Goal: Task Accomplishment & Management: Manage account settings

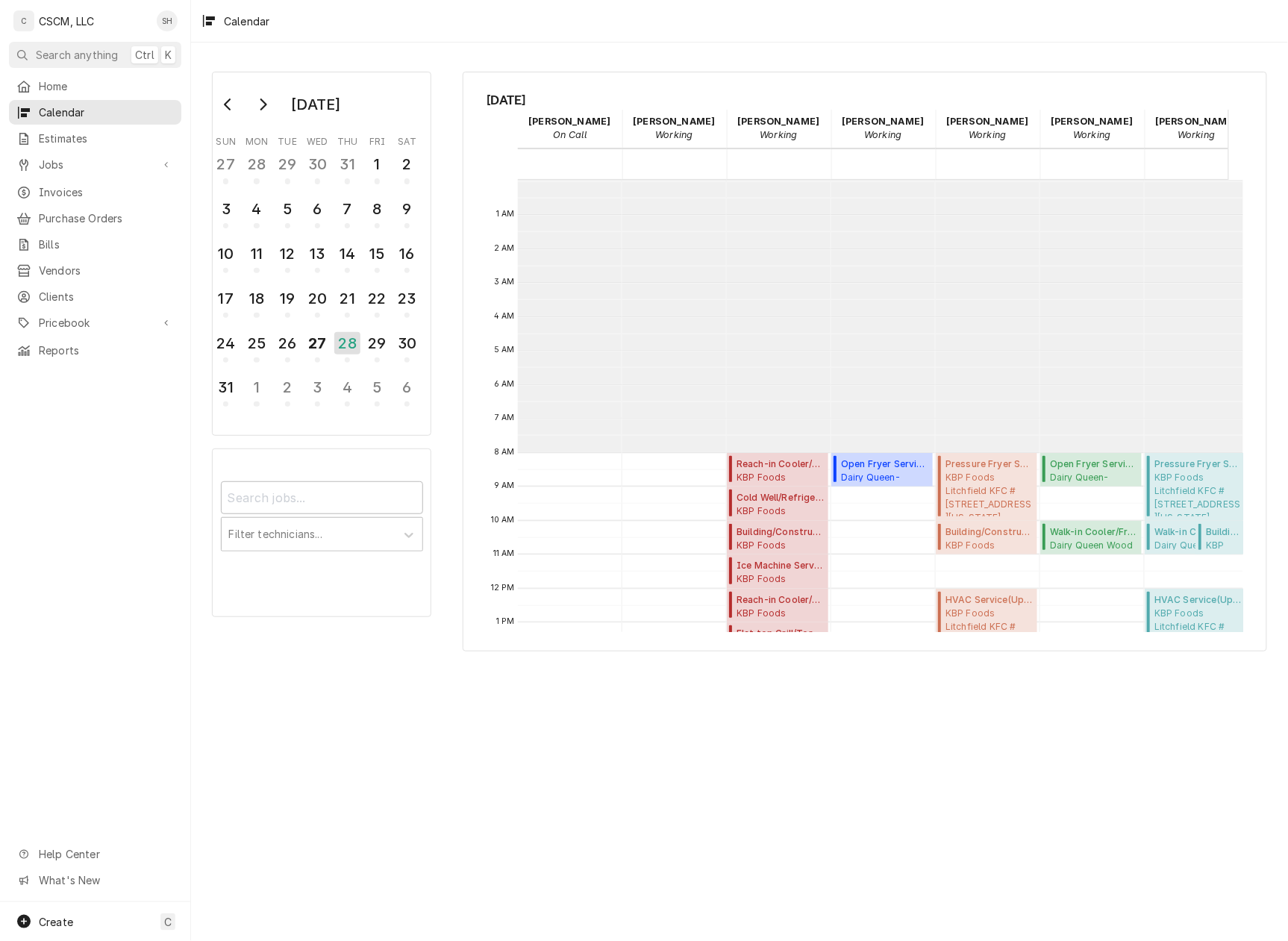
scroll to position [272, 0]
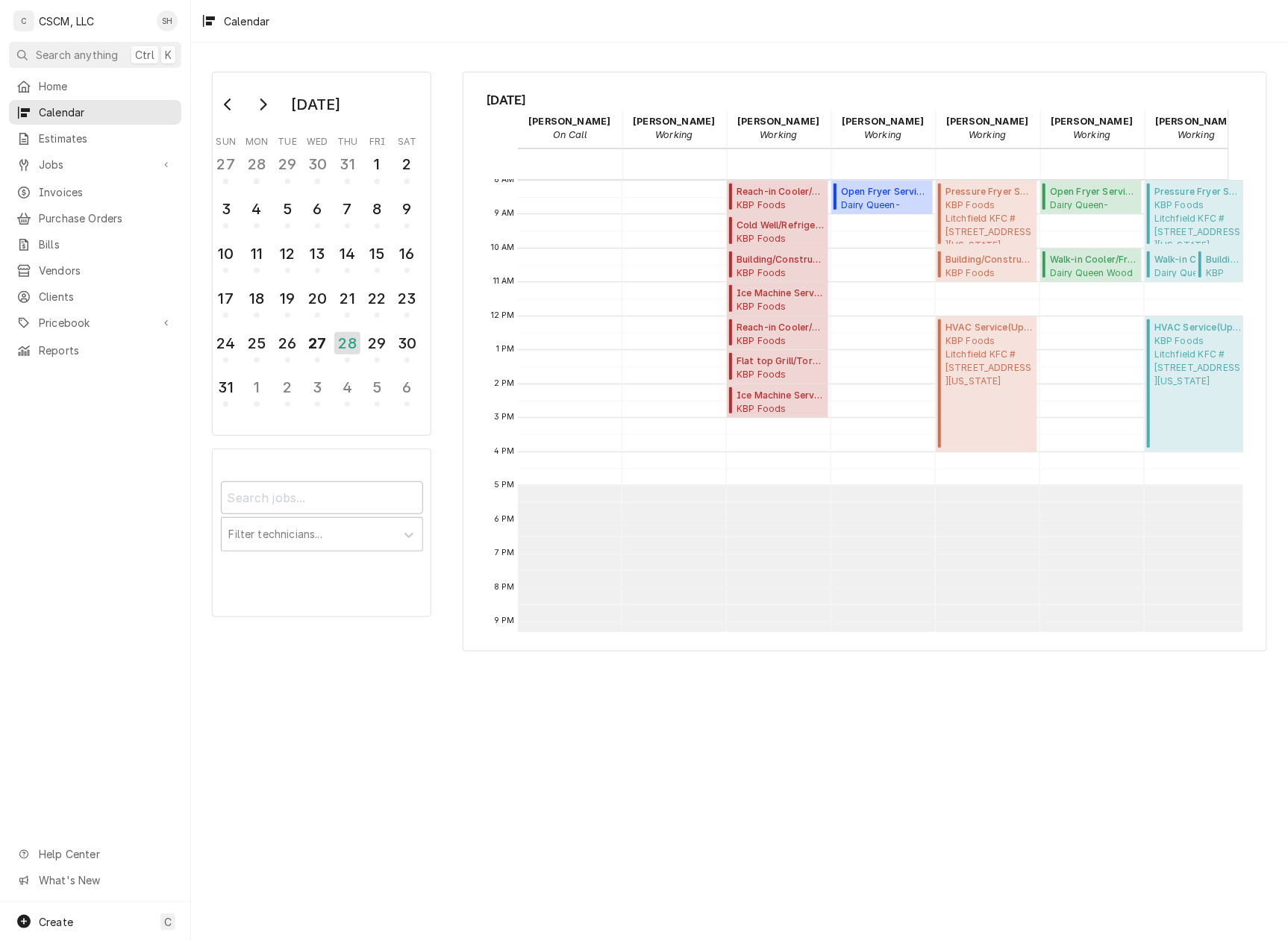
click at [746, 842] on div "August 2025 Sun Mon Tue Wed Thu Fri Sat 27 28 29 30 31 1 2 3 4 5 6 7 8 9 10 11 …" at bounding box center [740, 492] width 1097 height 899
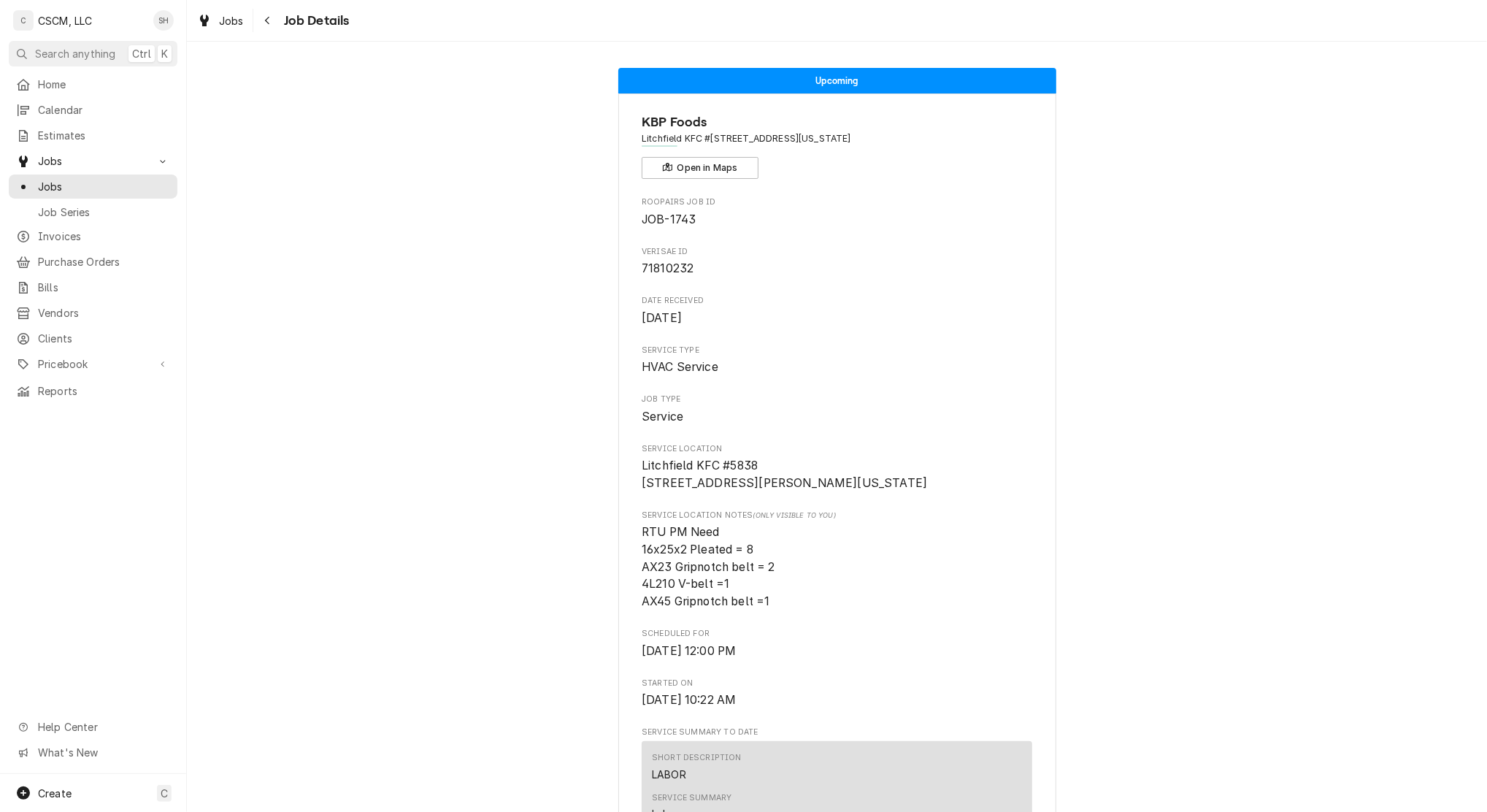
scroll to position [3832, 0]
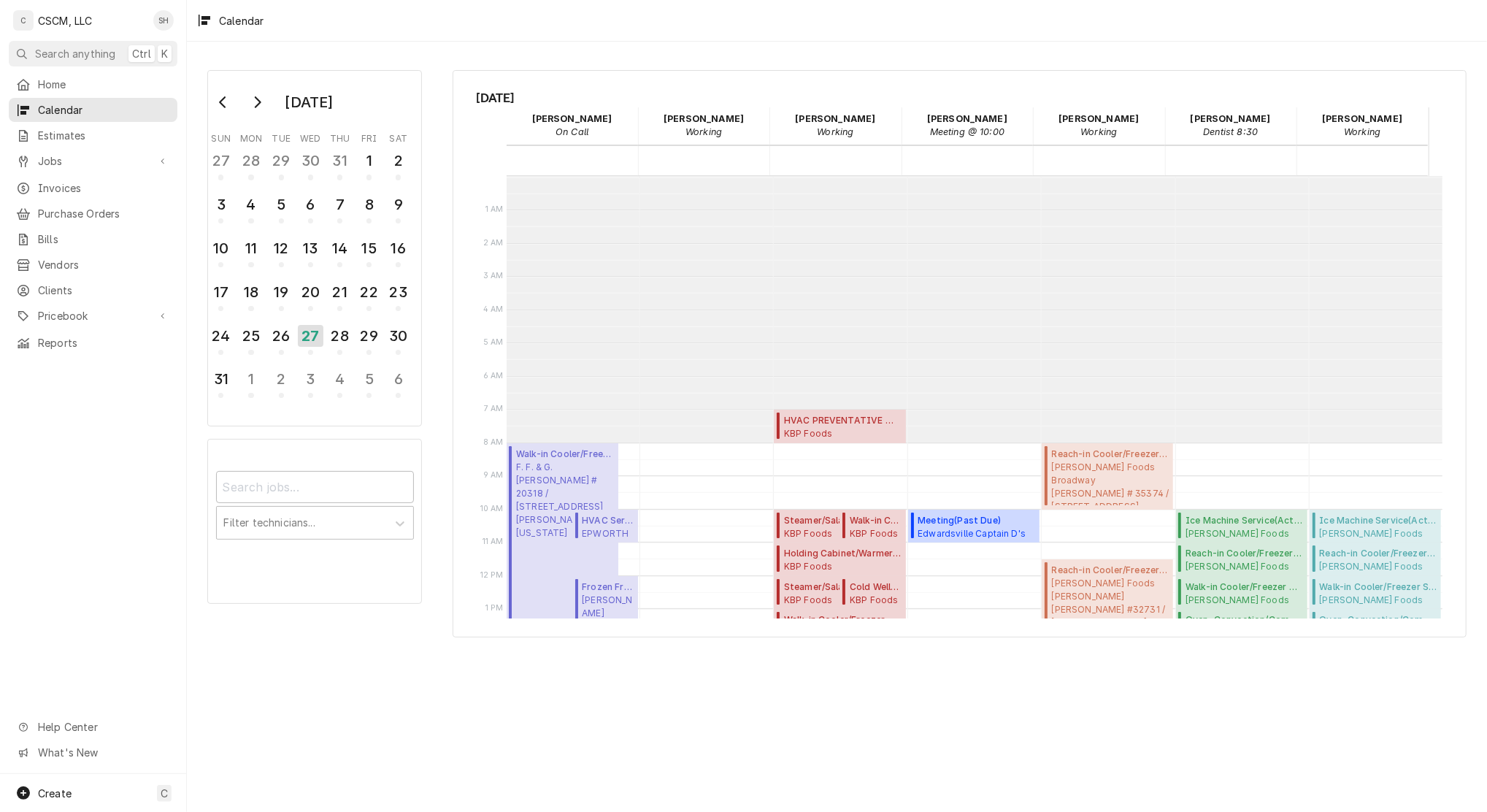
scroll to position [265, 0]
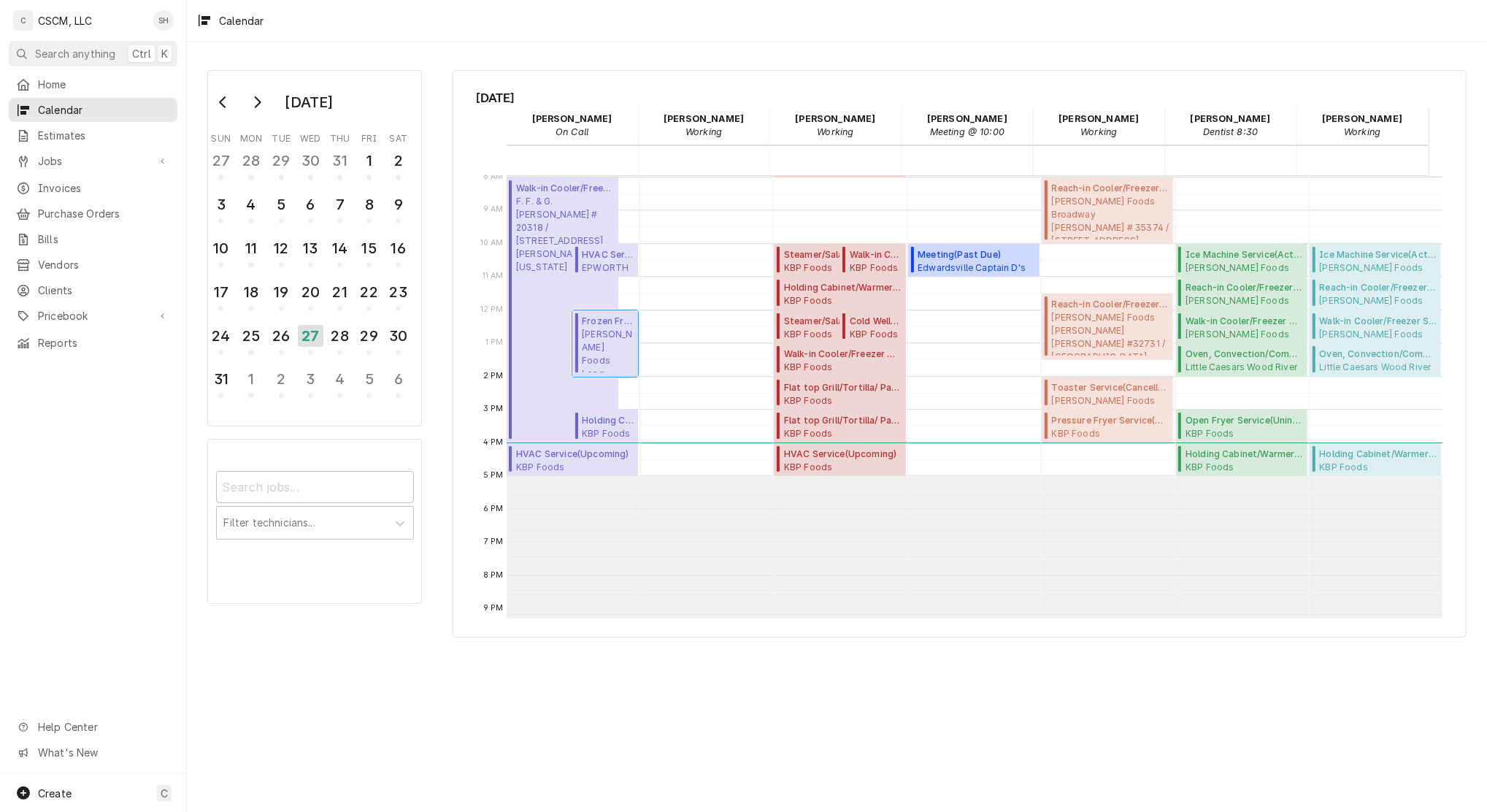
click at [608, 348] on span "Estel Foods Long Rd McDonald's #18113 / 110 Long Rd, Chesterfield, Missouri 630…" at bounding box center [608, 350] width 52 height 44
click at [220, 330] on div "24" at bounding box center [220, 336] width 23 height 22
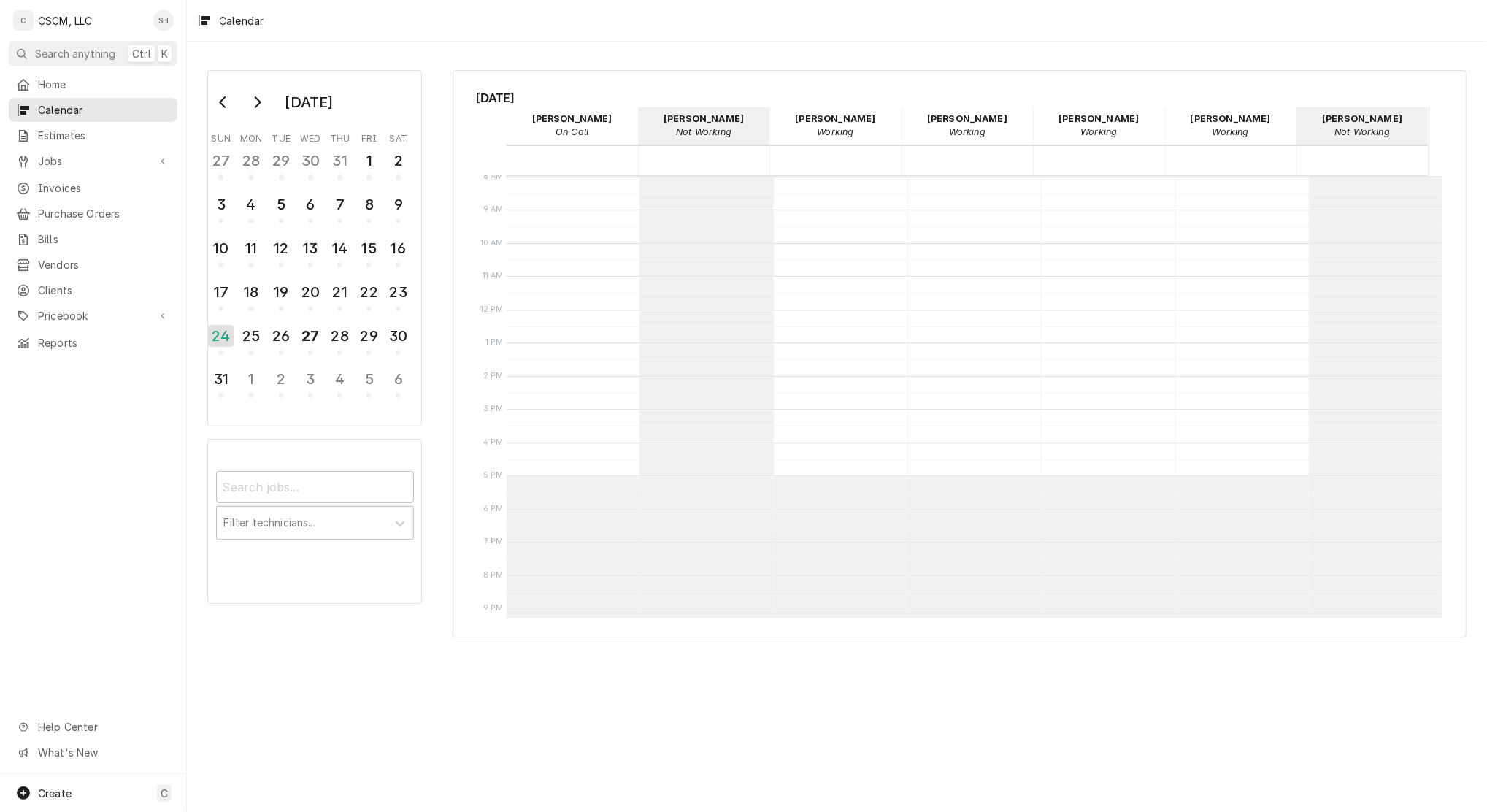
click at [260, 101] on icon "Go to next month" at bounding box center [258, 102] width 6 height 12
click at [216, 256] on div "14" at bounding box center [220, 248] width 23 height 22
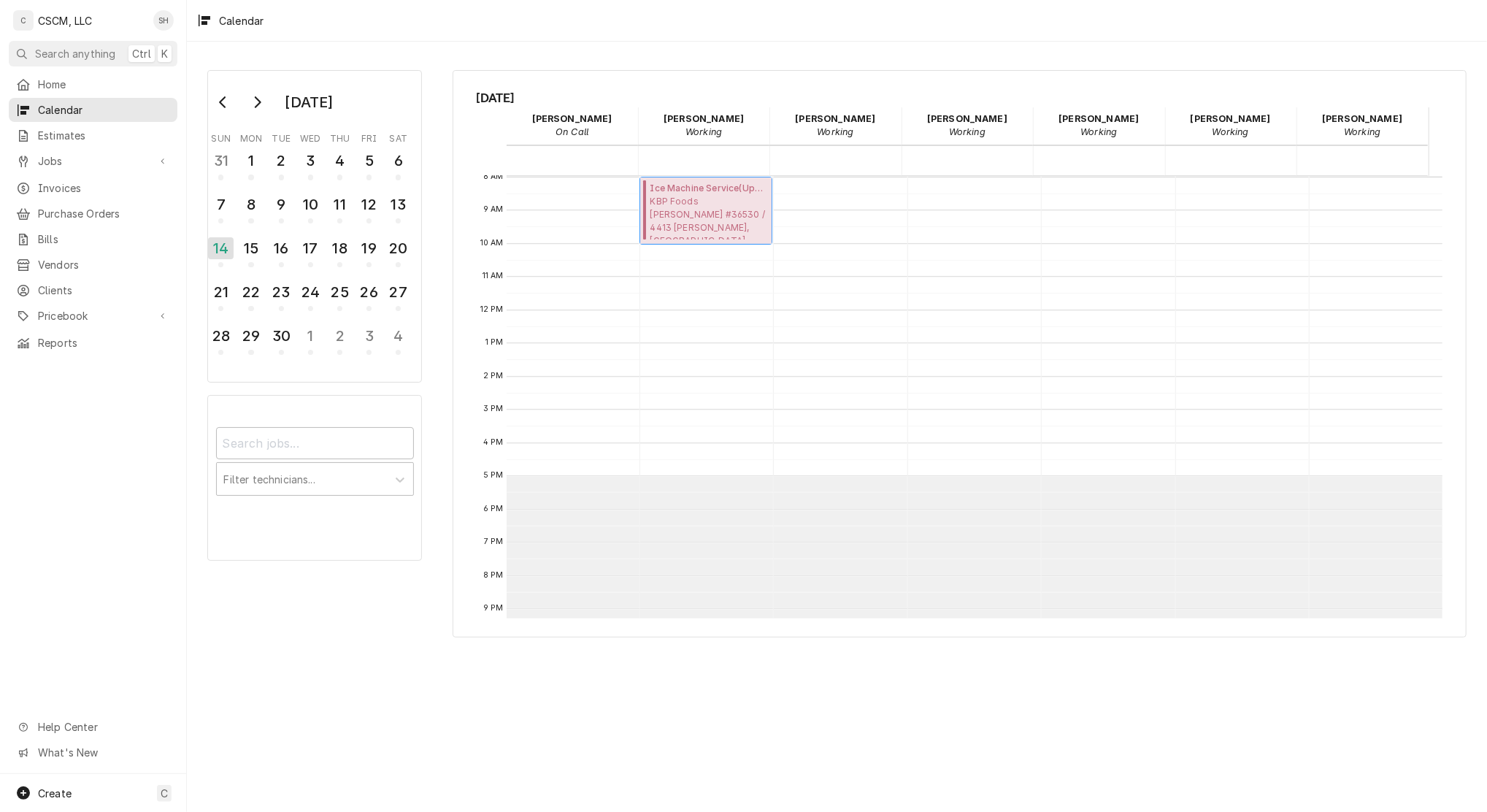
click at [696, 195] on span "KBP Foods Hannibal Taco Bell #36530 / 4413 McMasters, Hannibal, Missouri 63401" at bounding box center [708, 217] width 118 height 44
click at [219, 336] on div "28" at bounding box center [220, 336] width 23 height 22
click at [251, 339] on div "29" at bounding box center [250, 336] width 23 height 22
click at [230, 335] on div "28" at bounding box center [220, 336] width 23 height 22
drag, startPoint x: 228, startPoint y: 270, endPoint x: 218, endPoint y: 282, distance: 15.6
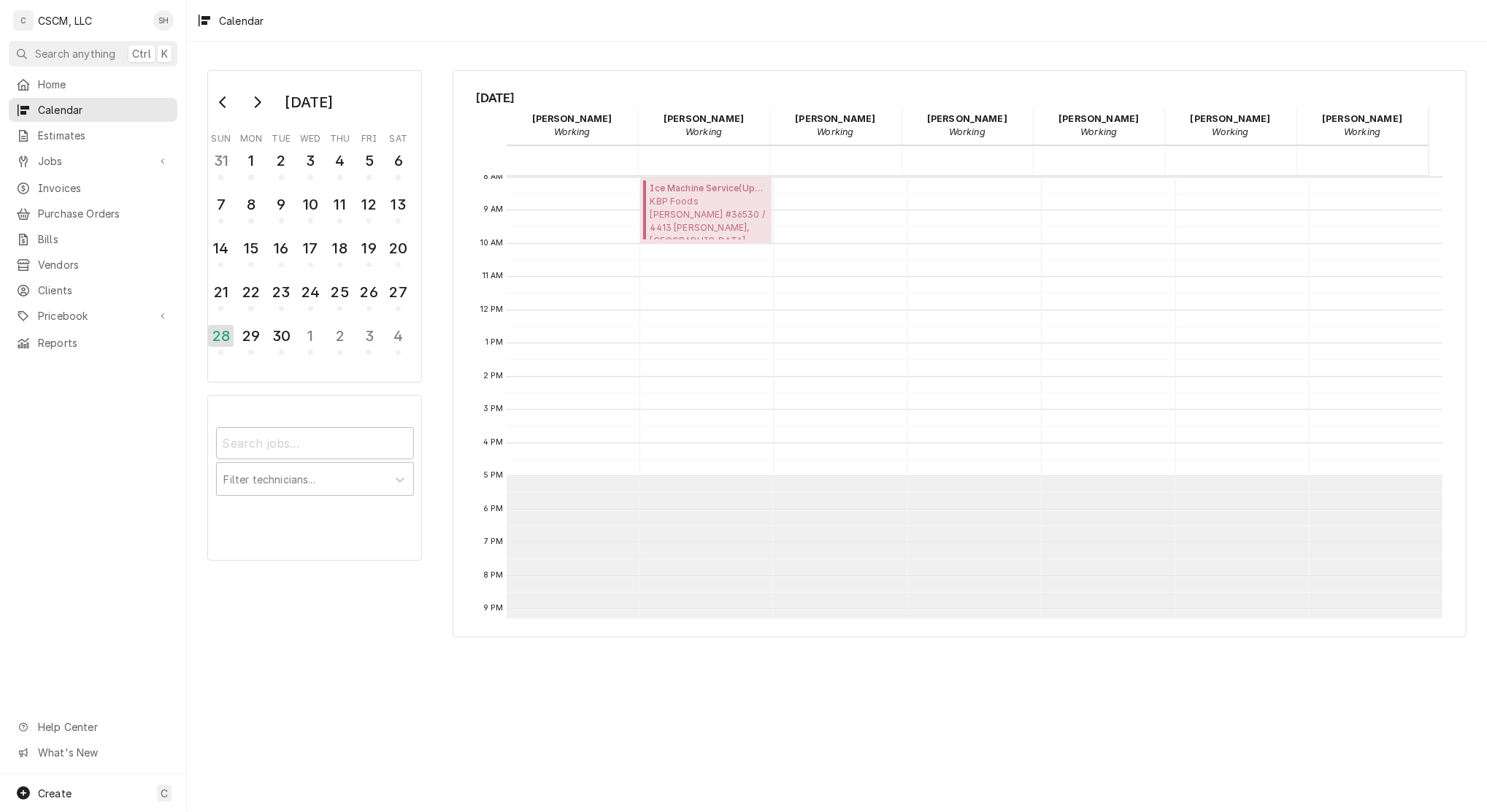
click at [227, 269] on td "14" at bounding box center [221, 254] width 29 height 43
drag, startPoint x: 216, startPoint y: 291, endPoint x: 222, endPoint y: 265, distance: 26.7
click at [216, 291] on div "21" at bounding box center [220, 292] width 23 height 22
click at [216, 261] on div "14" at bounding box center [220, 251] width 23 height 33
click at [252, 246] on div "15" at bounding box center [250, 248] width 23 height 22
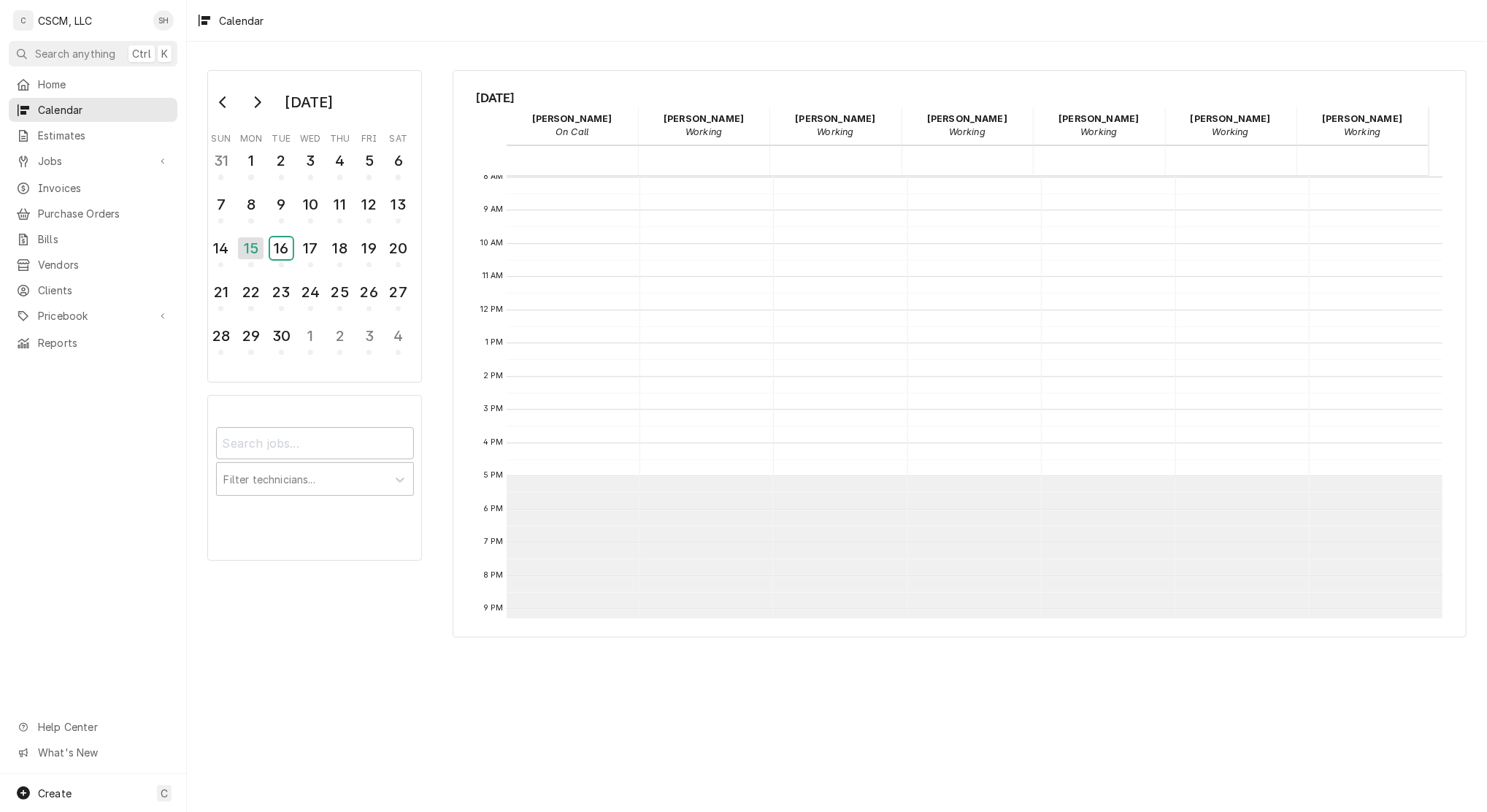
click at [275, 245] on div "16" at bounding box center [281, 248] width 23 height 22
click at [303, 242] on div "17" at bounding box center [311, 248] width 23 height 22
click at [341, 237] on div "18" at bounding box center [340, 248] width 23 height 22
click at [217, 241] on div "14" at bounding box center [220, 248] width 23 height 22
click at [225, 105] on icon "Go to previous month" at bounding box center [223, 102] width 12 height 12
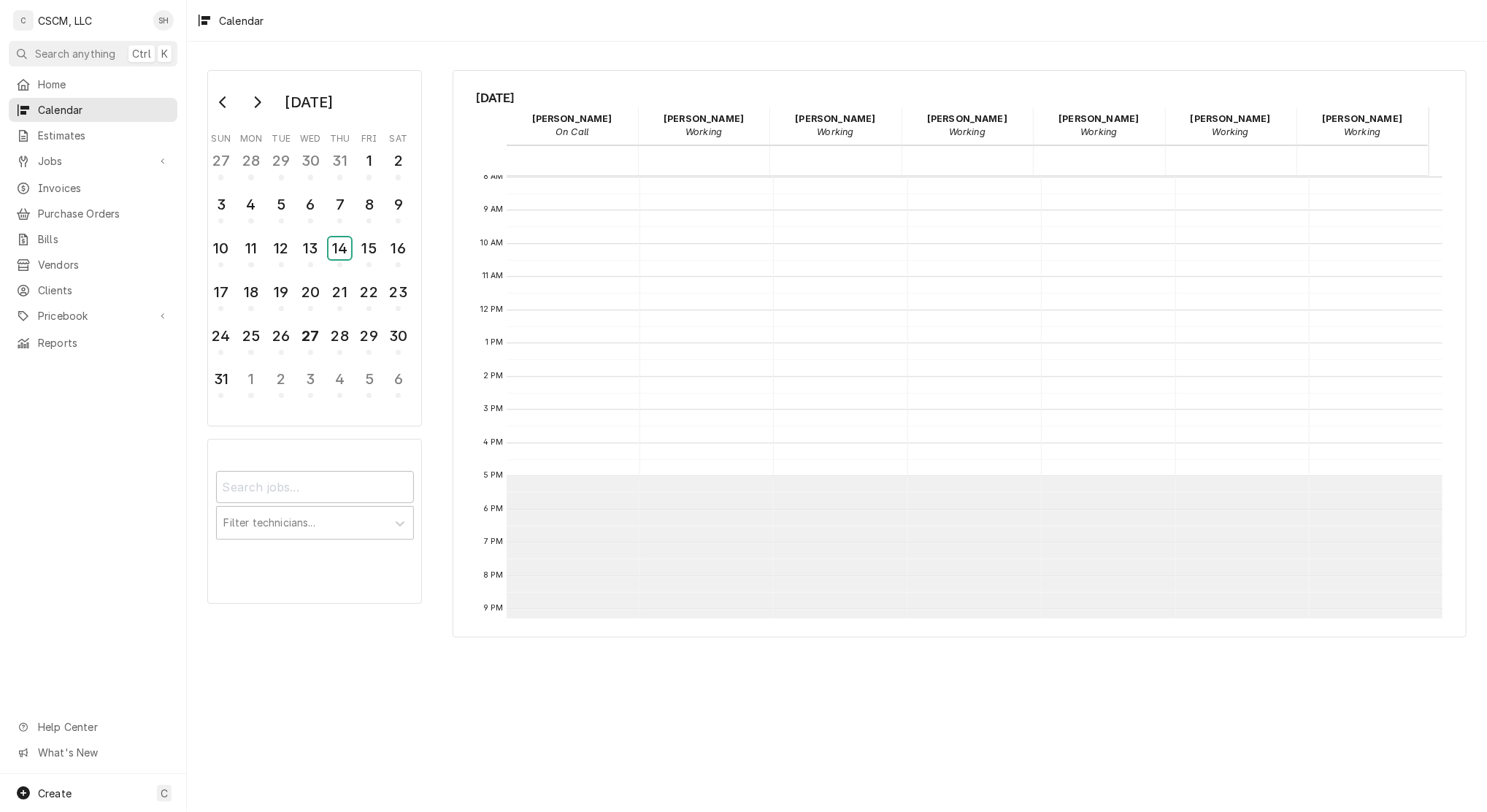
click at [341, 247] on div "14" at bounding box center [340, 248] width 23 height 22
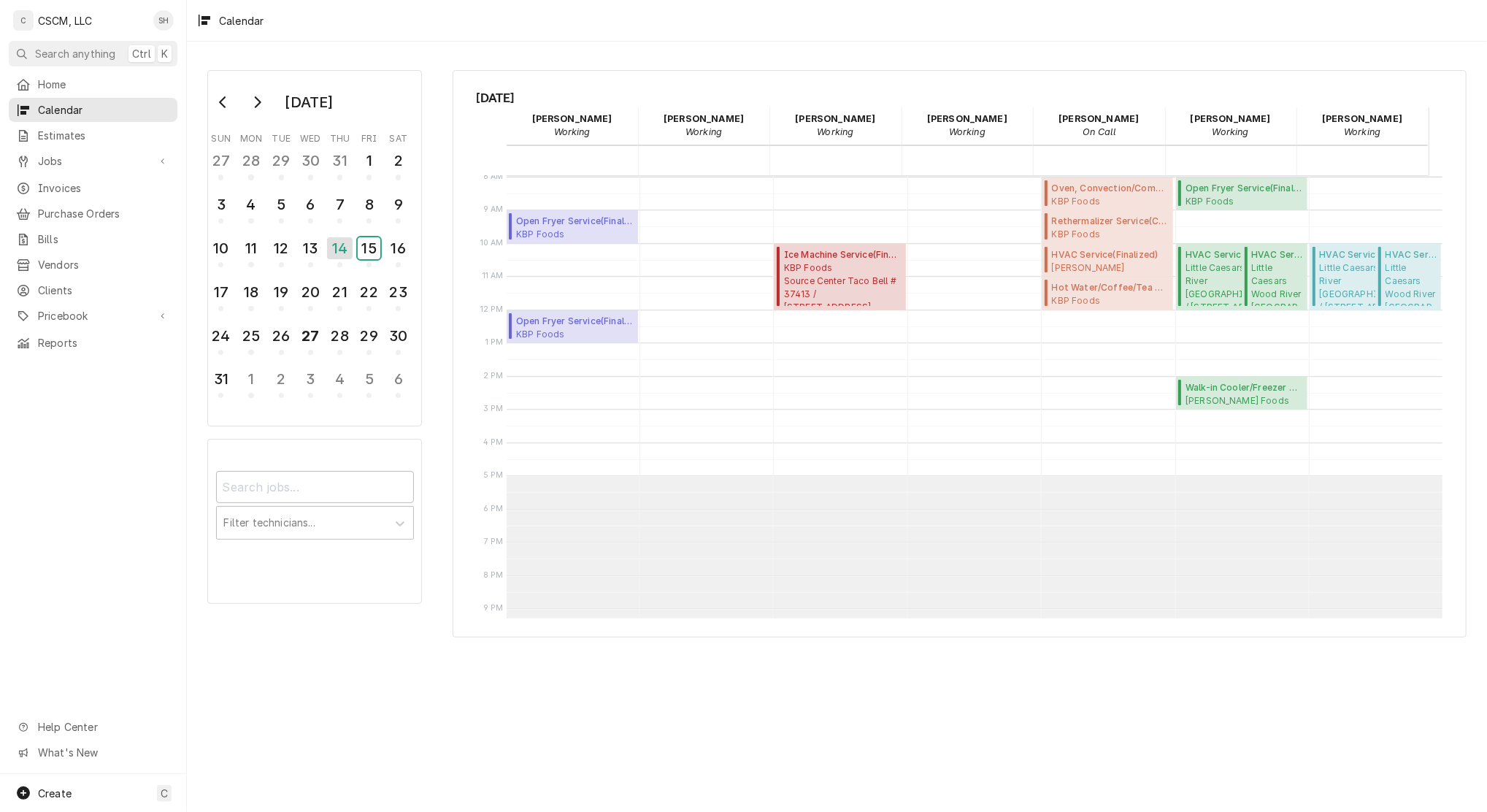
click at [371, 259] on div "15" at bounding box center [369, 251] width 23 height 33
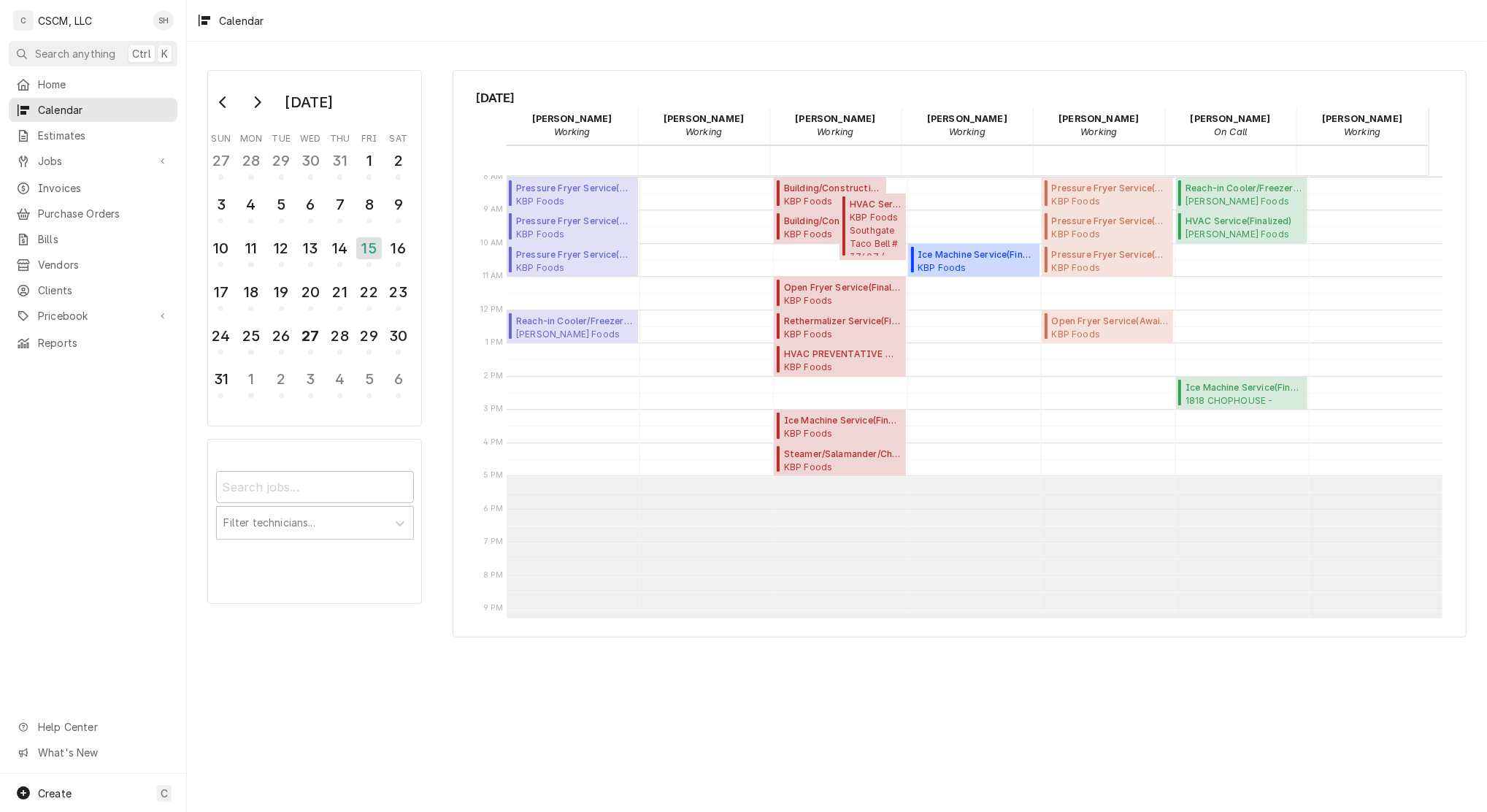
click at [254, 96] on icon "Go to next month" at bounding box center [257, 102] width 12 height 12
click at [226, 98] on icon "Go to previous month" at bounding box center [223, 102] width 12 height 12
click at [370, 251] on div "15" at bounding box center [369, 248] width 25 height 22
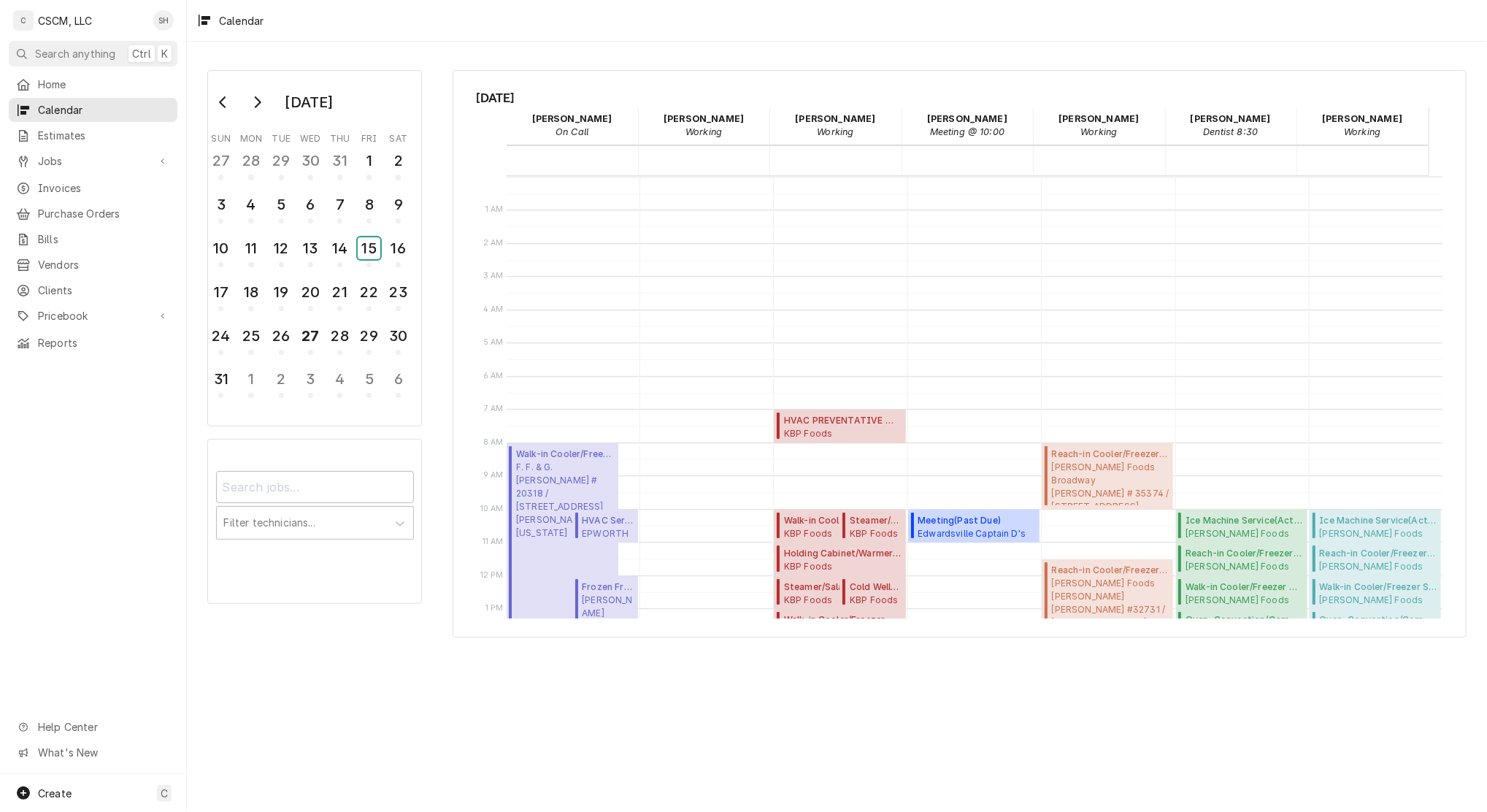
click at [372, 244] on div "15" at bounding box center [369, 248] width 23 height 22
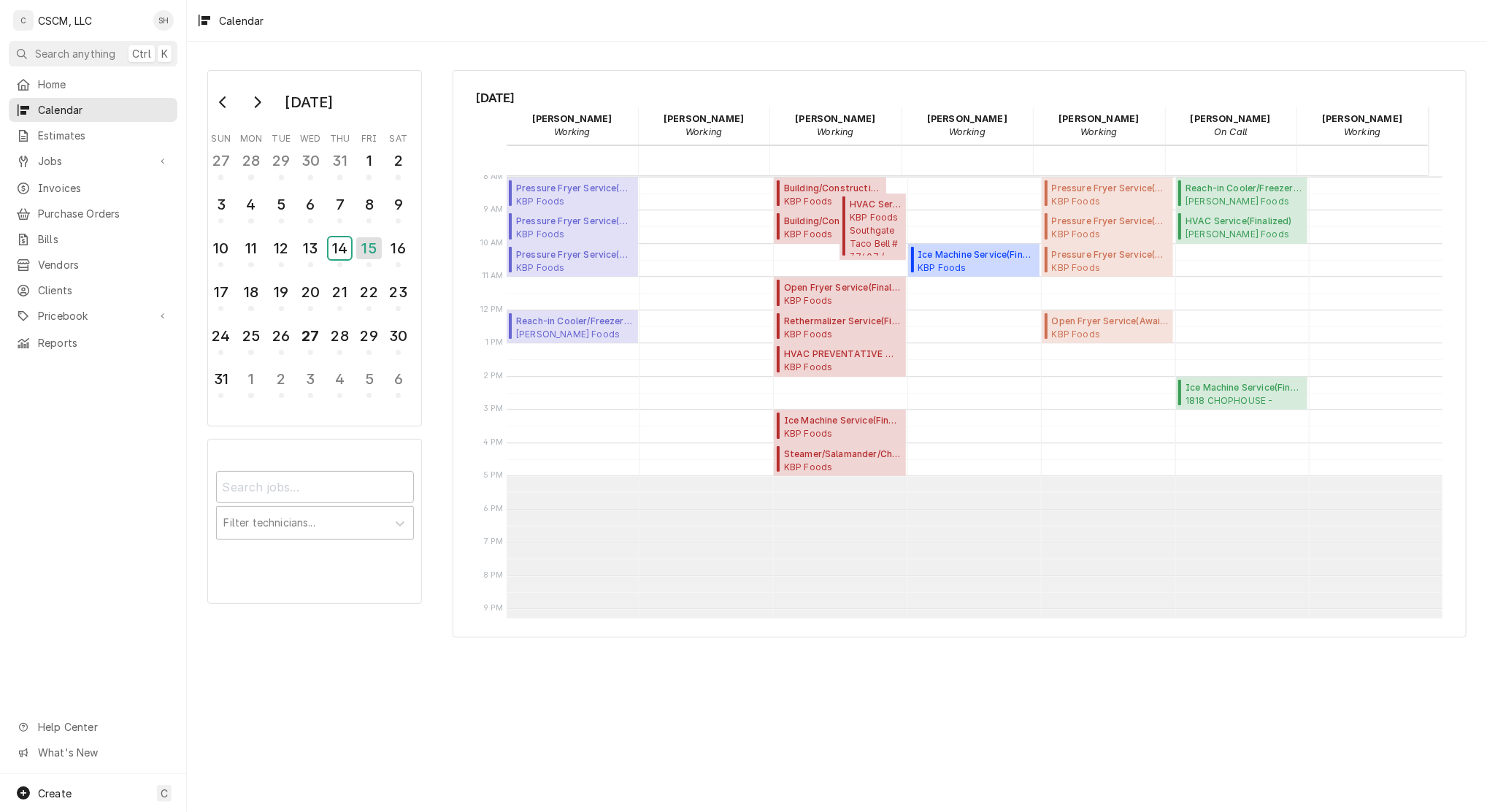
click at [344, 254] on div "14" at bounding box center [340, 248] width 23 height 22
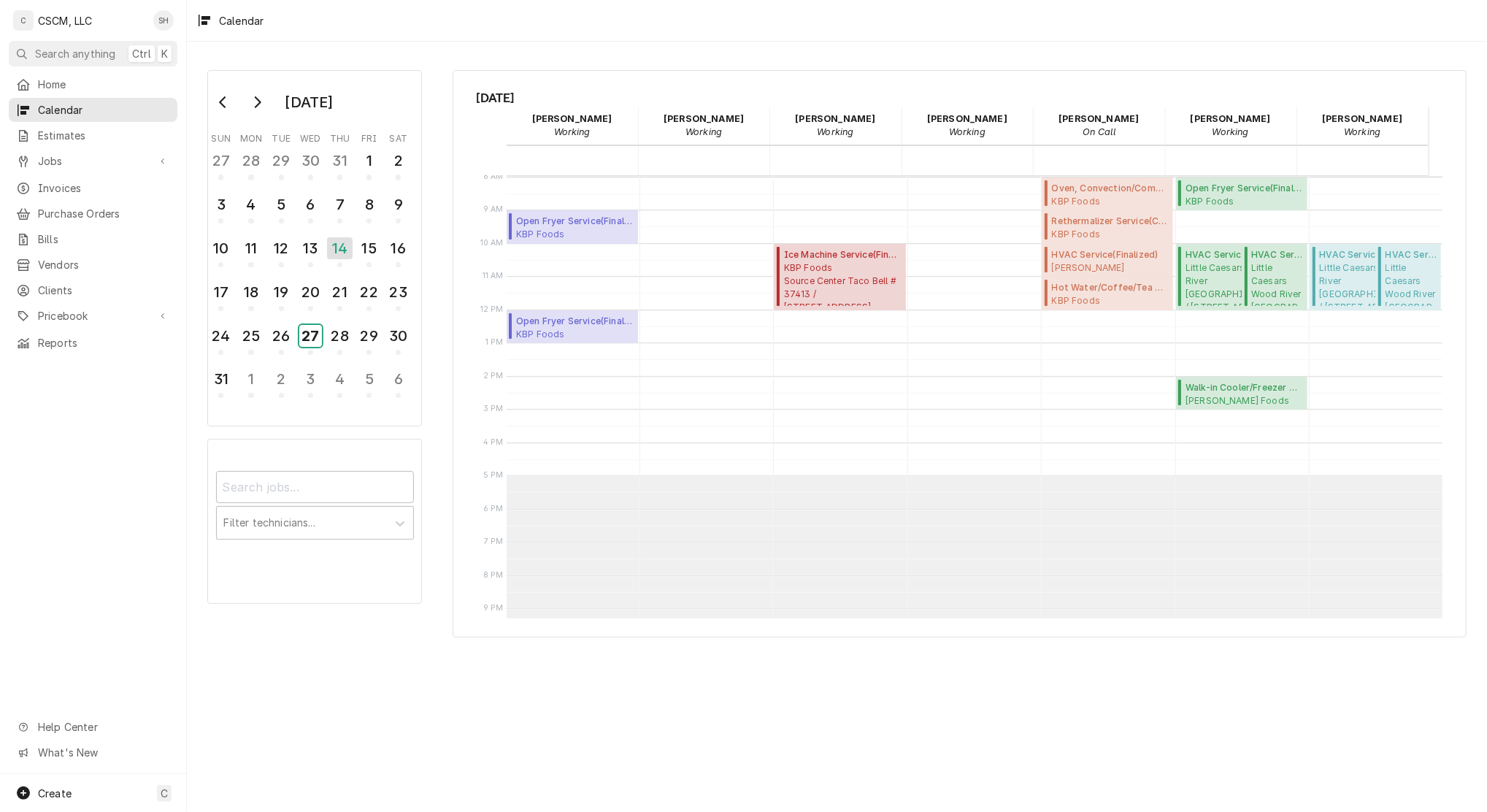
click at [303, 334] on div "27" at bounding box center [311, 336] width 23 height 22
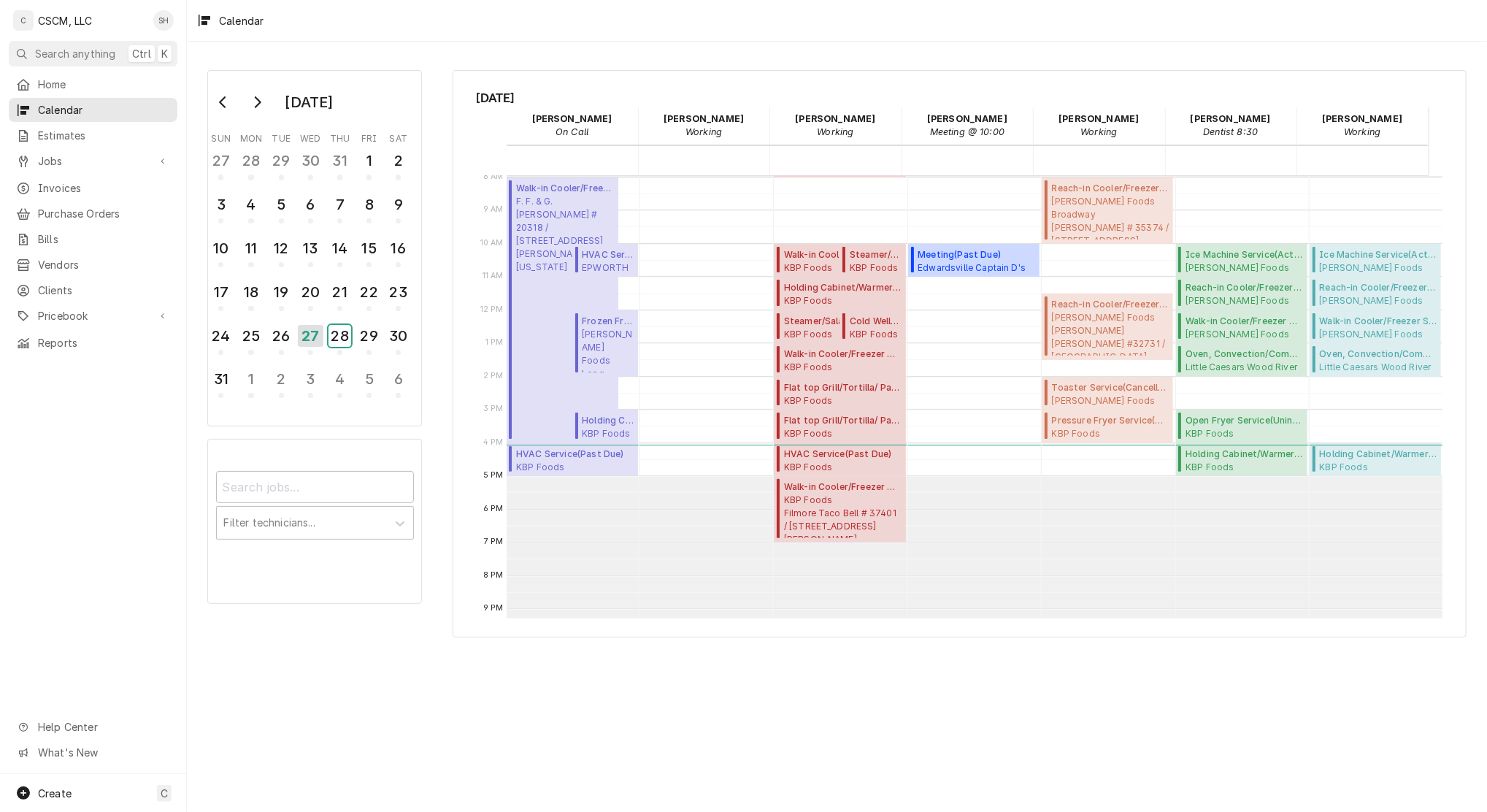
click at [333, 336] on div "28" at bounding box center [340, 336] width 23 height 22
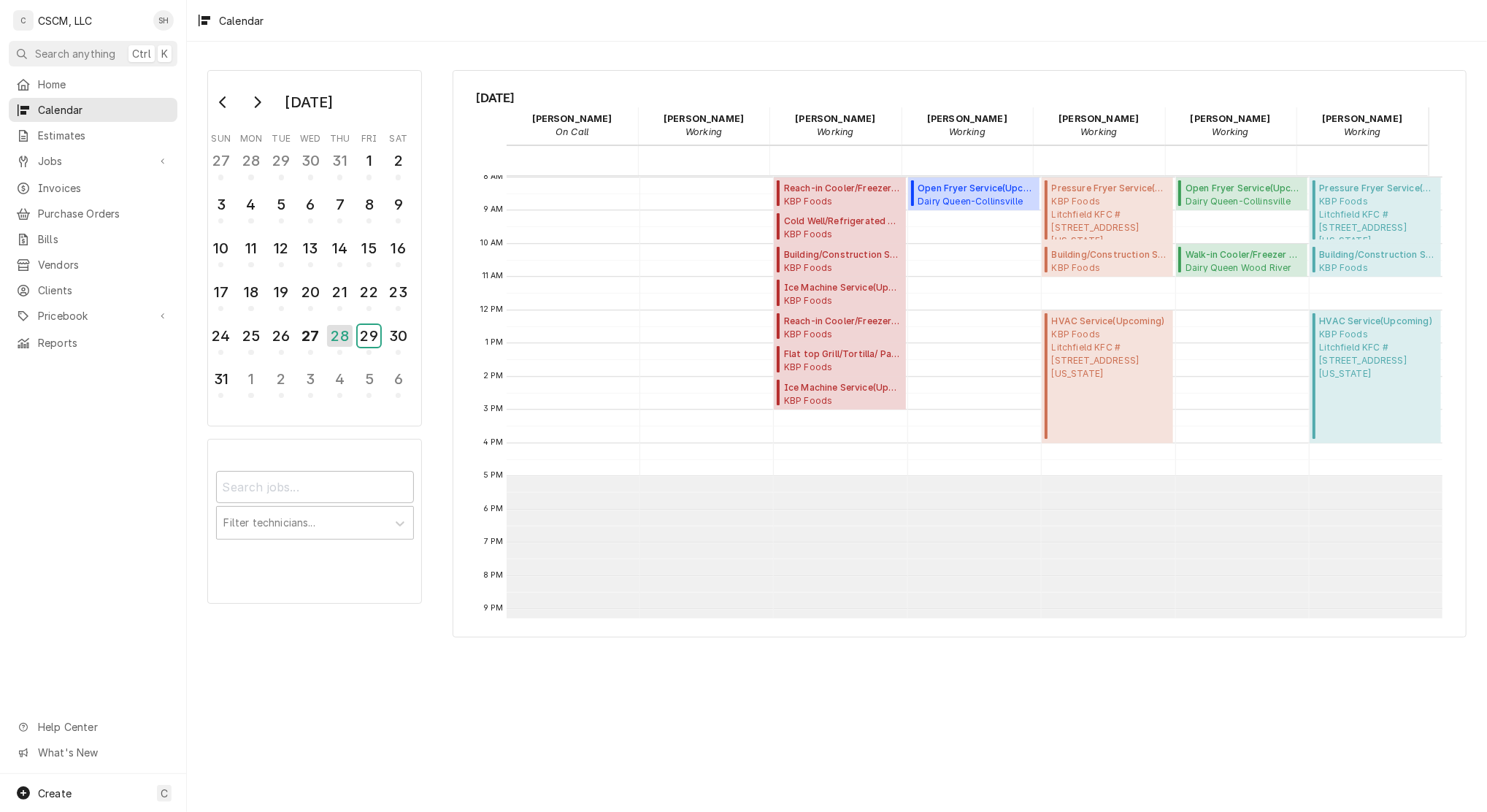
click at [374, 327] on div "29" at bounding box center [369, 336] width 23 height 22
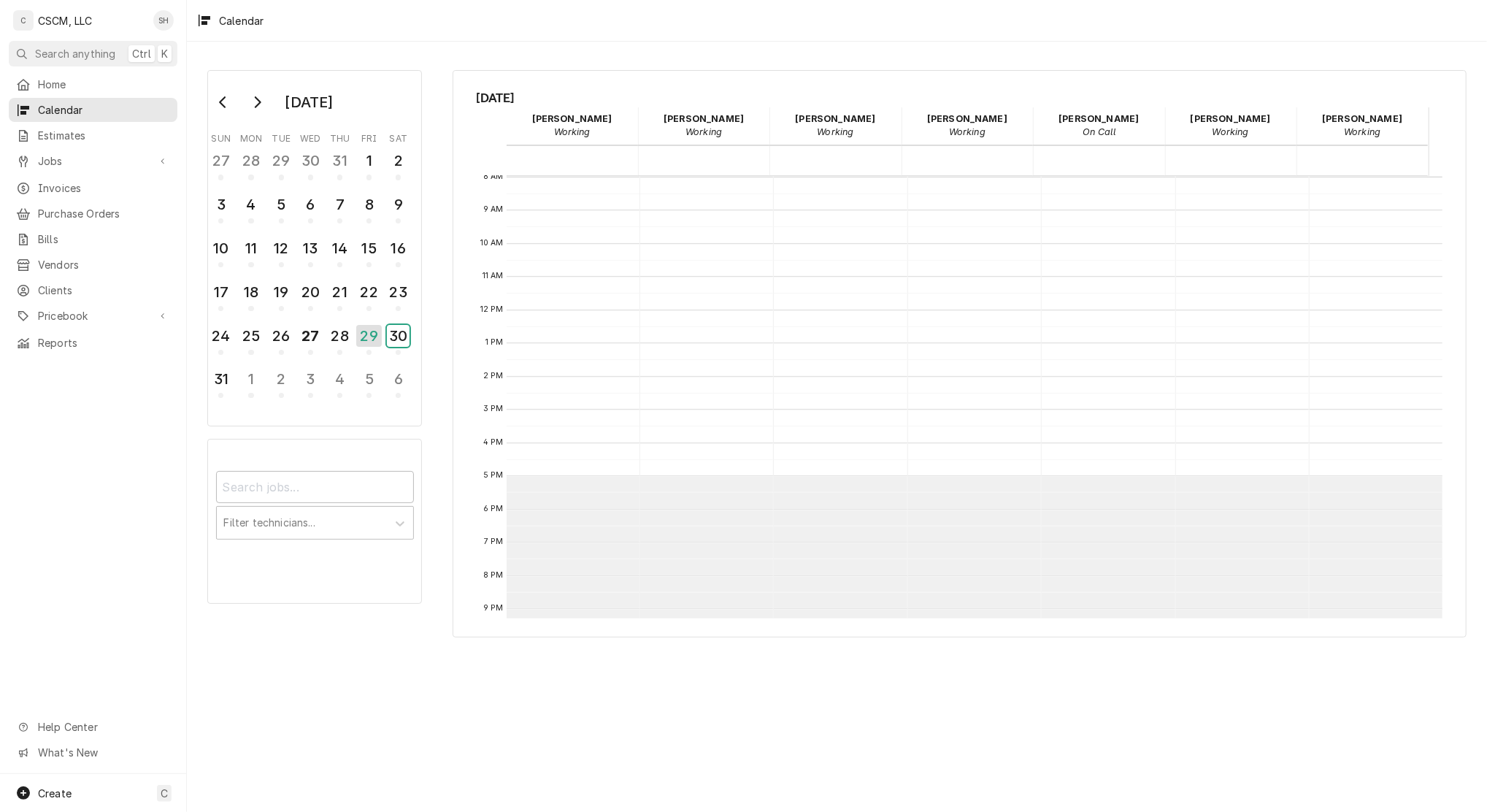
click at [405, 331] on div "30" at bounding box center [398, 336] width 23 height 22
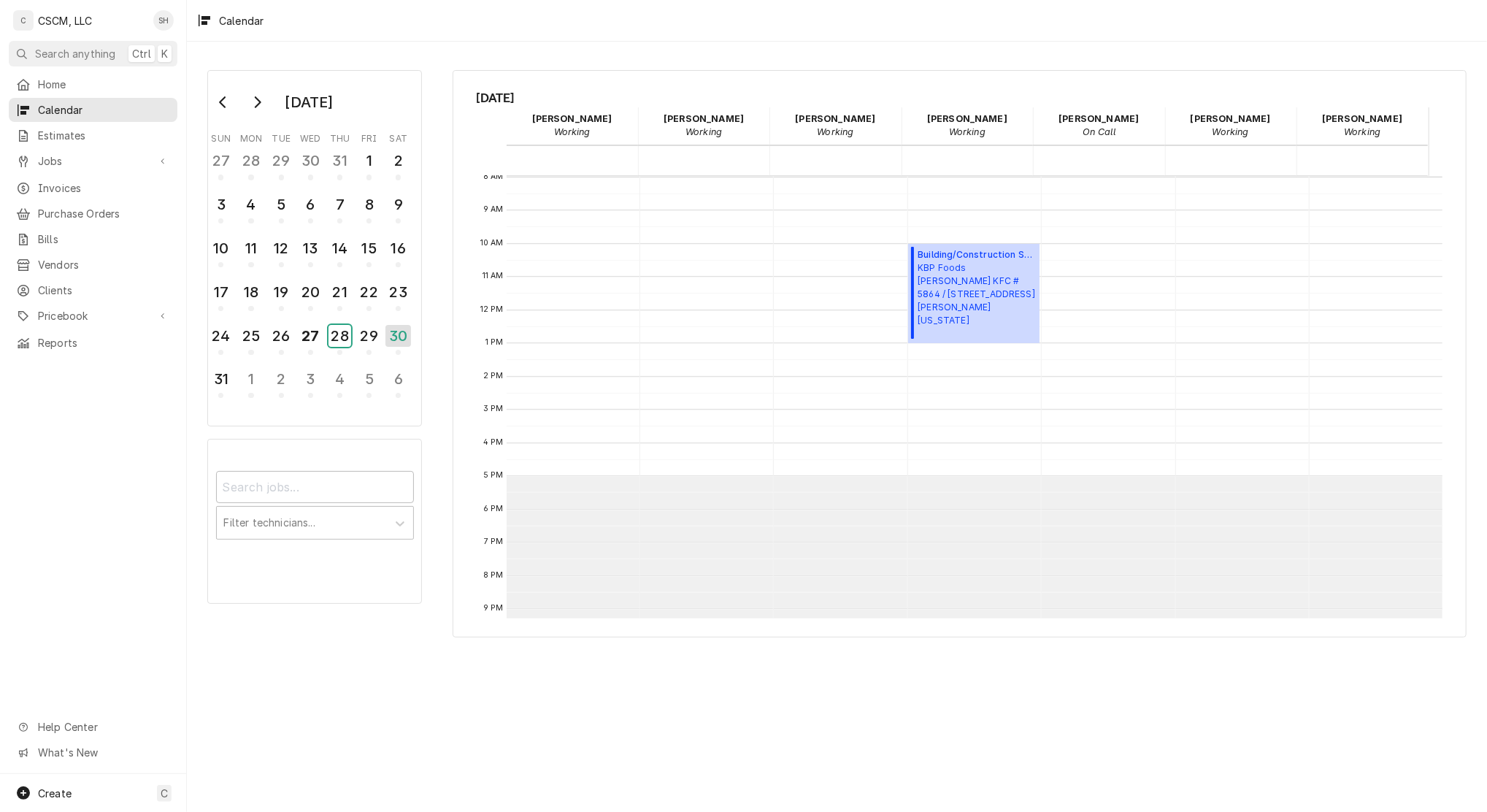
click at [333, 339] on div "28" at bounding box center [340, 336] width 23 height 22
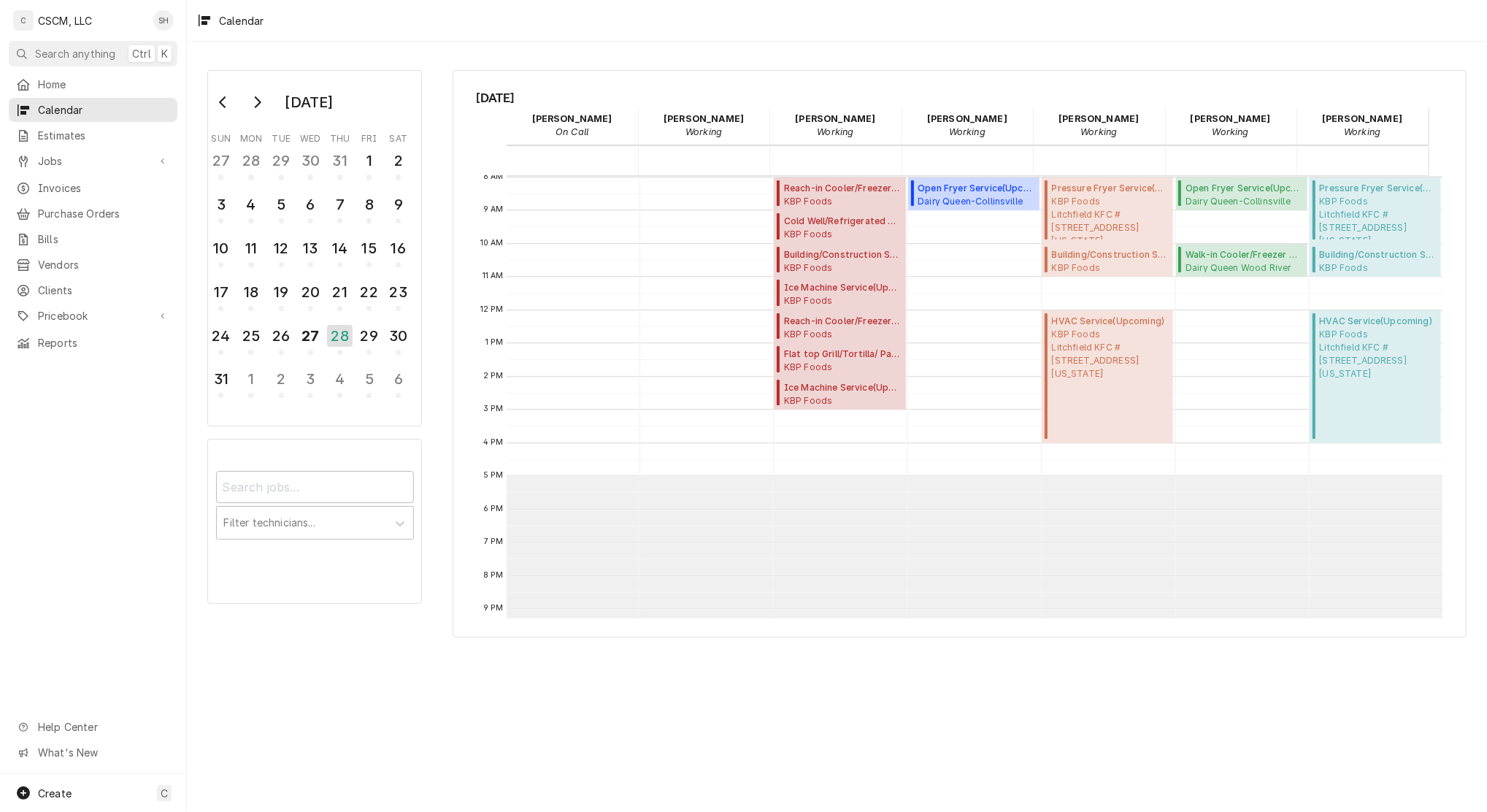
click at [255, 111] on button "Go to next month" at bounding box center [257, 103] width 29 height 24
click at [225, 104] on icon "Go to previous month" at bounding box center [223, 102] width 12 height 12
click at [365, 335] on div "29" at bounding box center [369, 336] width 23 height 22
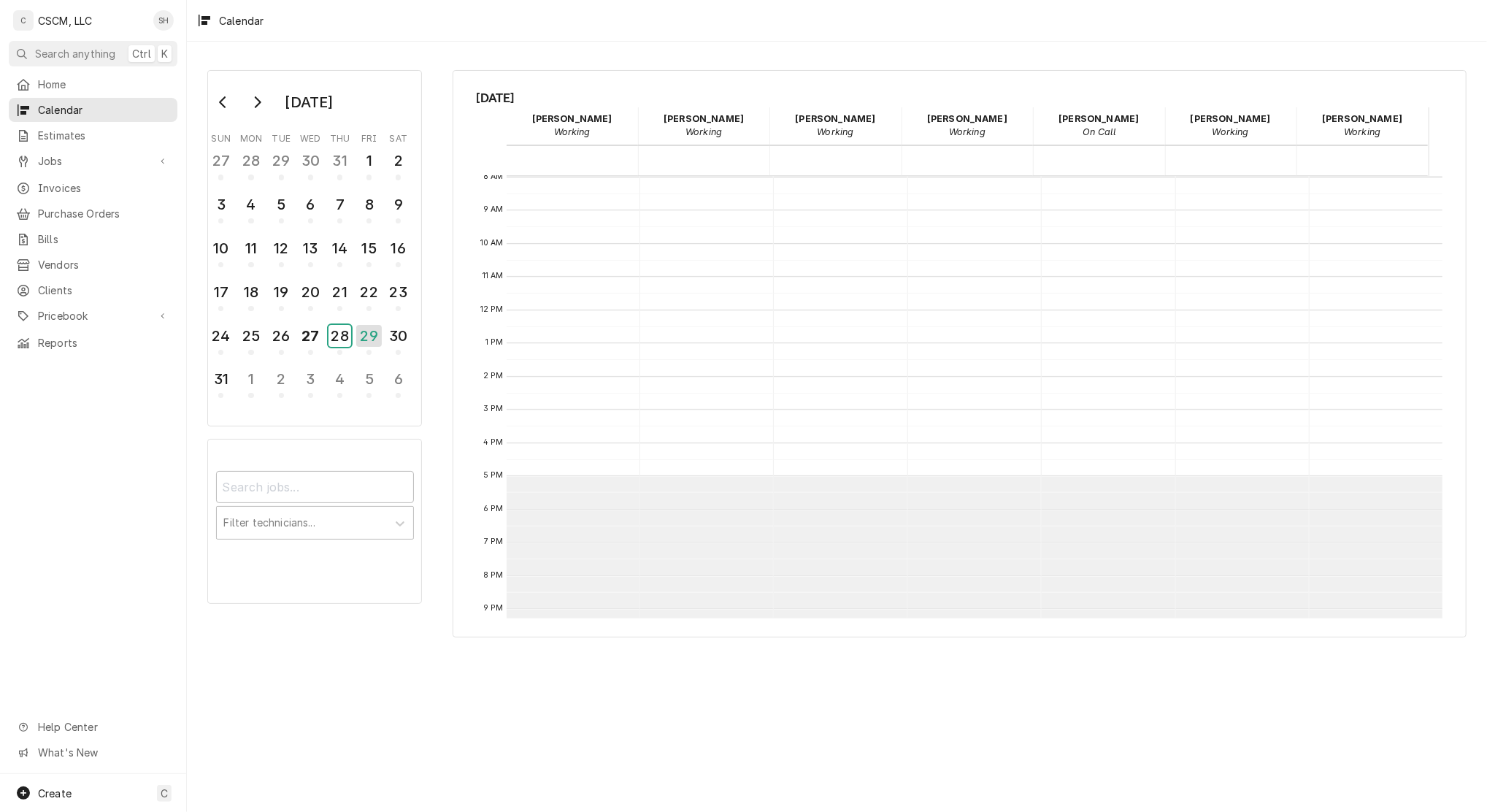
click at [341, 331] on div "28" at bounding box center [340, 336] width 23 height 22
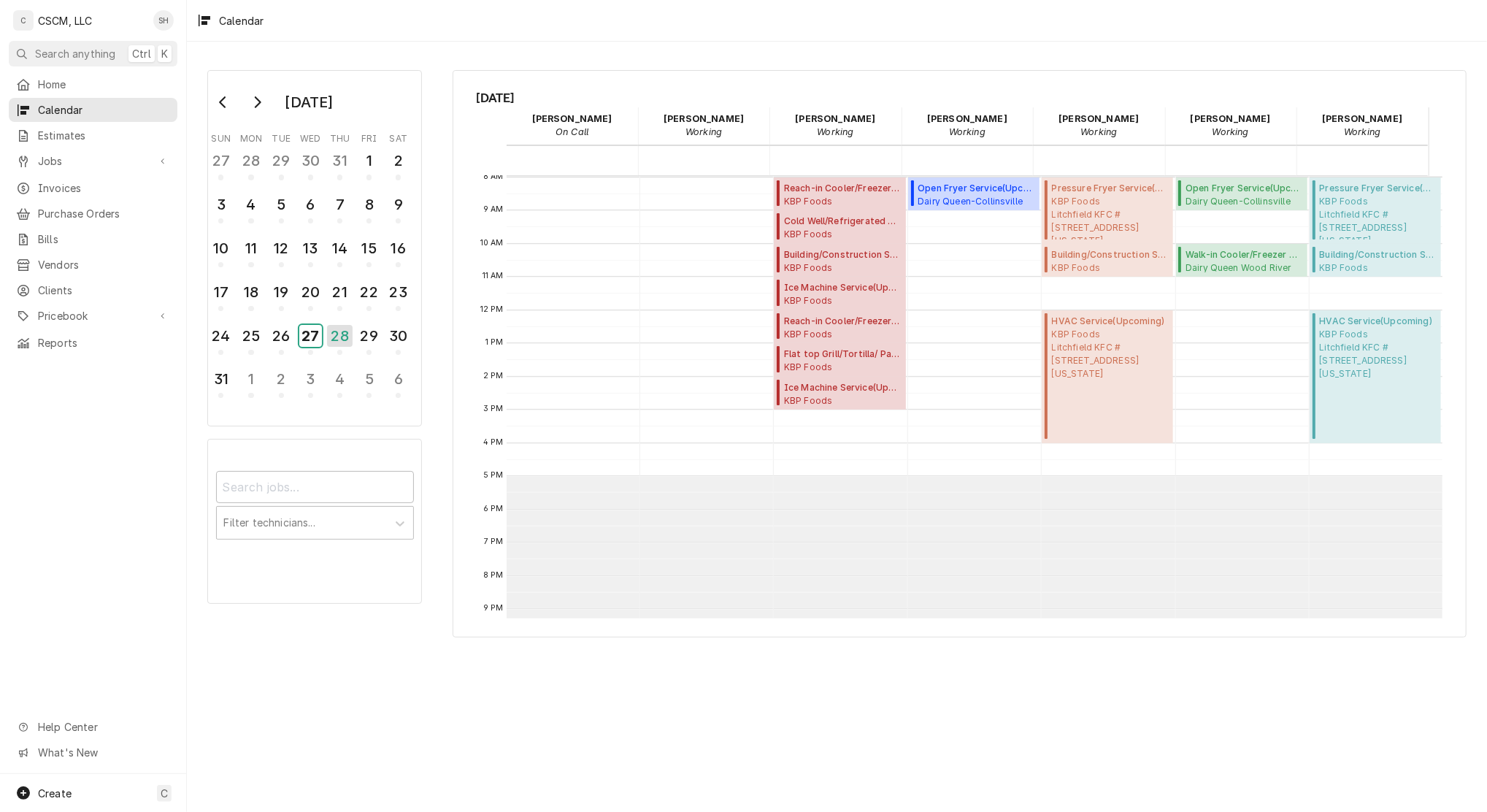
click at [313, 328] on div "27" at bounding box center [311, 336] width 23 height 22
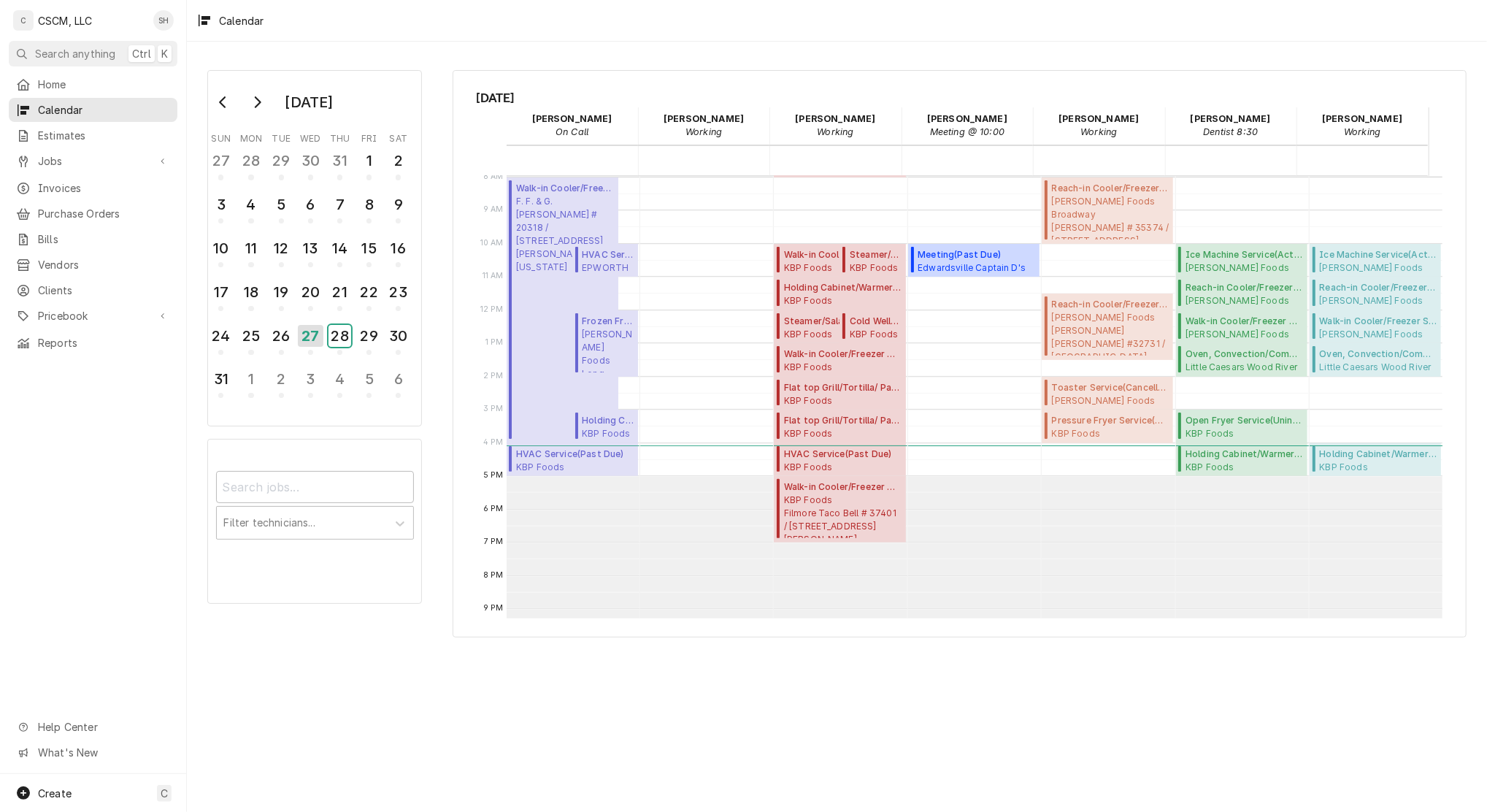
click at [343, 325] on div "28" at bounding box center [340, 336] width 23 height 22
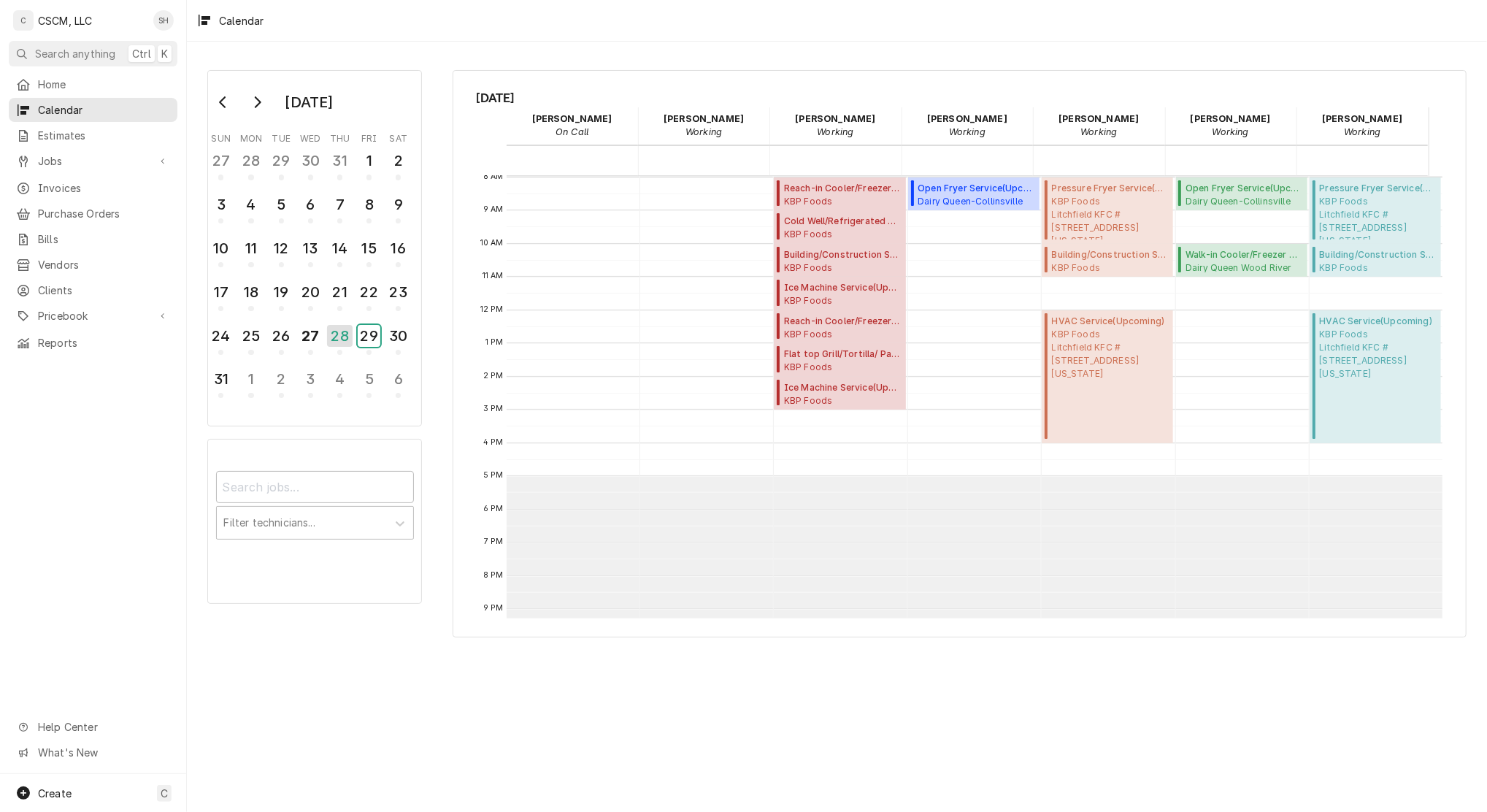
click at [362, 329] on div "29" at bounding box center [369, 336] width 23 height 22
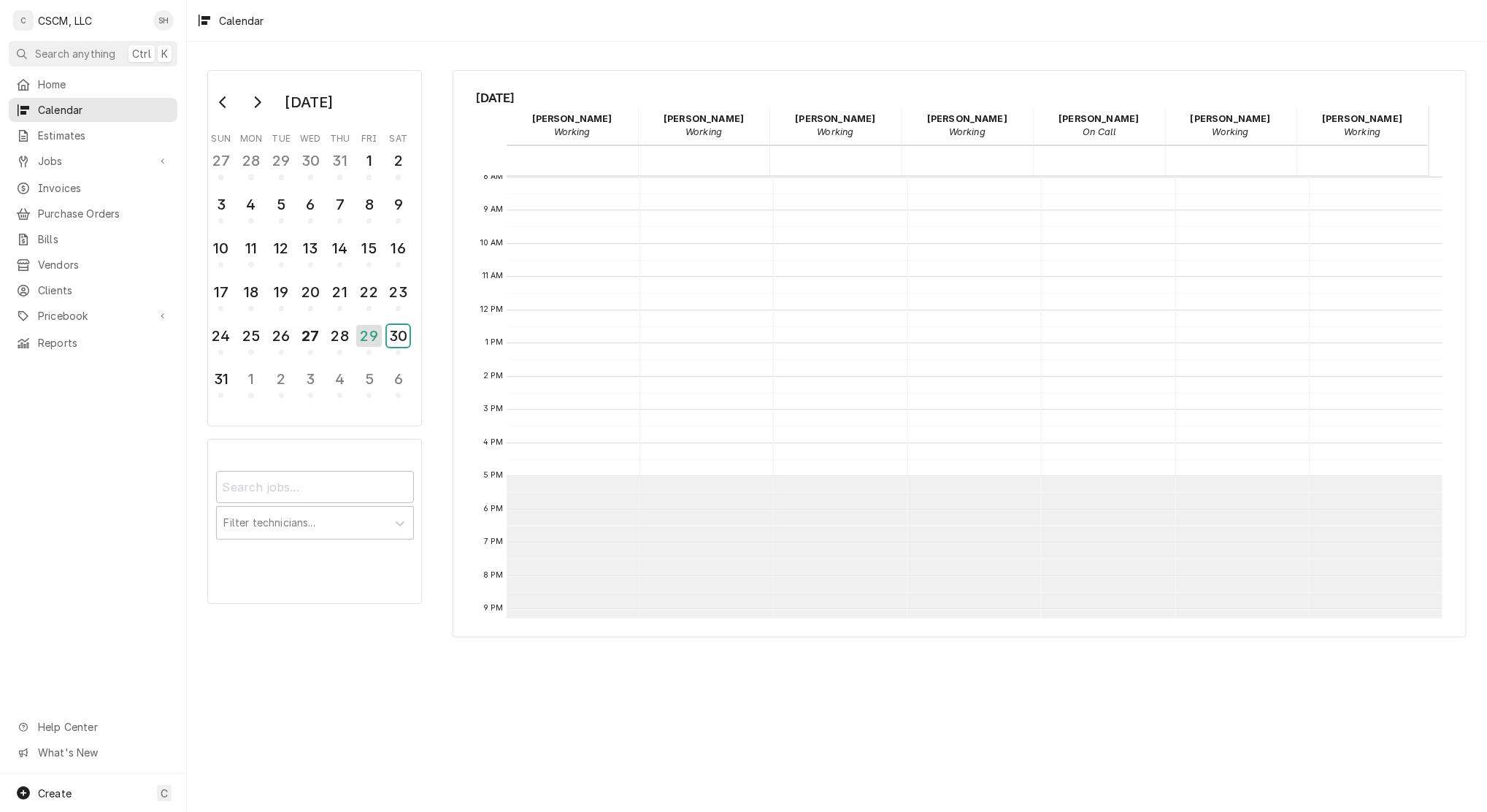
click at [395, 337] on div "30" at bounding box center [398, 336] width 23 height 22
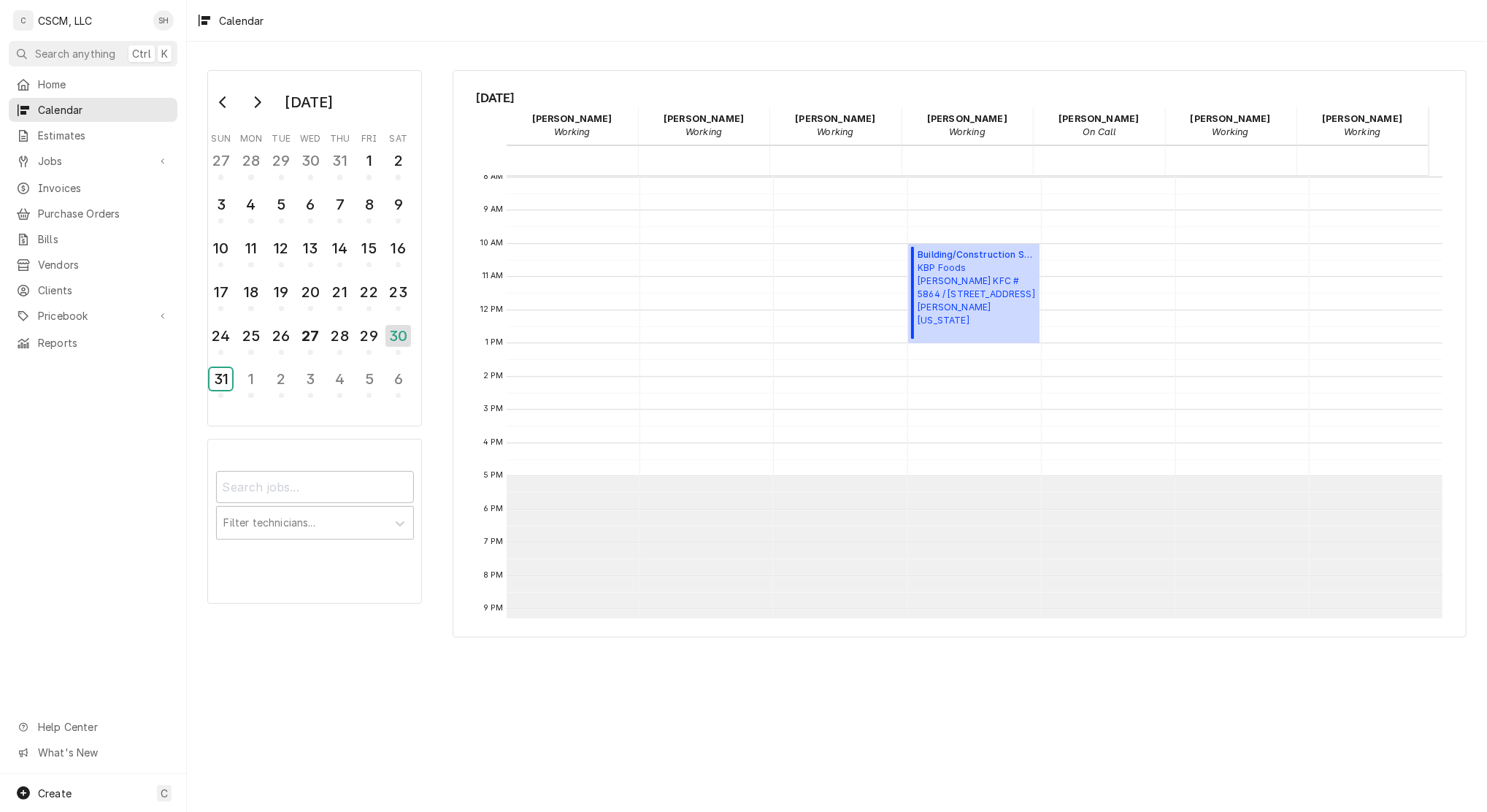
click at [228, 371] on div "31" at bounding box center [220, 379] width 23 height 22
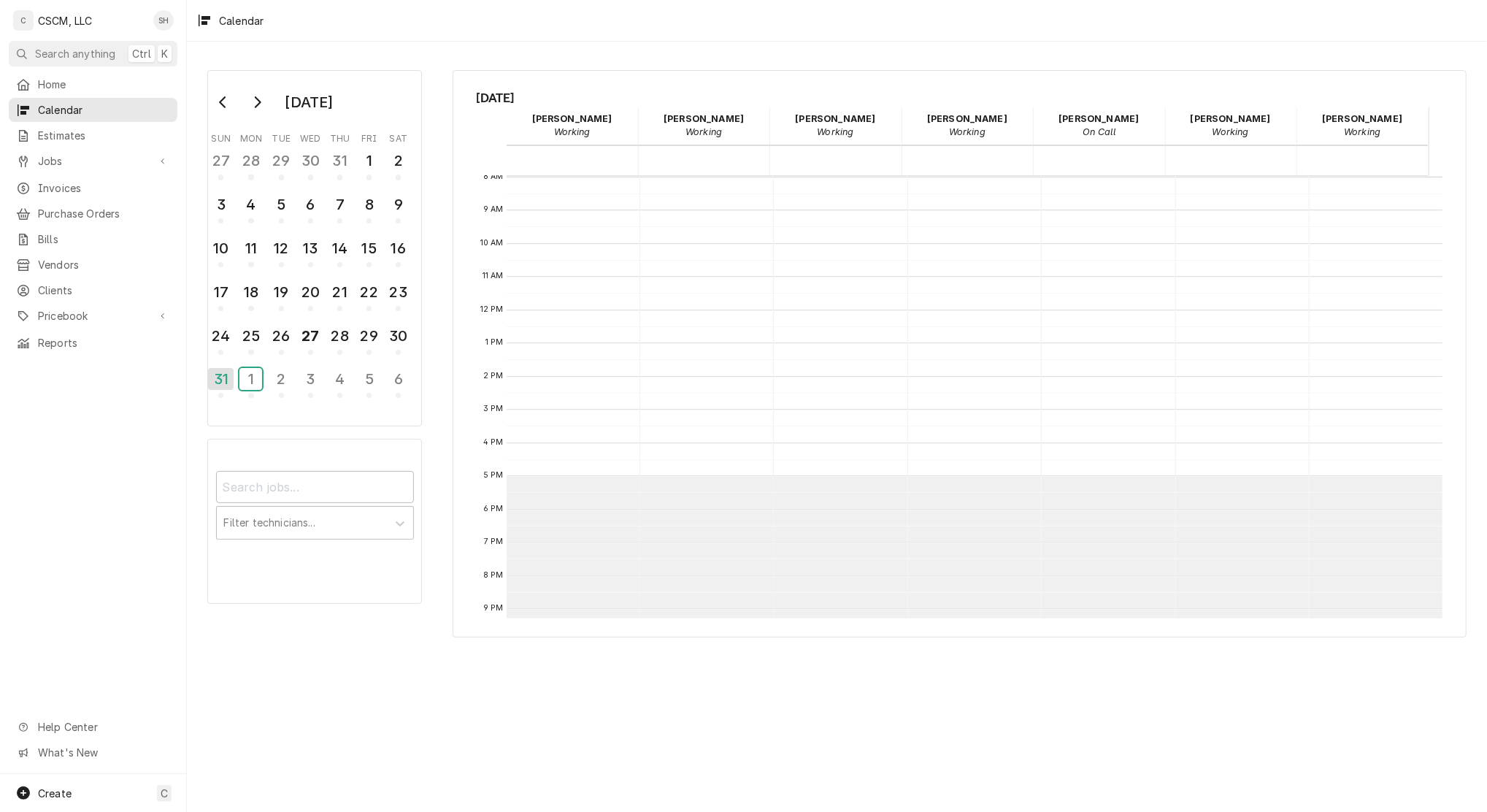
click at [248, 374] on div "1" at bounding box center [250, 379] width 23 height 22
click at [280, 380] on div "2" at bounding box center [281, 379] width 23 height 22
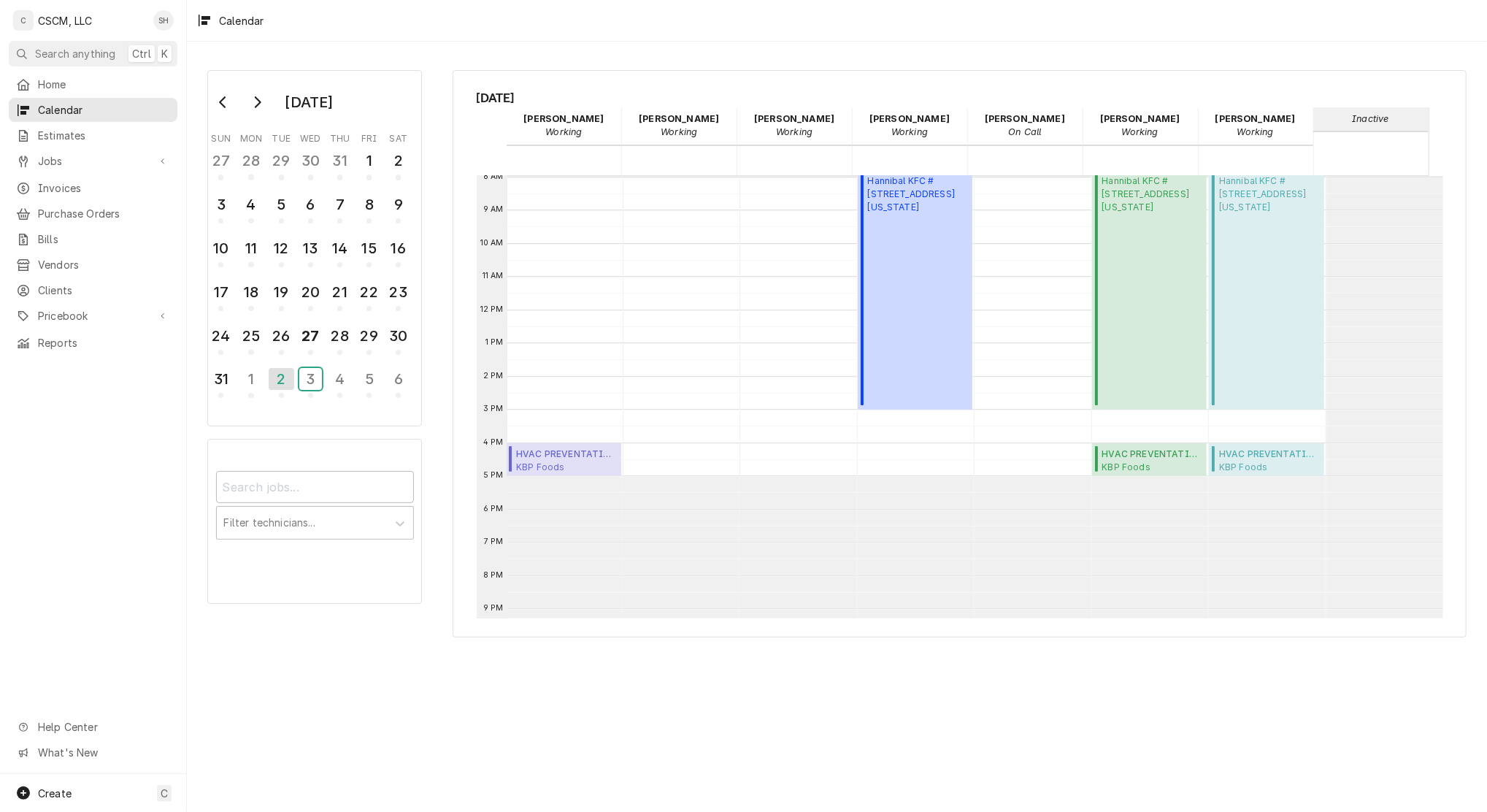
click at [309, 376] on div "3" at bounding box center [311, 379] width 23 height 22
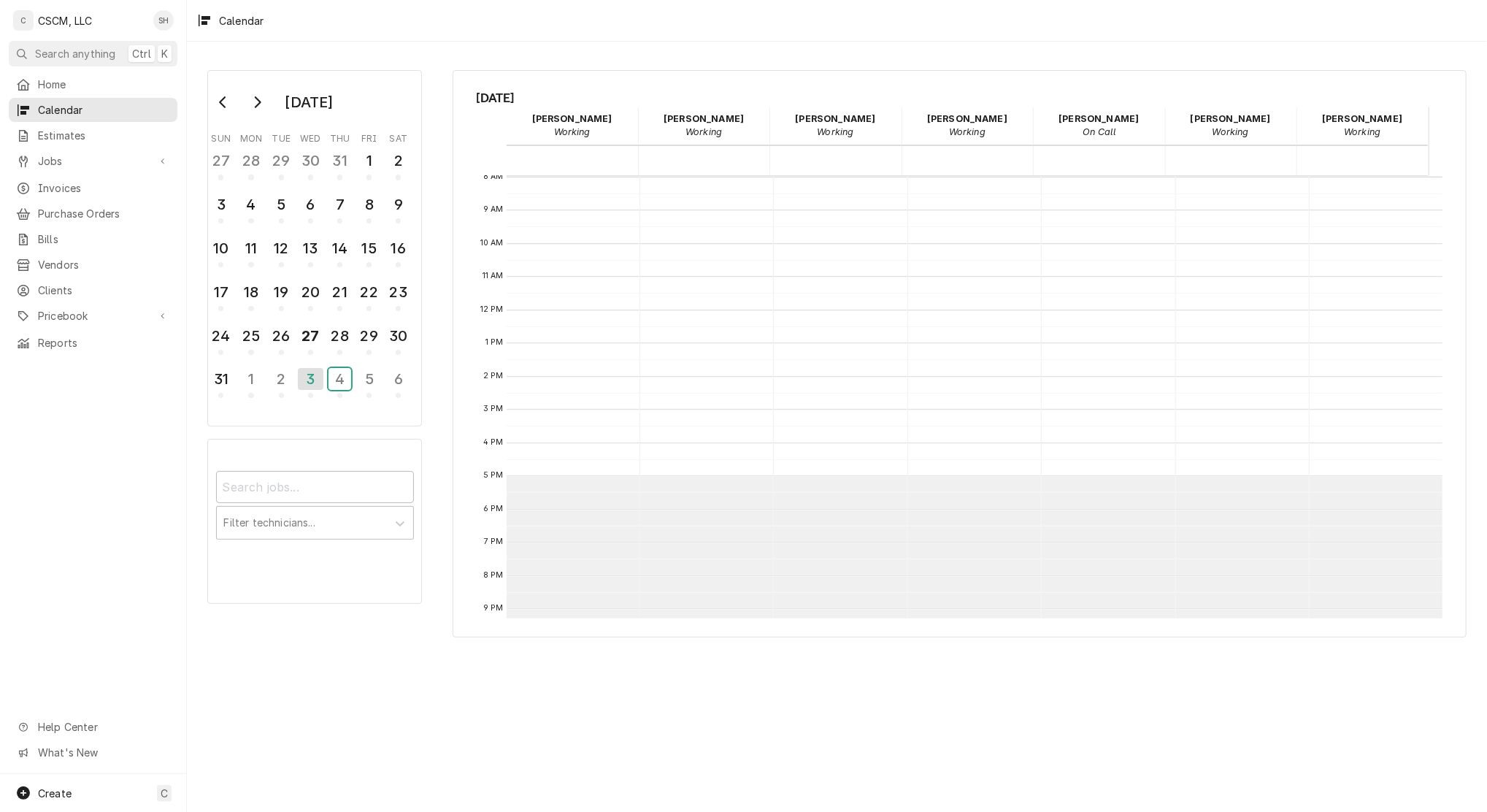
click at [346, 376] on div "4" at bounding box center [340, 379] width 23 height 22
click at [378, 375] on div "5" at bounding box center [369, 379] width 23 height 22
click at [399, 371] on div "6" at bounding box center [398, 379] width 23 height 22
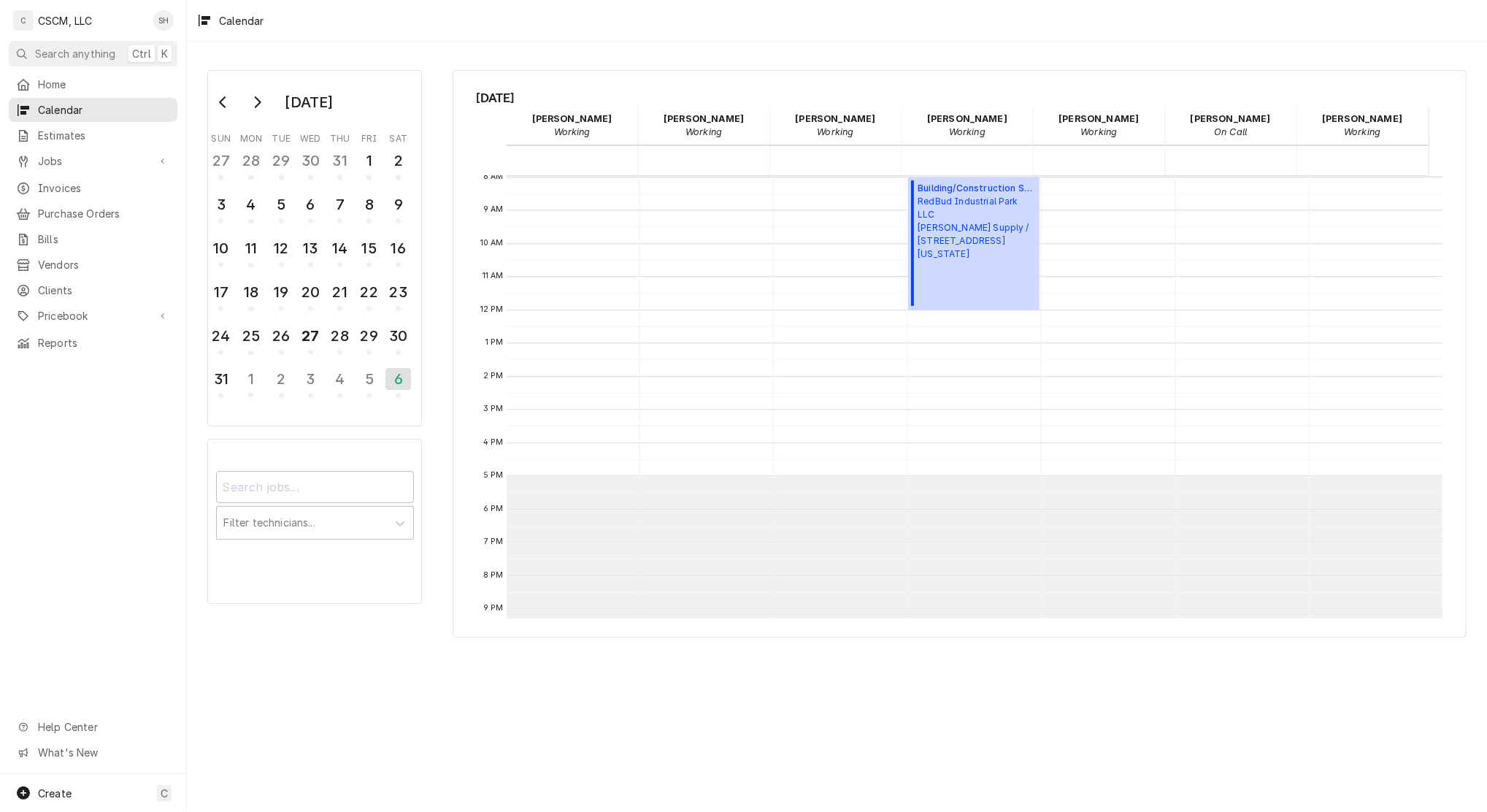
click at [244, 109] on button "Go to next month" at bounding box center [257, 103] width 29 height 24
click at [226, 201] on div "7" at bounding box center [220, 205] width 23 height 22
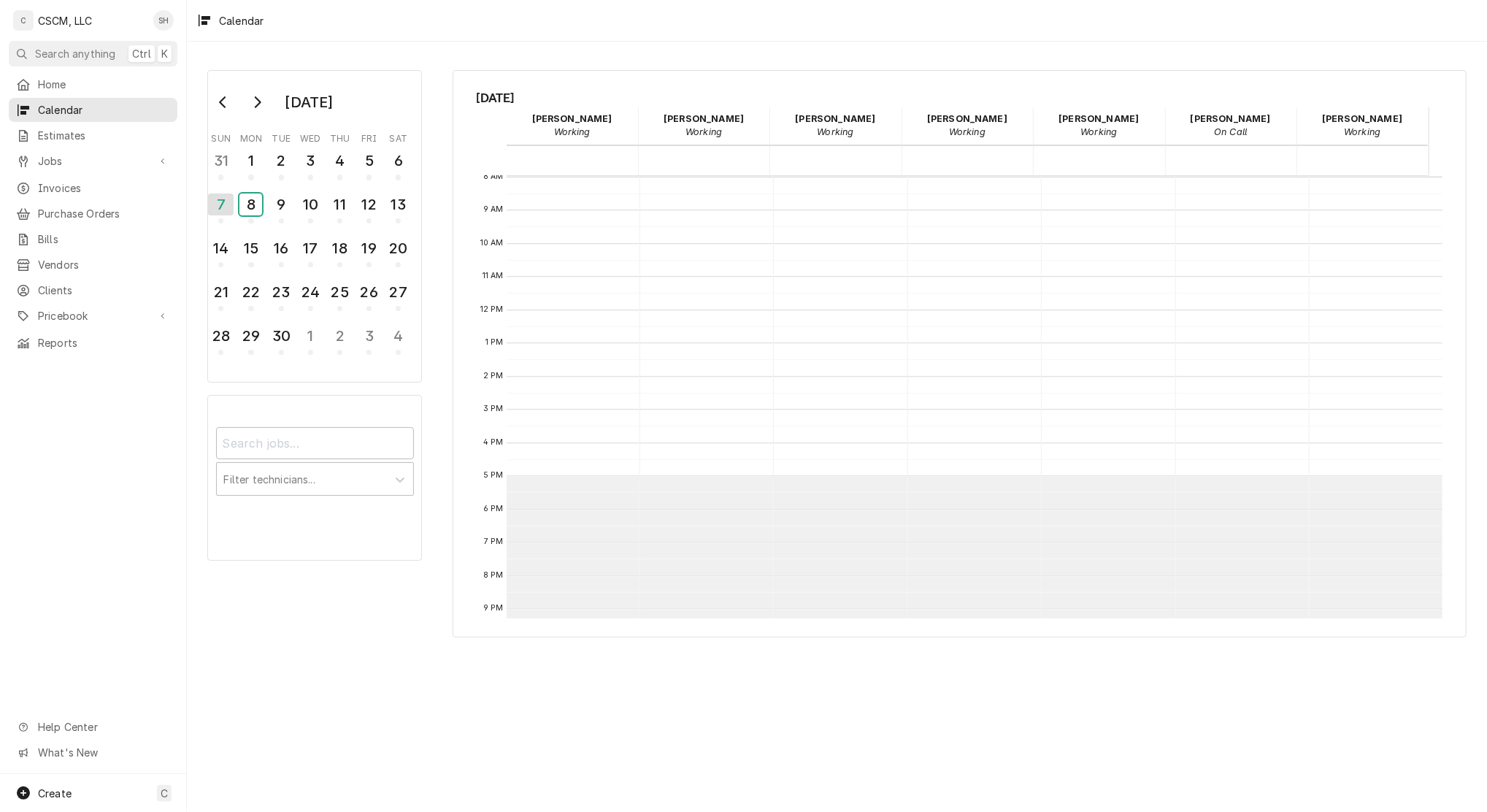
click at [257, 203] on div "8" at bounding box center [250, 205] width 23 height 22
click at [279, 206] on div "9" at bounding box center [281, 205] width 23 height 22
click at [296, 189] on button "10" at bounding box center [310, 209] width 29 height 39
click at [326, 189] on button "11" at bounding box center [340, 209] width 29 height 39
click at [355, 189] on button "12" at bounding box center [369, 209] width 29 height 39
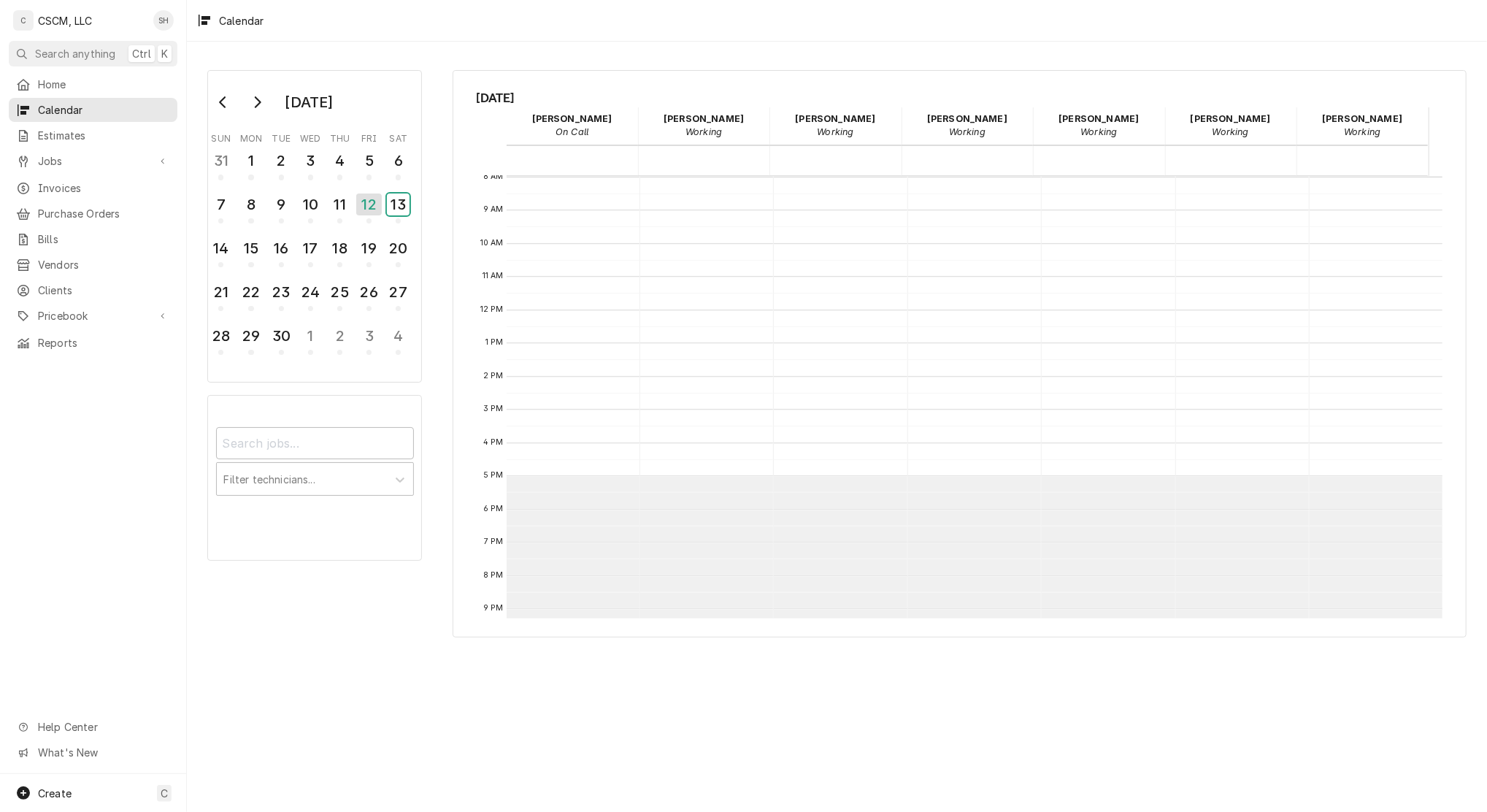
click at [384, 189] on button "13" at bounding box center [398, 209] width 29 height 39
click at [207, 233] on button "14" at bounding box center [221, 253] width 29 height 39
click at [236, 233] on button "15" at bounding box center [250, 253] width 29 height 39
click at [266, 233] on button "16" at bounding box center [280, 253] width 29 height 39
click at [296, 233] on button "17" at bounding box center [310, 253] width 29 height 39
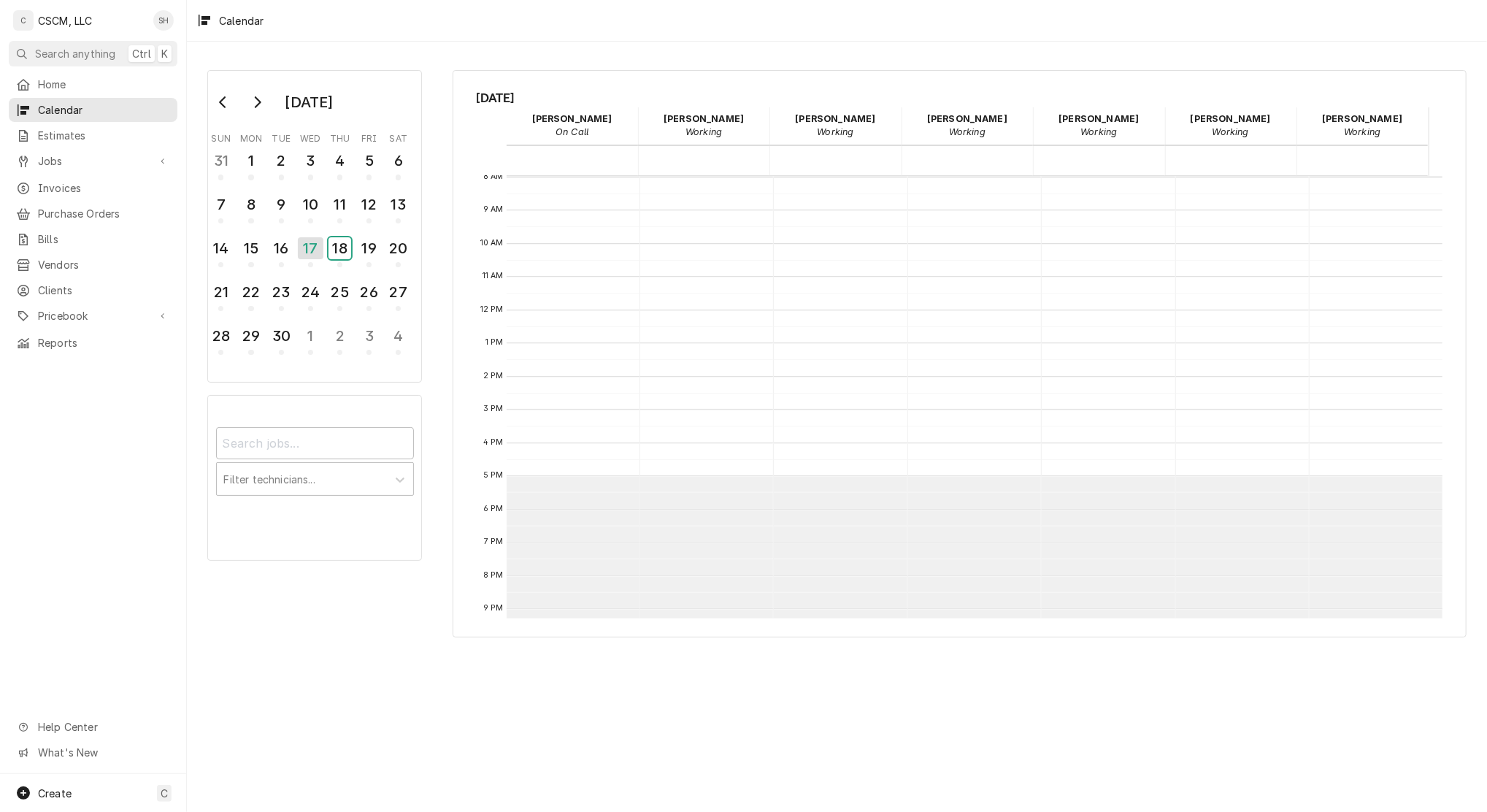
click at [326, 233] on button "18" at bounding box center [340, 253] width 29 height 39
click at [355, 233] on button "19" at bounding box center [369, 253] width 29 height 39
click at [384, 233] on button "20" at bounding box center [398, 253] width 29 height 39
click at [207, 276] on button "21" at bounding box center [221, 296] width 29 height 39
click at [236, 276] on button "22" at bounding box center [250, 296] width 29 height 39
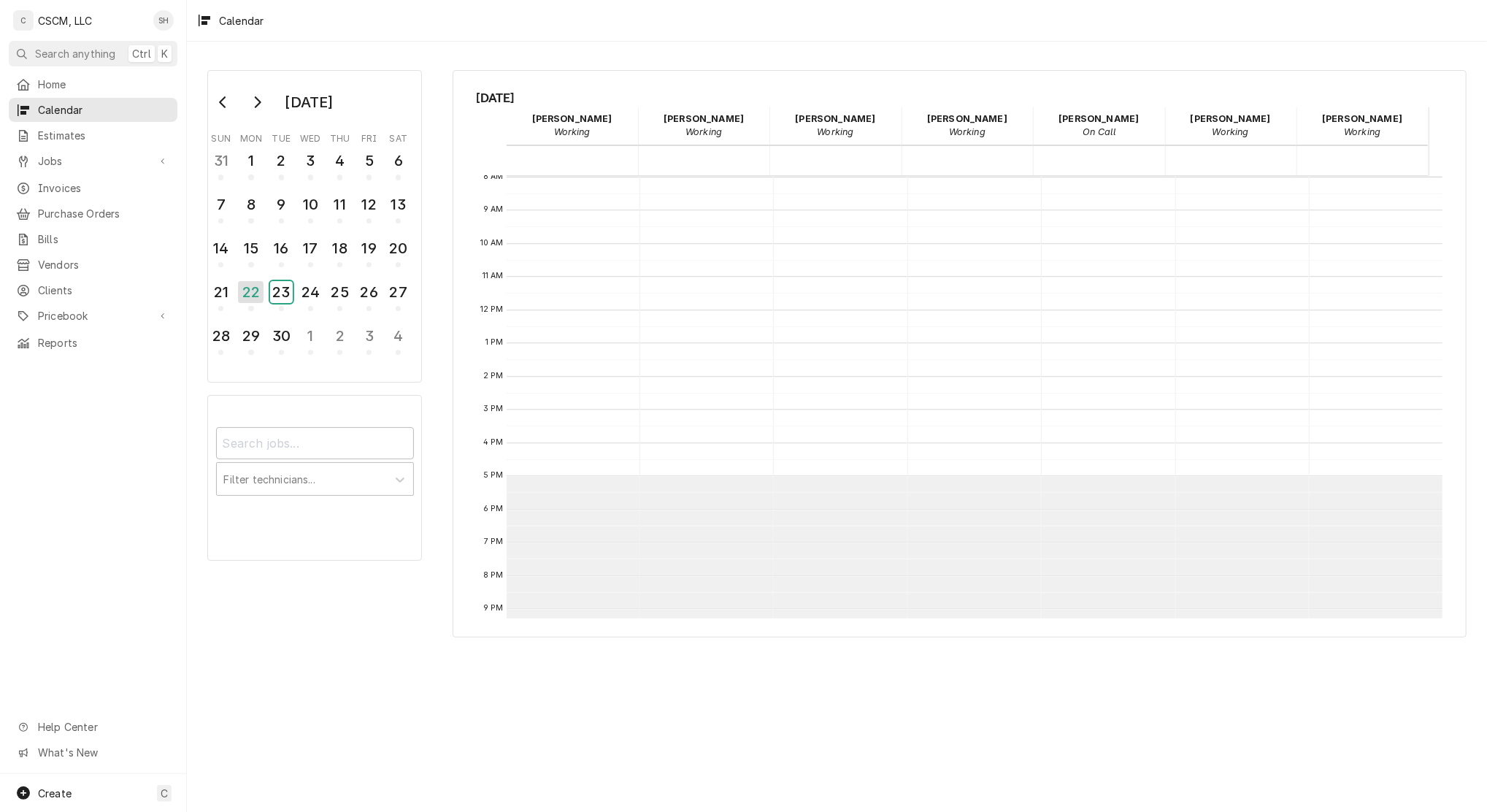
click at [266, 276] on button "23" at bounding box center [280, 296] width 29 height 39
click at [296, 276] on button "24" at bounding box center [310, 296] width 29 height 39
click at [326, 276] on button "25" at bounding box center [340, 296] width 29 height 39
click at [355, 276] on button "26" at bounding box center [369, 296] width 29 height 39
click at [384, 276] on button "27" at bounding box center [398, 296] width 29 height 39
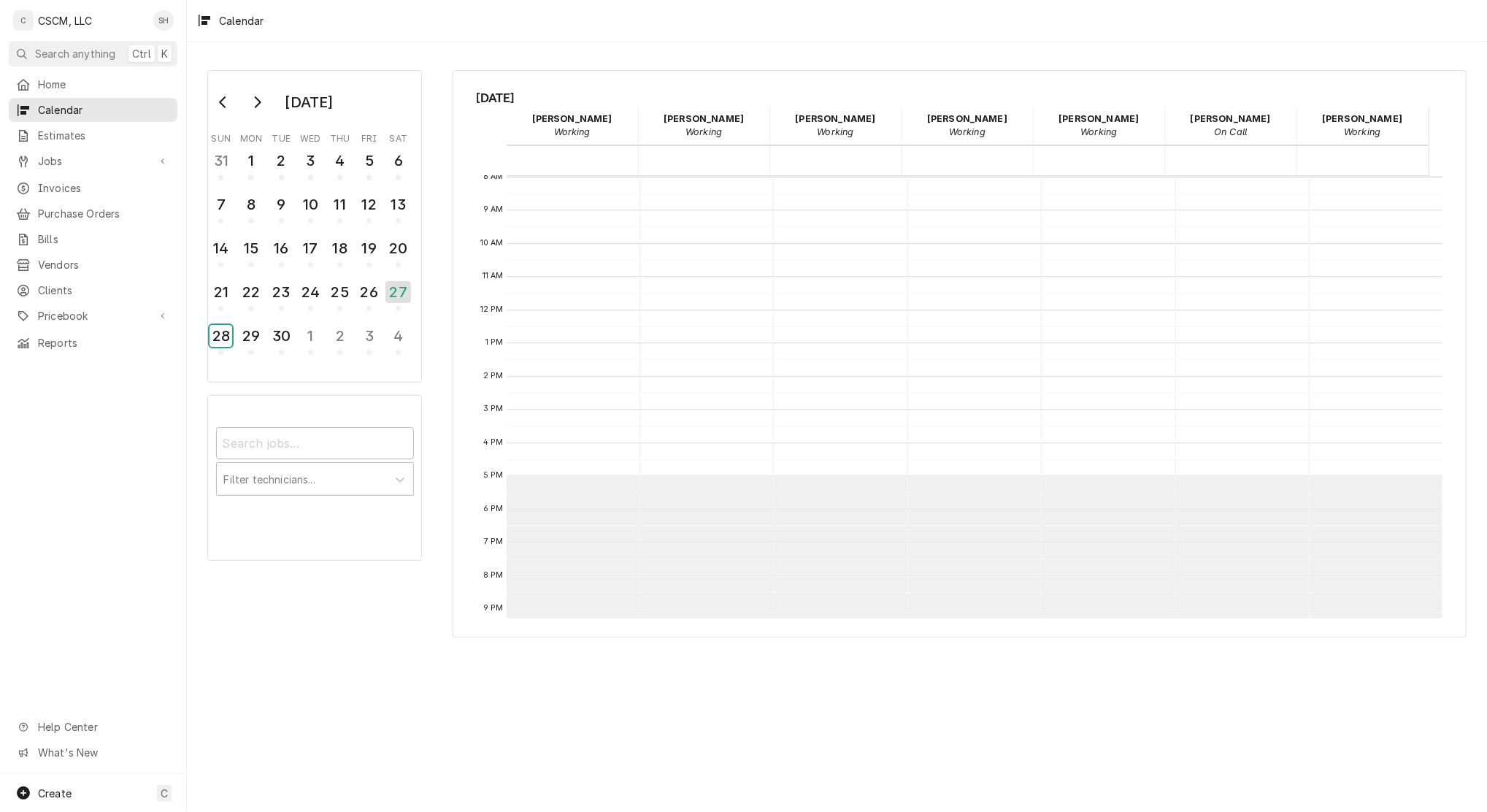
click at [207, 321] on button "28" at bounding box center [221, 340] width 29 height 39
click at [249, 333] on div "29" at bounding box center [250, 336] width 23 height 22
click at [219, 327] on div "28" at bounding box center [220, 336] width 23 height 22
click at [236, 321] on button "29" at bounding box center [250, 340] width 29 height 39
click at [296, 145] on button "1" at bounding box center [310, 165] width 29 height 39
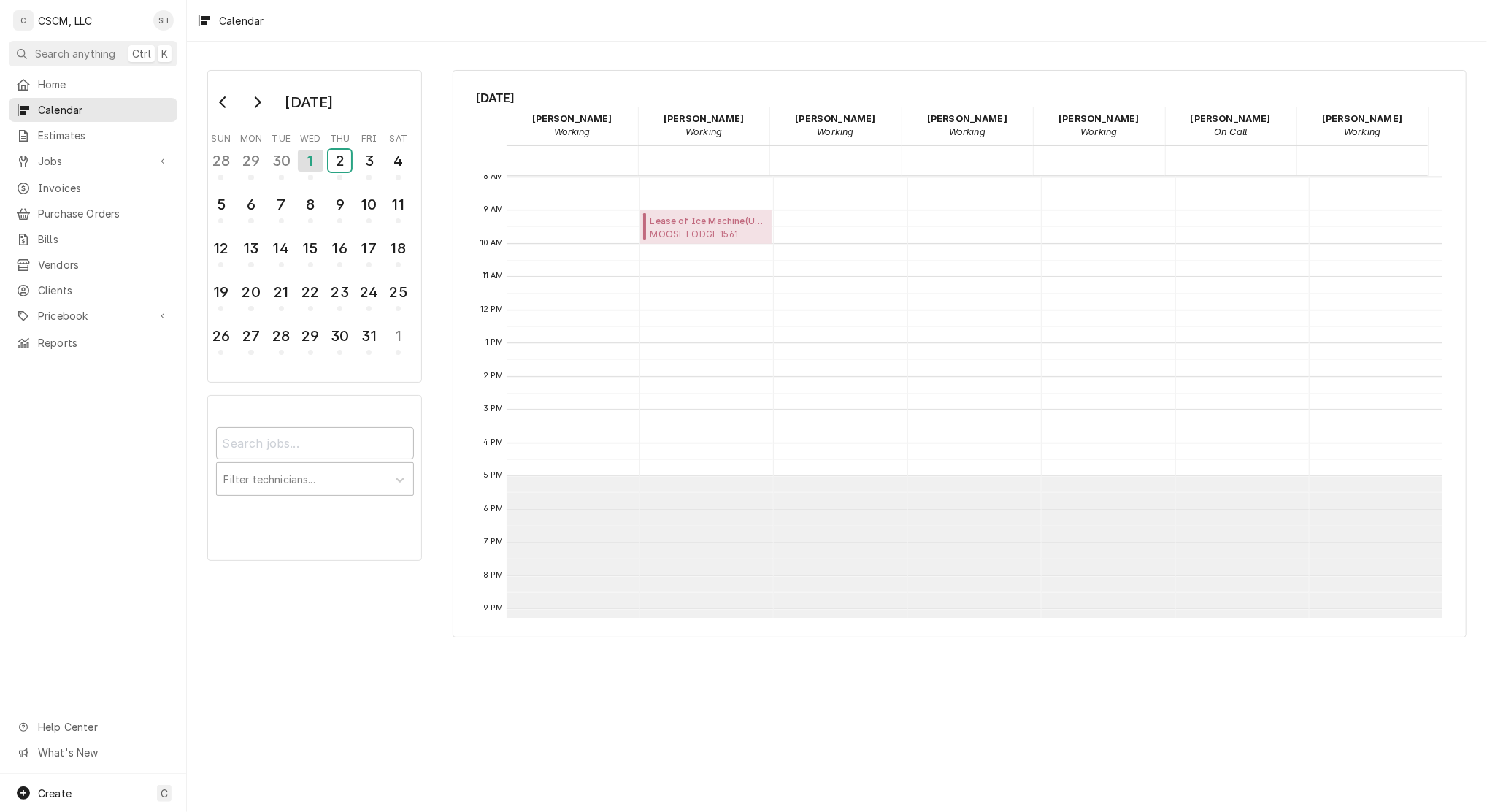
click at [326, 145] on button "2" at bounding box center [340, 165] width 29 height 39
click at [337, 156] on div "2" at bounding box center [340, 160] width 25 height 22
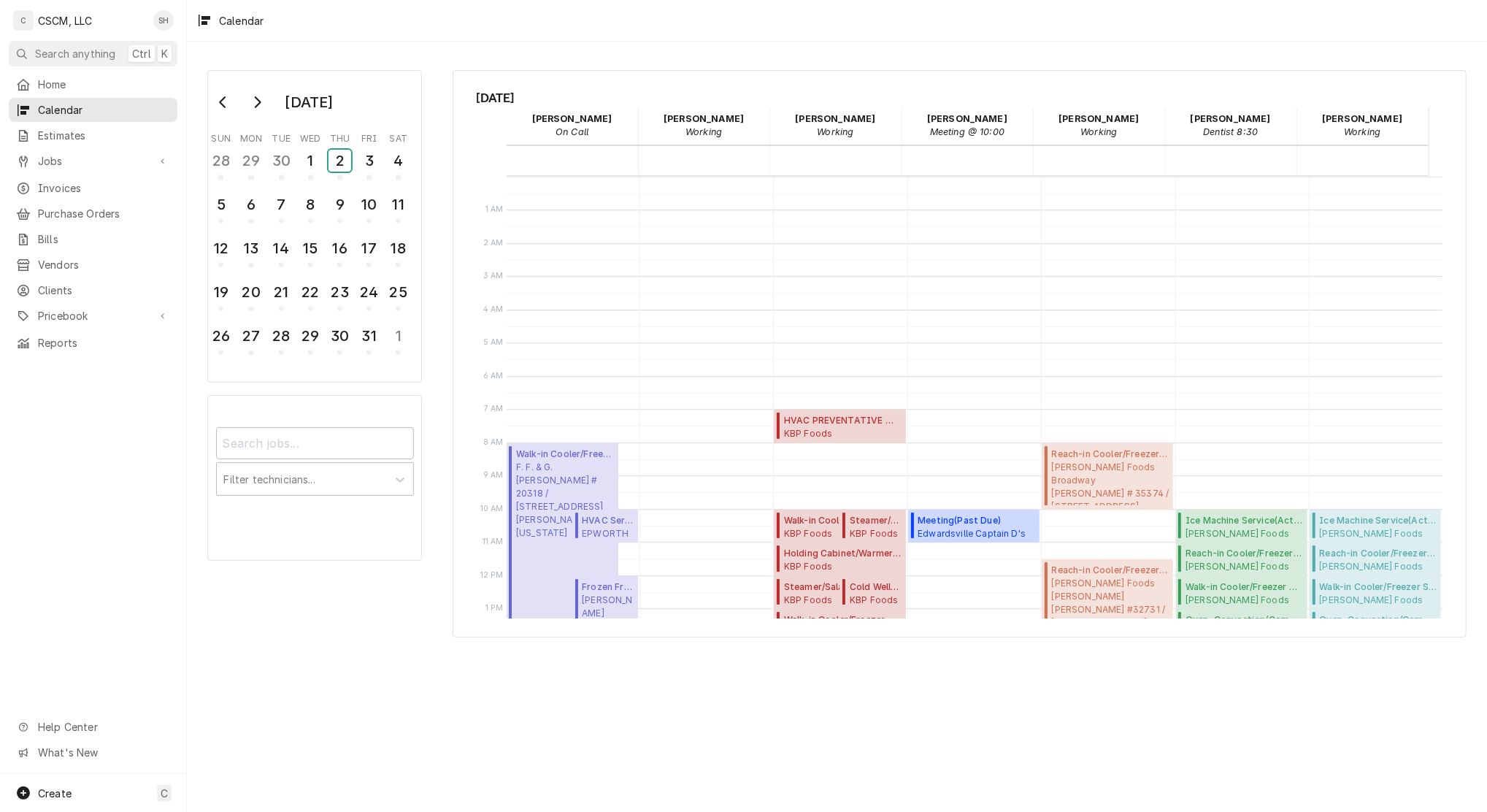
click at [337, 156] on div "2" at bounding box center [340, 160] width 23 height 22
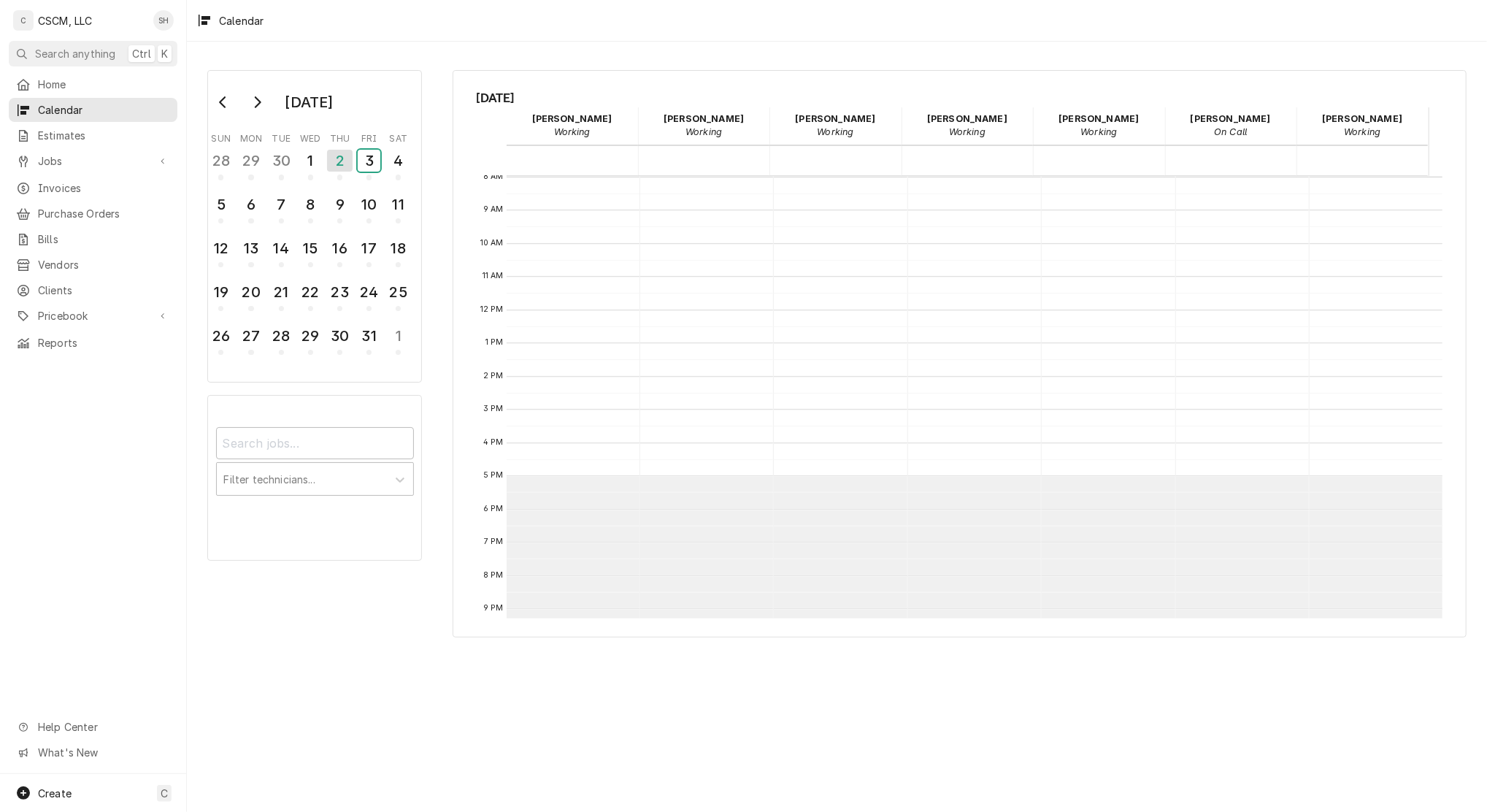
click at [355, 145] on button "3" at bounding box center [369, 165] width 29 height 39
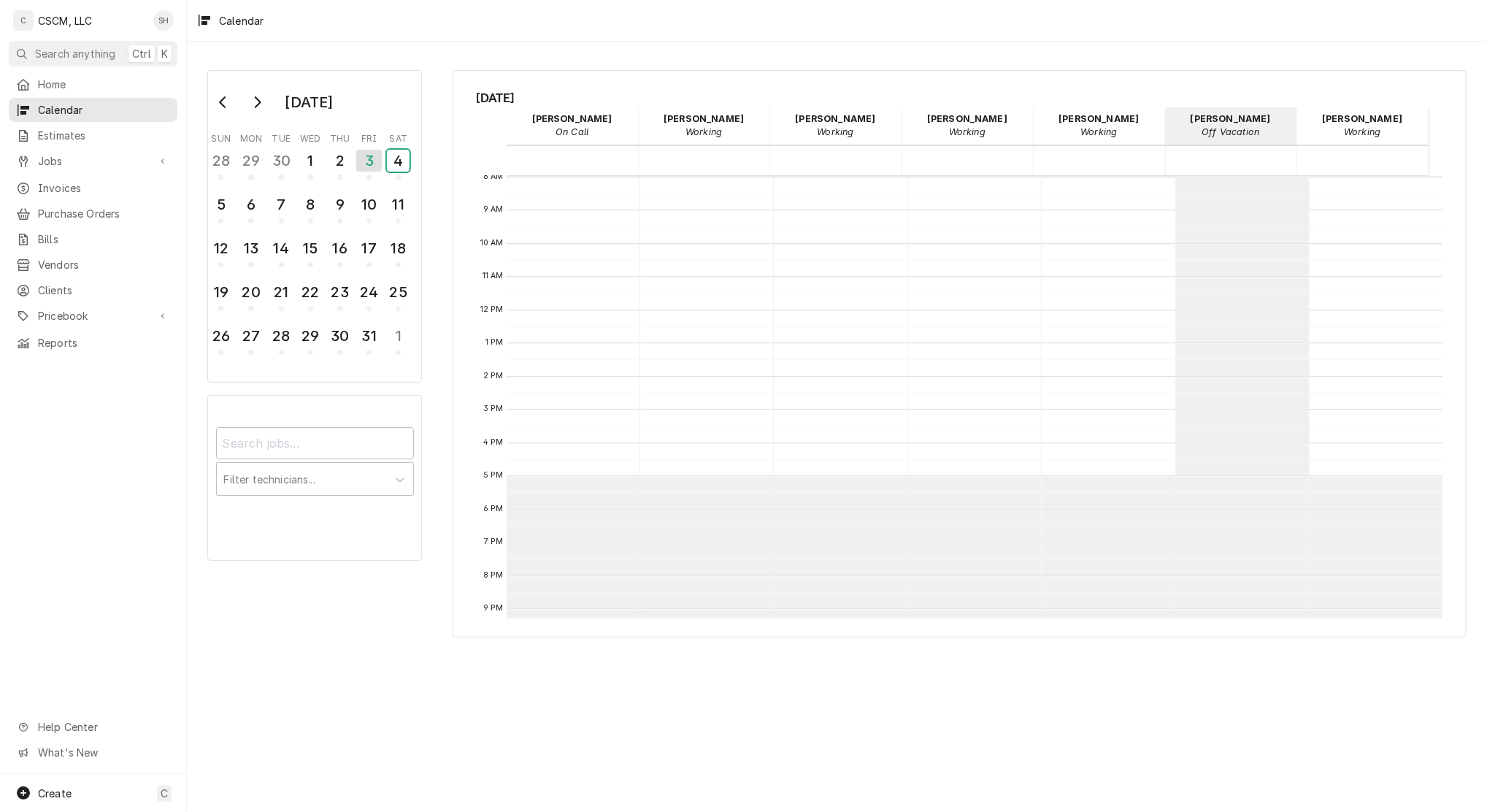
click at [384, 145] on button "4" at bounding box center [398, 165] width 29 height 39
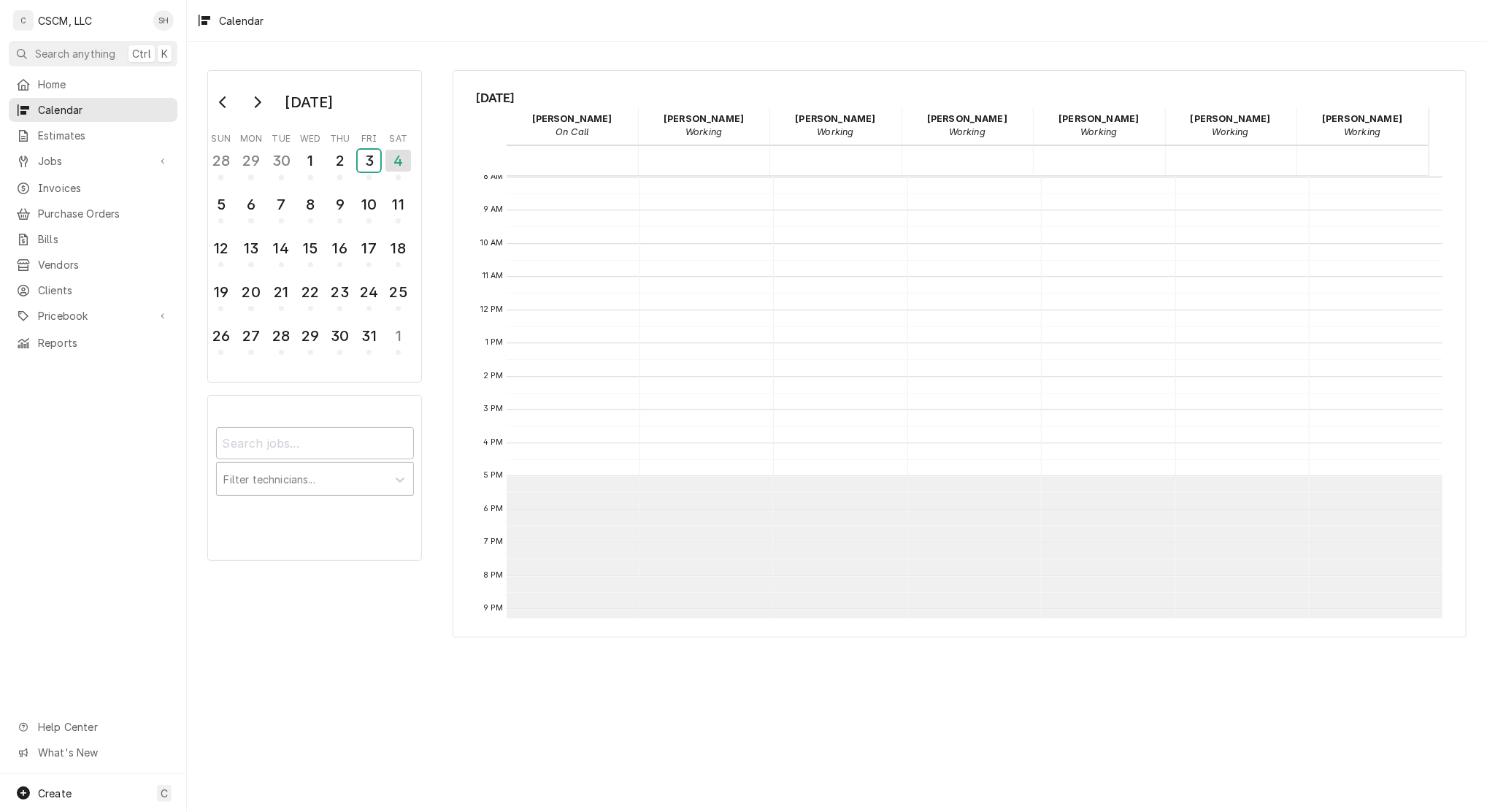
click at [355, 145] on button "3" at bounding box center [369, 165] width 29 height 39
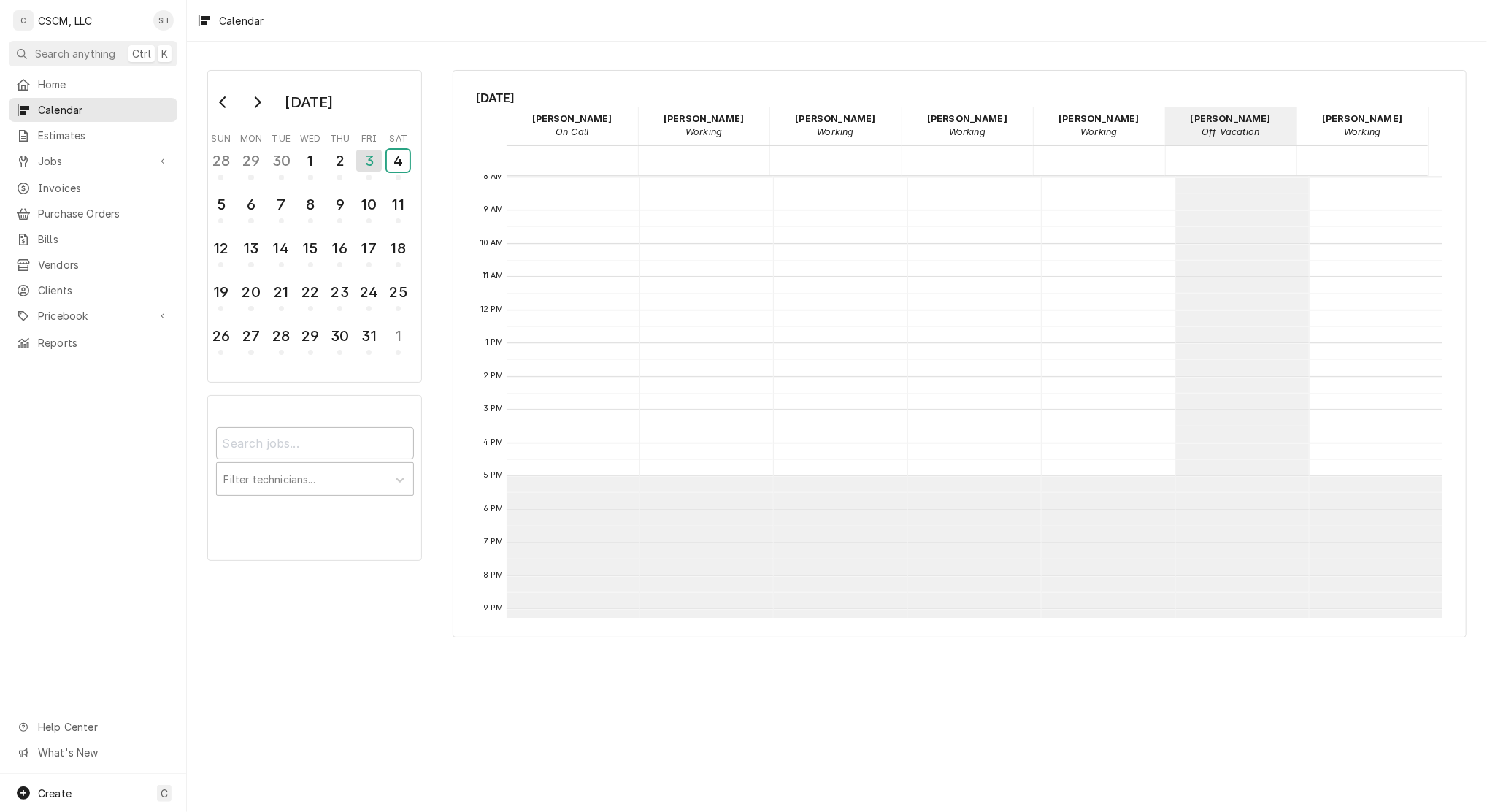
click at [384, 145] on button "4" at bounding box center [398, 165] width 29 height 39
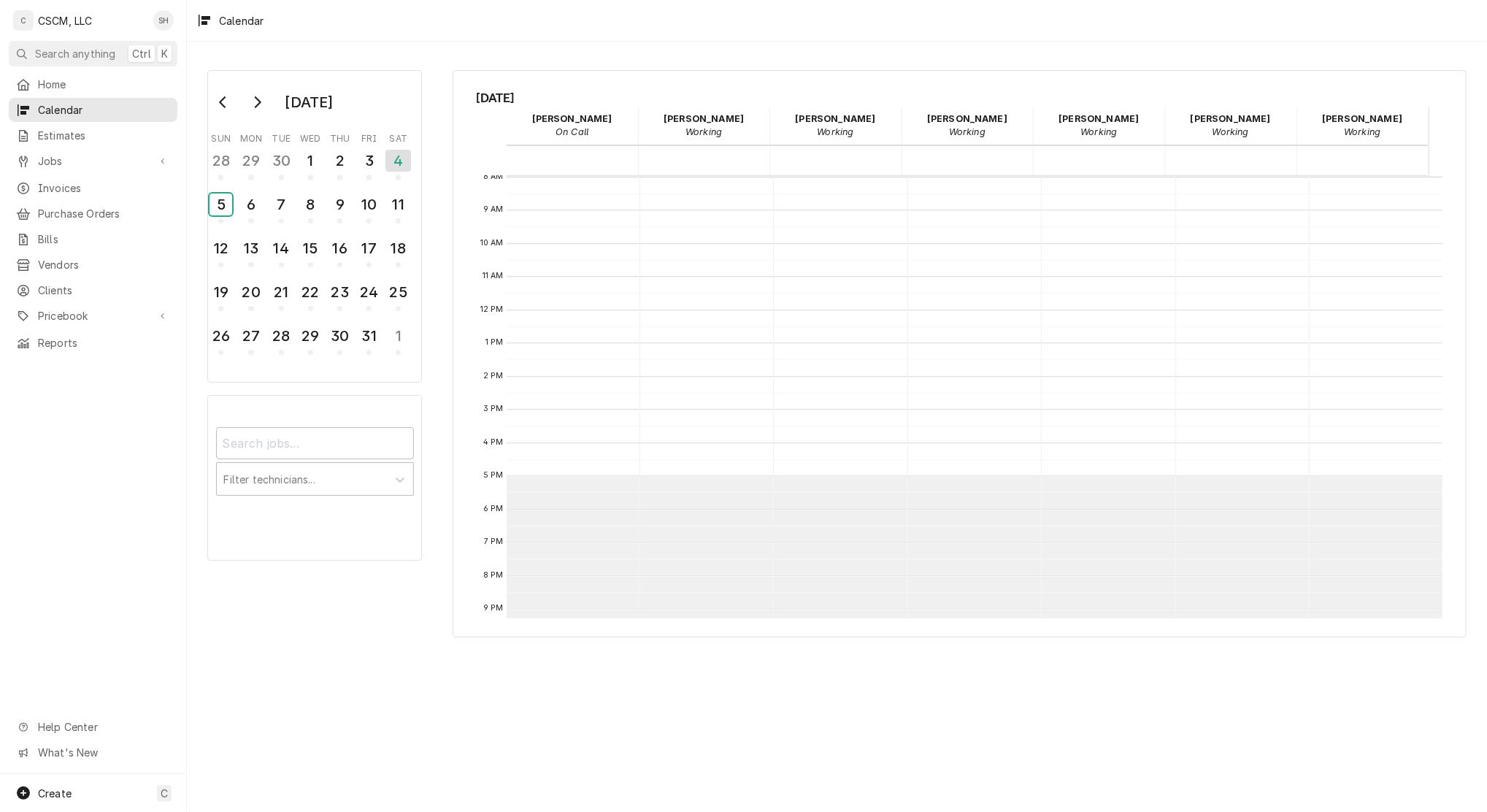
click at [207, 189] on button "5" at bounding box center [221, 209] width 29 height 39
click at [236, 189] on button "6" at bounding box center [250, 209] width 29 height 39
click at [266, 189] on button "7" at bounding box center [280, 209] width 29 height 39
click at [296, 189] on button "8" at bounding box center [310, 209] width 29 height 39
click at [326, 189] on button "9" at bounding box center [340, 209] width 29 height 39
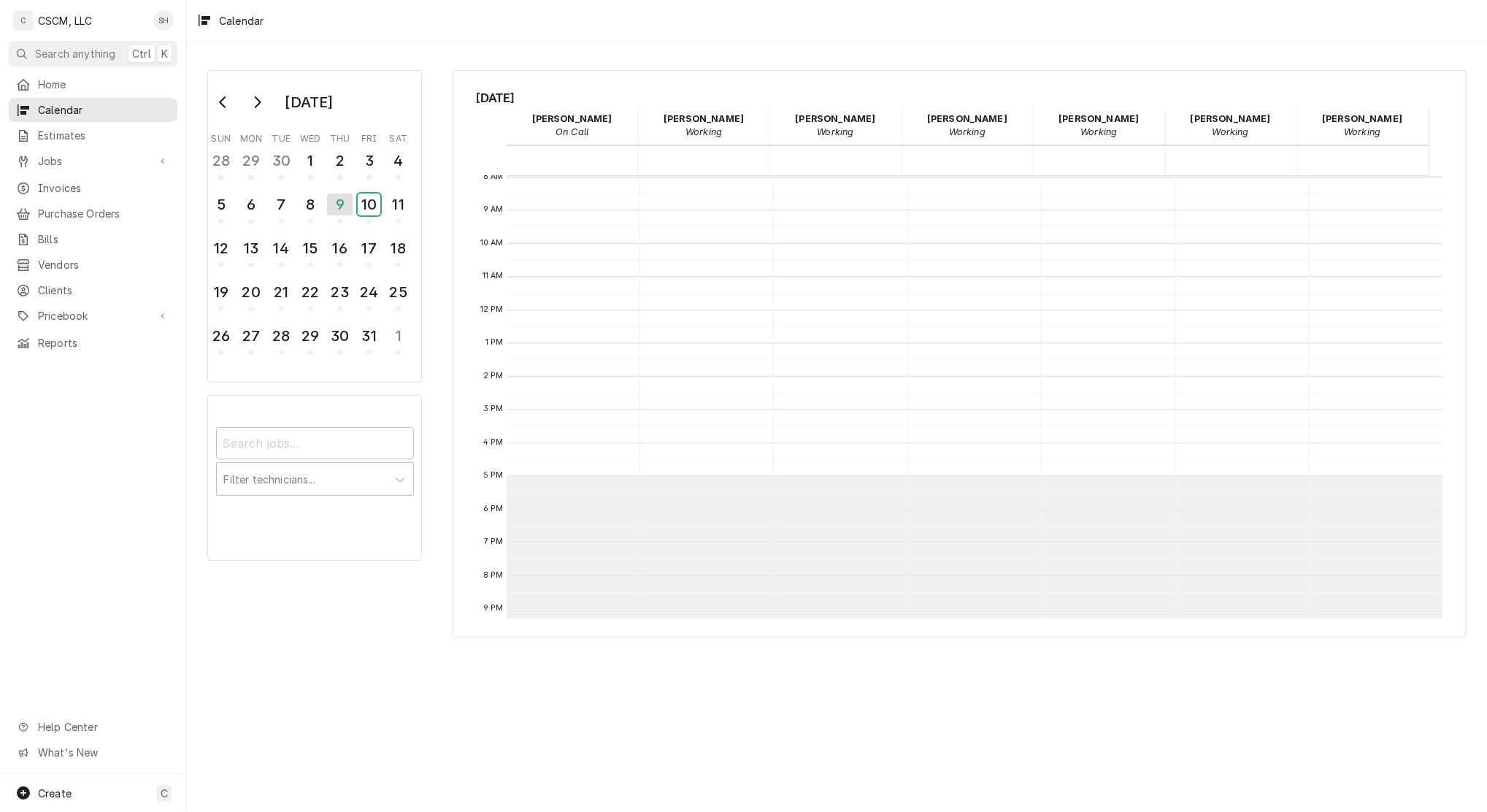
click at [355, 189] on button "10" at bounding box center [369, 209] width 29 height 39
click at [384, 189] on button "11" at bounding box center [398, 209] width 29 height 39
click at [207, 233] on button "12" at bounding box center [221, 253] width 29 height 39
click at [236, 233] on button "13" at bounding box center [250, 253] width 29 height 39
click at [266, 233] on button "14" at bounding box center [280, 253] width 29 height 39
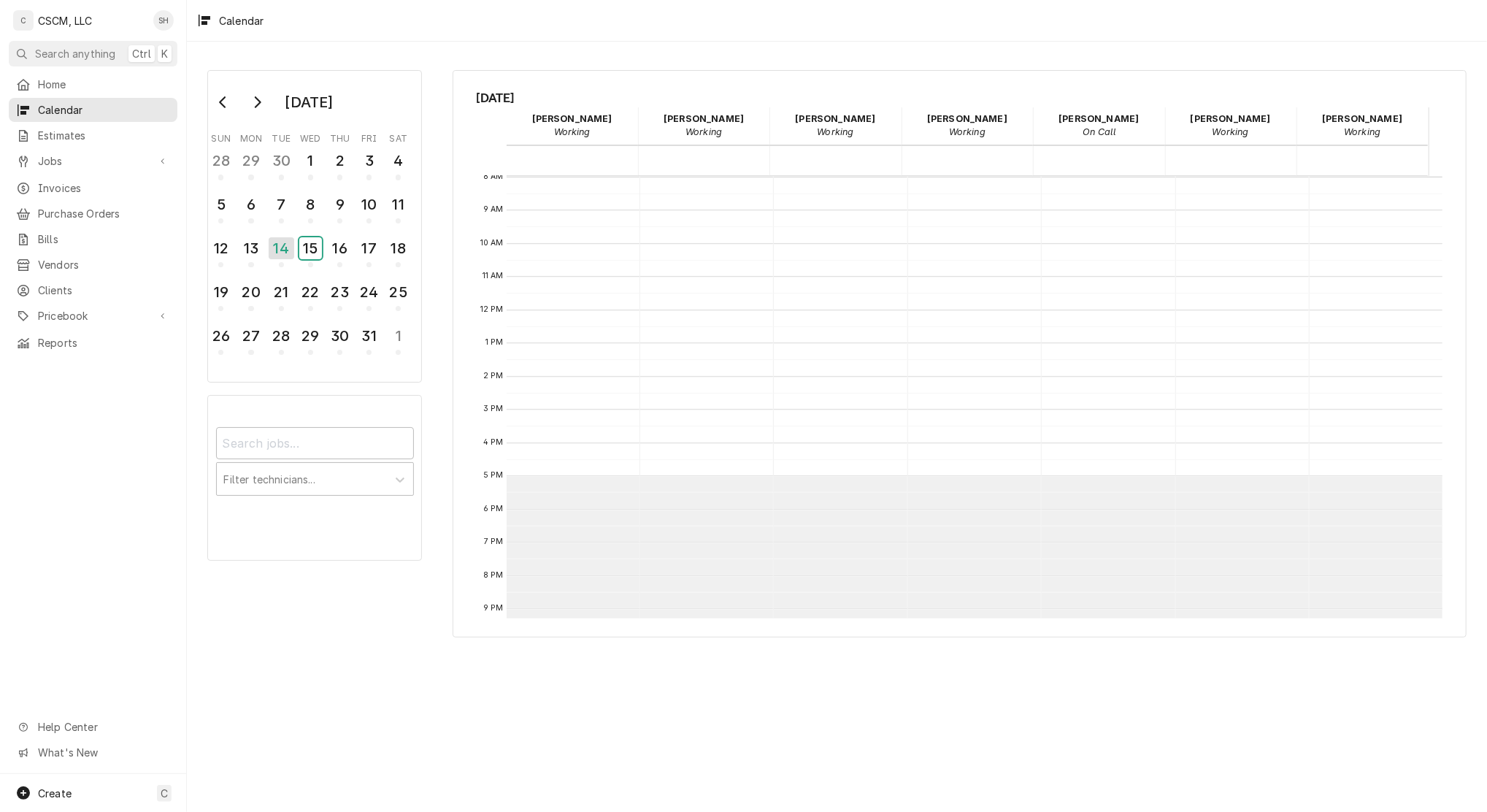
click at [296, 233] on button "15" at bounding box center [310, 253] width 29 height 39
click at [326, 233] on button "16" at bounding box center [340, 253] width 29 height 39
click at [355, 233] on button "17" at bounding box center [369, 253] width 29 height 39
click at [384, 233] on button "18" at bounding box center [398, 253] width 29 height 39
click at [207, 276] on button "19" at bounding box center [221, 296] width 29 height 39
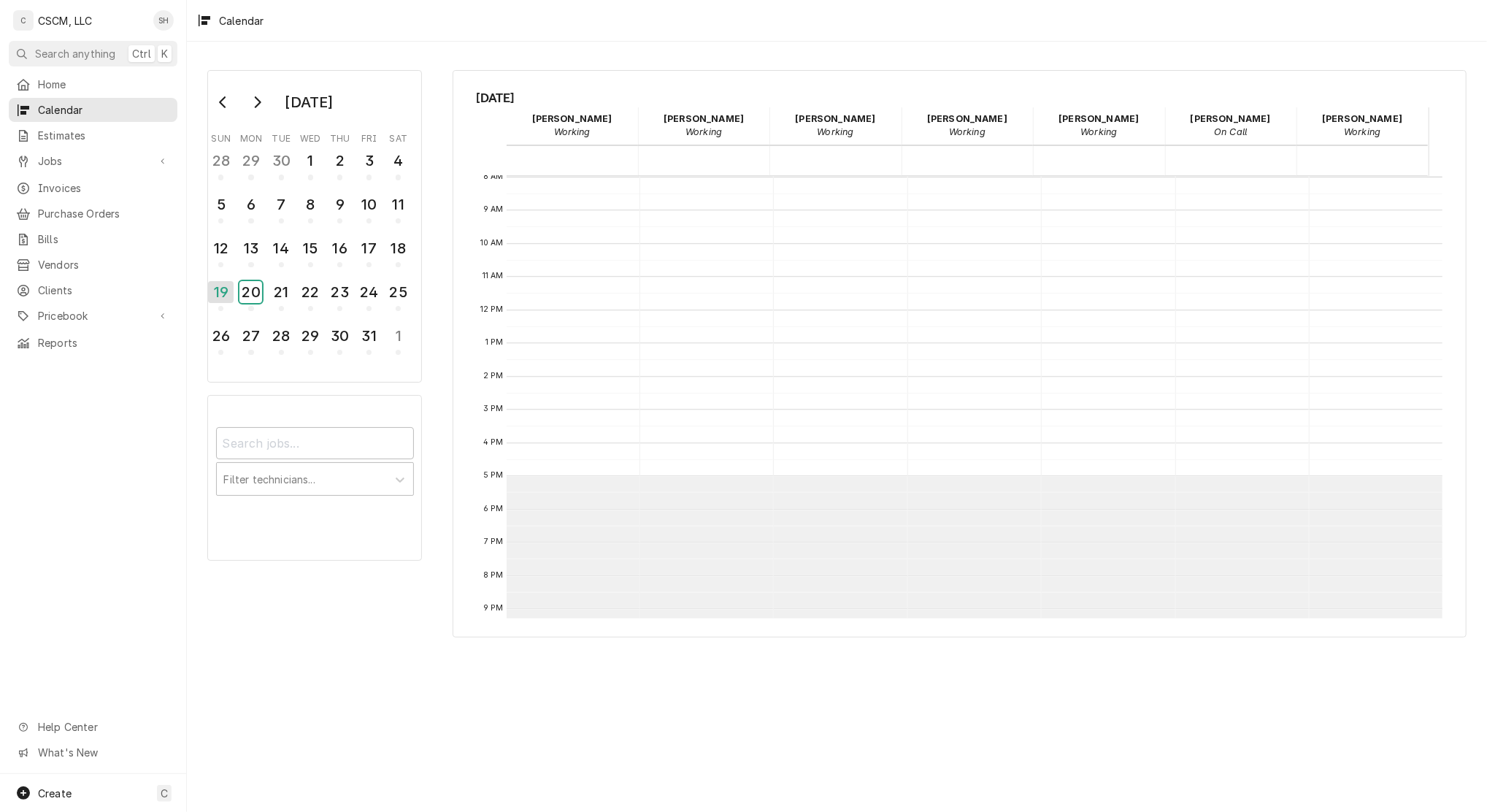
click at [236, 276] on button "20" at bounding box center [250, 296] width 29 height 39
click at [266, 276] on button "21" at bounding box center [280, 296] width 29 height 39
click at [296, 276] on button "22" at bounding box center [310, 296] width 29 height 39
click at [326, 276] on button "23" at bounding box center [340, 296] width 29 height 39
click at [355, 276] on button "24" at bounding box center [369, 296] width 29 height 39
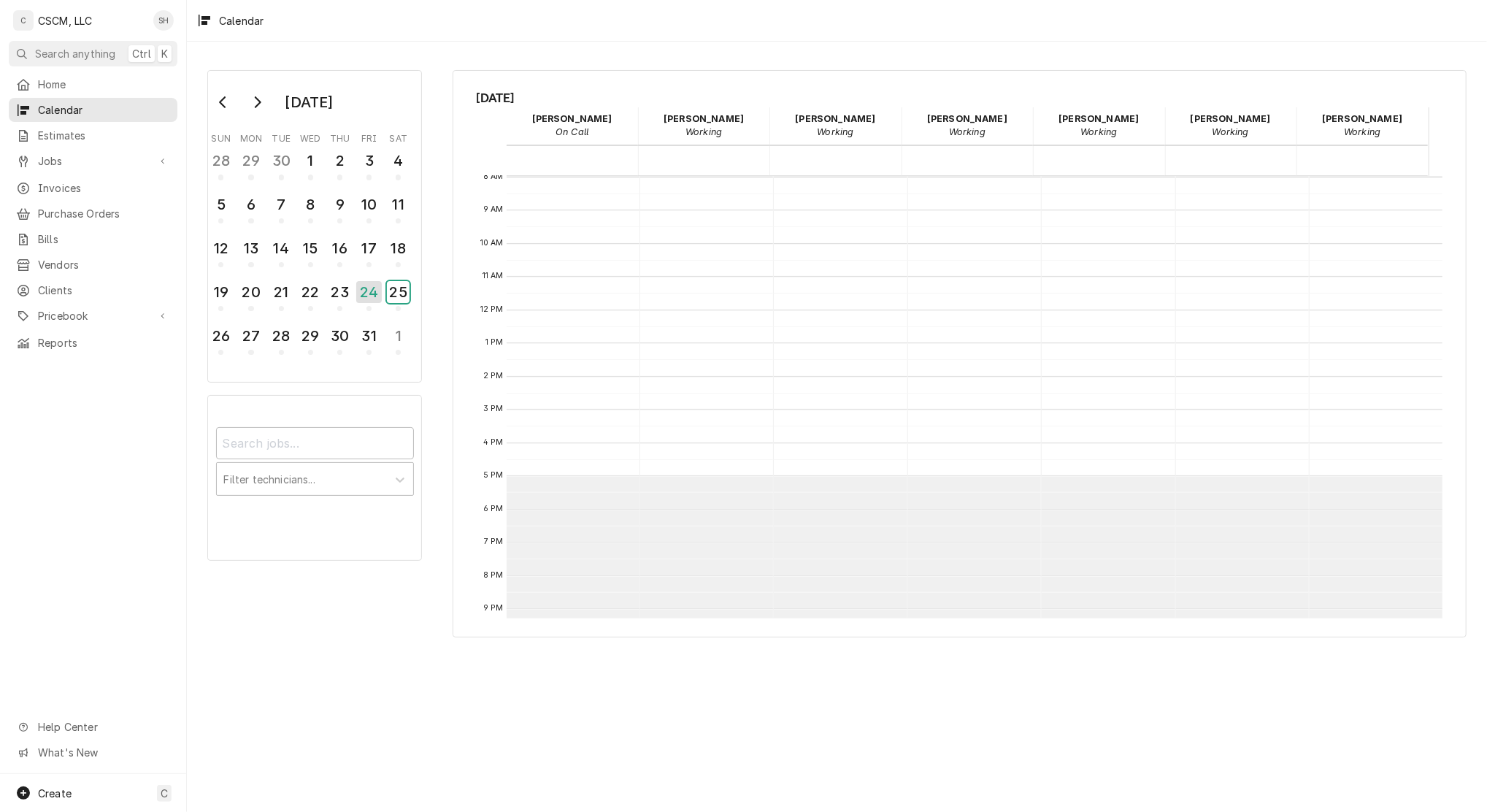
click at [384, 276] on button "25" at bounding box center [398, 296] width 29 height 39
click at [207, 321] on button "26" at bounding box center [221, 340] width 29 height 39
click at [236, 321] on button "27" at bounding box center [250, 340] width 29 height 39
click at [266, 321] on button "28" at bounding box center [280, 340] width 29 height 39
click at [296, 321] on button "29" at bounding box center [310, 340] width 29 height 39
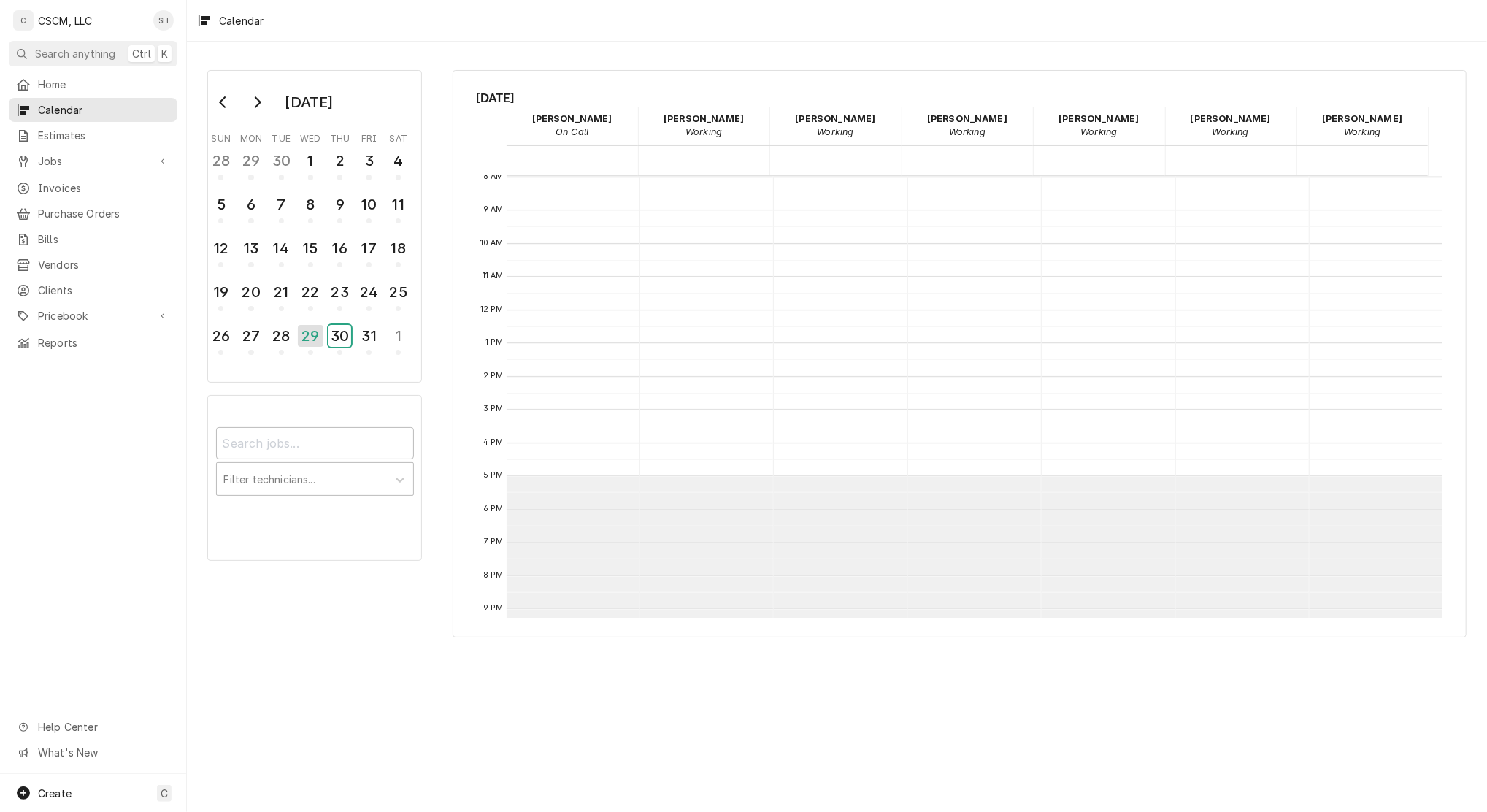
click at [326, 321] on button "30" at bounding box center [340, 340] width 29 height 39
click at [355, 321] on button "31" at bounding box center [369, 340] width 29 height 39
click at [384, 145] on button "1" at bounding box center [398, 165] width 29 height 39
click at [207, 189] on button "2" at bounding box center [221, 209] width 29 height 39
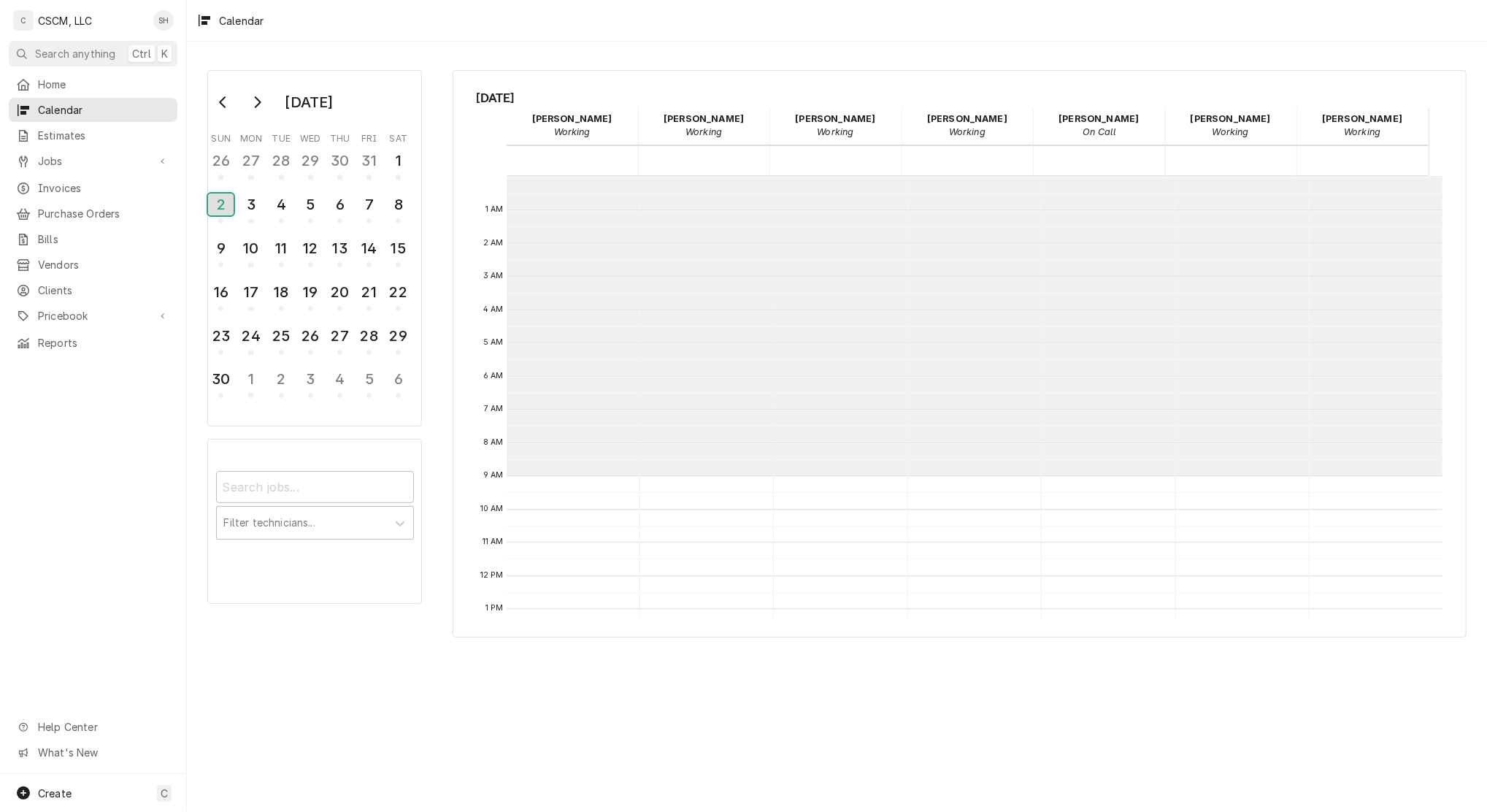
scroll to position [311, 0]
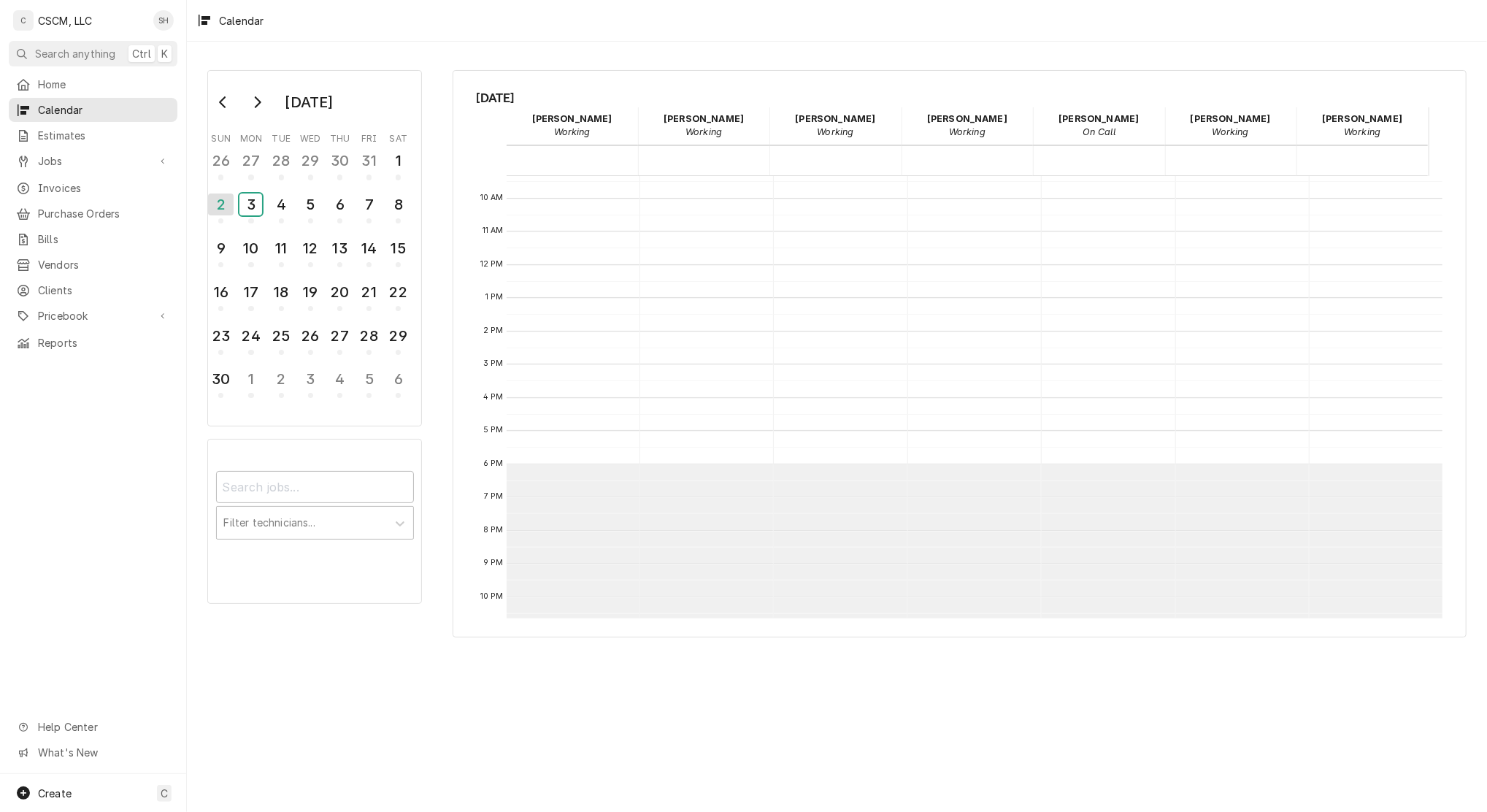
click at [236, 189] on button "3" at bounding box center [250, 209] width 29 height 39
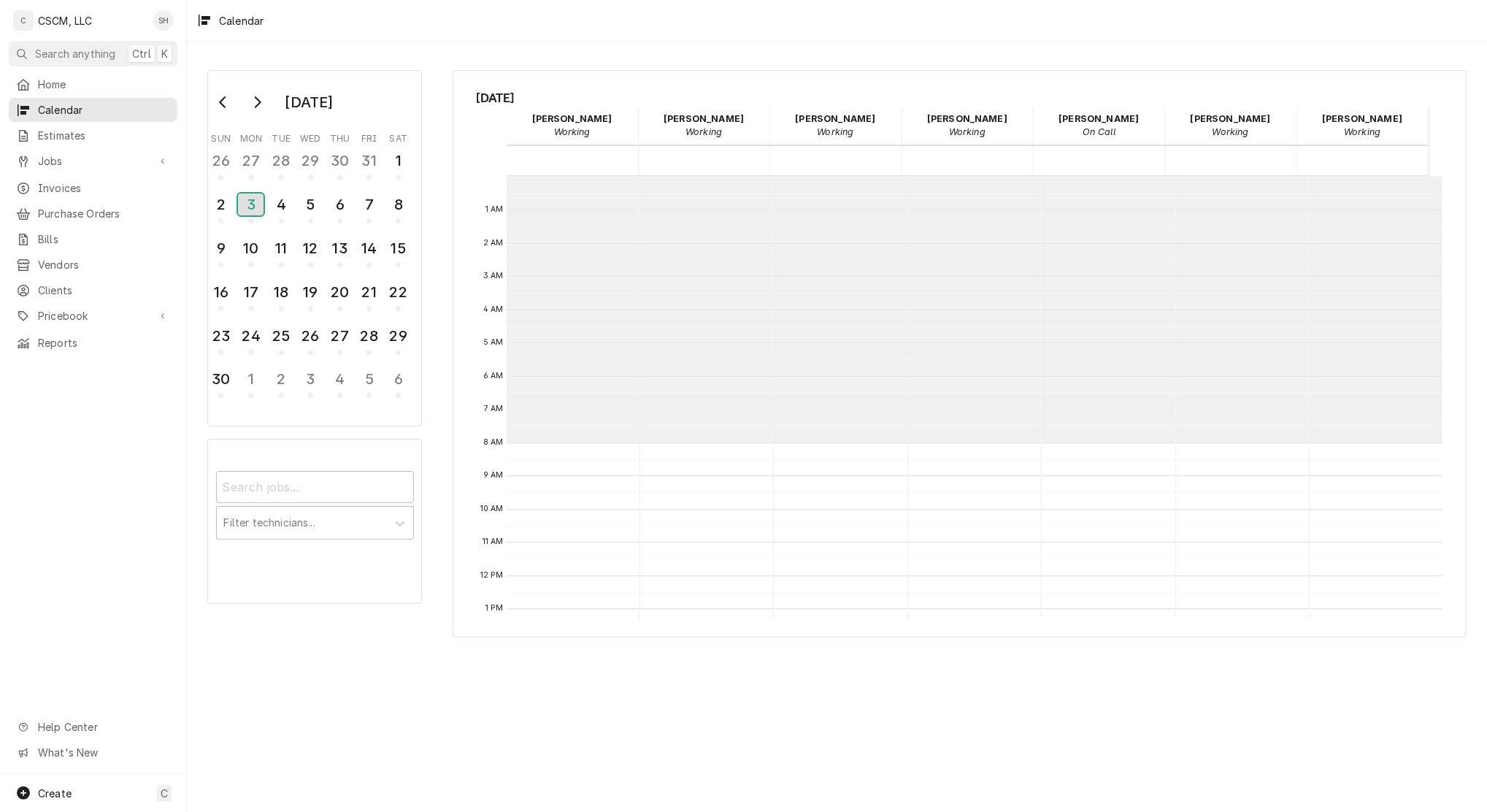
scroll to position [265, 0]
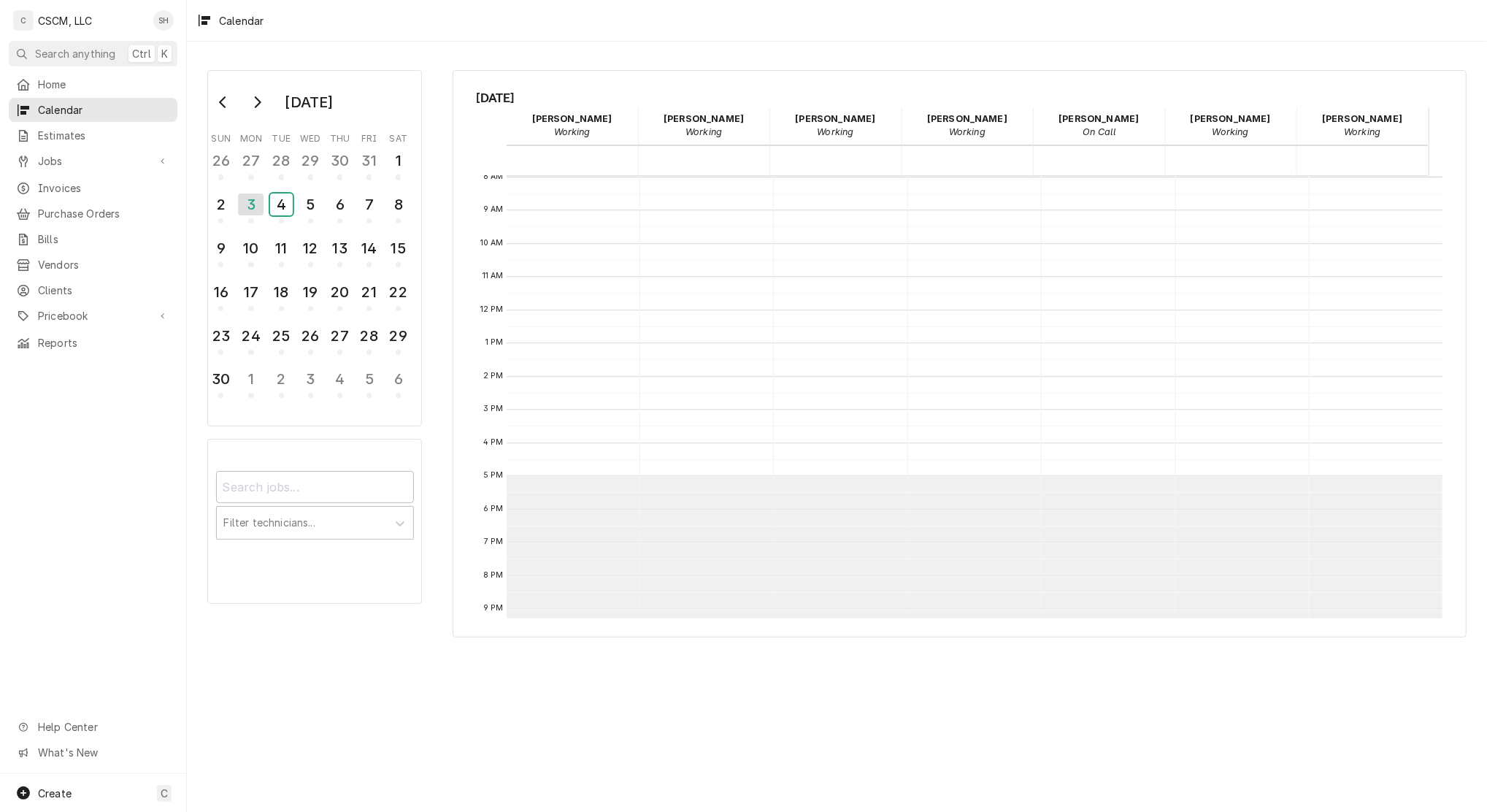
click at [266, 189] on button "4" at bounding box center [280, 209] width 29 height 39
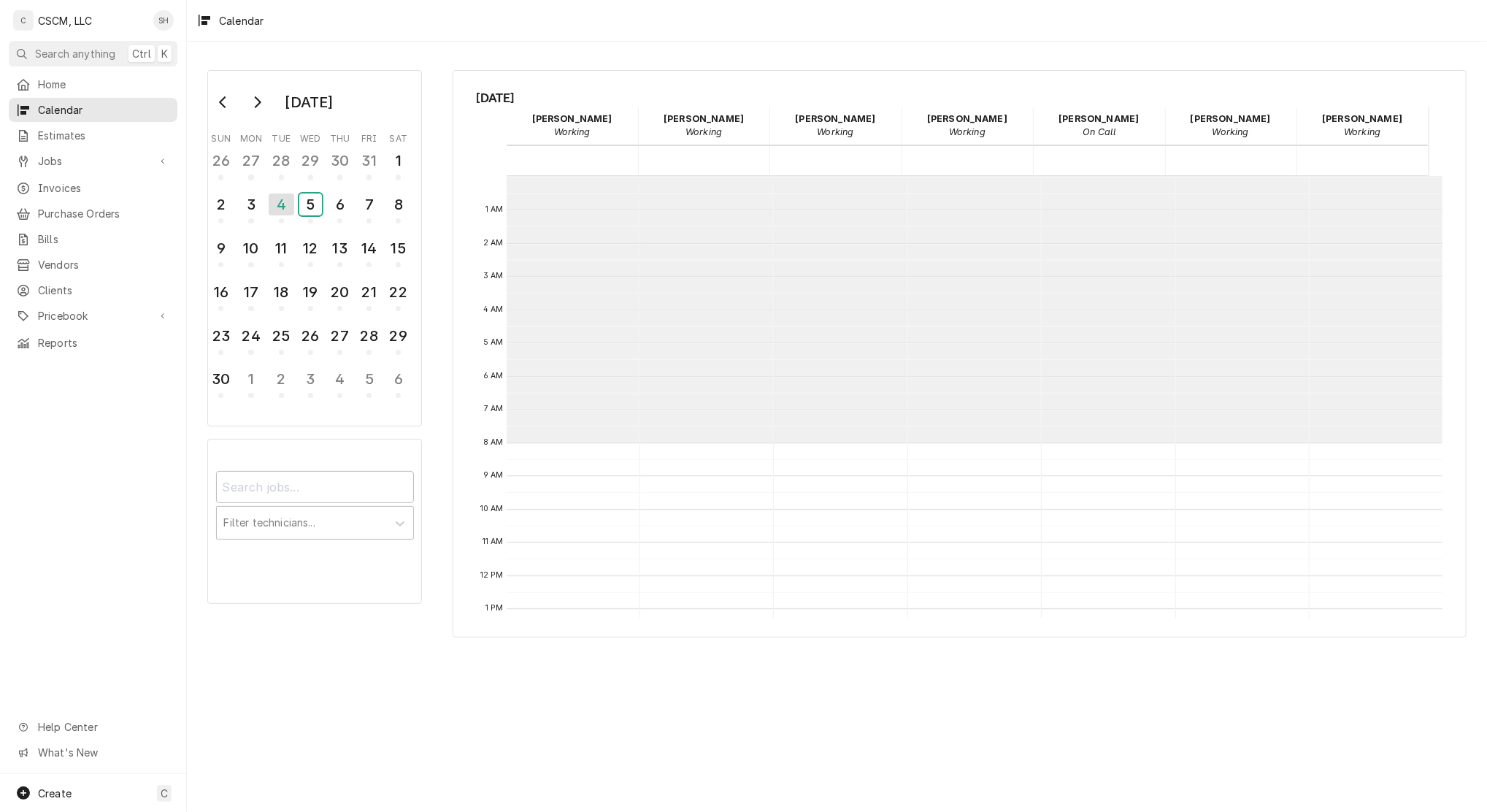
scroll to position [0, 0]
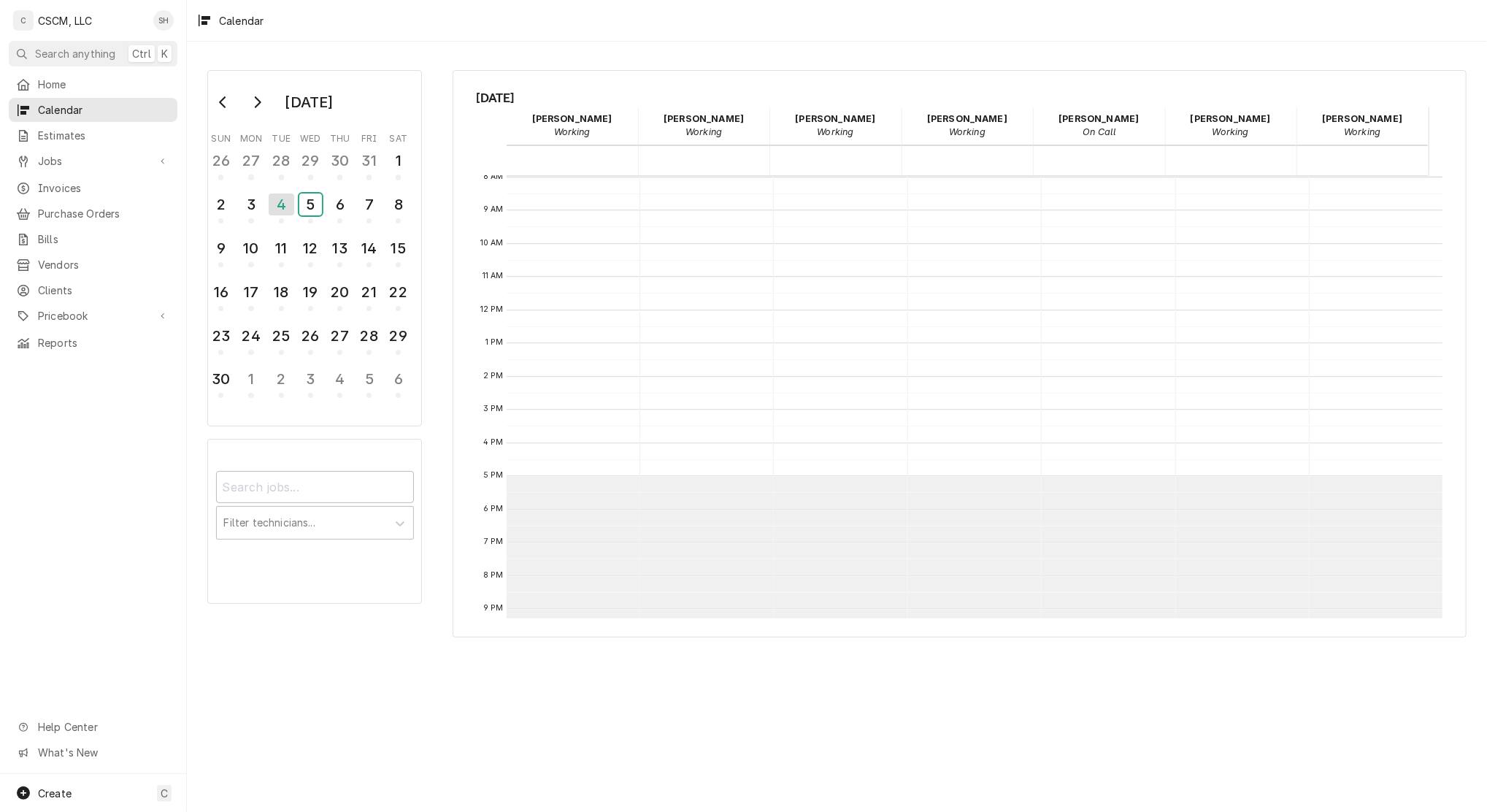
click at [296, 189] on button "5" at bounding box center [310, 209] width 29 height 39
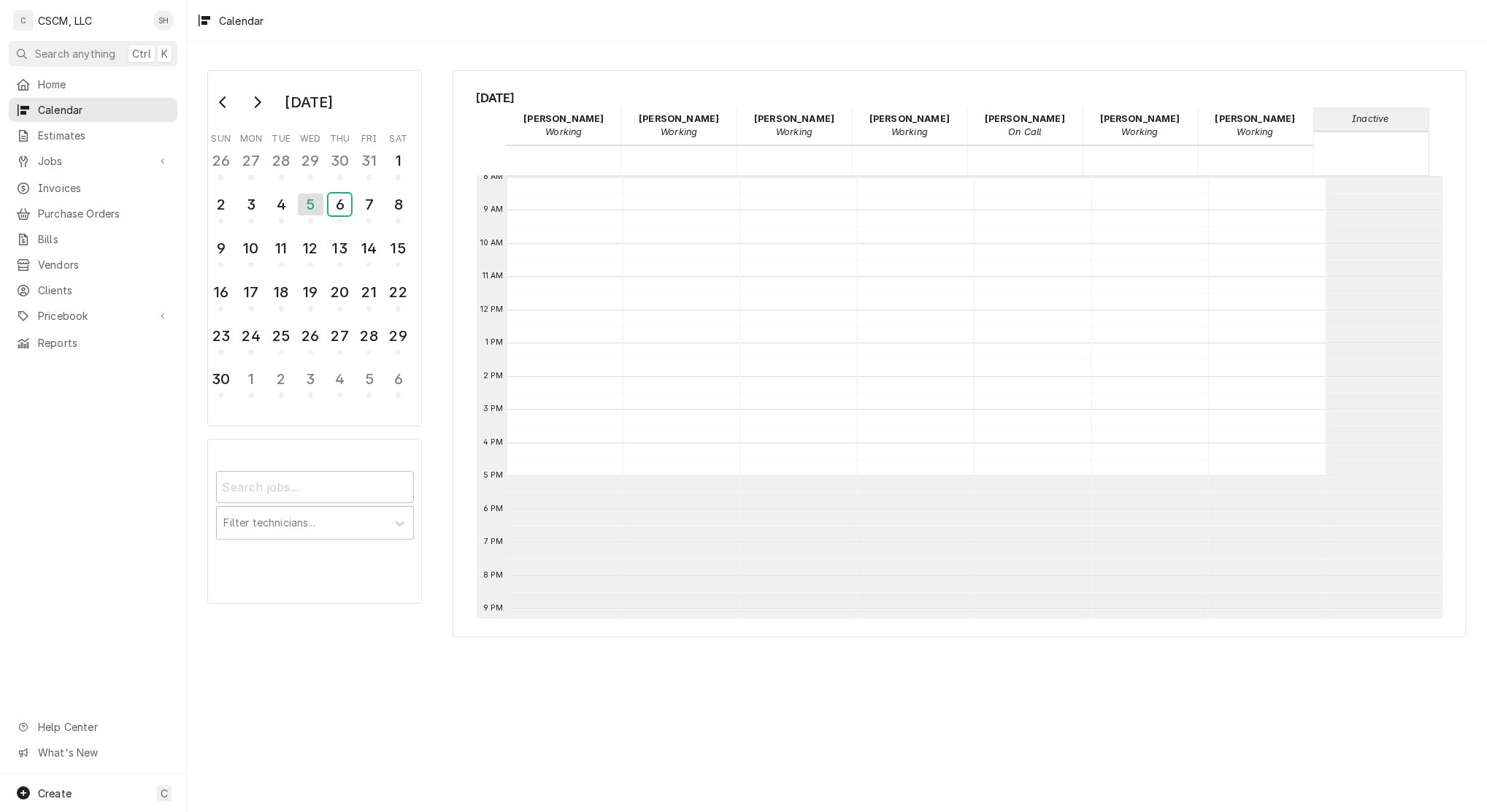
click at [326, 189] on button "6" at bounding box center [340, 209] width 29 height 39
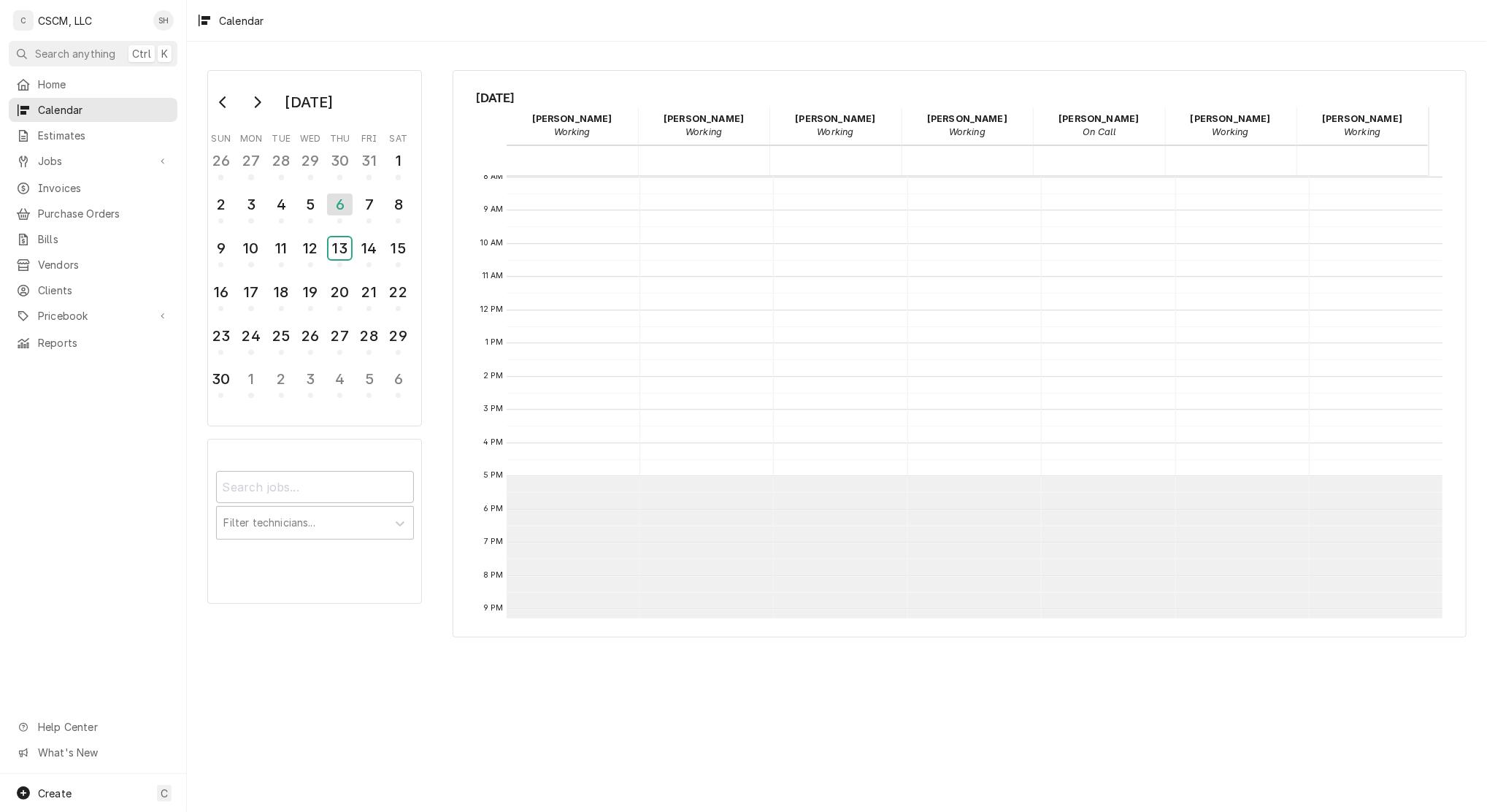
click at [326, 233] on button "13" at bounding box center [340, 253] width 29 height 39
click at [266, 233] on button "11" at bounding box center [280, 253] width 29 height 39
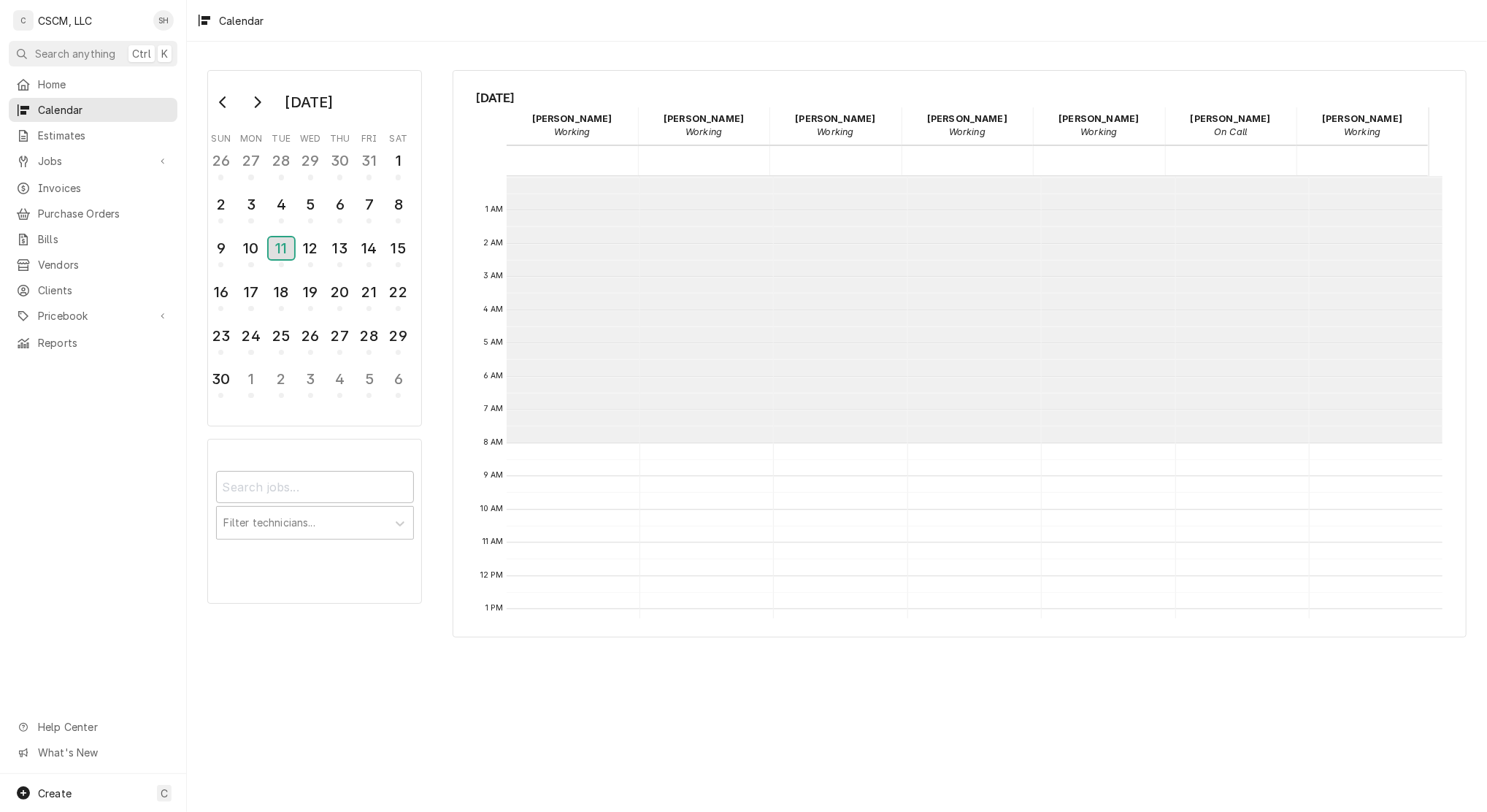
scroll to position [265, 0]
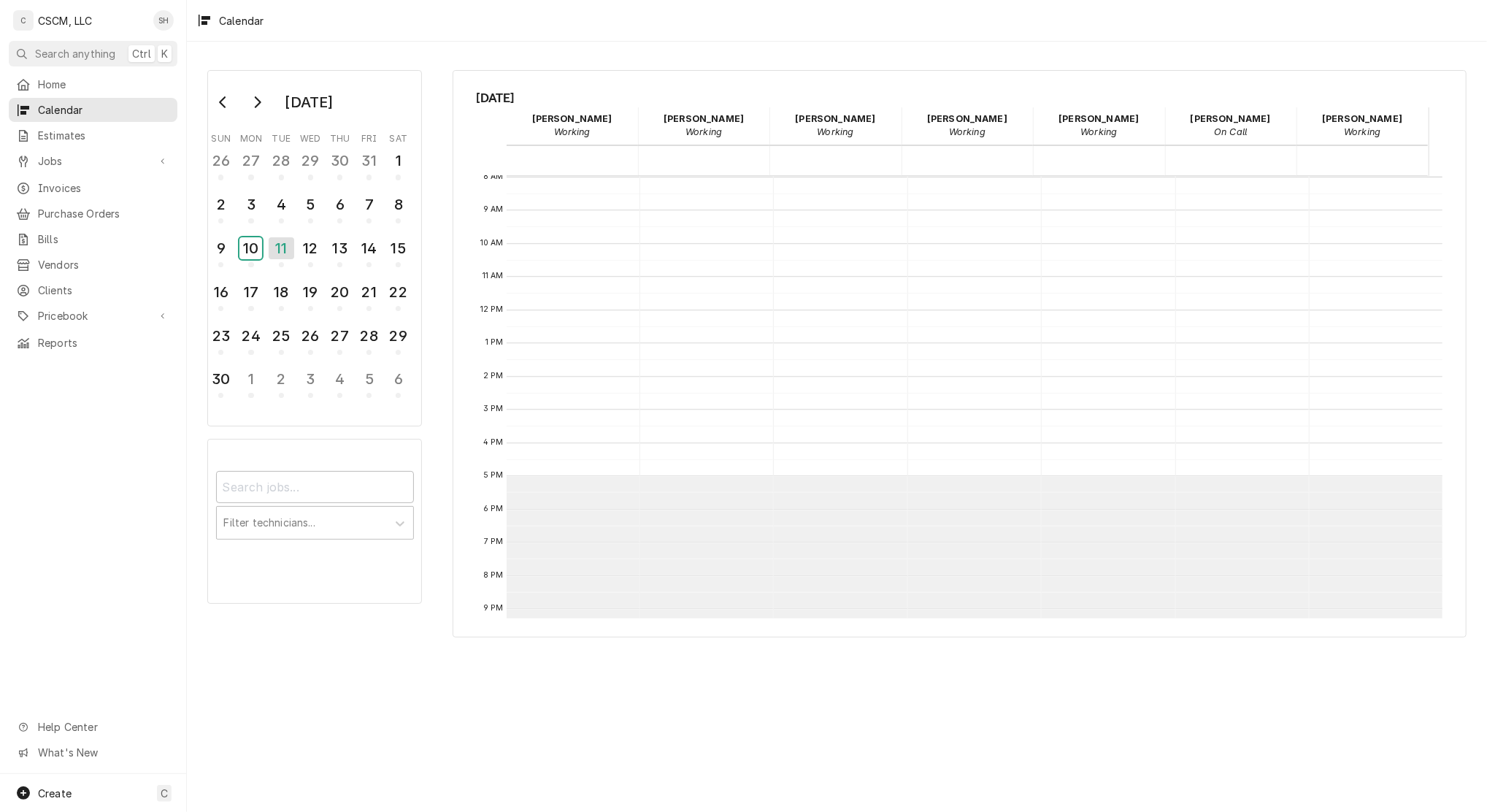
click at [236, 233] on button "10" at bounding box center [250, 253] width 29 height 39
click at [266, 233] on button "11" at bounding box center [280, 253] width 29 height 39
click at [296, 233] on button "12" at bounding box center [310, 253] width 29 height 39
click at [326, 233] on button "13" at bounding box center [340, 253] width 29 height 39
click at [355, 233] on button "14" at bounding box center [369, 253] width 29 height 39
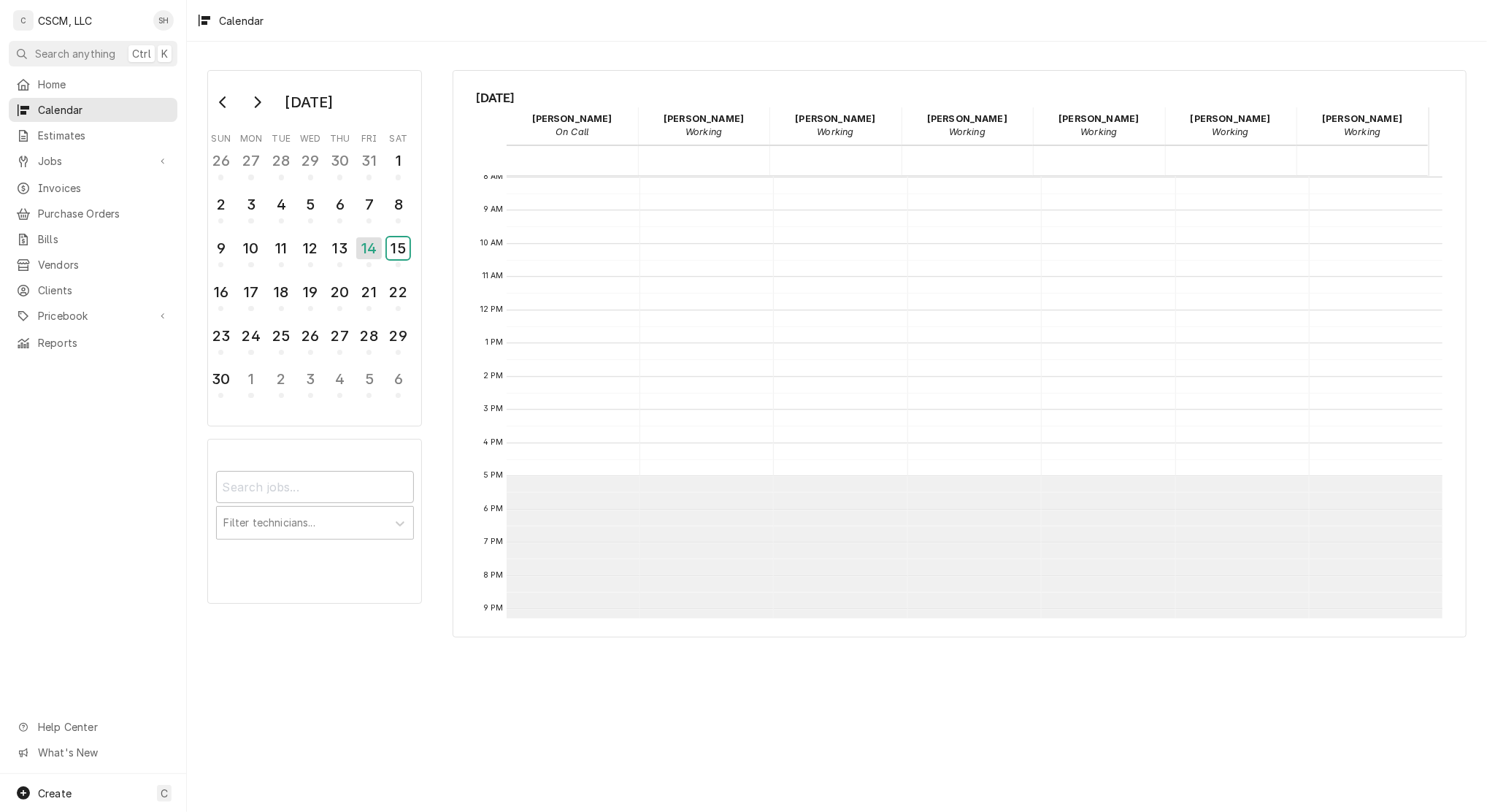
click at [384, 233] on button "15" at bounding box center [398, 253] width 29 height 39
click at [207, 276] on button "16" at bounding box center [221, 296] width 29 height 39
click at [236, 276] on button "17" at bounding box center [250, 296] width 29 height 39
click at [266, 276] on button "18" at bounding box center [280, 296] width 29 height 39
click at [296, 276] on button "19" at bounding box center [310, 296] width 29 height 39
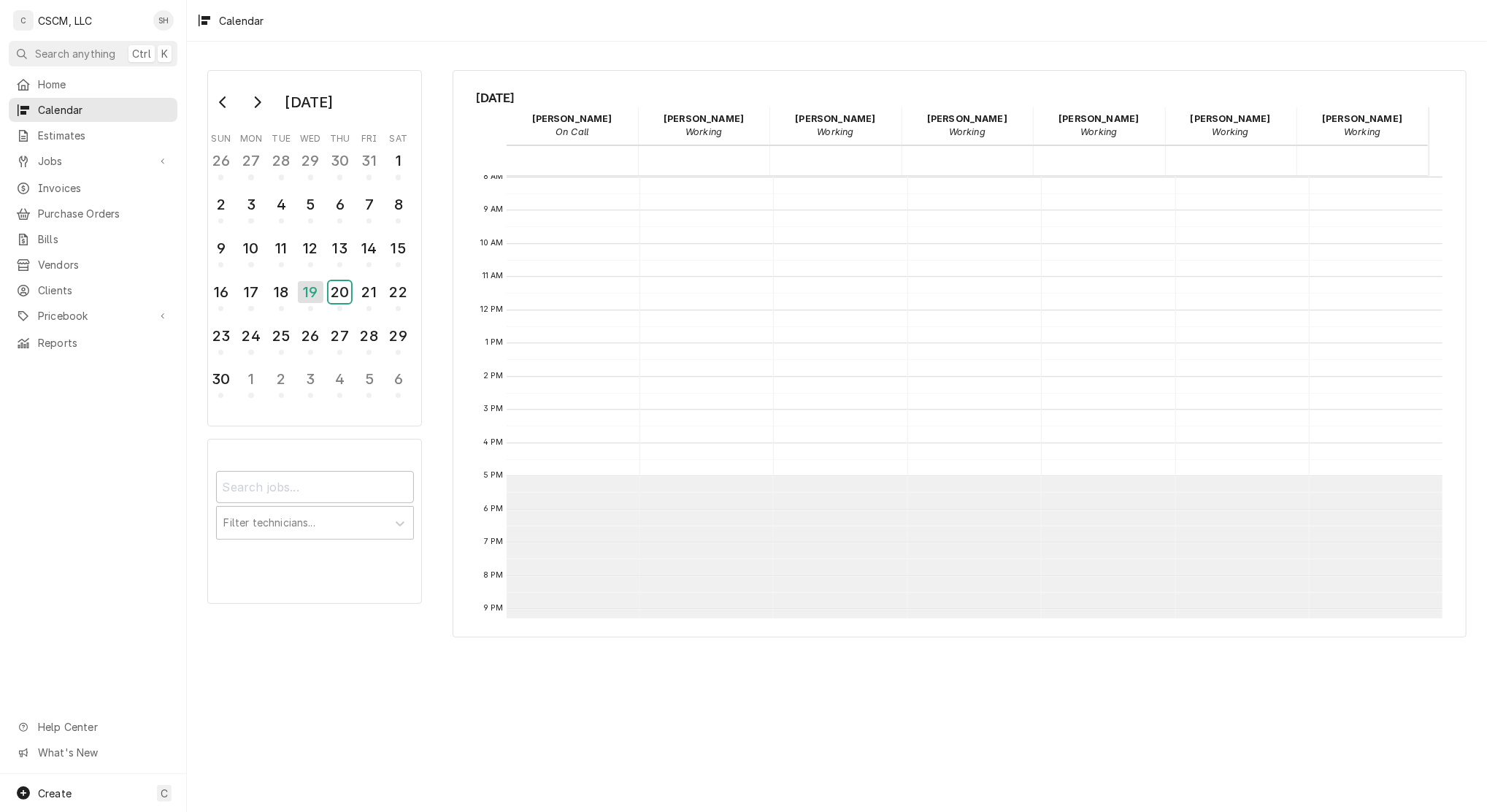
click at [326, 276] on button "20" at bounding box center [340, 296] width 29 height 39
click at [355, 276] on button "21" at bounding box center [369, 296] width 29 height 39
click at [384, 276] on button "22" at bounding box center [398, 296] width 29 height 39
click at [207, 321] on button "23" at bounding box center [221, 340] width 29 height 39
click at [236, 321] on button "24" at bounding box center [250, 340] width 29 height 39
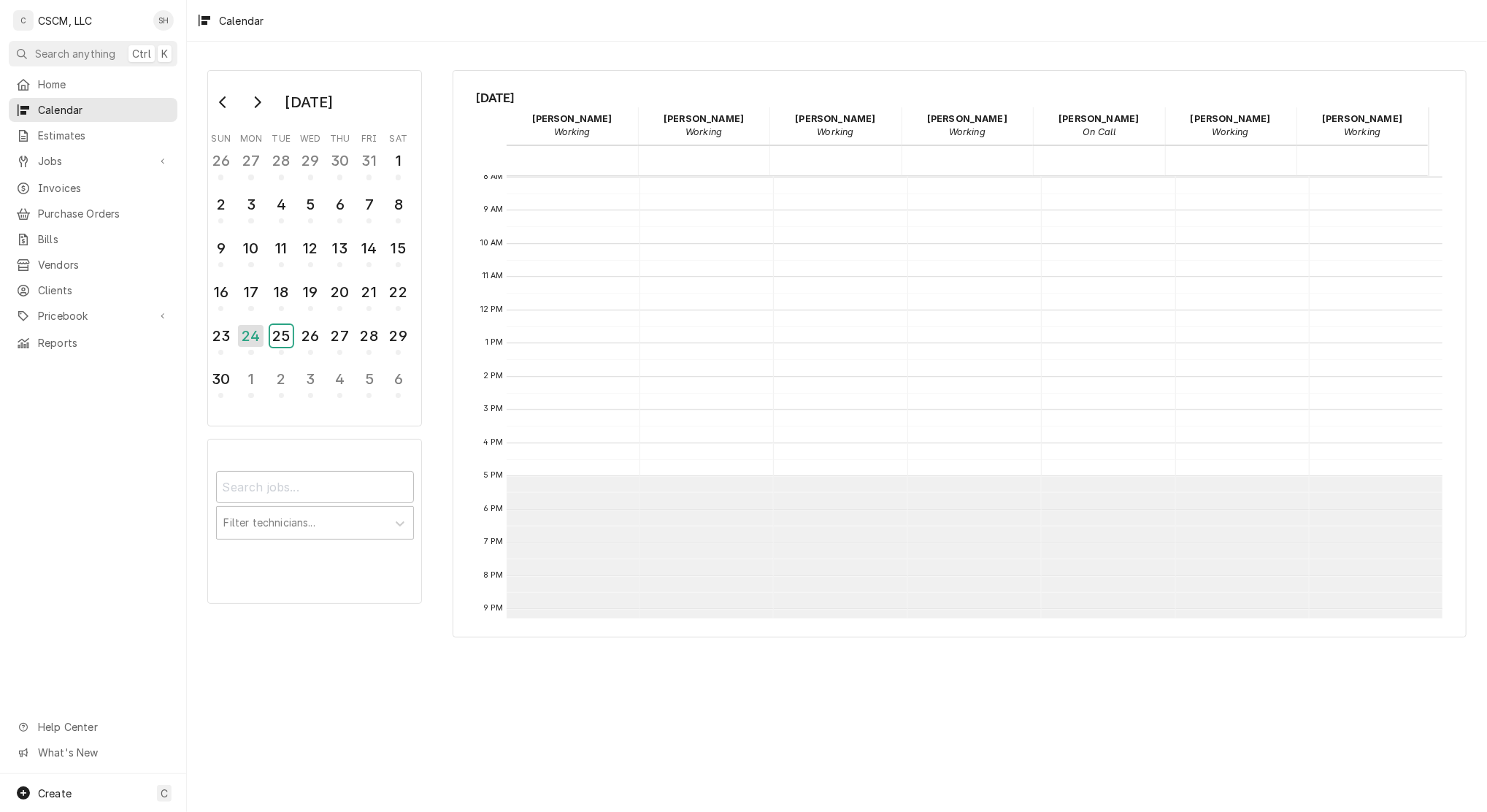
click at [266, 321] on button "25" at bounding box center [280, 340] width 29 height 39
click at [296, 321] on button "26" at bounding box center [310, 340] width 29 height 39
click at [326, 321] on button "27" at bounding box center [340, 340] width 29 height 39
click at [355, 321] on button "28" at bounding box center [369, 340] width 29 height 39
click at [384, 321] on button "29" at bounding box center [398, 340] width 29 height 39
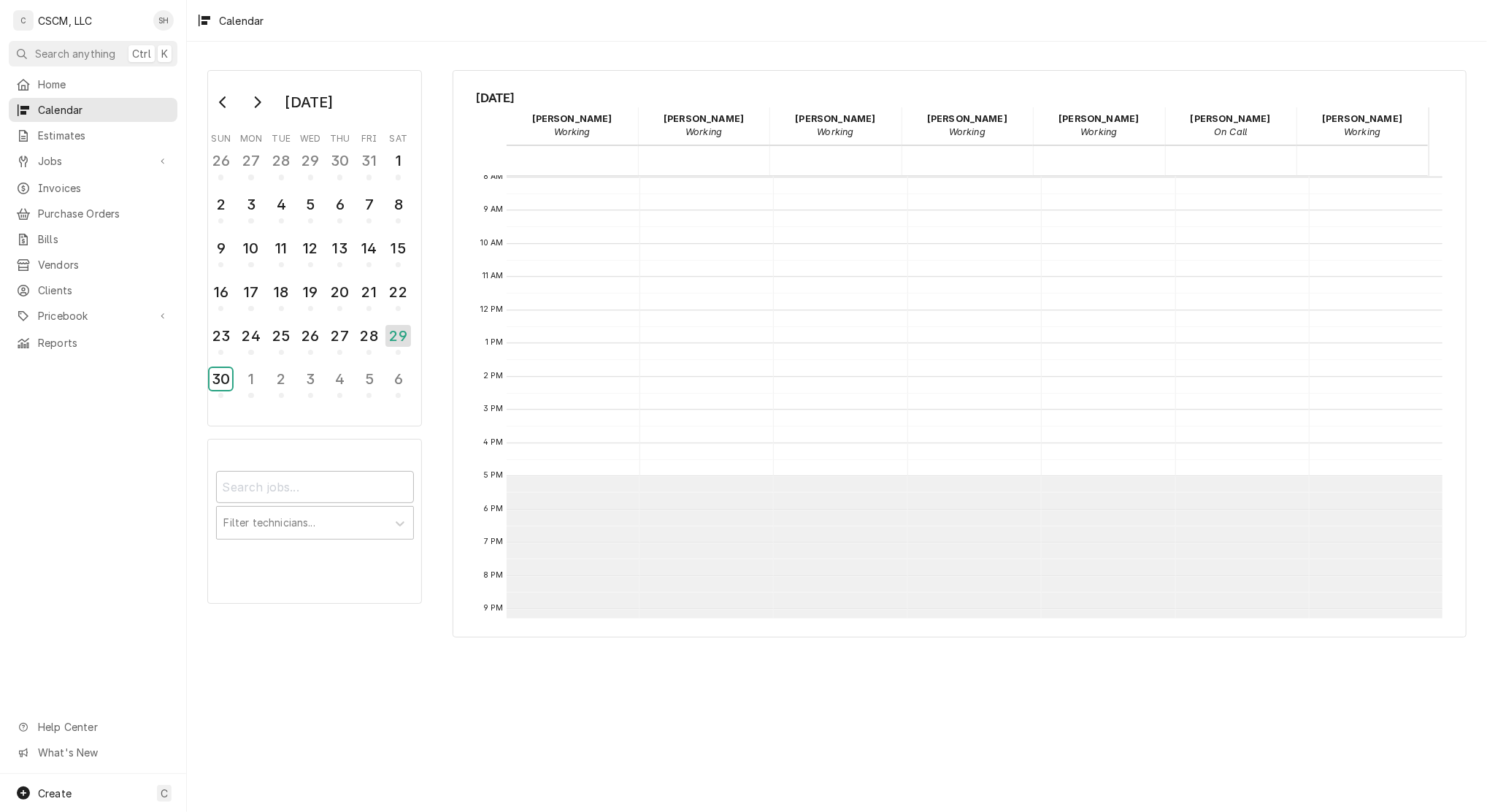
click at [207, 363] on button "30" at bounding box center [221, 383] width 29 height 39
click at [236, 145] on button "1" at bounding box center [250, 165] width 29 height 39
click at [266, 145] on button "2" at bounding box center [280, 165] width 29 height 39
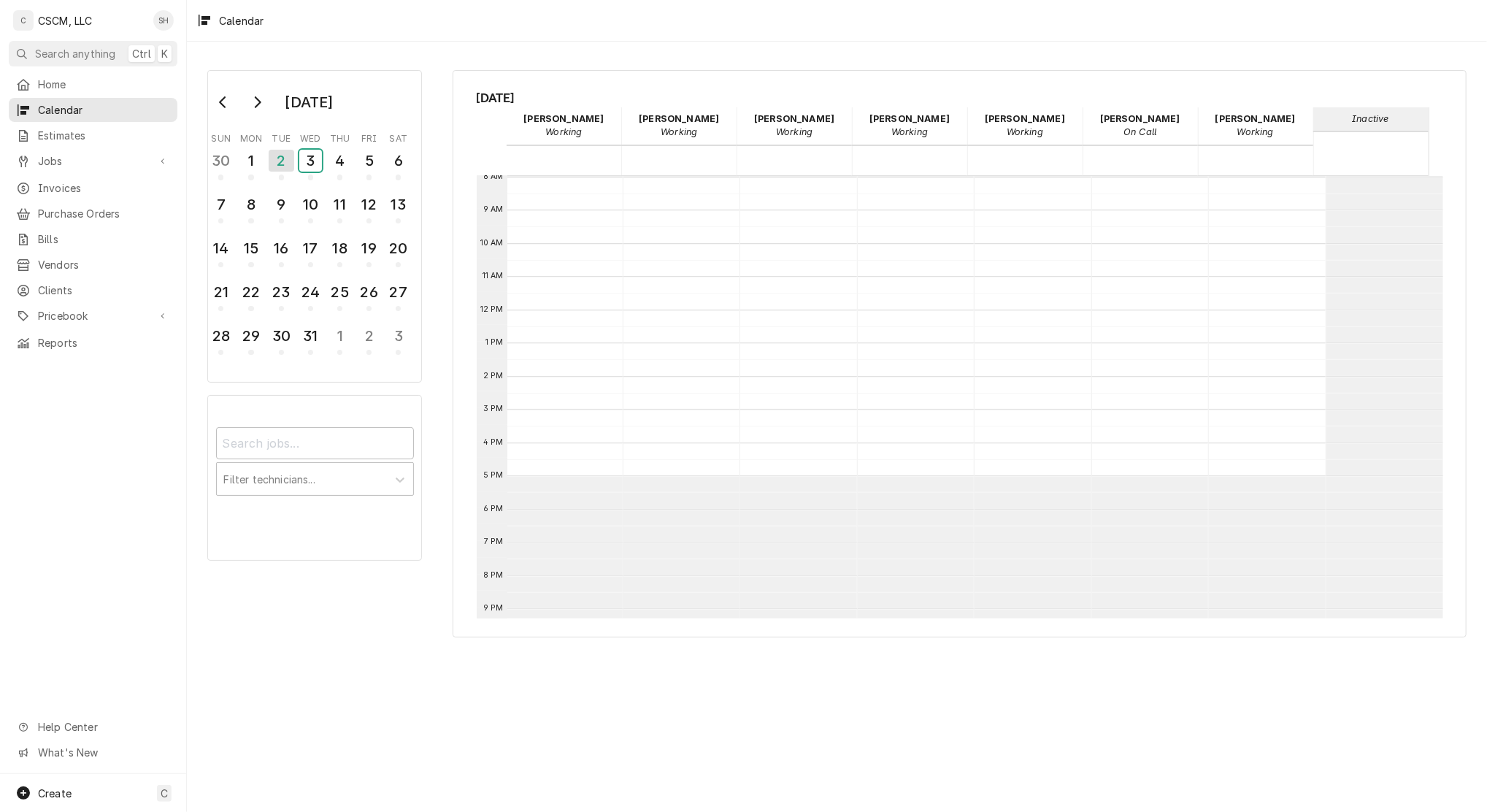
click at [296, 145] on button "3" at bounding box center [310, 165] width 29 height 39
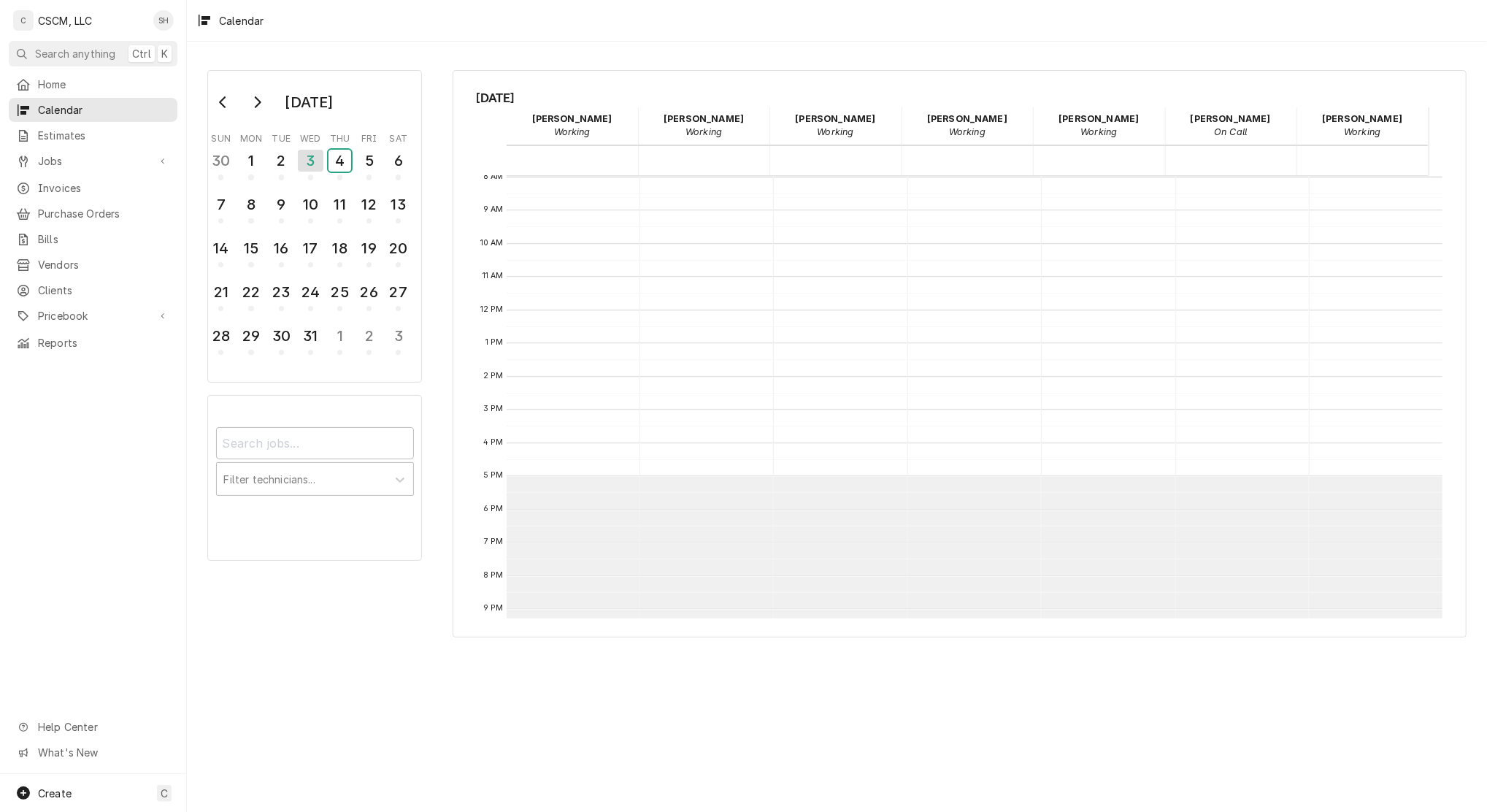
click at [326, 145] on button "4" at bounding box center [340, 165] width 29 height 39
click at [355, 145] on button "5" at bounding box center [369, 165] width 29 height 39
click at [384, 145] on button "6" at bounding box center [398, 165] width 29 height 39
click at [207, 189] on button "7" at bounding box center [221, 209] width 29 height 39
click at [236, 189] on button "8" at bounding box center [250, 209] width 29 height 39
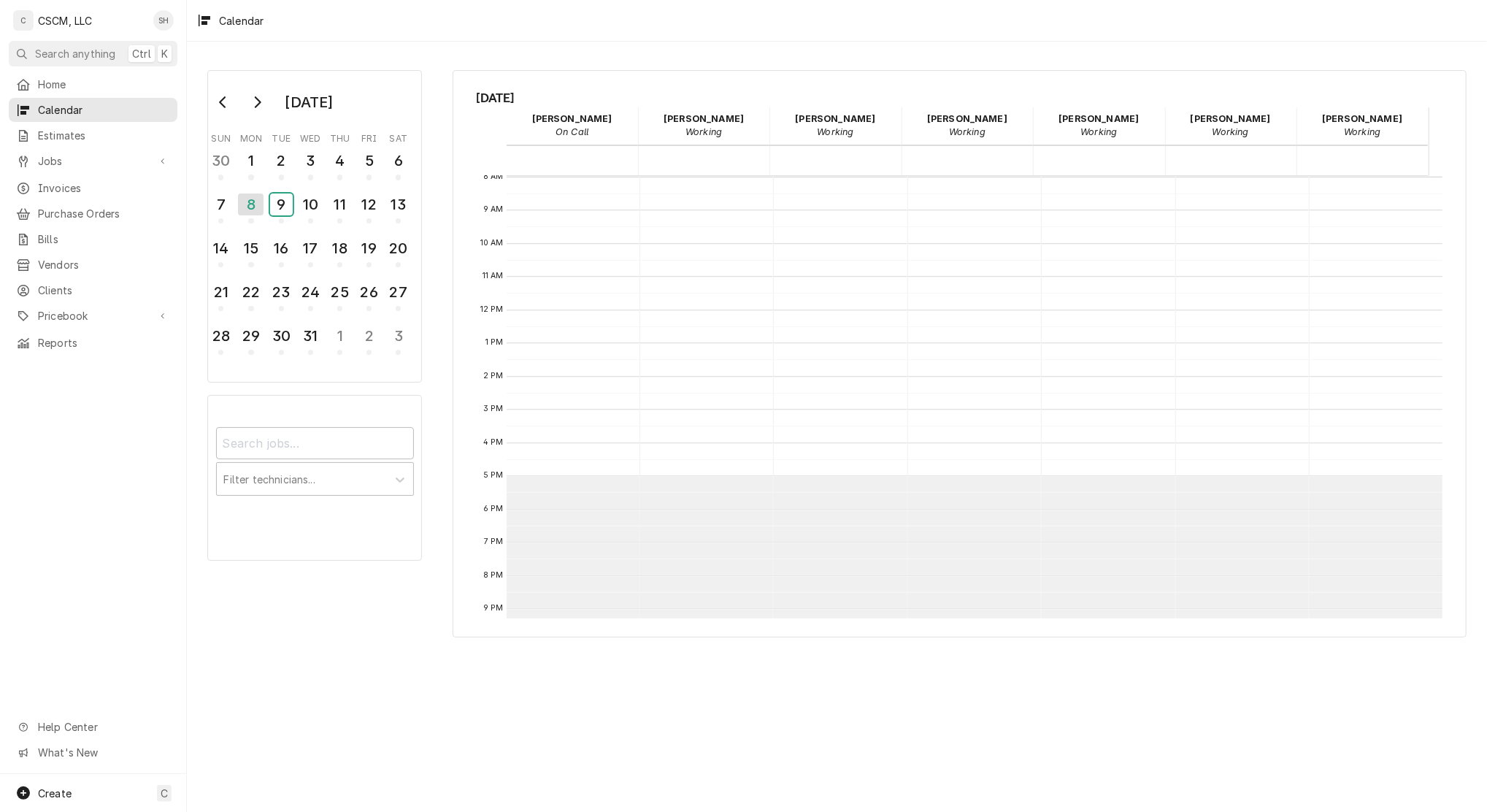
click at [266, 189] on button "9" at bounding box center [280, 209] width 29 height 39
click at [296, 189] on button "10" at bounding box center [310, 209] width 29 height 39
click at [326, 189] on button "11" at bounding box center [340, 209] width 29 height 39
click at [355, 189] on button "12" at bounding box center [369, 209] width 29 height 39
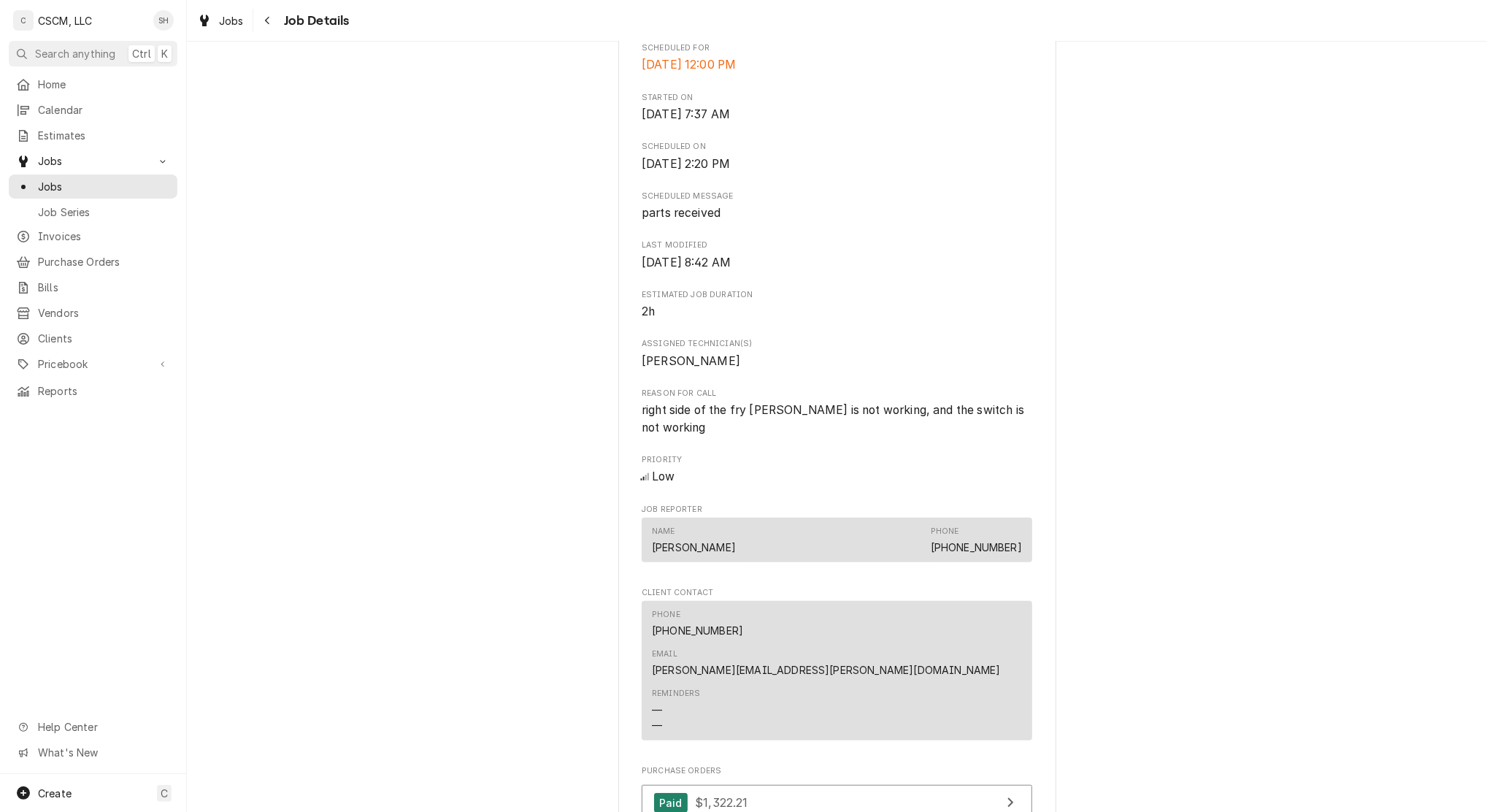
scroll to position [479, 0]
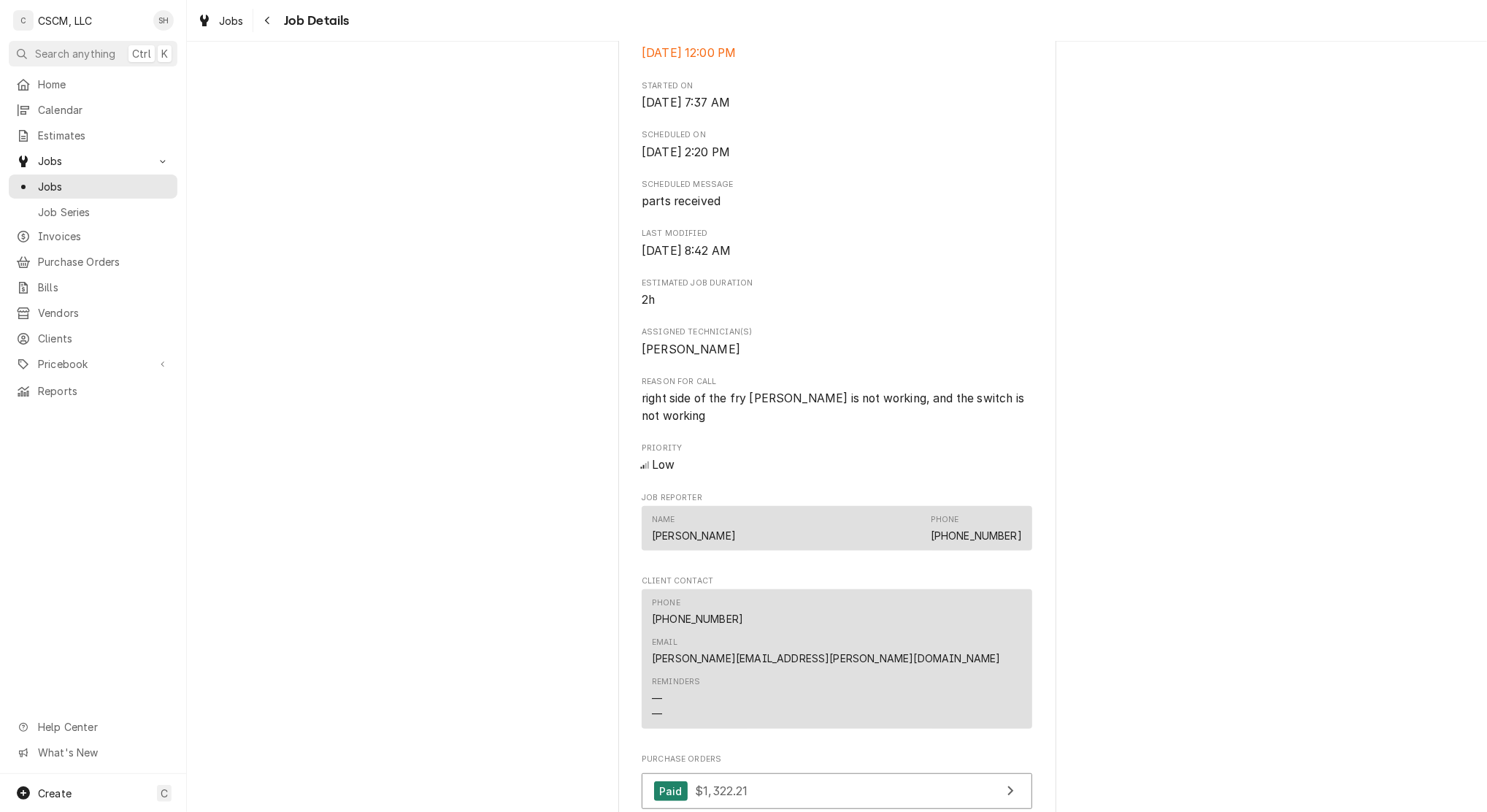
click at [269, 20] on icon "Navigate back" at bounding box center [268, 20] width 6 height 10
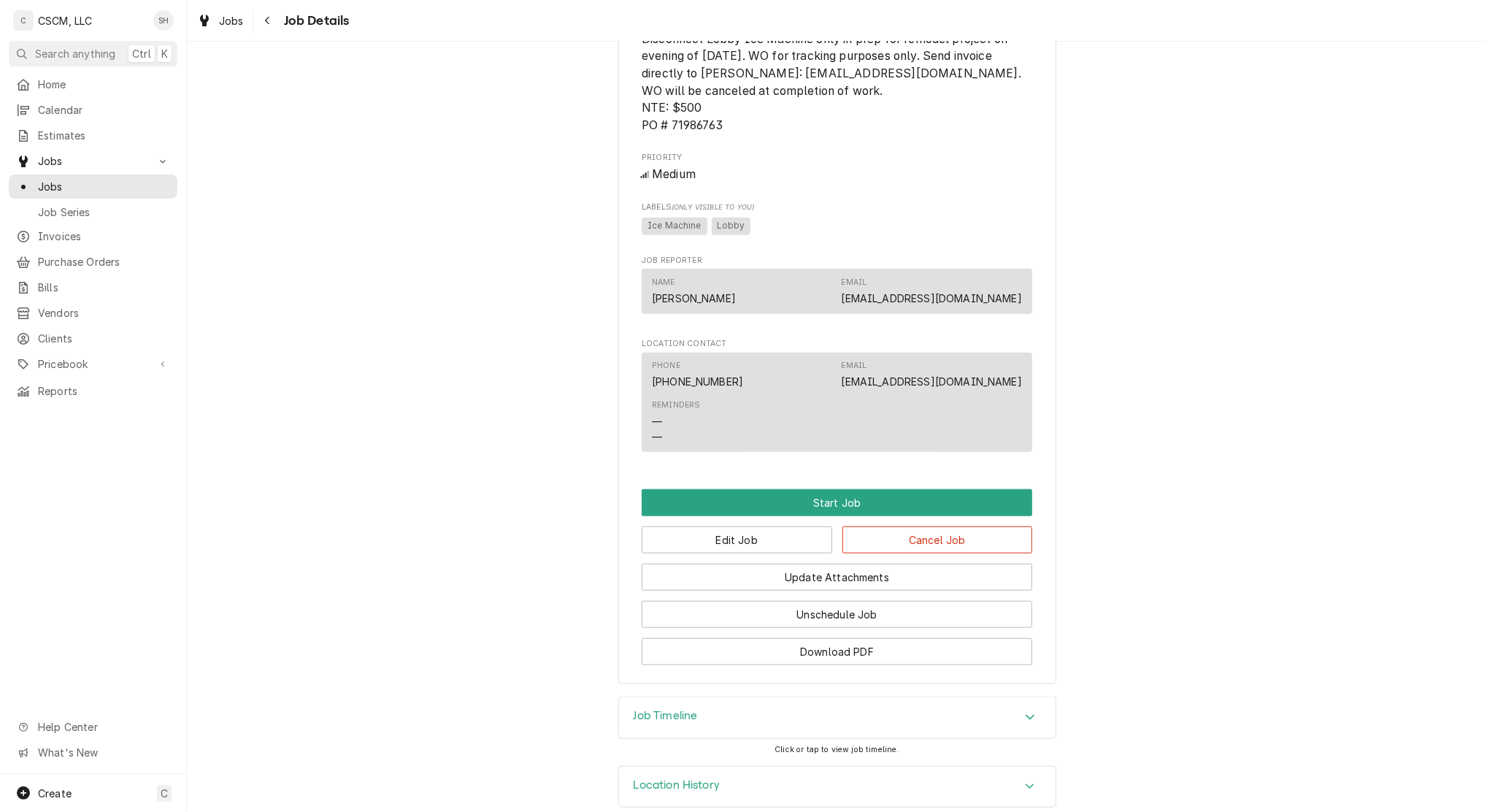
scroll to position [928, 0]
click at [699, 546] on button "Edit Job" at bounding box center [736, 538] width 190 height 27
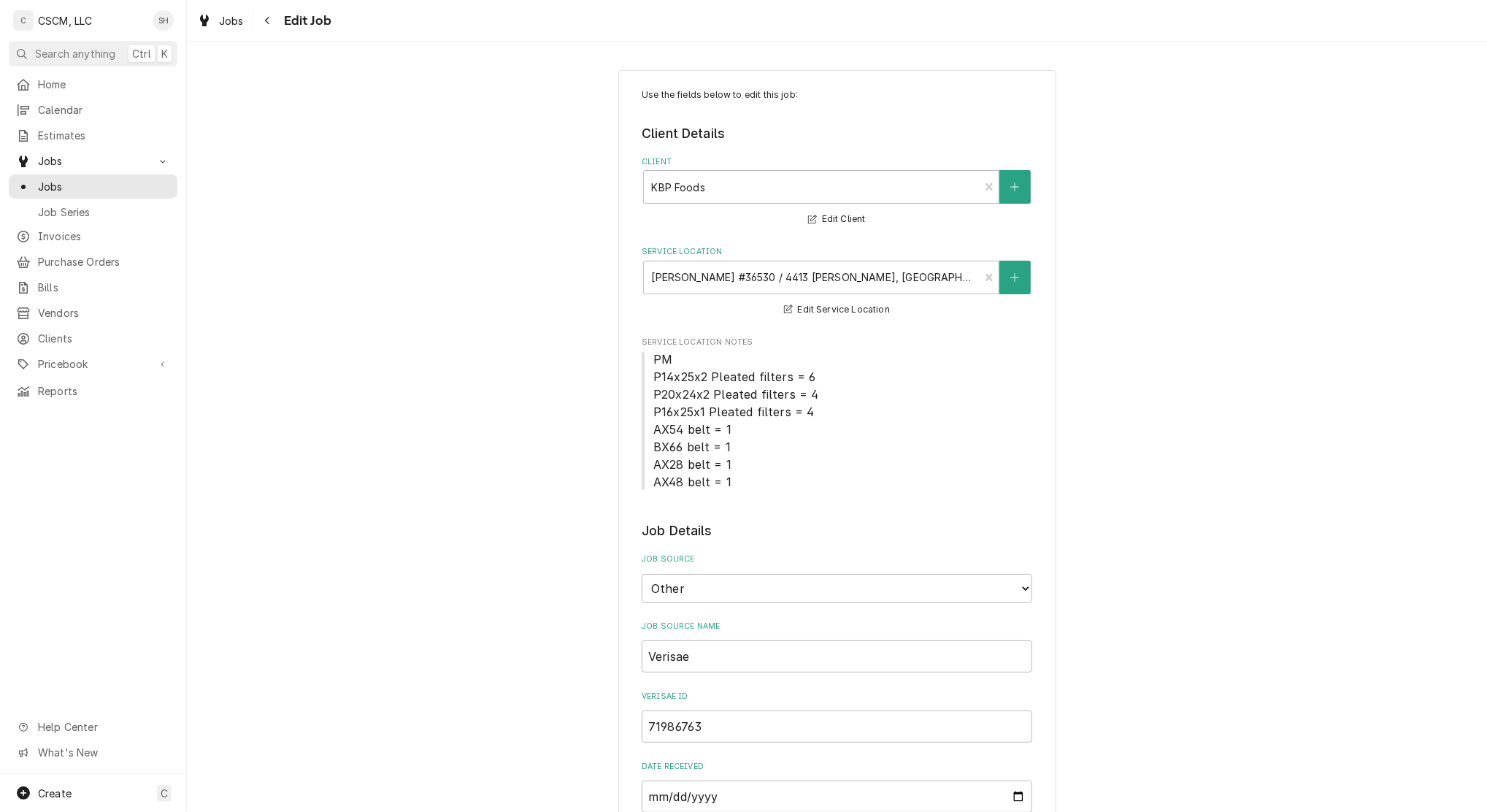
type textarea "x"
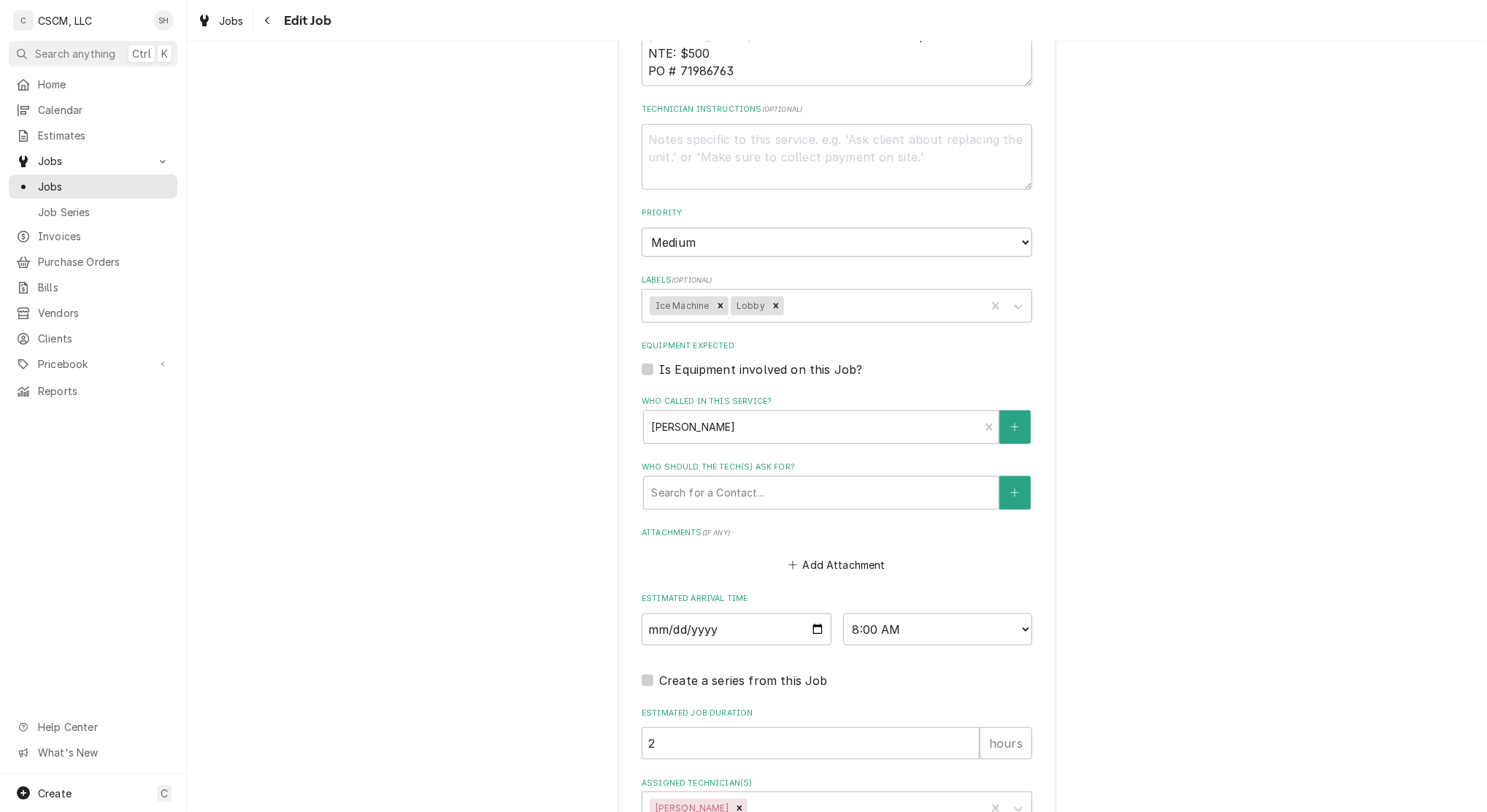
scroll to position [1142, 0]
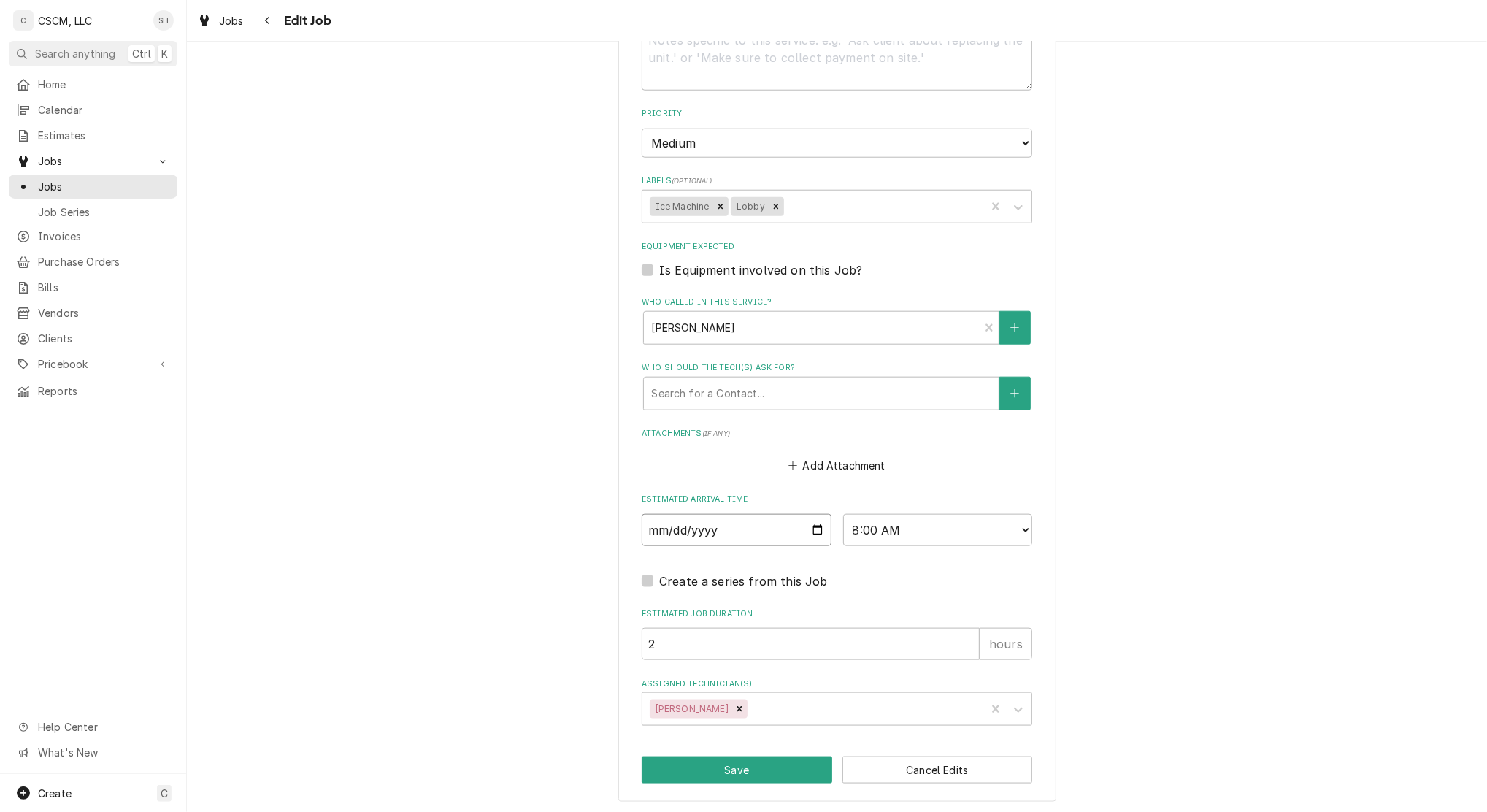
click at [807, 525] on input "[DATE]" at bounding box center [736, 530] width 190 height 32
type input "[DATE]"
click at [696, 778] on button "Save" at bounding box center [736, 769] width 190 height 27
type textarea "x"
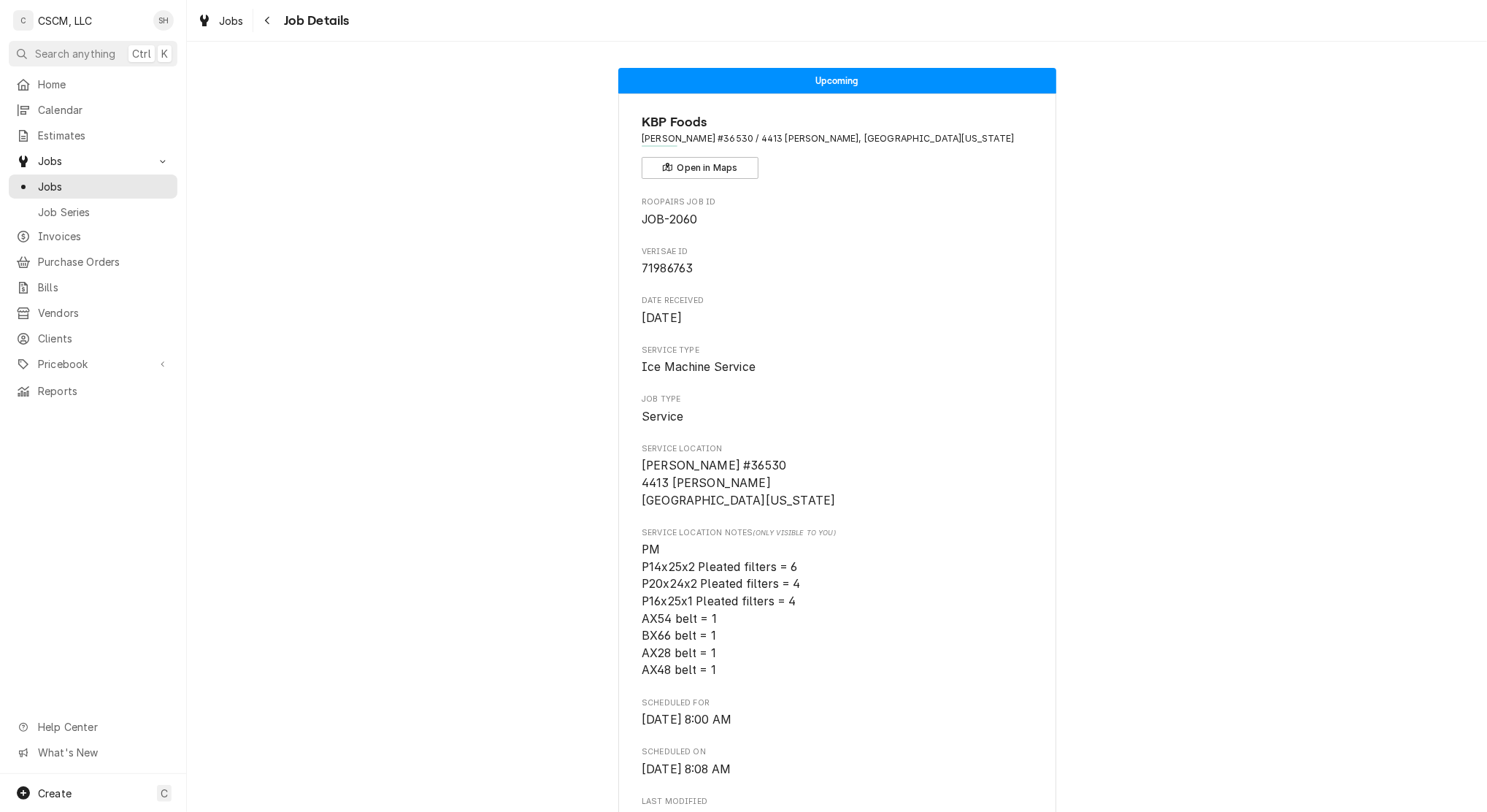
click at [262, 26] on div "Navigate back" at bounding box center [268, 21] width 14 height 14
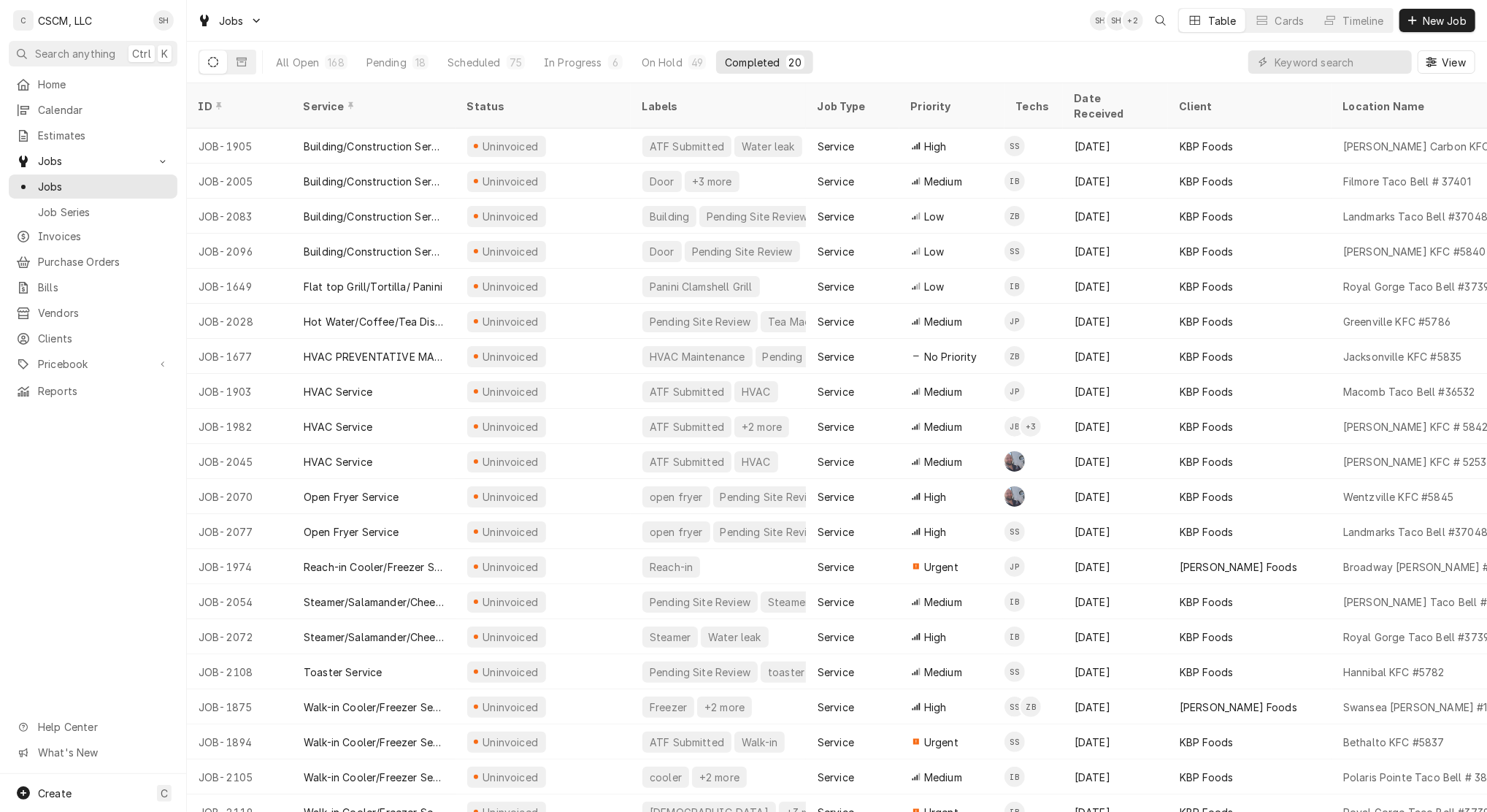
click at [68, 110] on span "Calendar" at bounding box center [104, 109] width 132 height 15
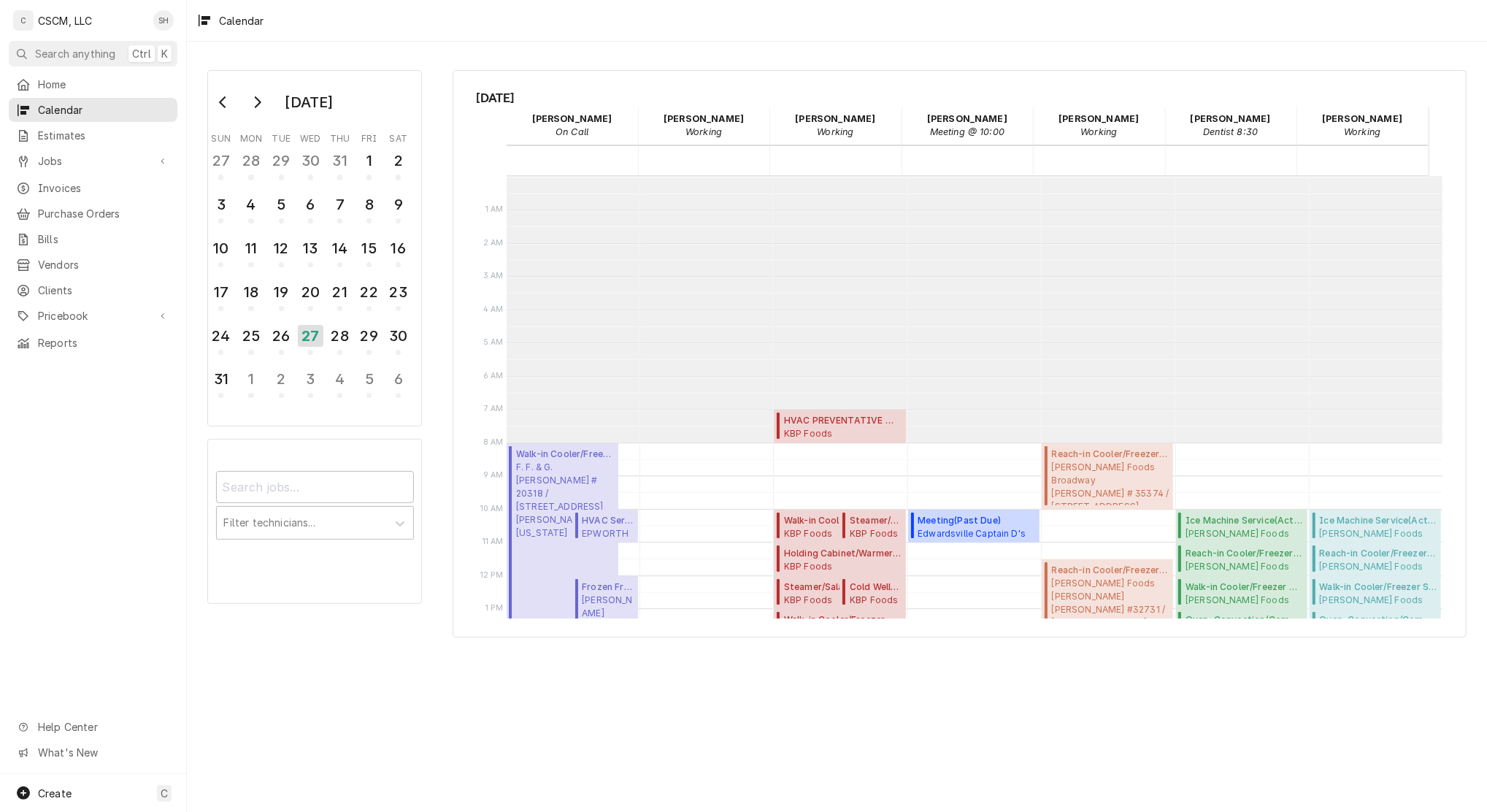
scroll to position [265, 0]
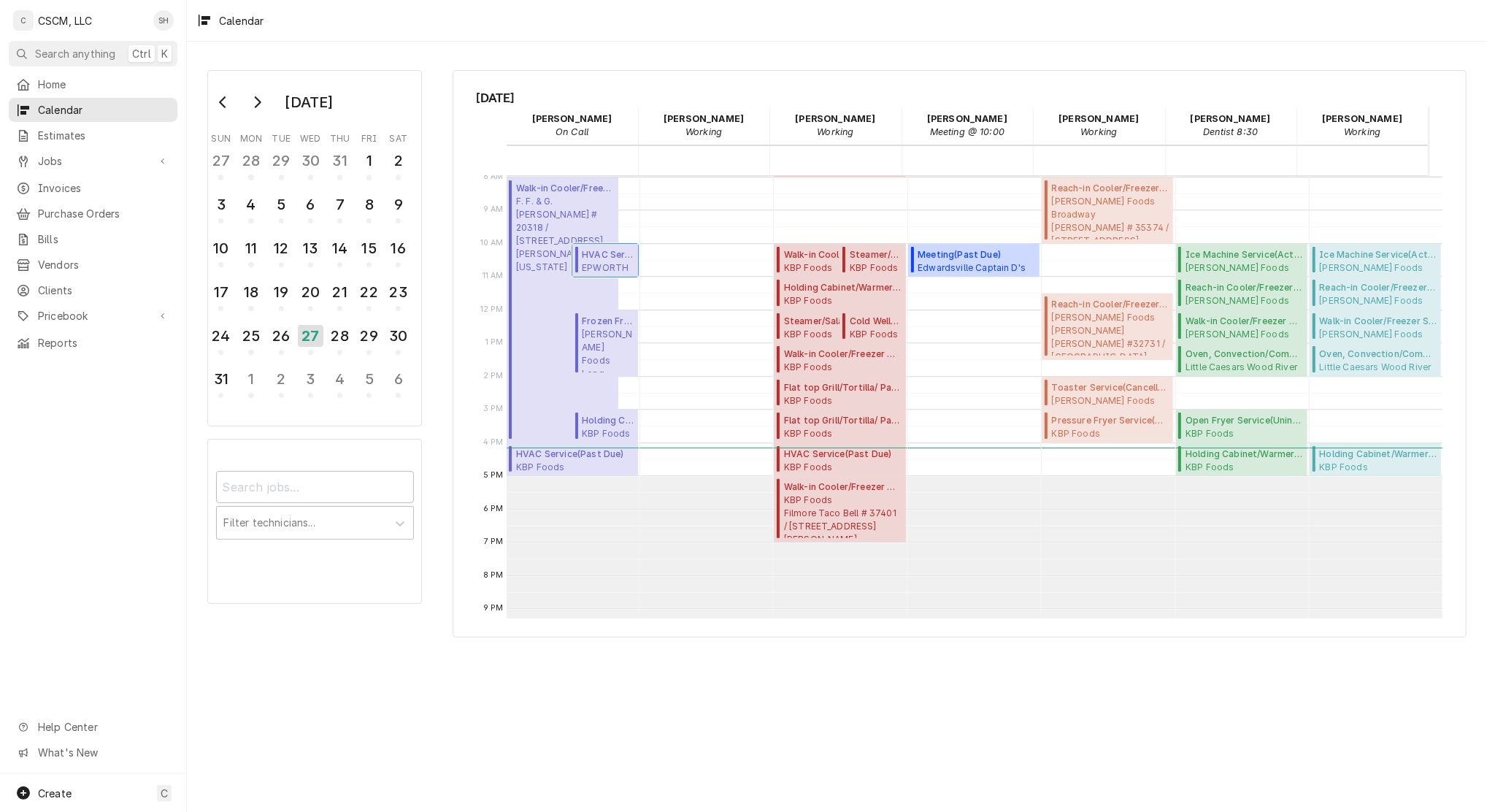
click at [604, 253] on span "HVAC Service ( Past Due )" at bounding box center [608, 254] width 52 height 13
click at [600, 345] on span "Estel Foods Long Rd McDonald's #18113 / 110 Long Rd, Chesterfield, Missouri 630…" at bounding box center [608, 350] width 52 height 44
click at [735, 43] on div "August 2025 Sun Mon Tue Wed Thu Fri Sat 27 28 29 30 31 1 2 3 4 5 6 7 8 9 10 11 …" at bounding box center [838, 427] width 1301 height 770
drag, startPoint x: 601, startPoint y: 314, endPoint x: 601, endPoint y: 324, distance: 10.0
click at [601, 321] on div "8:00 AM – 4:00 PM Walk-in Cooler/Freezer Service Call ( Return for Follow-Up ) …" at bounding box center [572, 310] width 131 height 797
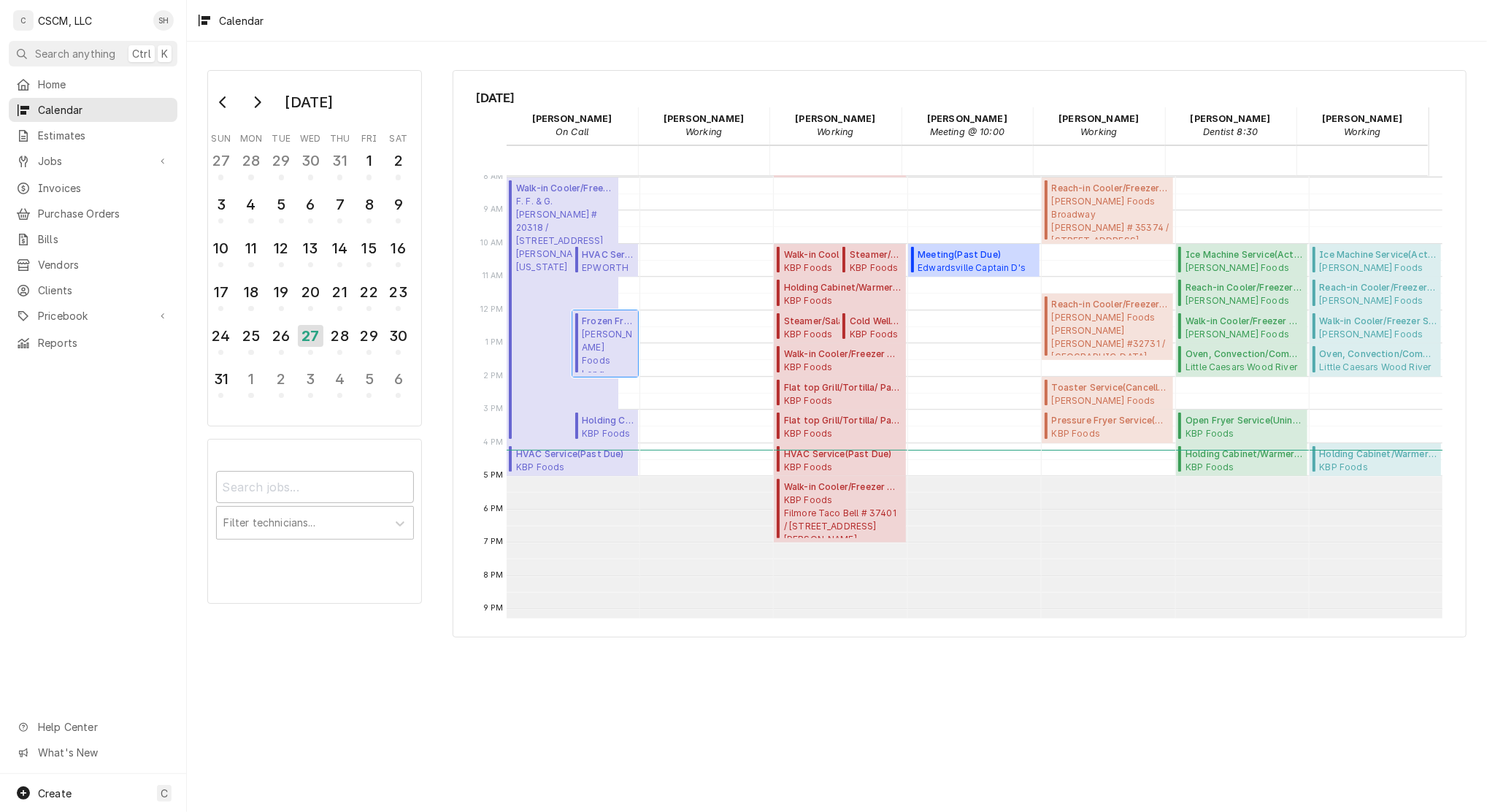
click at [605, 349] on span "Estel Foods Long Rd McDonald's #18113 / 110 Long Rd, Chesterfield, Missouri 630…" at bounding box center [608, 350] width 52 height 44
click at [336, 332] on div "28" at bounding box center [340, 336] width 23 height 22
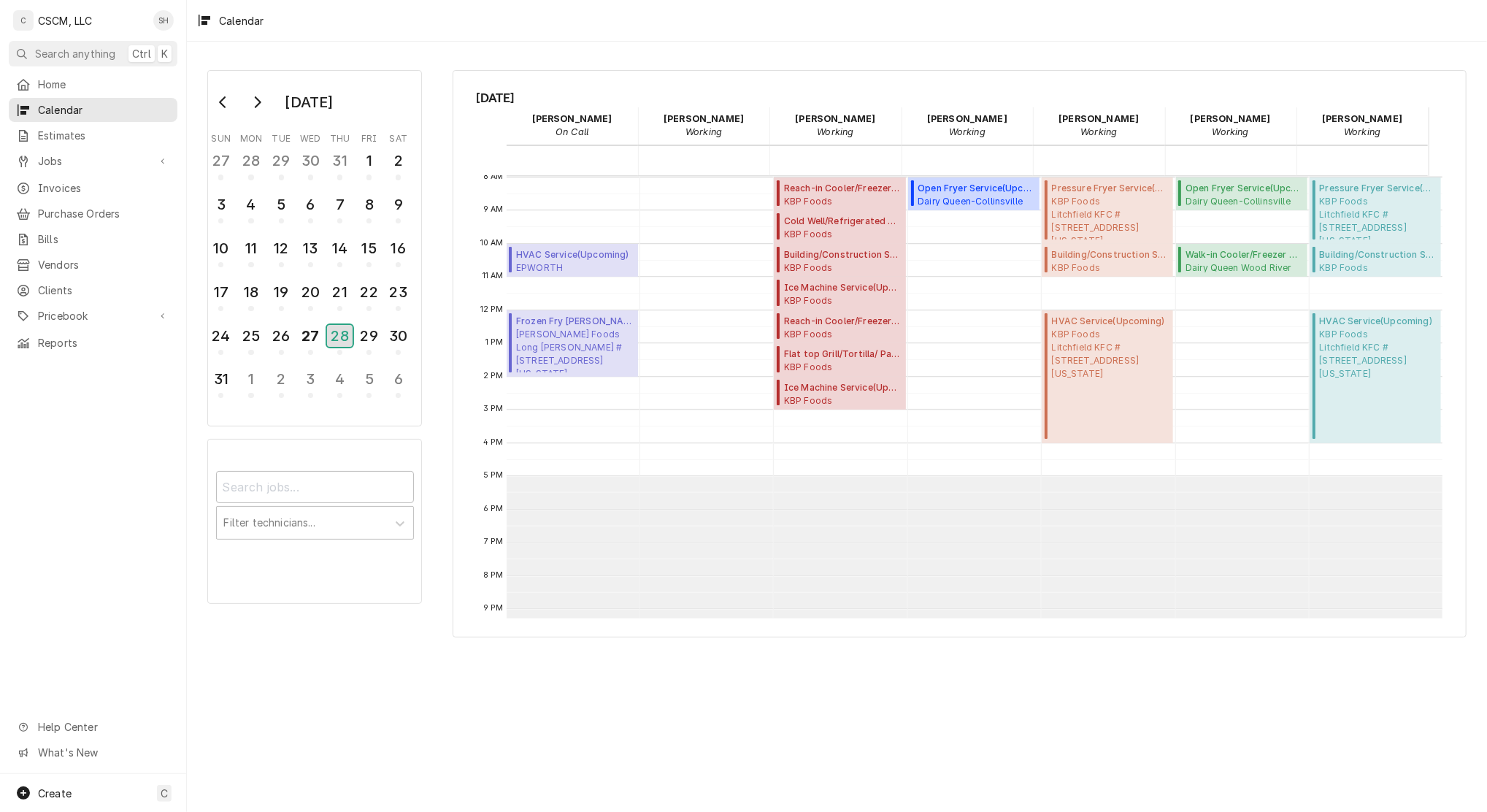
click at [341, 336] on div "28" at bounding box center [340, 336] width 25 height 22
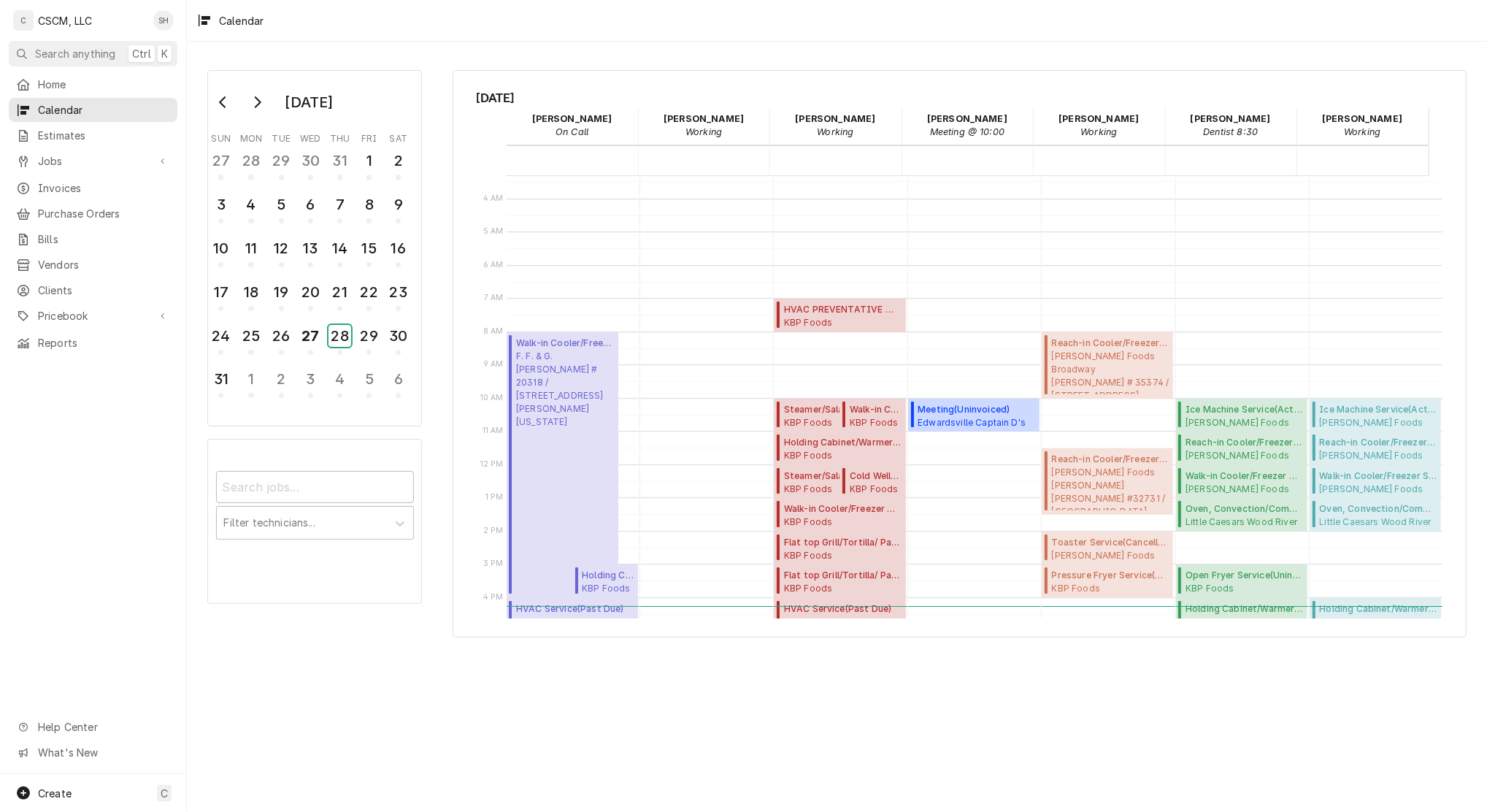
scroll to position [292, 0]
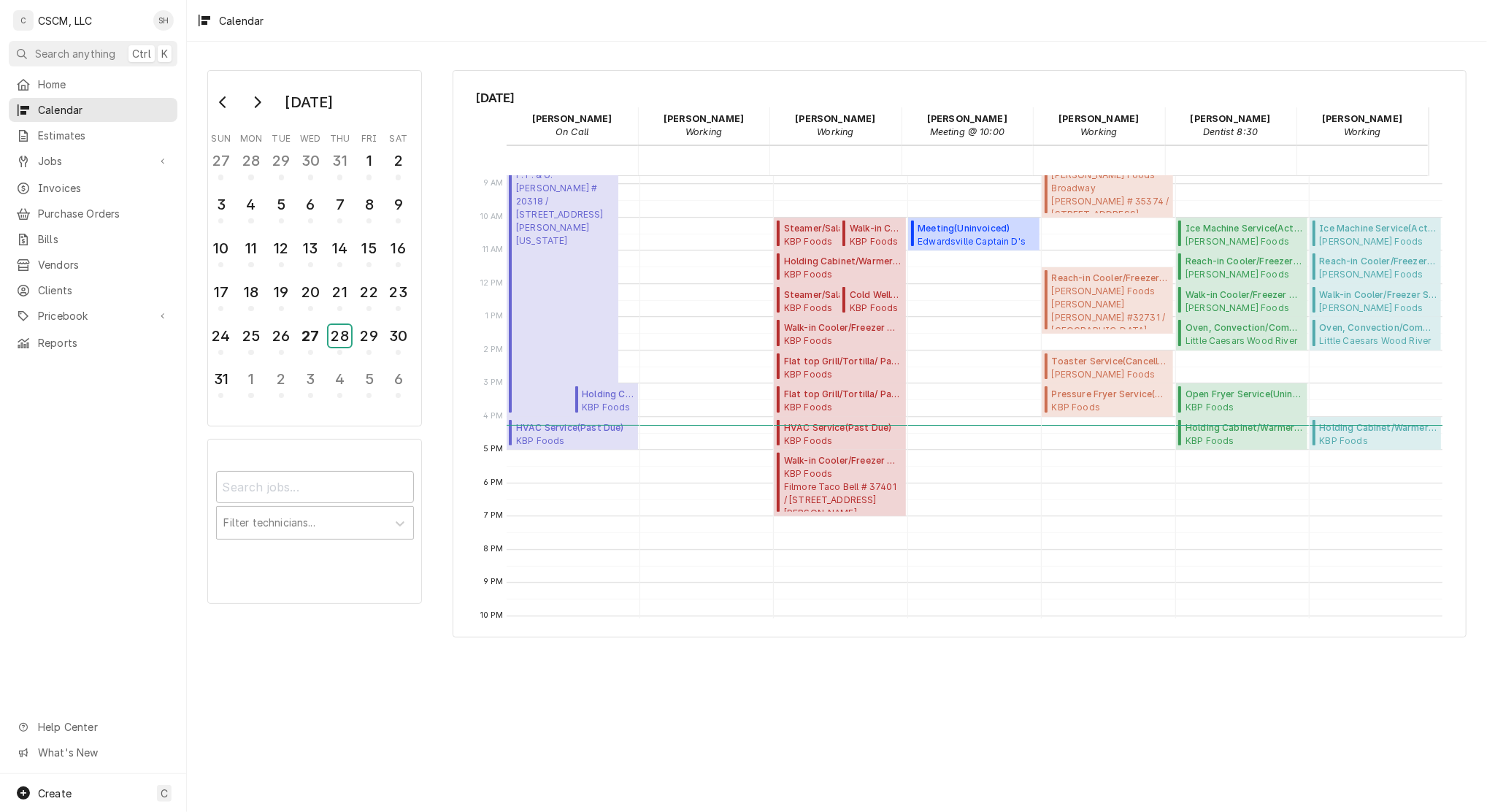
click at [339, 325] on div "28" at bounding box center [340, 336] width 23 height 22
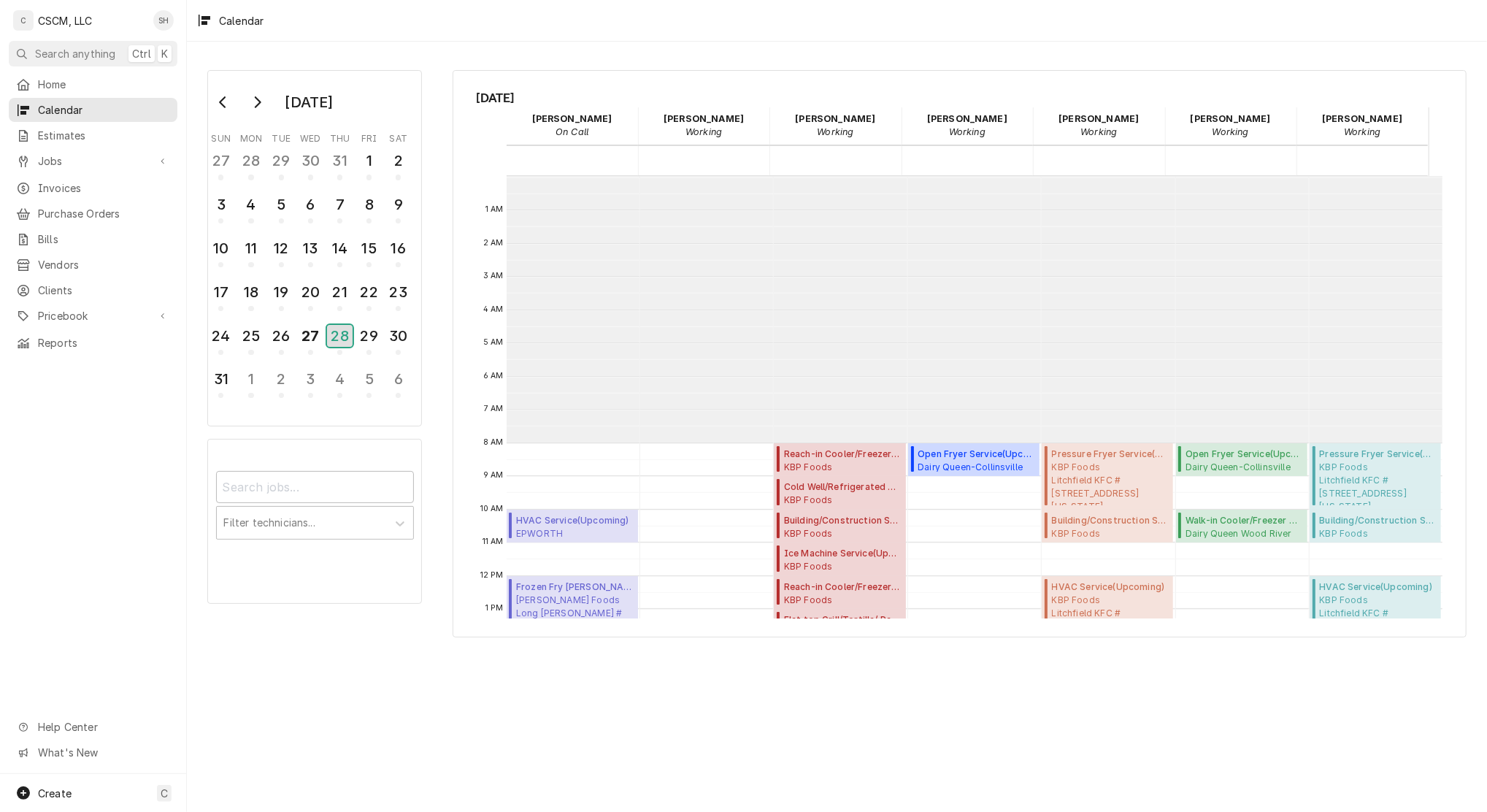
scroll to position [265, 0]
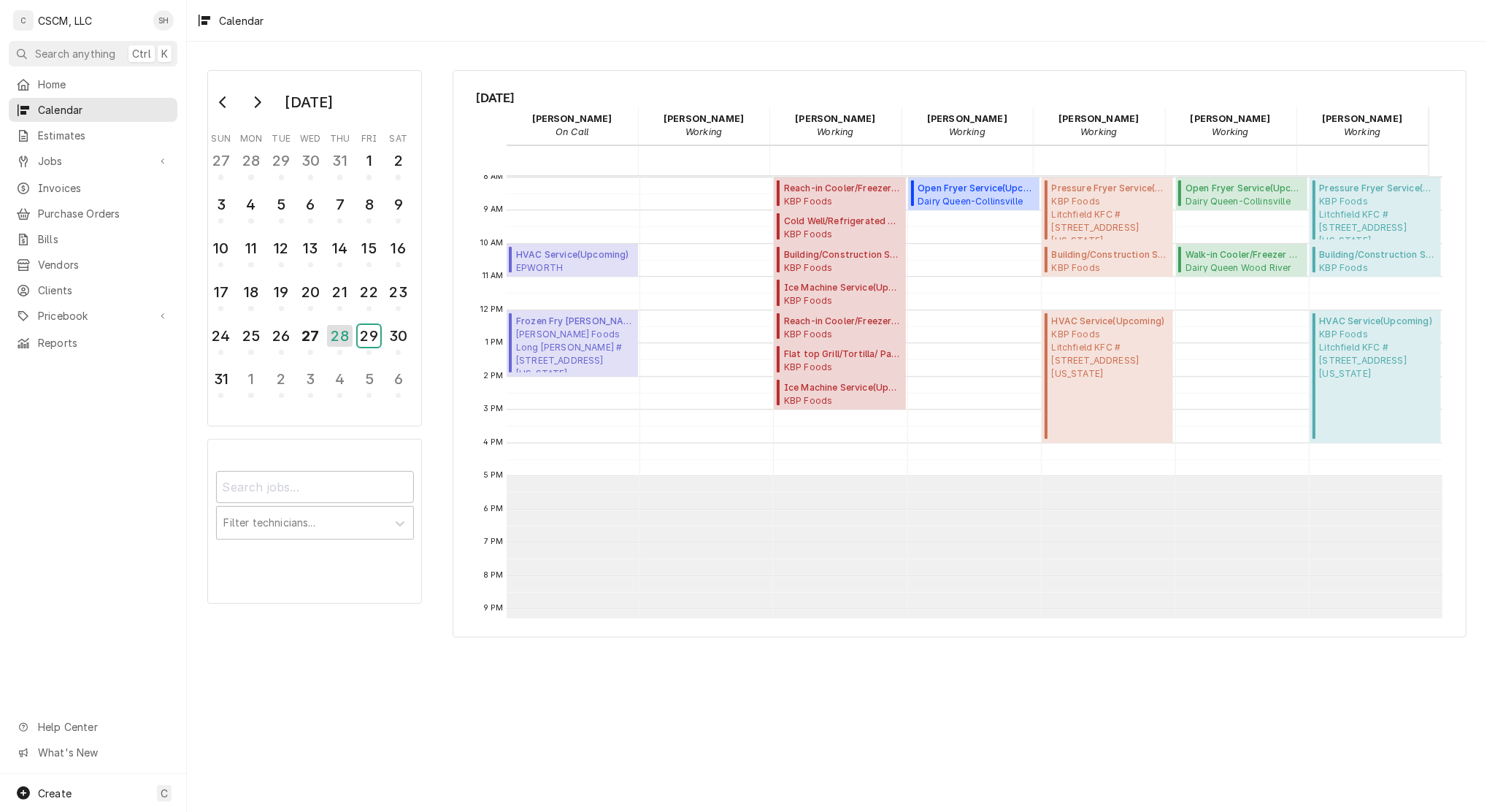
click at [358, 329] on div "29" at bounding box center [369, 336] width 23 height 22
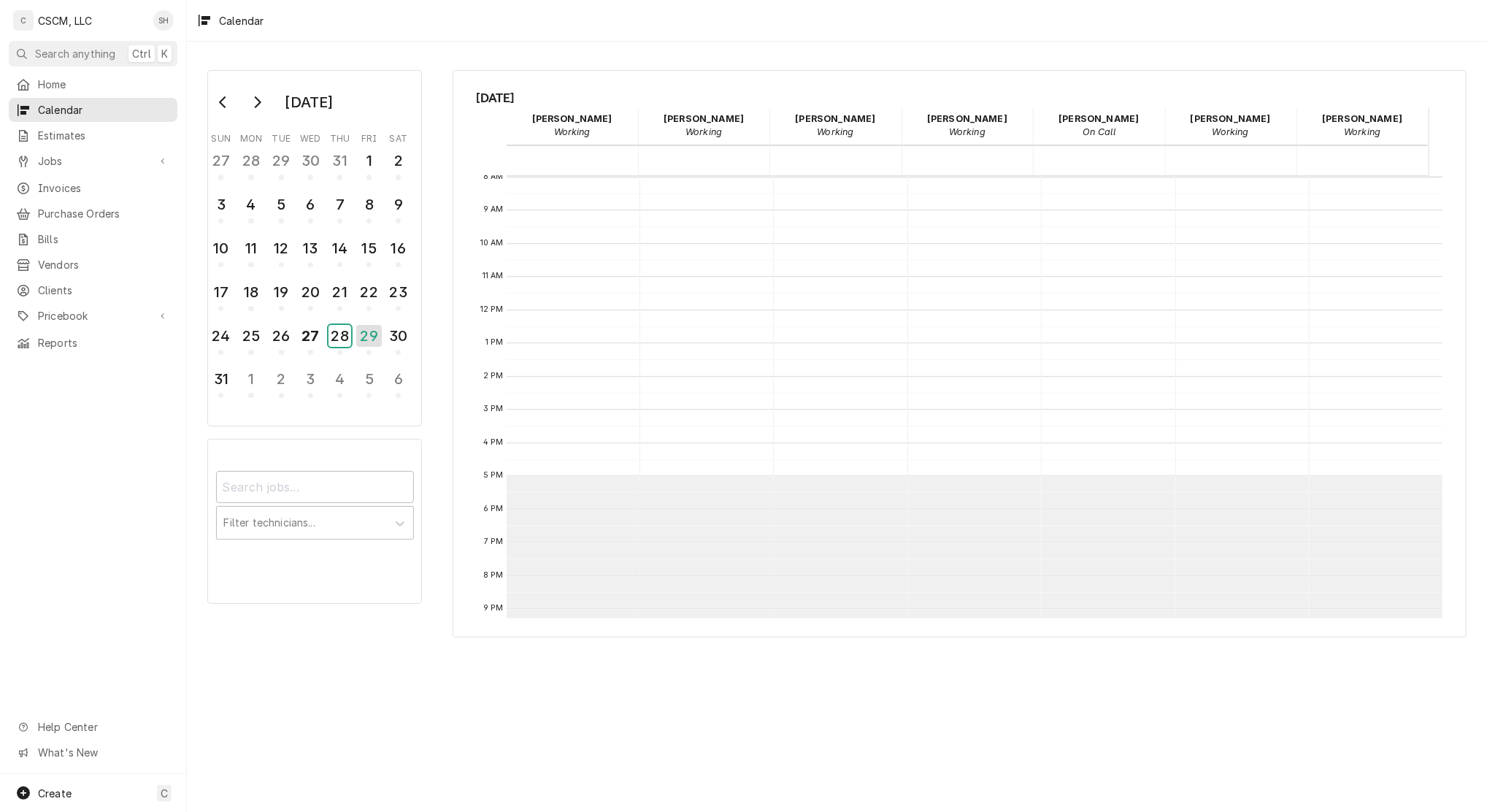
click at [345, 331] on div "28" at bounding box center [340, 336] width 23 height 22
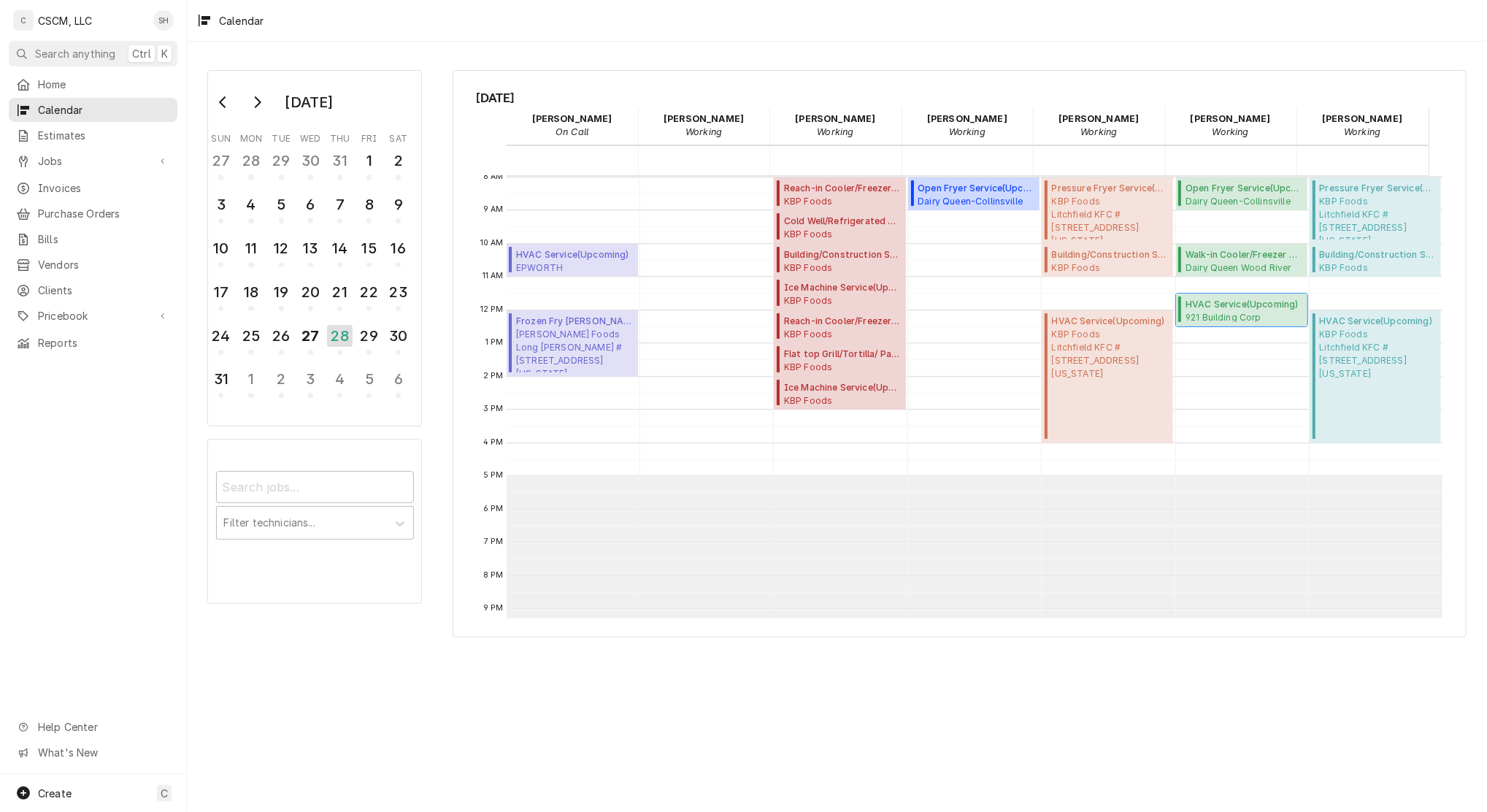
click at [1221, 314] on span "921 Building Corp What to Wear / 921 S Arbor Vitae STE 104, Edwardsville, Illin…" at bounding box center [1244, 317] width 118 height 12
drag, startPoint x: 343, startPoint y: 316, endPoint x: 337, endPoint y: 327, distance: 12.5
click at [337, 327] on div "28" at bounding box center [340, 339] width 25 height 33
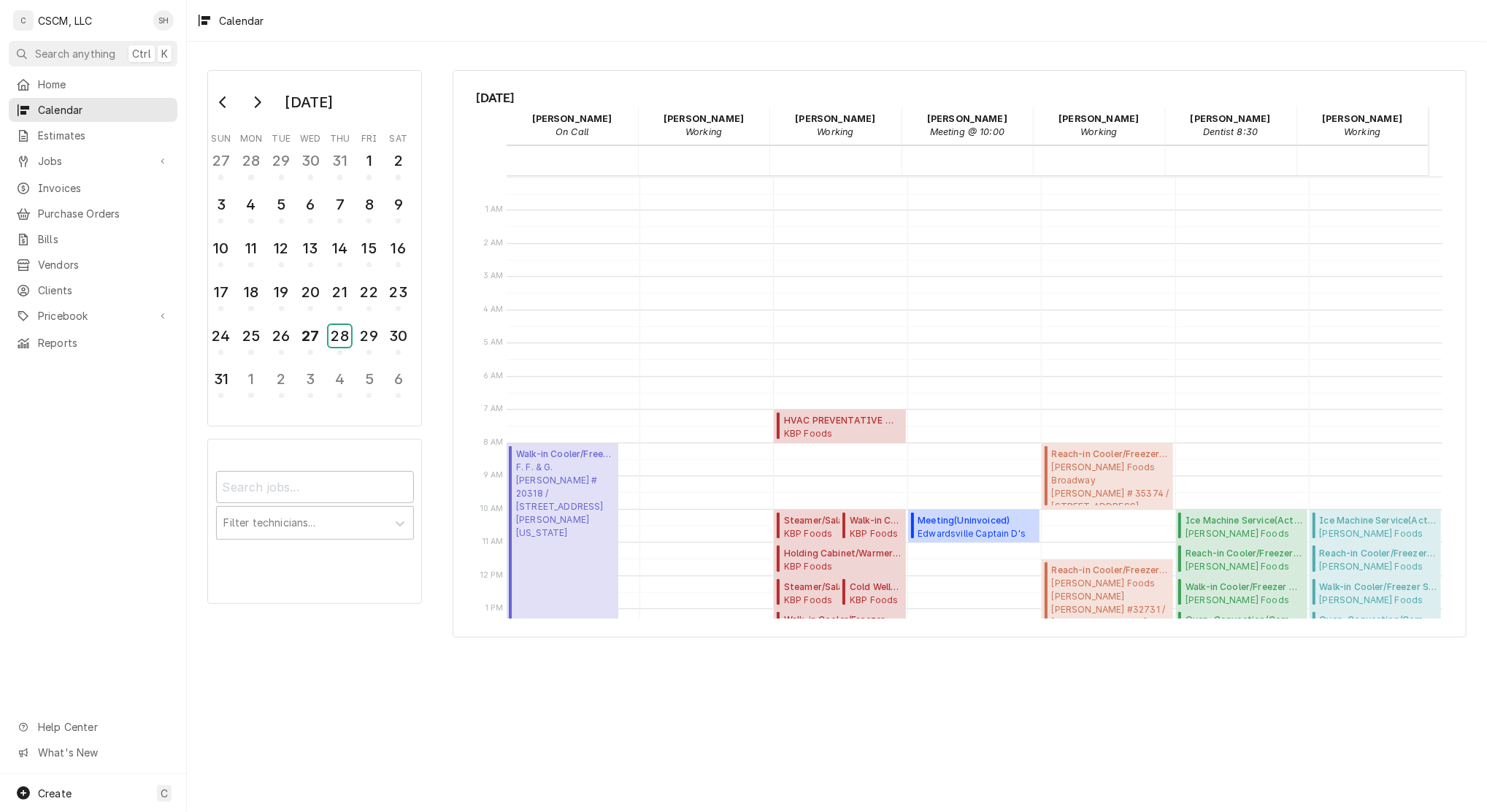
click at [346, 335] on div "28" at bounding box center [340, 336] width 23 height 22
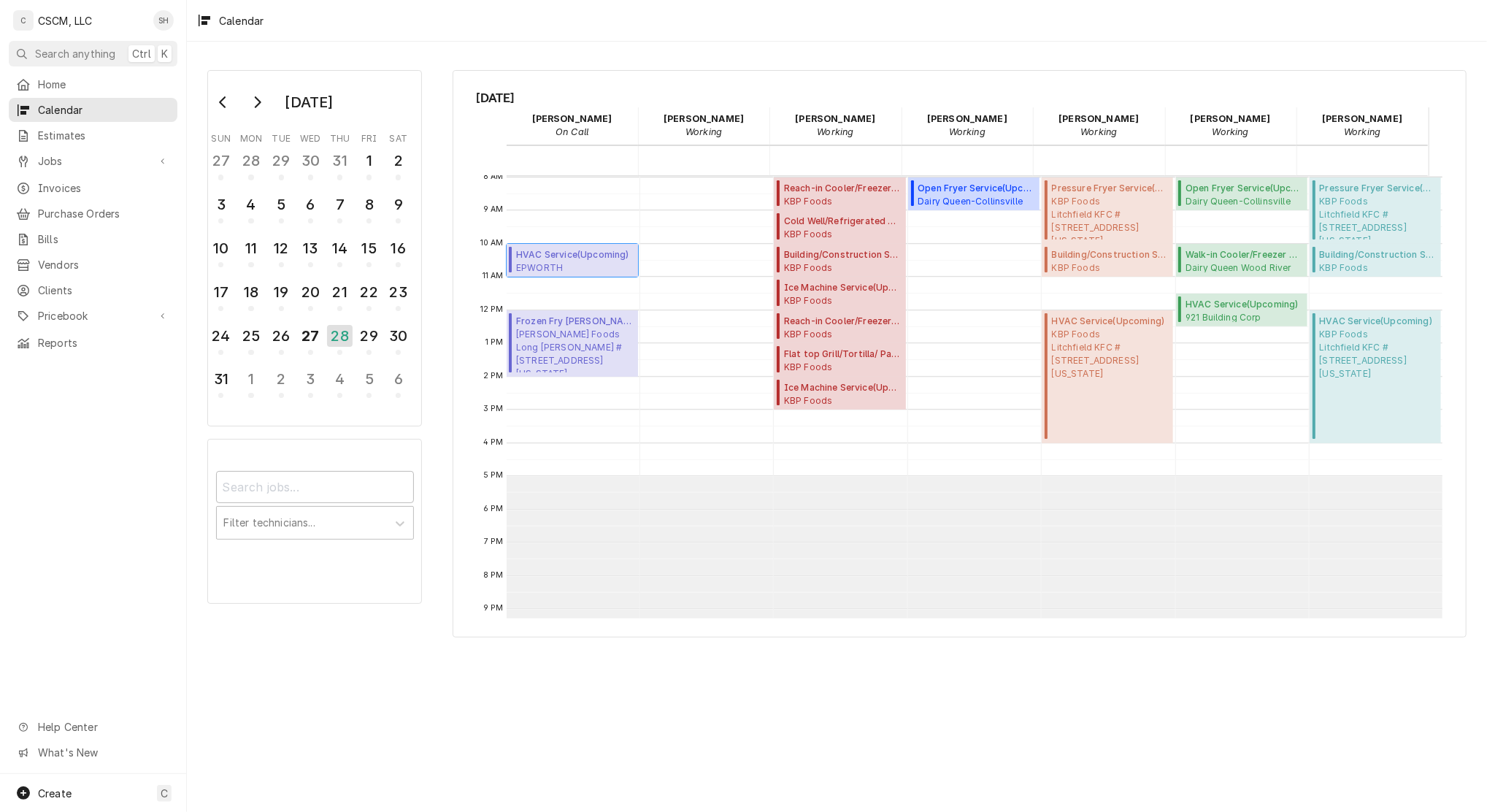
click at [593, 261] on span "EPWORTH Epworth Children and Family Services / 110 N Elm Ave, Webster Groves, M…" at bounding box center [574, 267] width 118 height 12
click at [582, 340] on span "Estel Foods Long Rd McDonald's #18113 / 110 Long Rd, Chesterfield, Missouri 630…" at bounding box center [574, 350] width 118 height 44
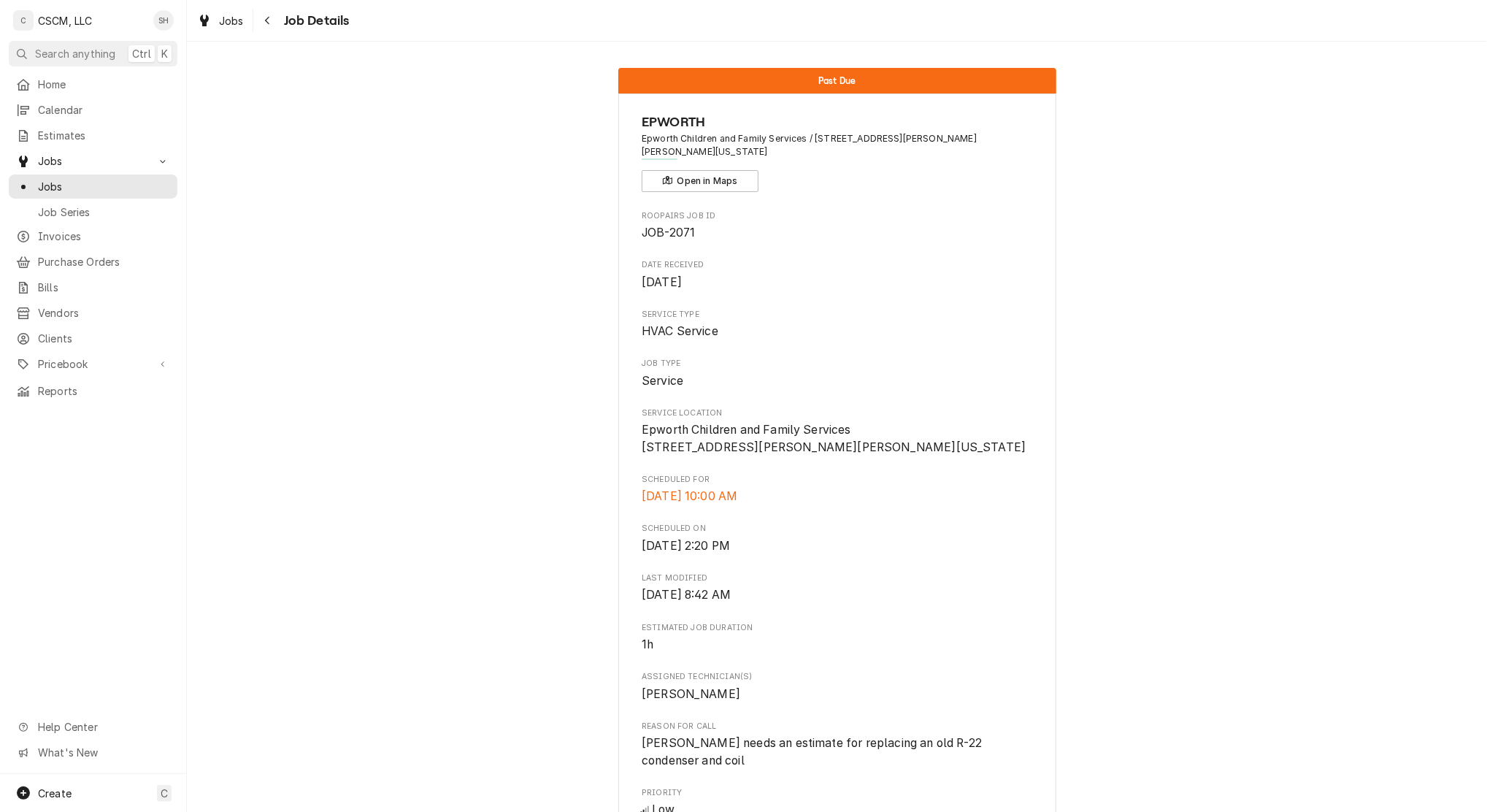
scroll to position [644, 0]
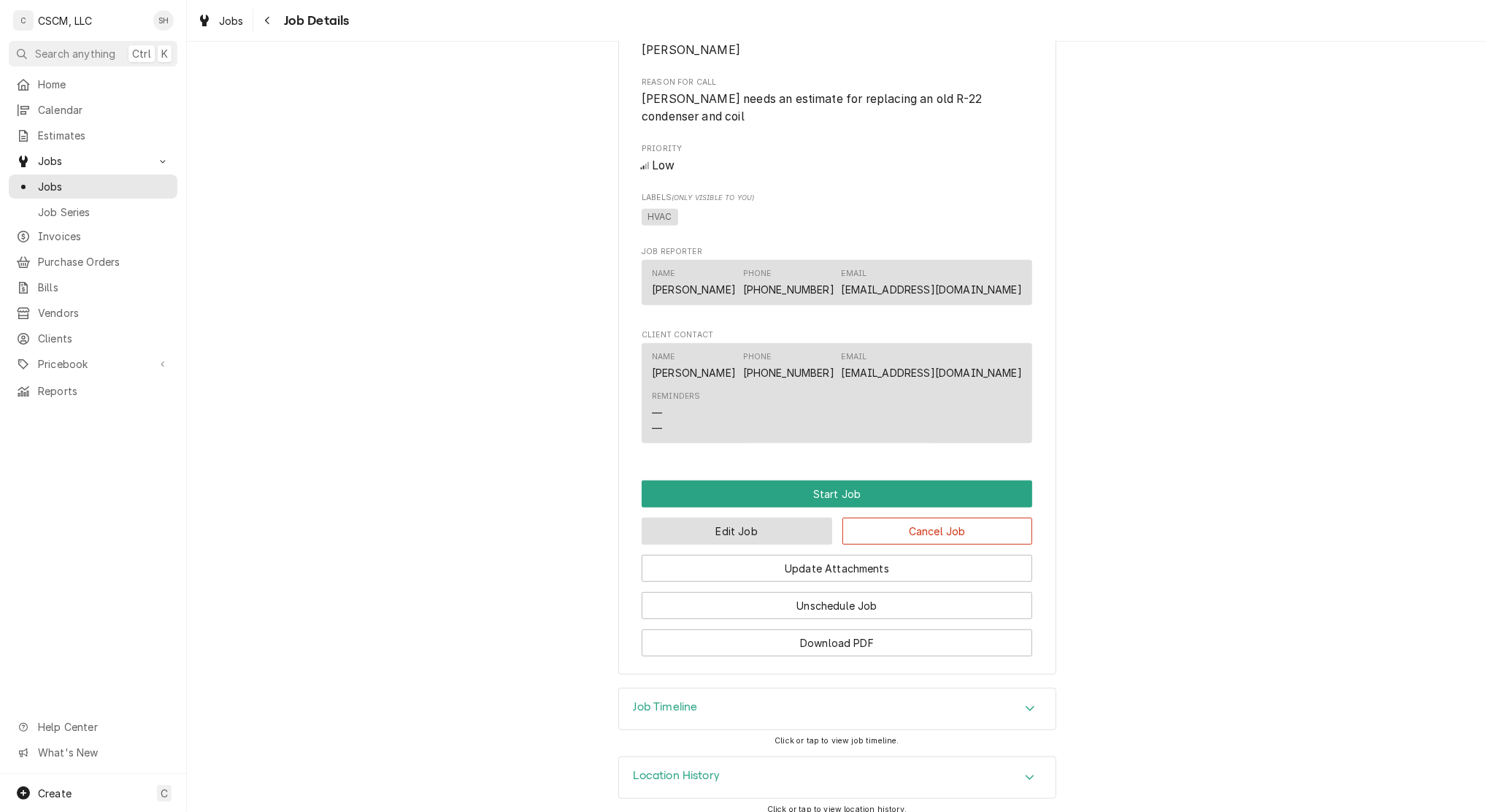
click at [682, 517] on button "Edit Job" at bounding box center [736, 531] width 190 height 27
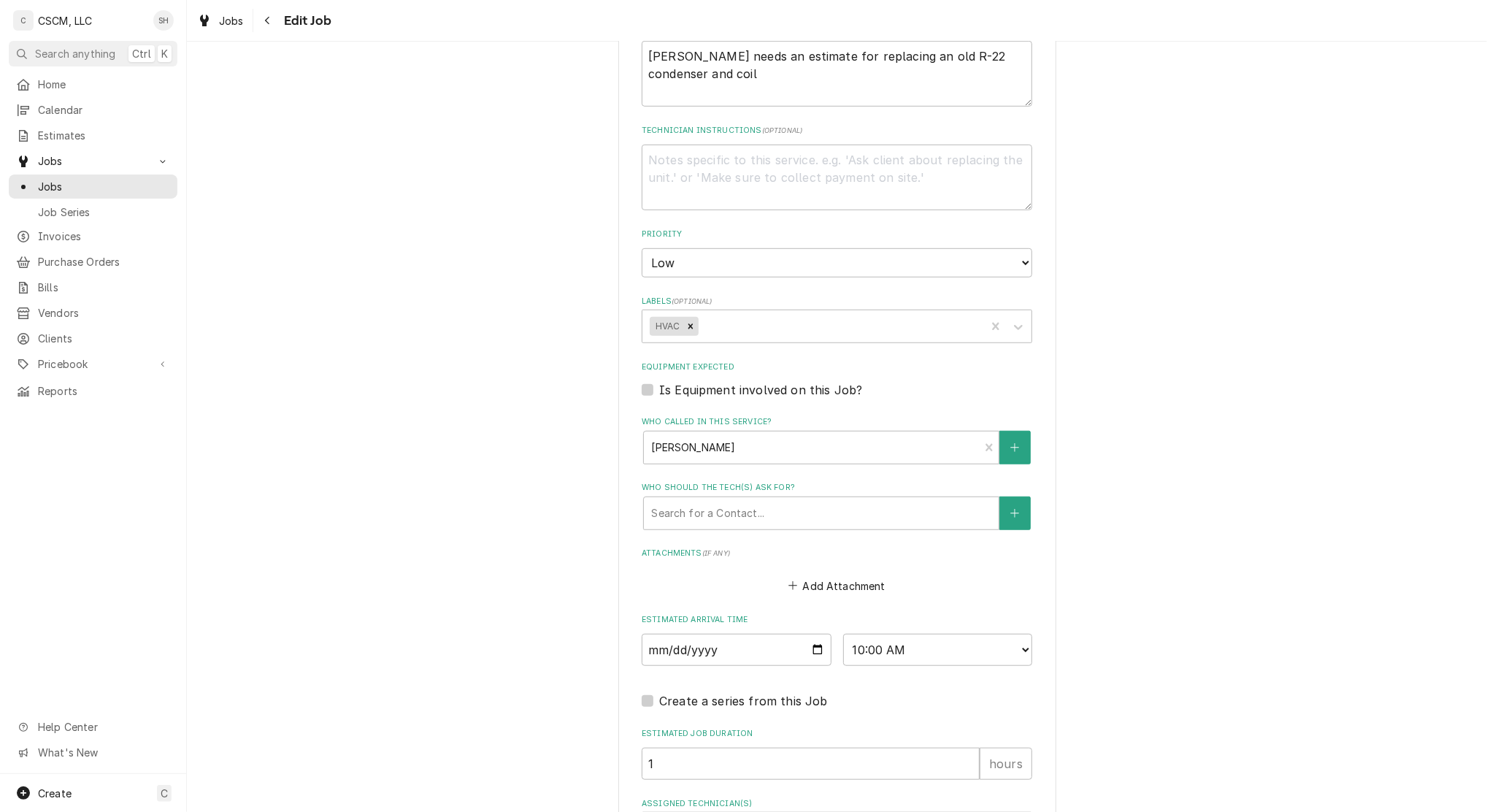
scroll to position [778, 0]
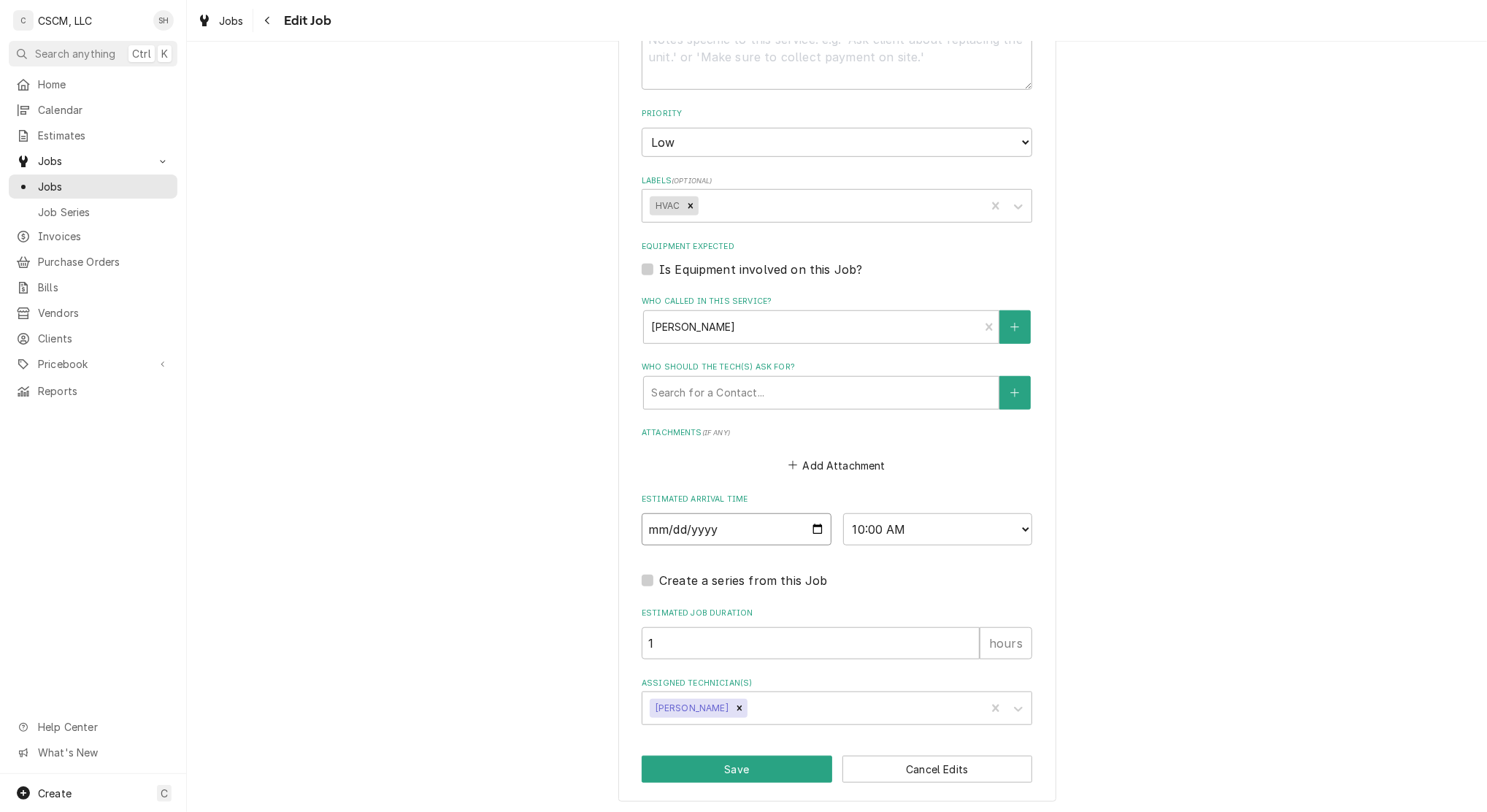
click at [816, 533] on input "[DATE]" at bounding box center [736, 529] width 190 height 32
type textarea "x"
type input "[DATE]"
click at [729, 750] on div "Use the fields below to edit this job: Client Details Client EPWORTH Edit Clien…" at bounding box center [838, 47] width 438 height 1509
click at [735, 769] on button "Save" at bounding box center [736, 769] width 190 height 27
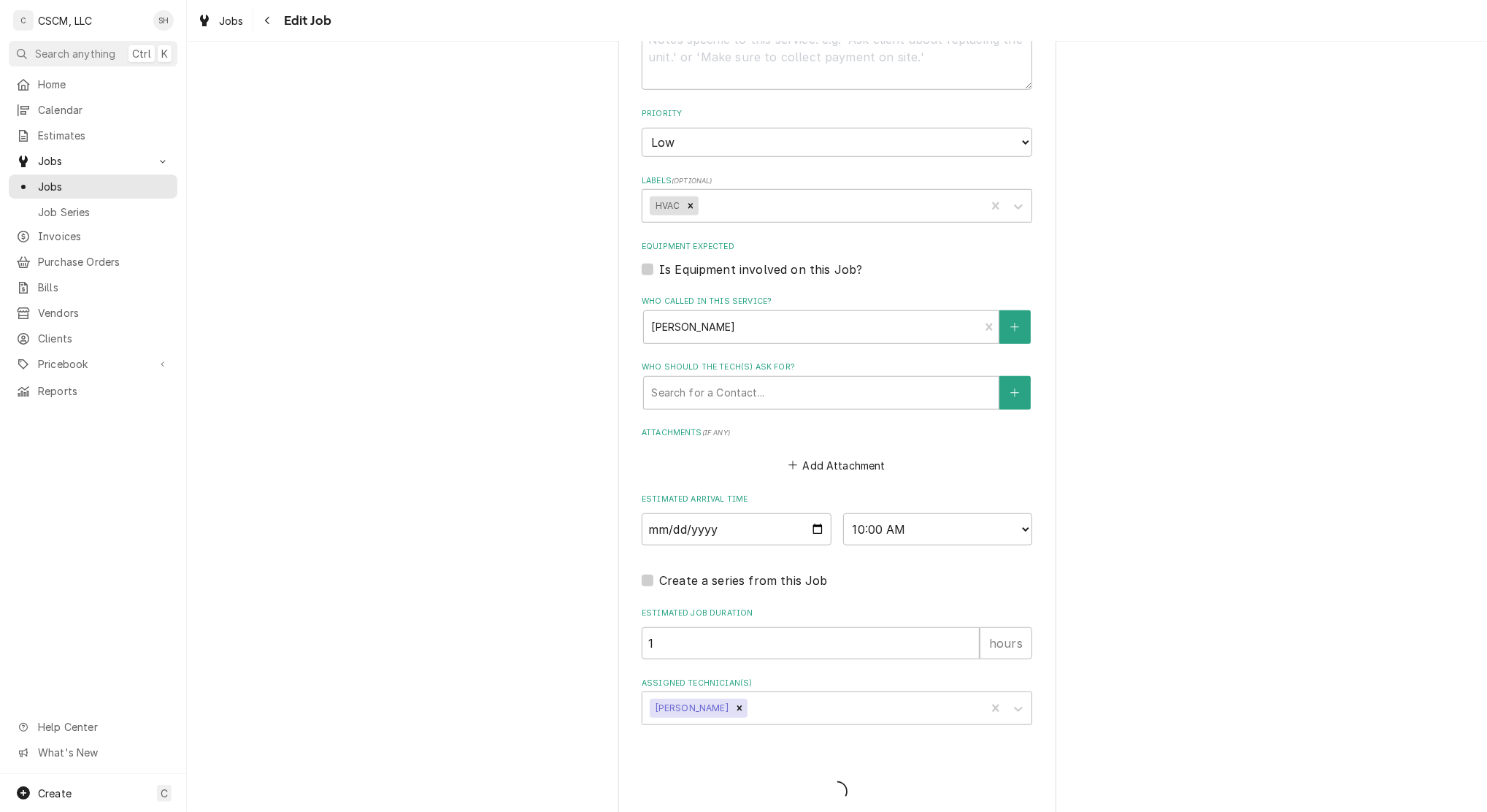
type textarea "x"
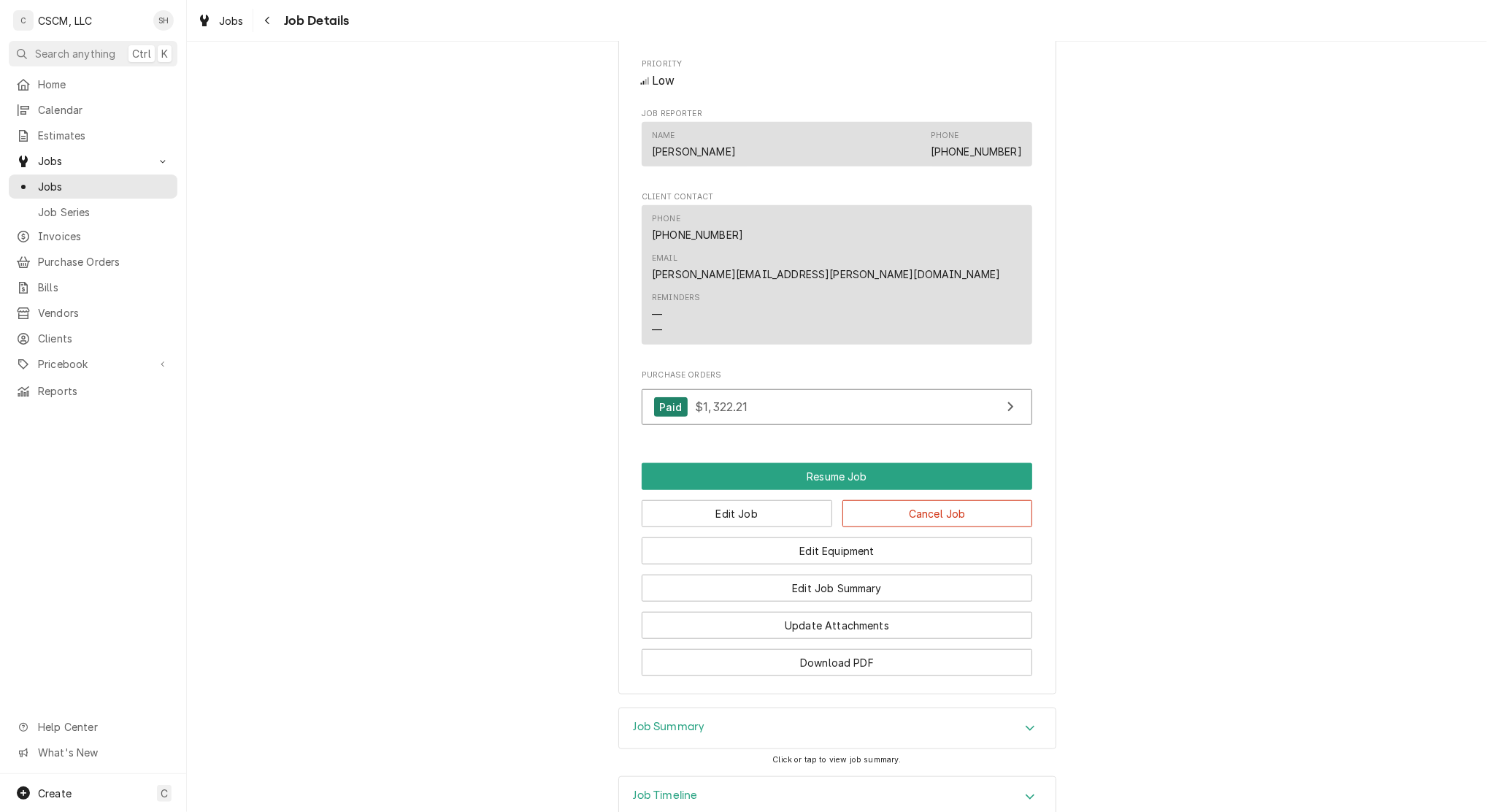
scroll to position [874, 0]
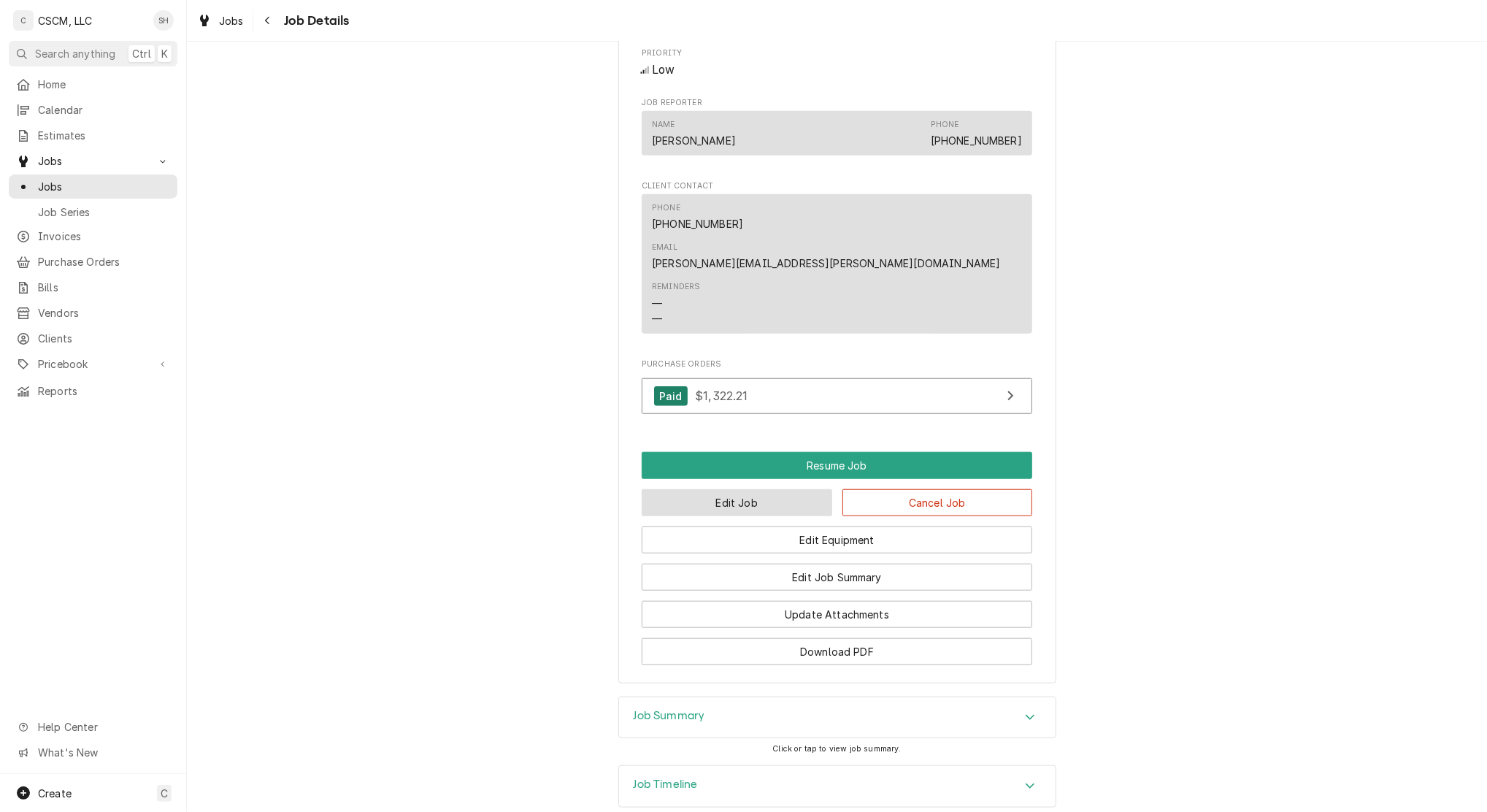
click at [714, 489] on button "Edit Job" at bounding box center [736, 502] width 190 height 27
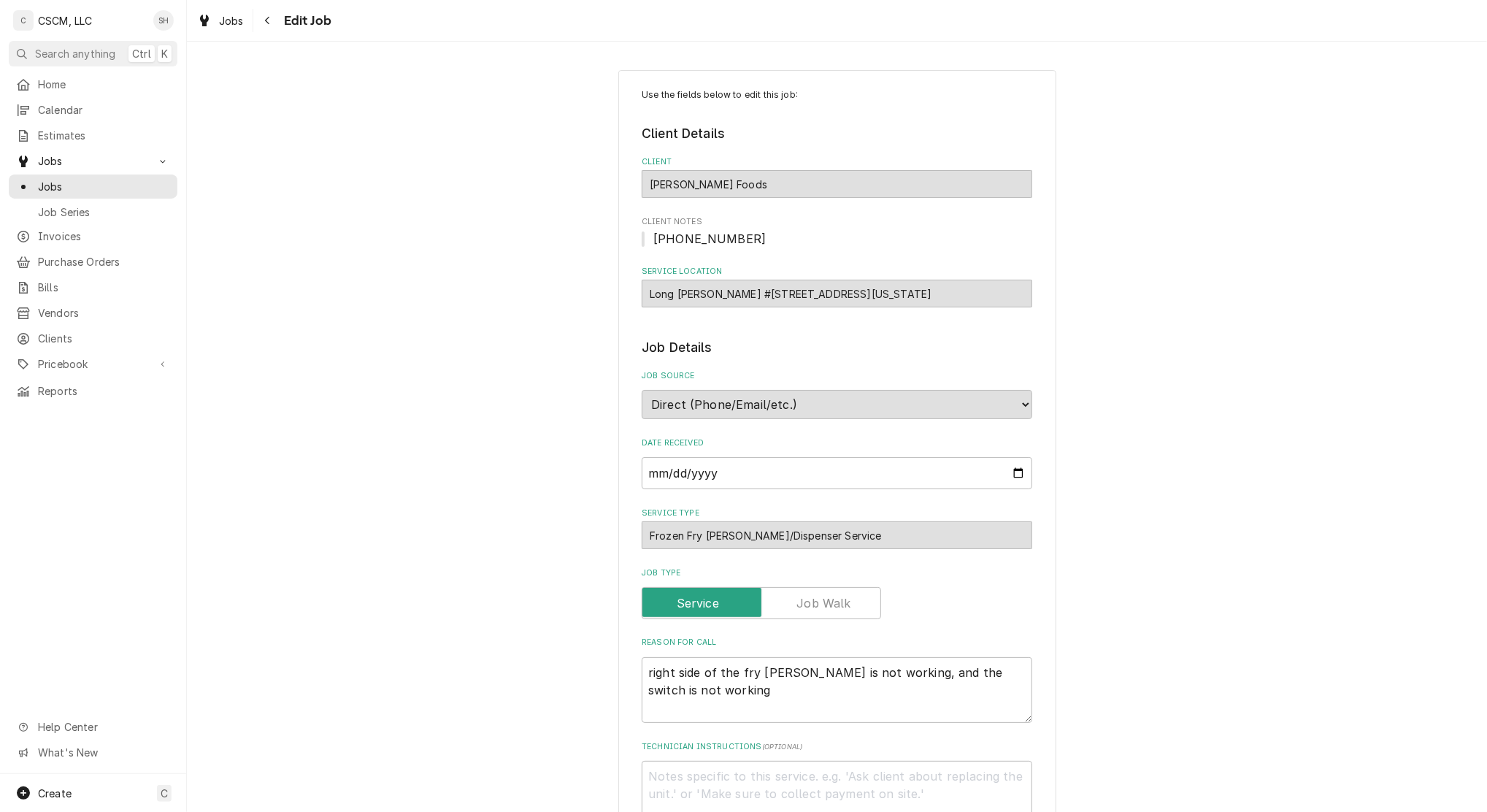
type textarea "x"
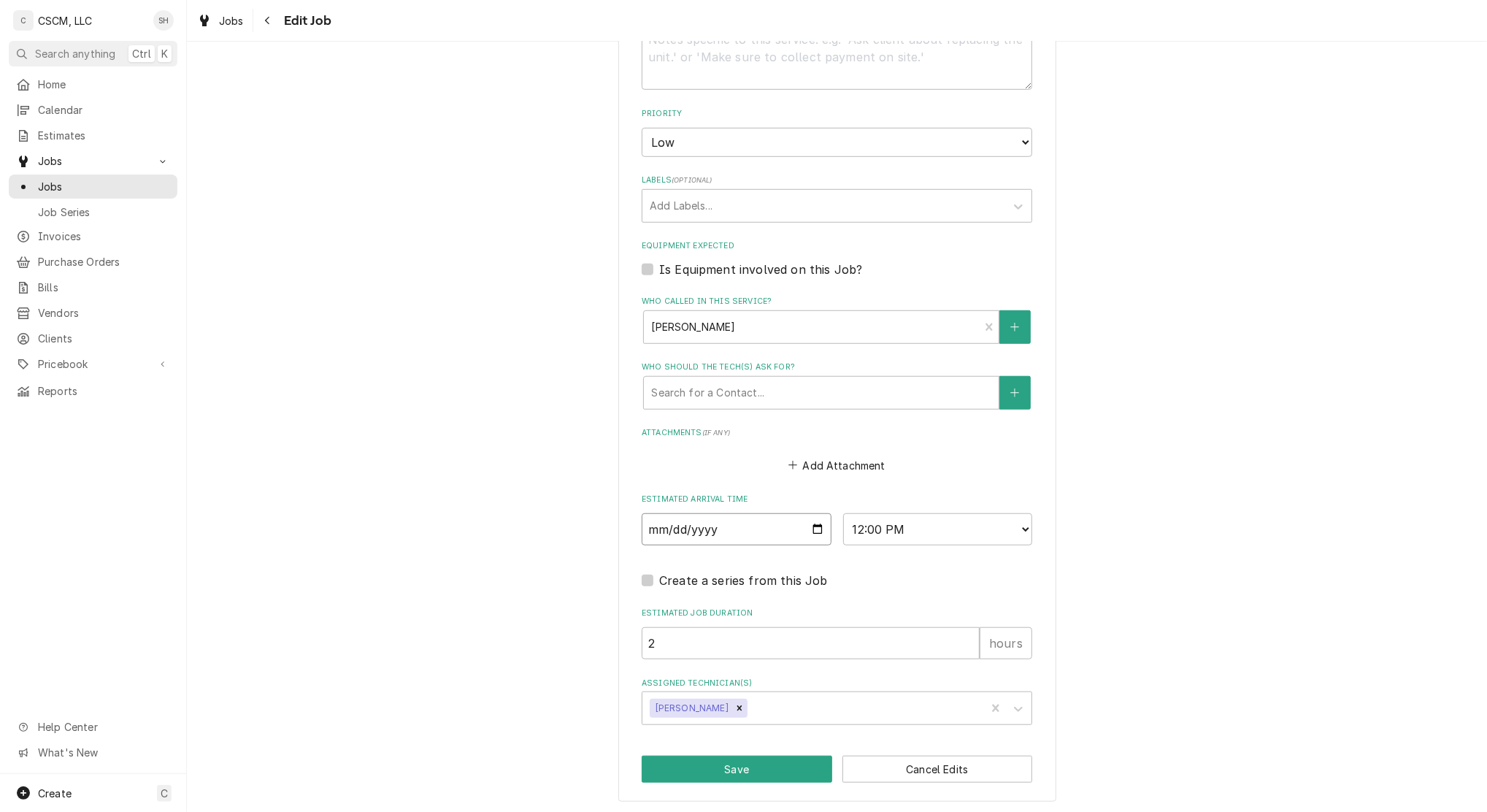
click at [807, 532] on input "[DATE]" at bounding box center [736, 529] width 190 height 32
type input "[DATE]"
click at [728, 759] on button "Save" at bounding box center [736, 769] width 190 height 27
type textarea "x"
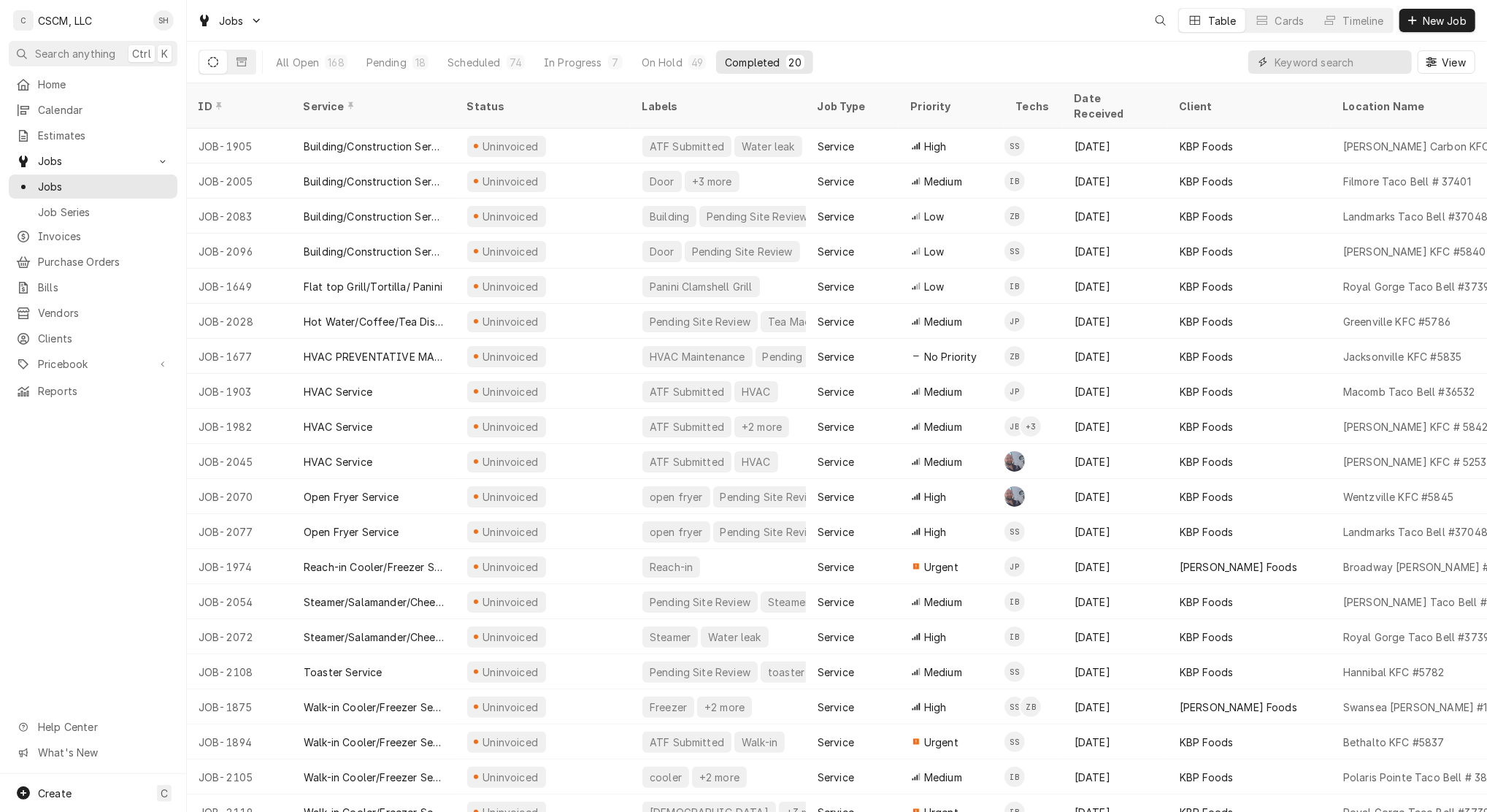
click at [1325, 62] on input "Dynamic Content Wrapper" at bounding box center [1339, 62] width 130 height 24
type input "junger"
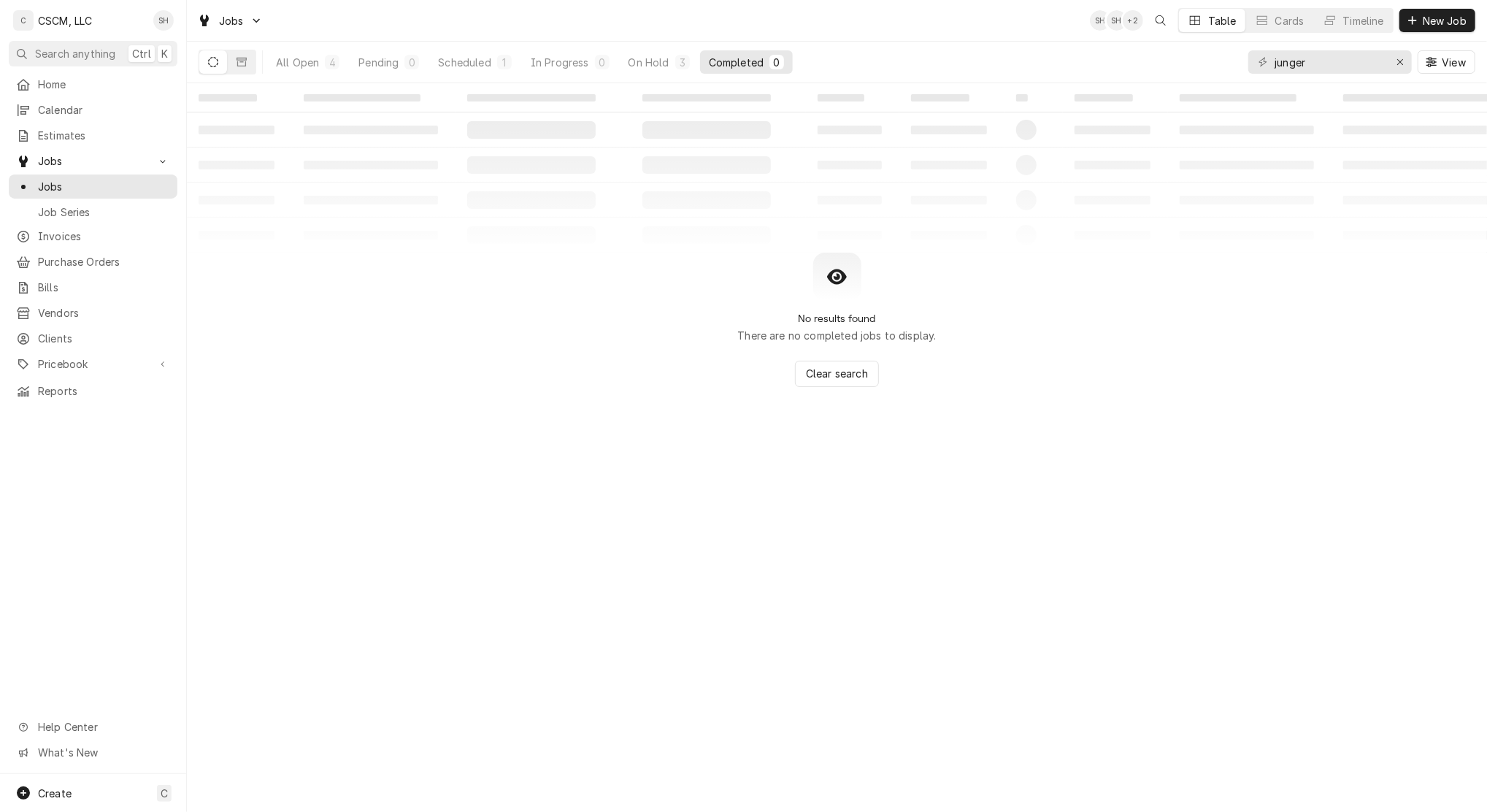
click at [299, 56] on div "All Open" at bounding box center [297, 62] width 43 height 15
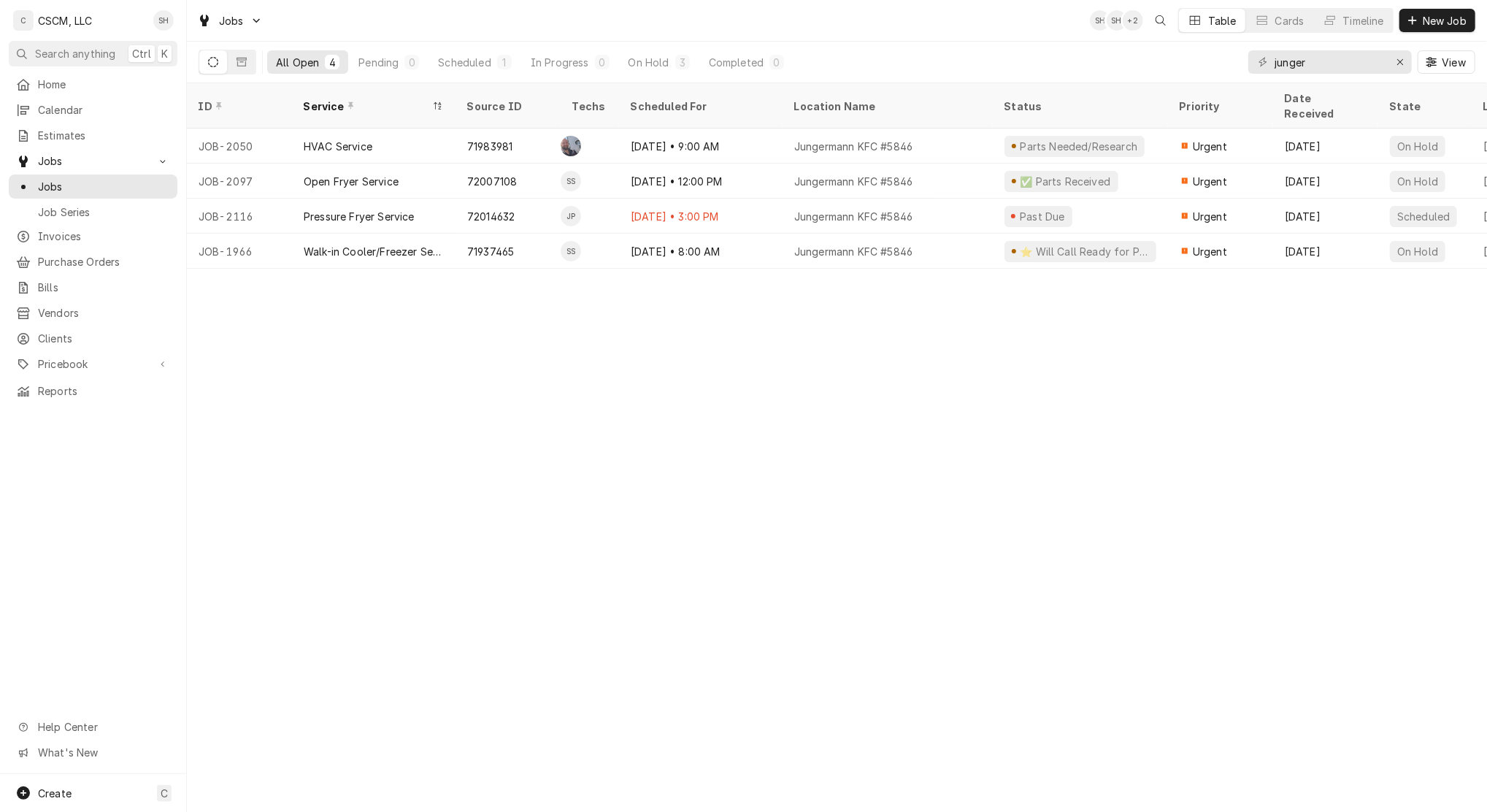
click at [395, 129] on div "HVAC Service" at bounding box center [374, 146] width 164 height 35
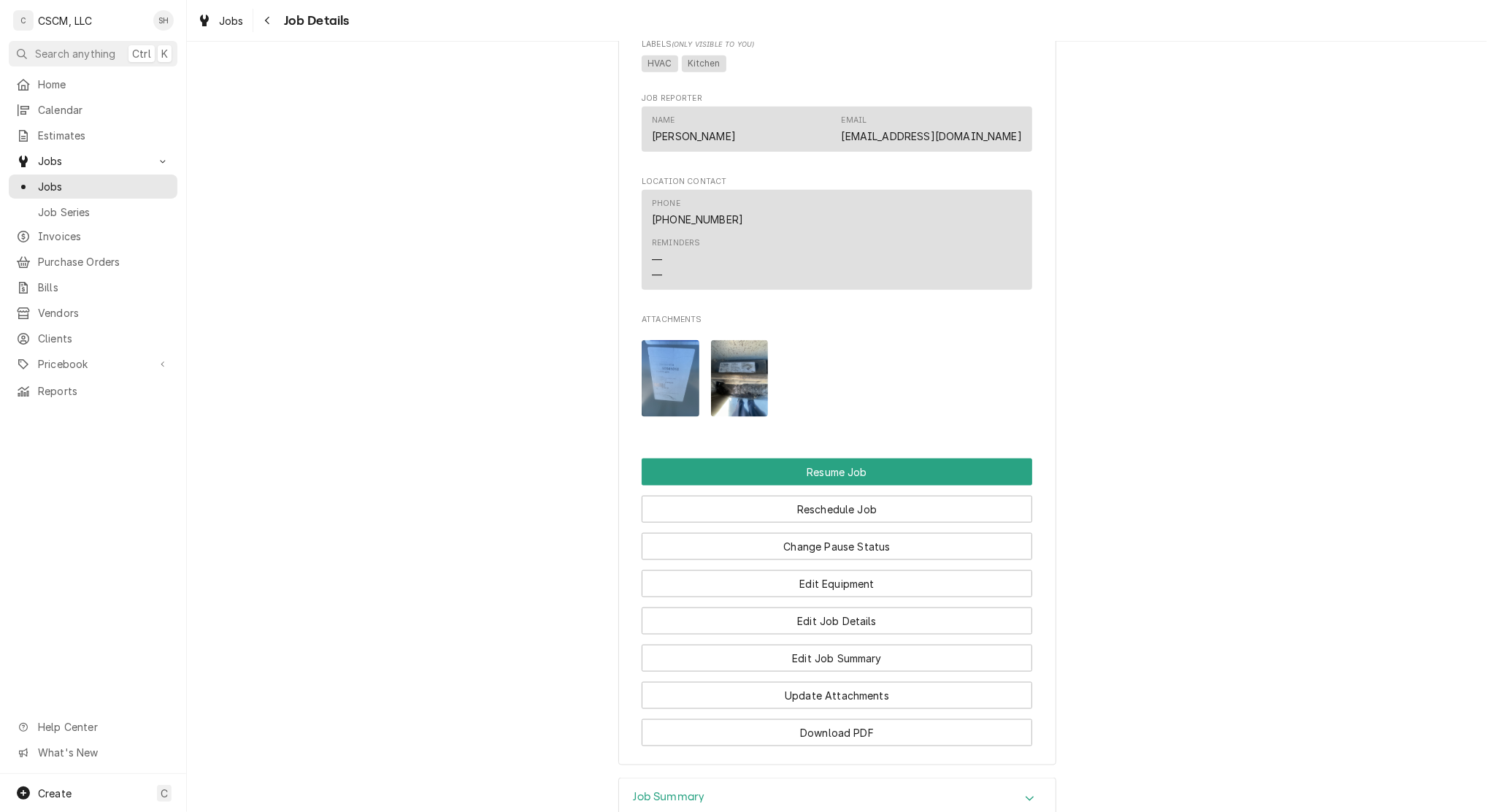
scroll to position [1569, 0]
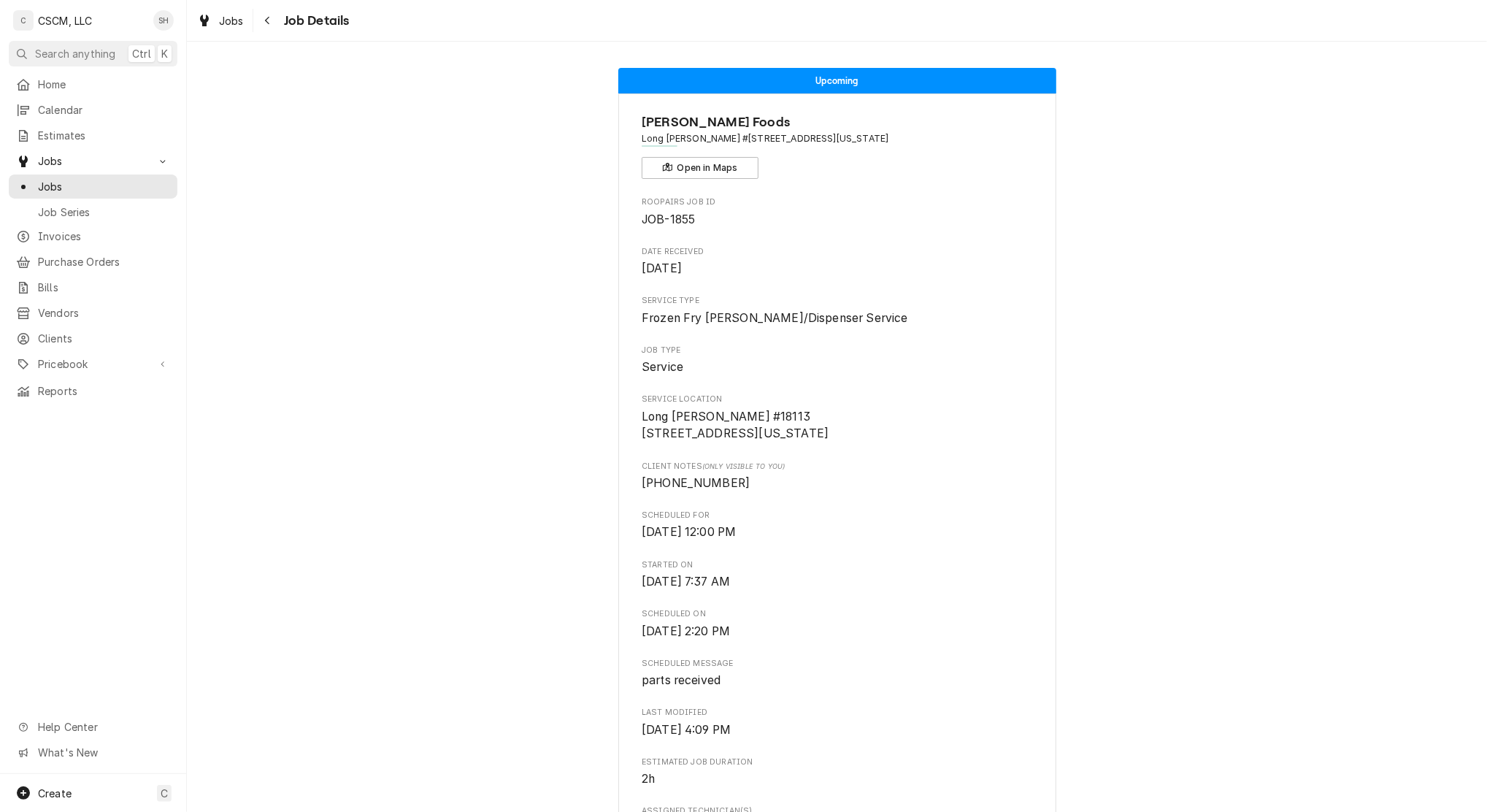
click at [270, 23] on icon "Navigate back" at bounding box center [268, 20] width 6 height 10
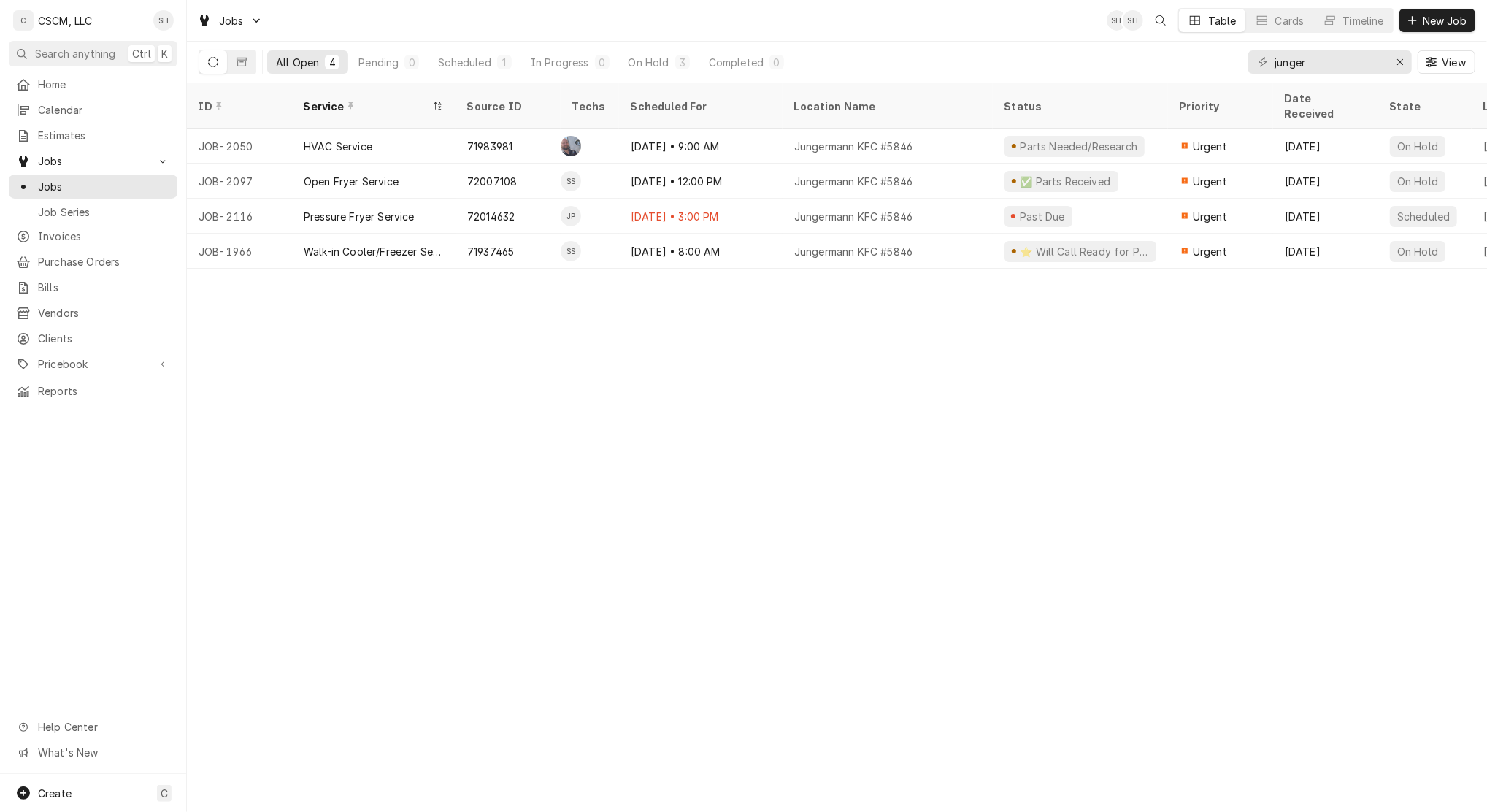
click at [1446, 16] on span "New Job" at bounding box center [1444, 21] width 50 height 15
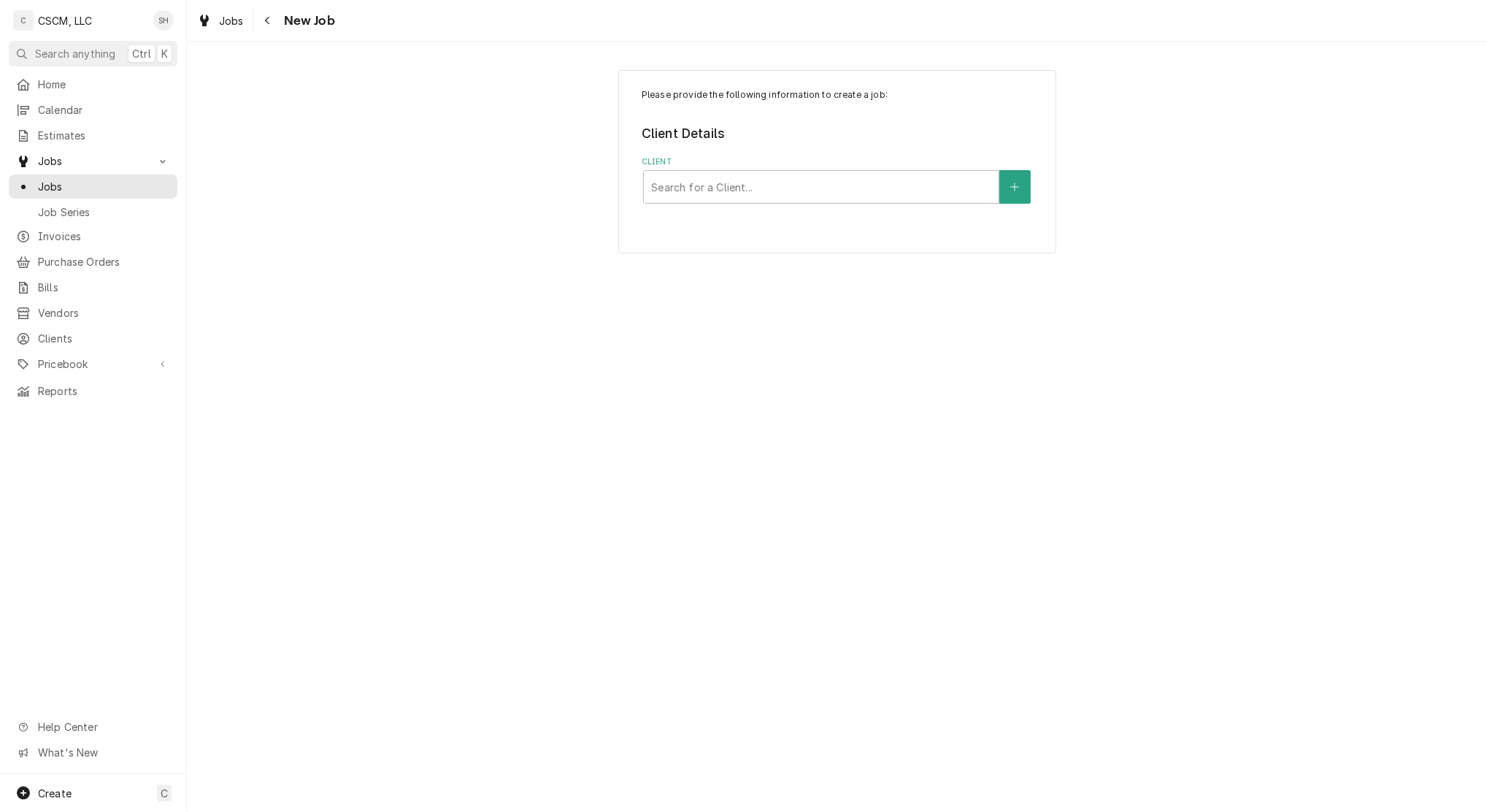
click at [695, 217] on div "Please provide the following information to create a job: Client Details Client…" at bounding box center [838, 162] width 438 height 183
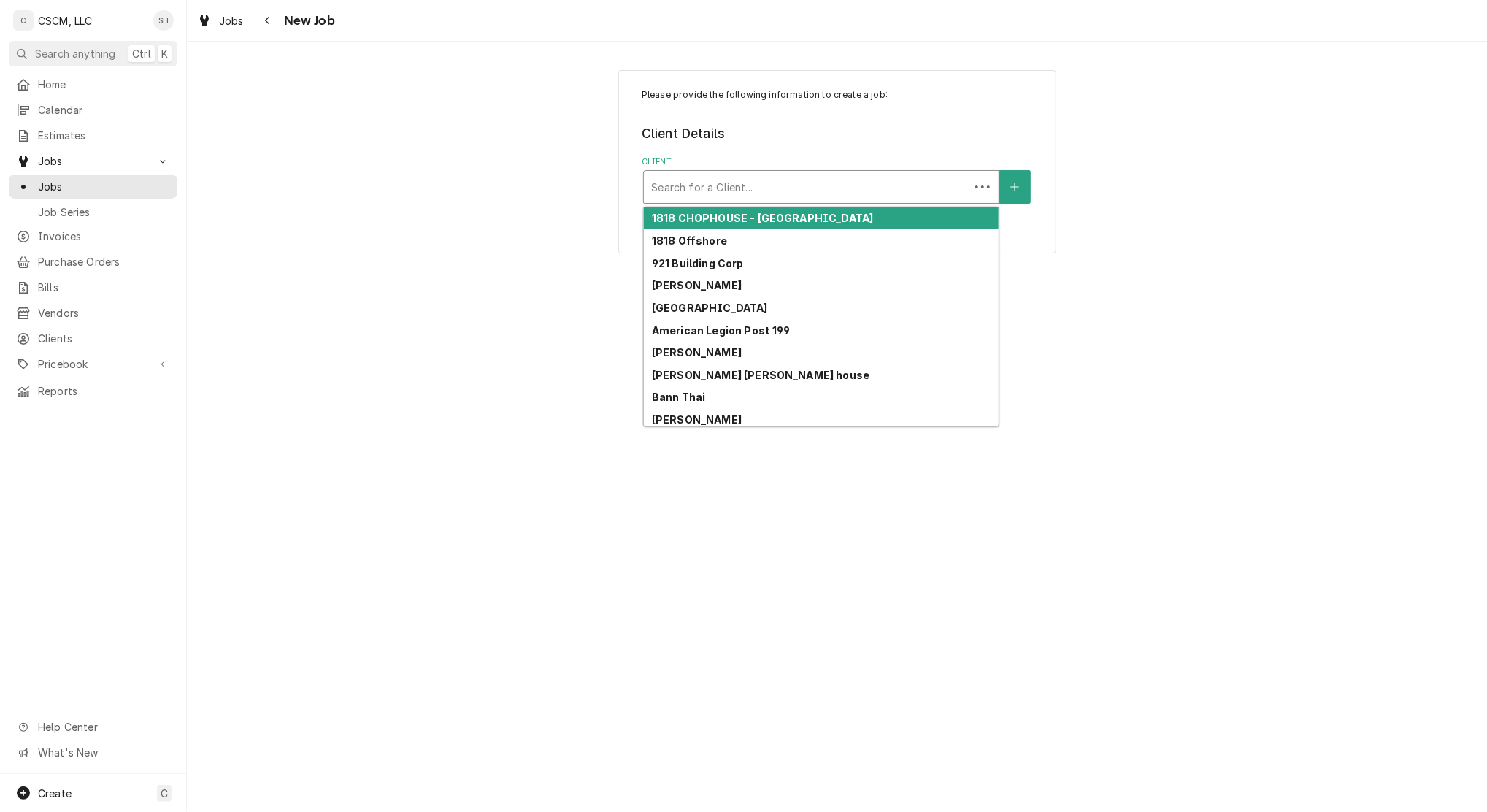
click at [699, 190] on div "Client" at bounding box center [807, 186] width 311 height 26
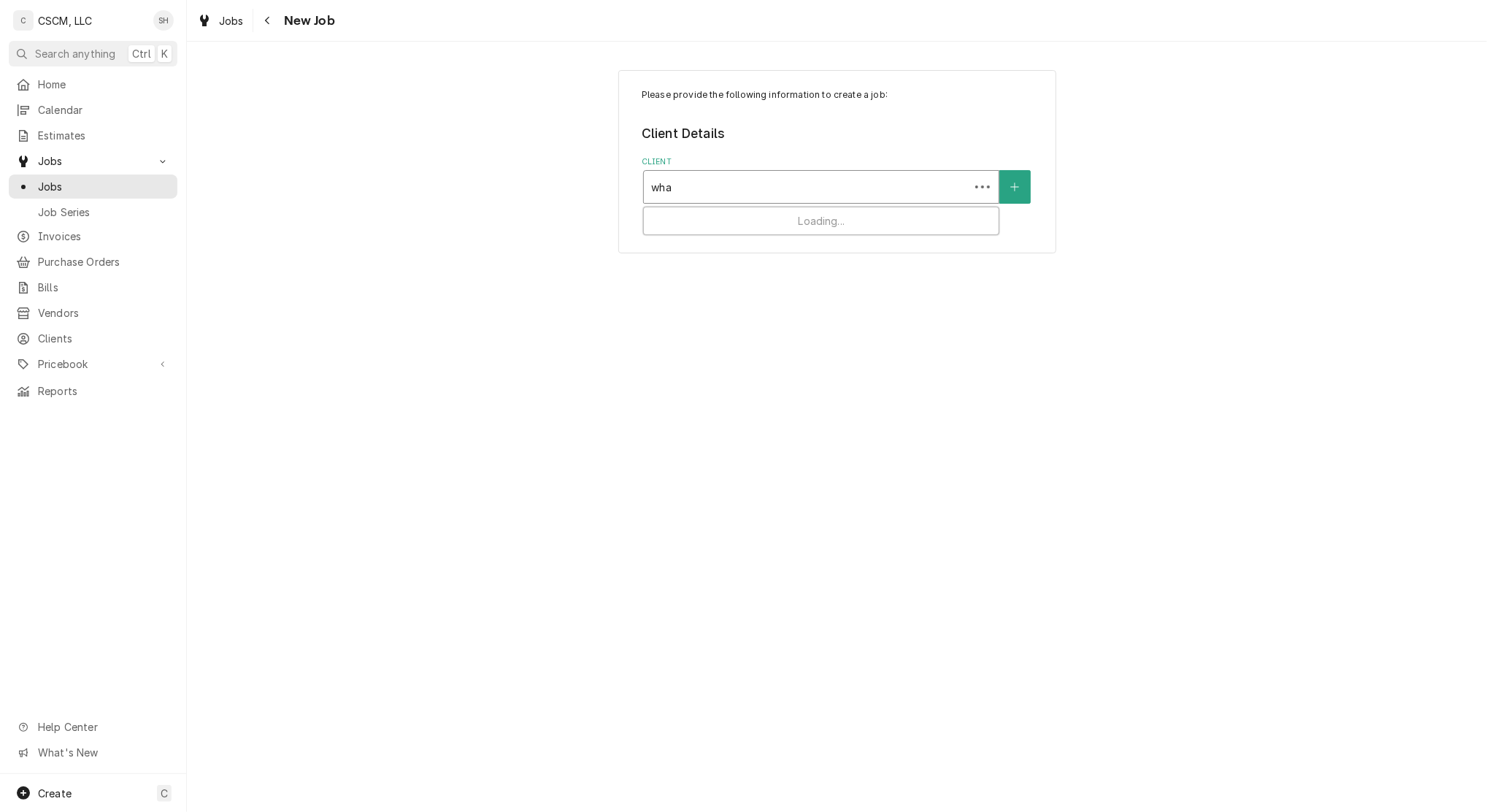
type input "what"
drag, startPoint x: 698, startPoint y: 200, endPoint x: 696, endPoint y: 216, distance: 16.1
click at [696, 202] on div "Client" at bounding box center [821, 186] width 355 height 32
click at [694, 176] on div "Client" at bounding box center [821, 186] width 341 height 26
type input "what"
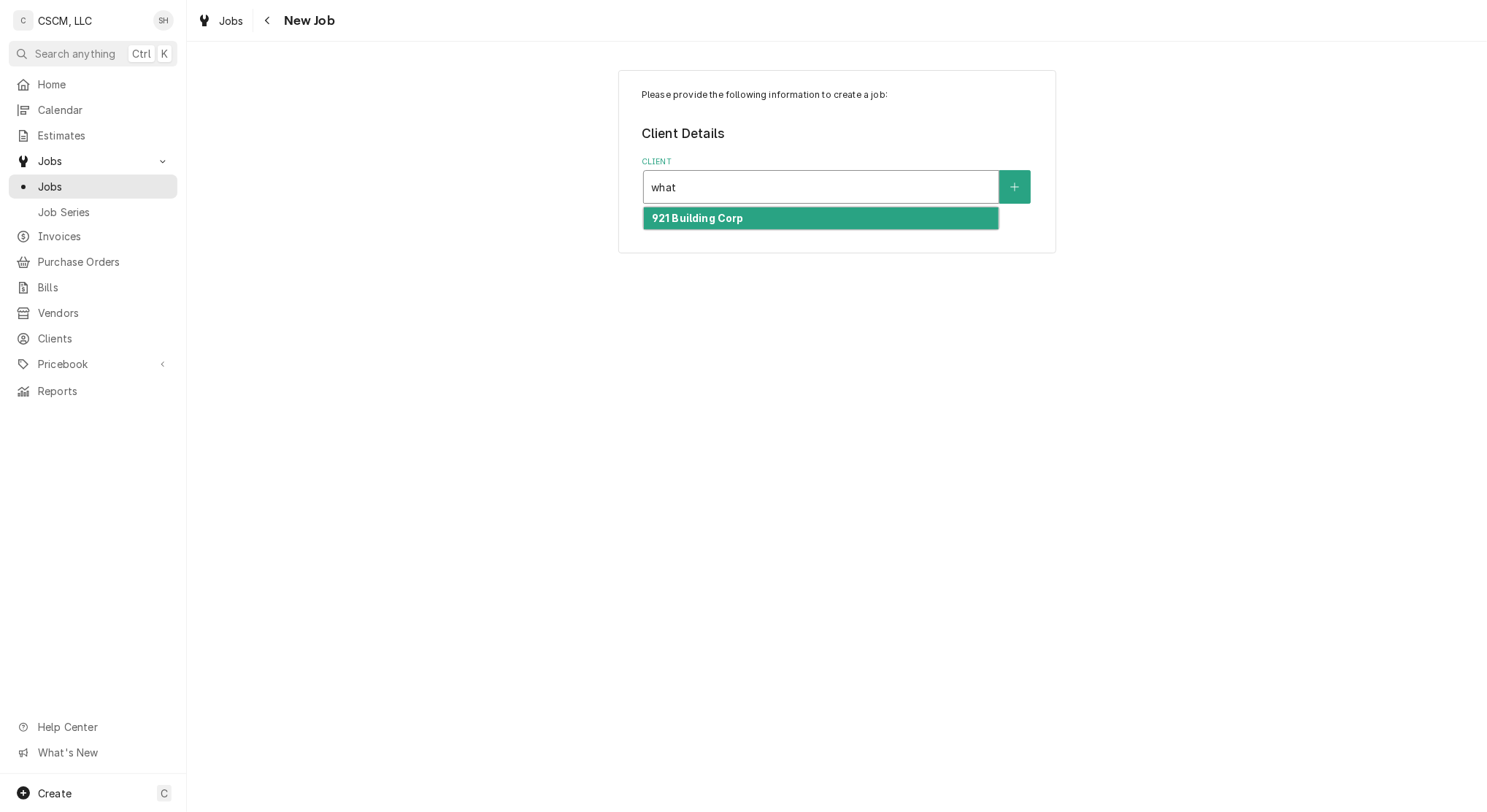
click at [676, 222] on strong "921 Building Corp" at bounding box center [698, 218] width 92 height 13
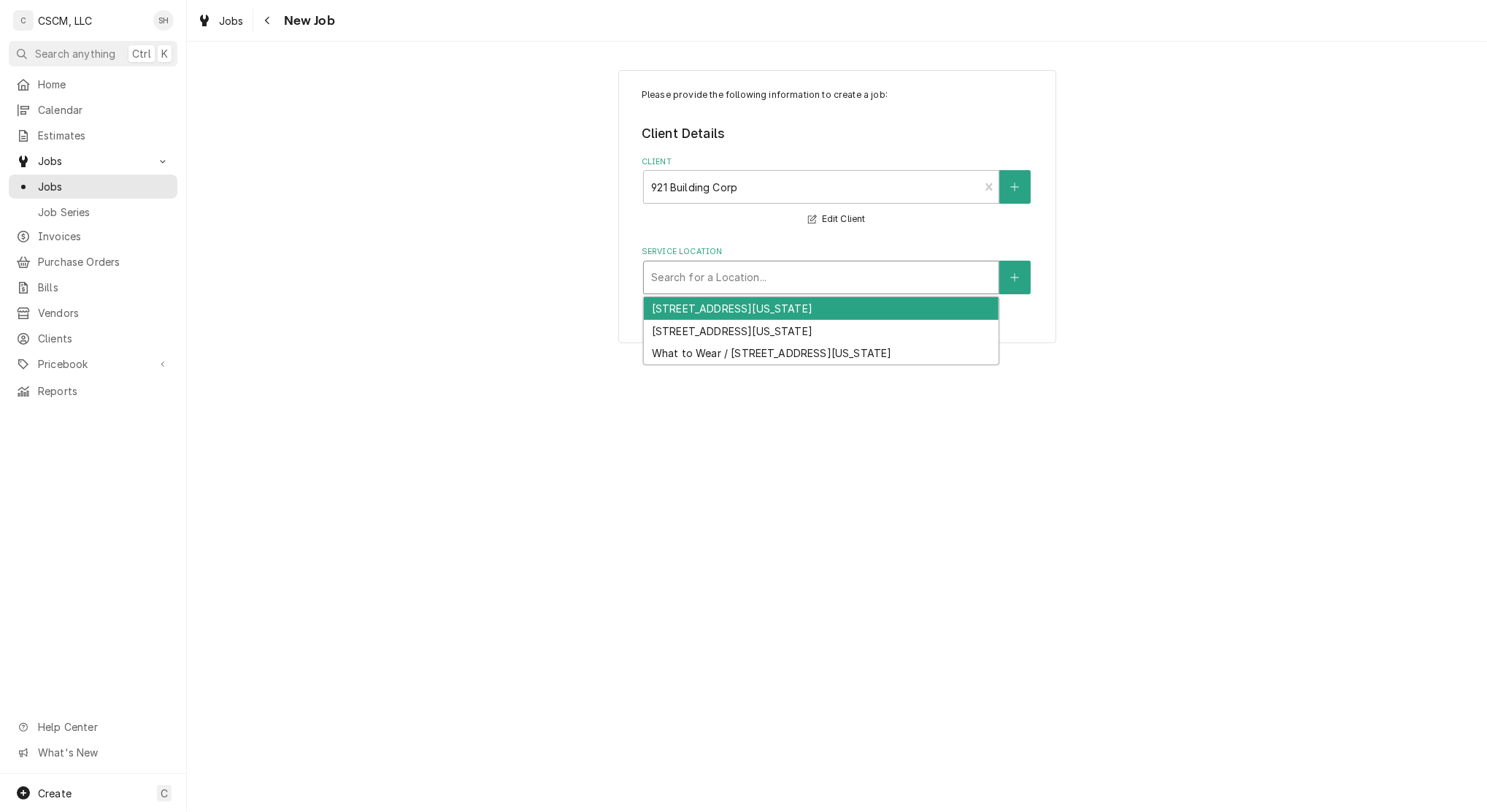
click at [683, 275] on div "Service Location" at bounding box center [821, 277] width 341 height 26
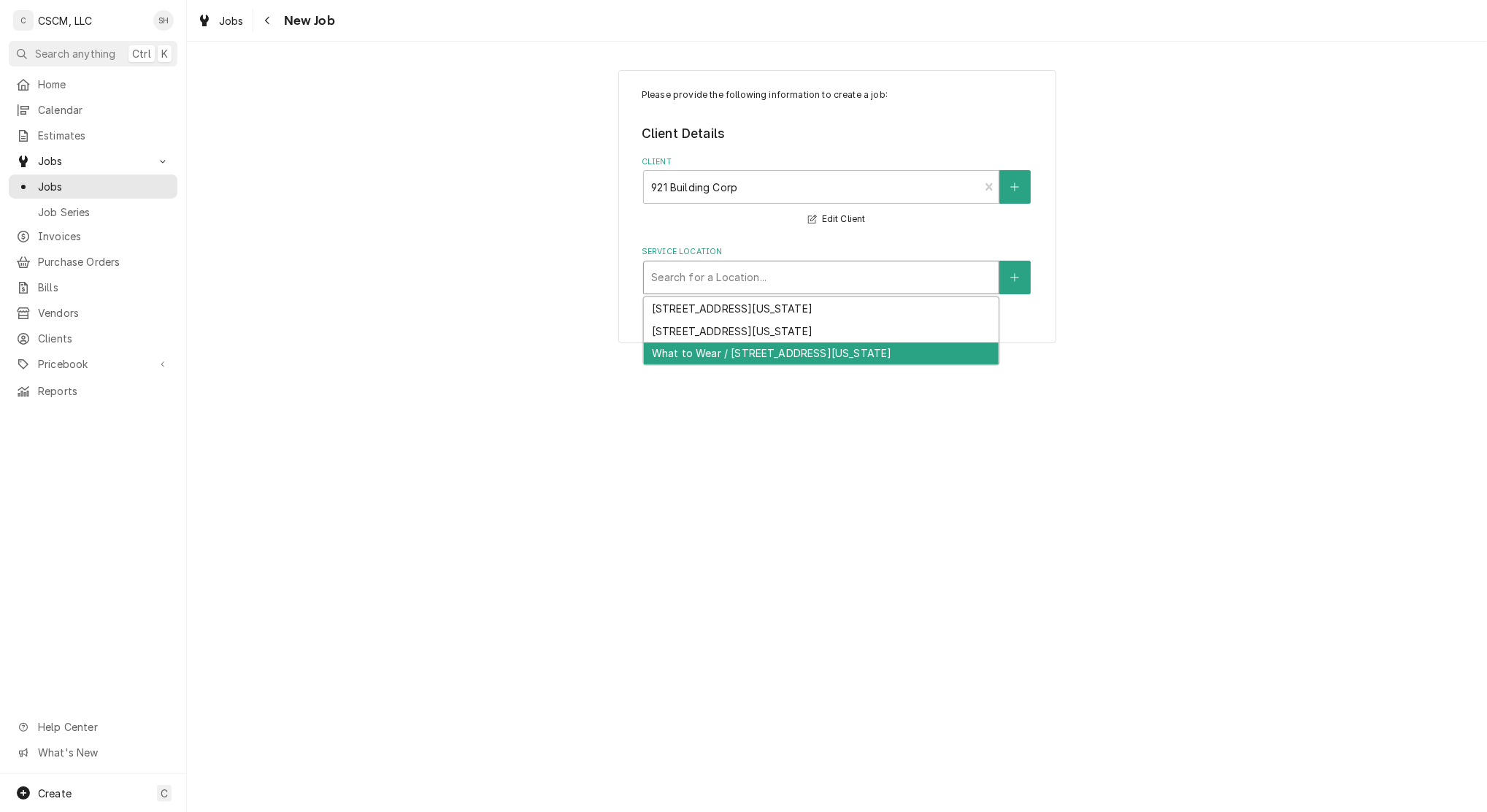
click at [692, 351] on div "What to Wear / 921 S Arbor Vitae STE 104, Edwardsville, Illinois 62025" at bounding box center [821, 353] width 355 height 23
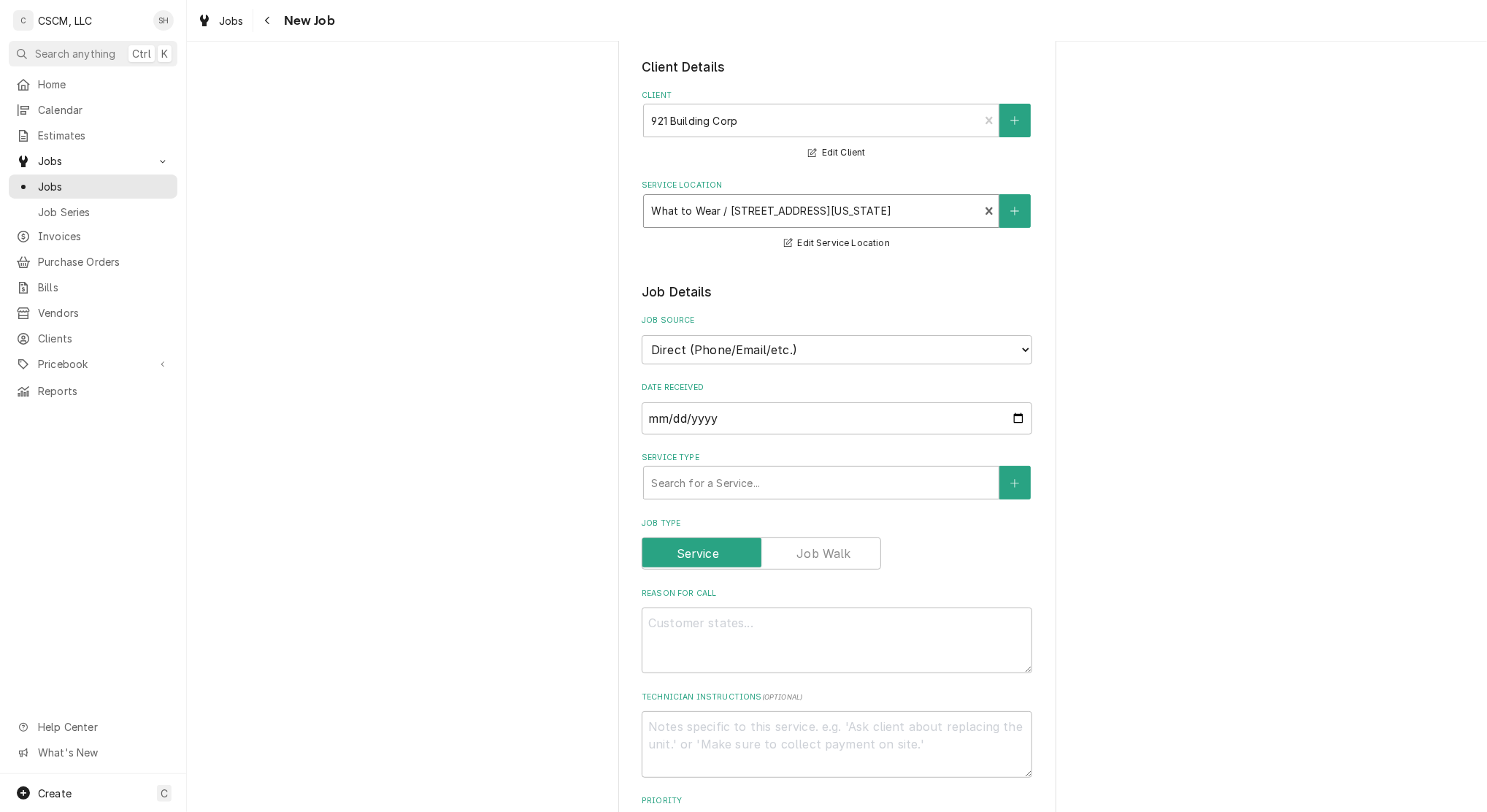
scroll to position [97, 0]
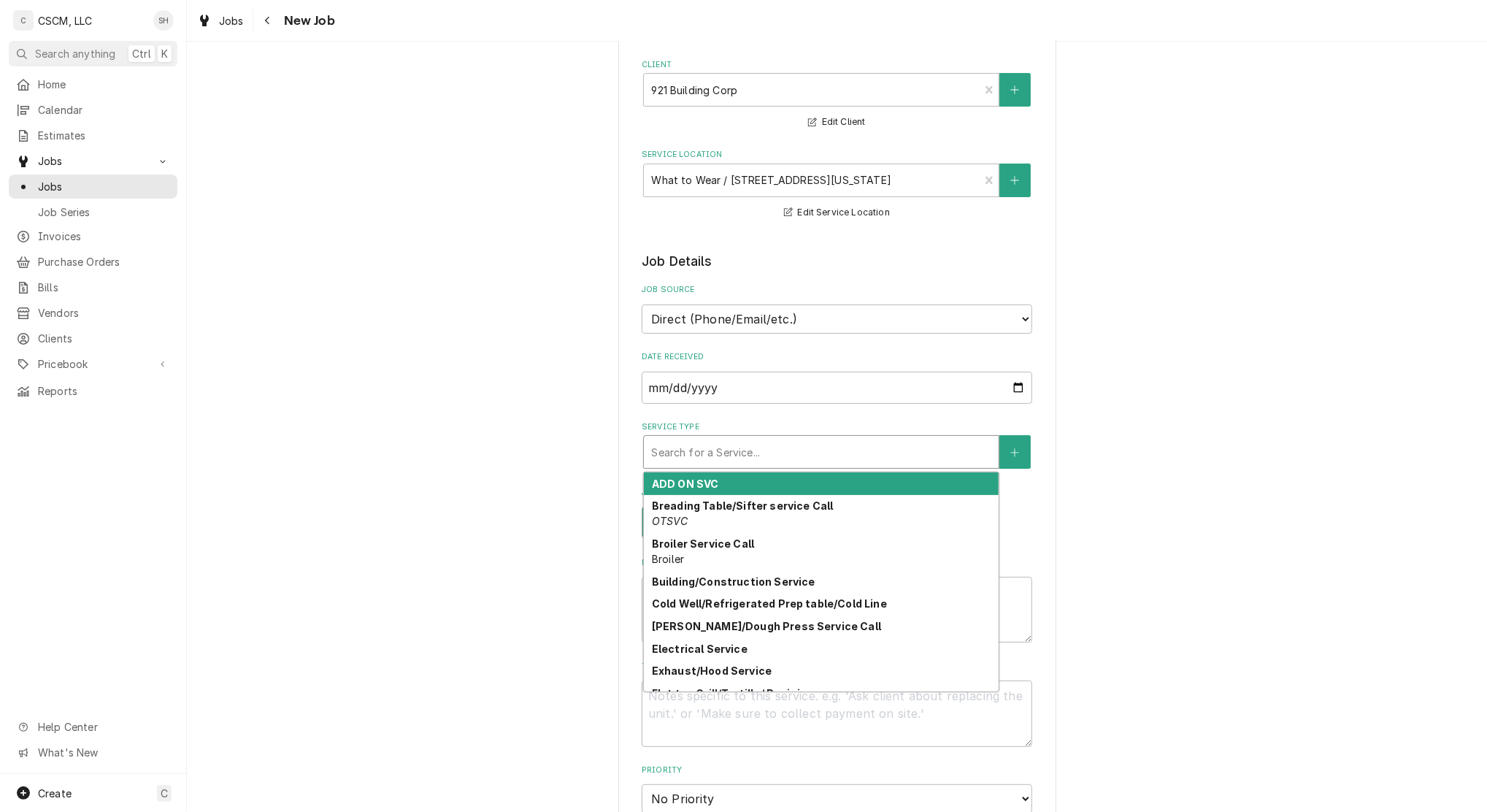
click at [681, 452] on div "Service Type" at bounding box center [821, 451] width 341 height 26
type textarea "x"
type input "h"
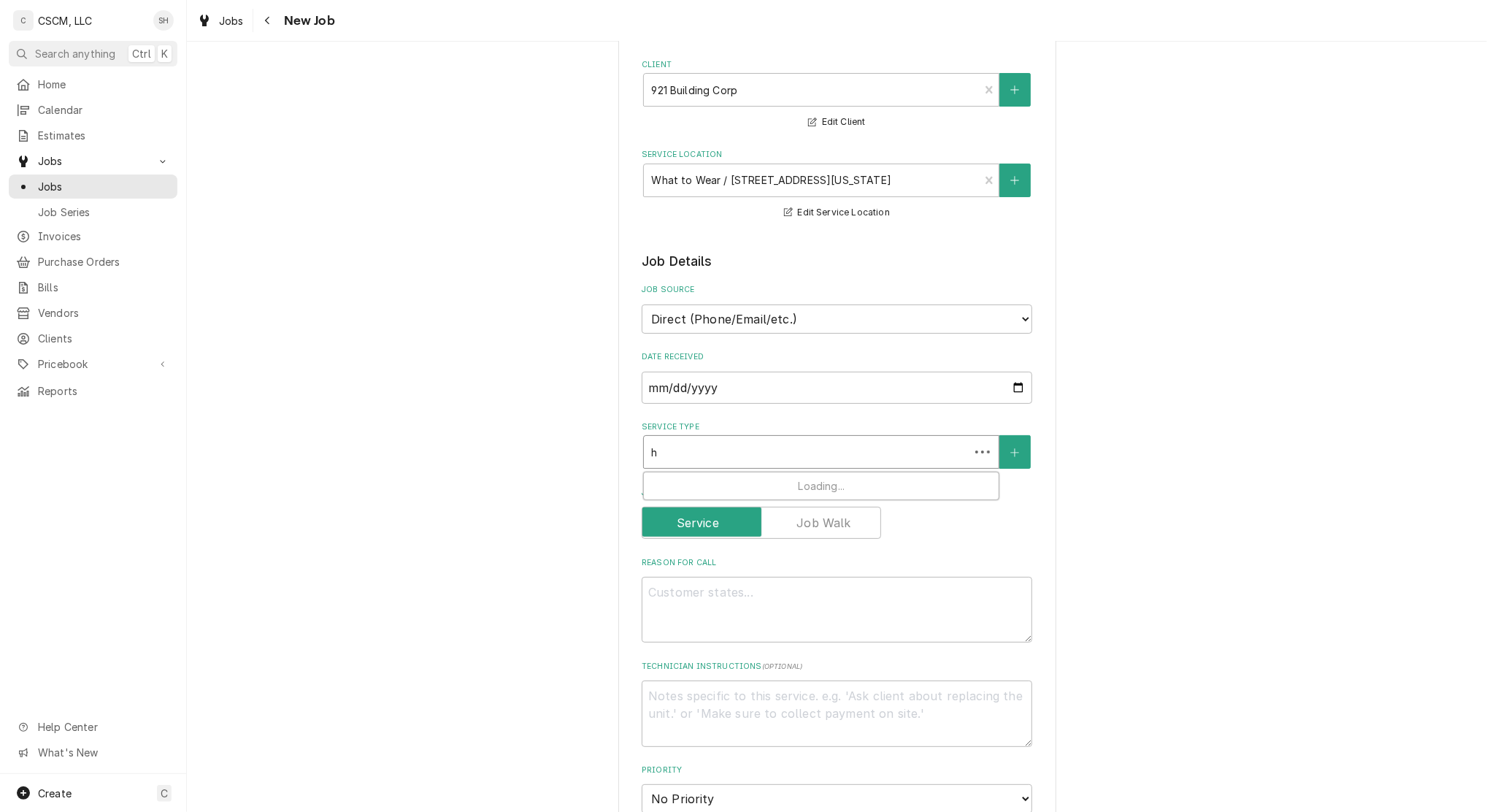
type textarea "x"
type input "hv"
type textarea "x"
type input "hva"
type textarea "x"
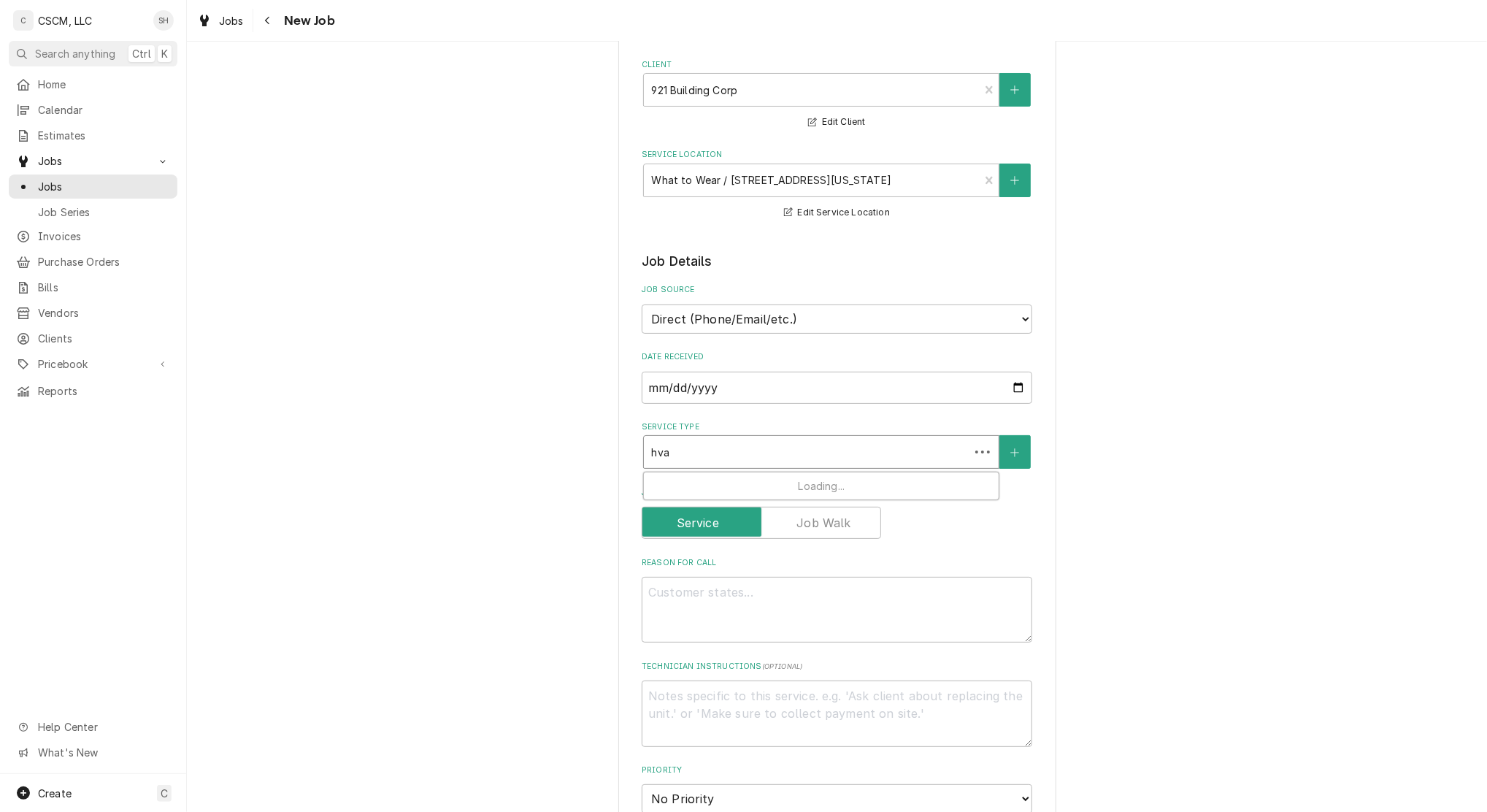
type input "hvac"
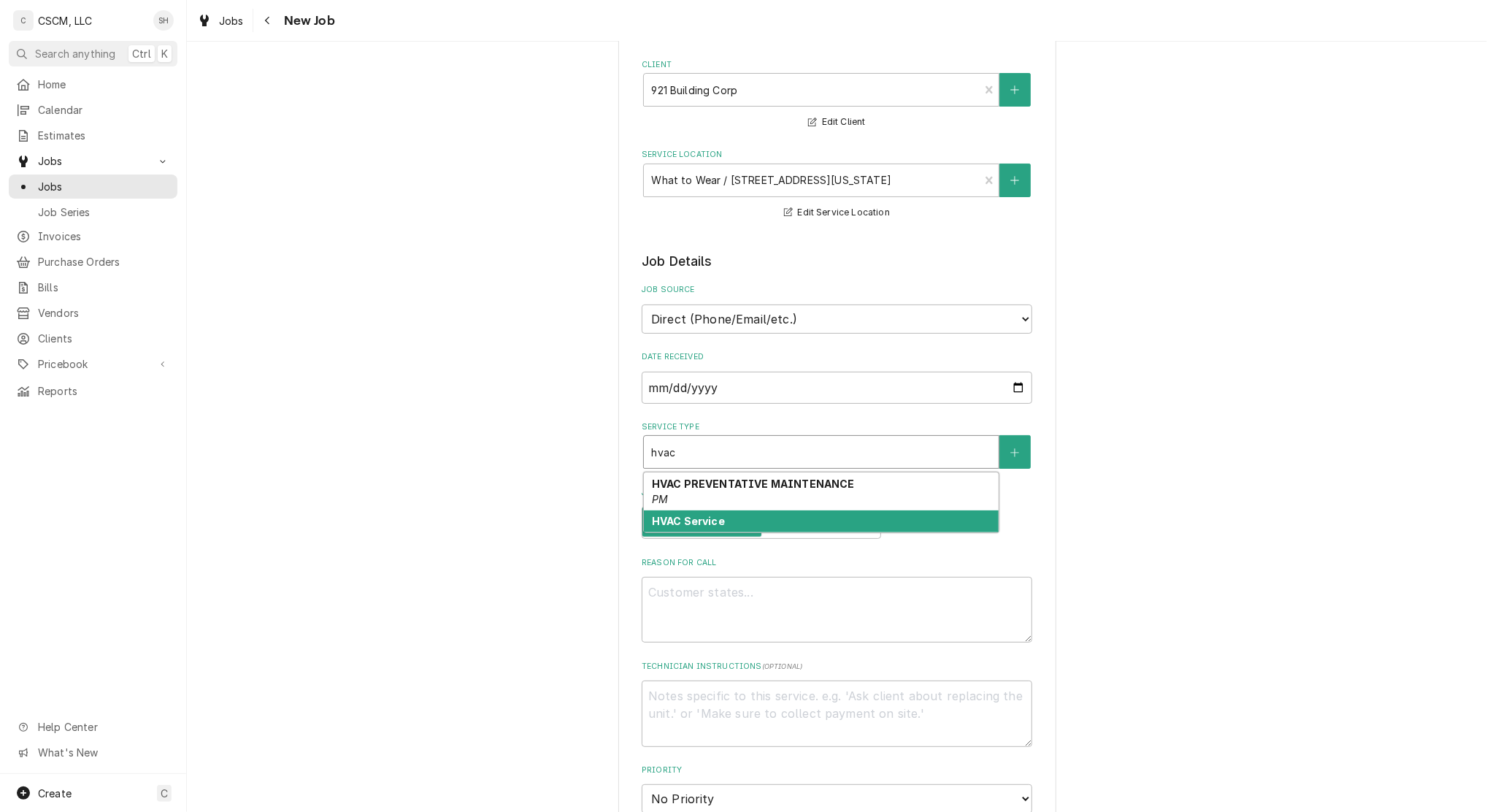
click at [690, 521] on strong "HVAC Service" at bounding box center [688, 521] width 73 height 13
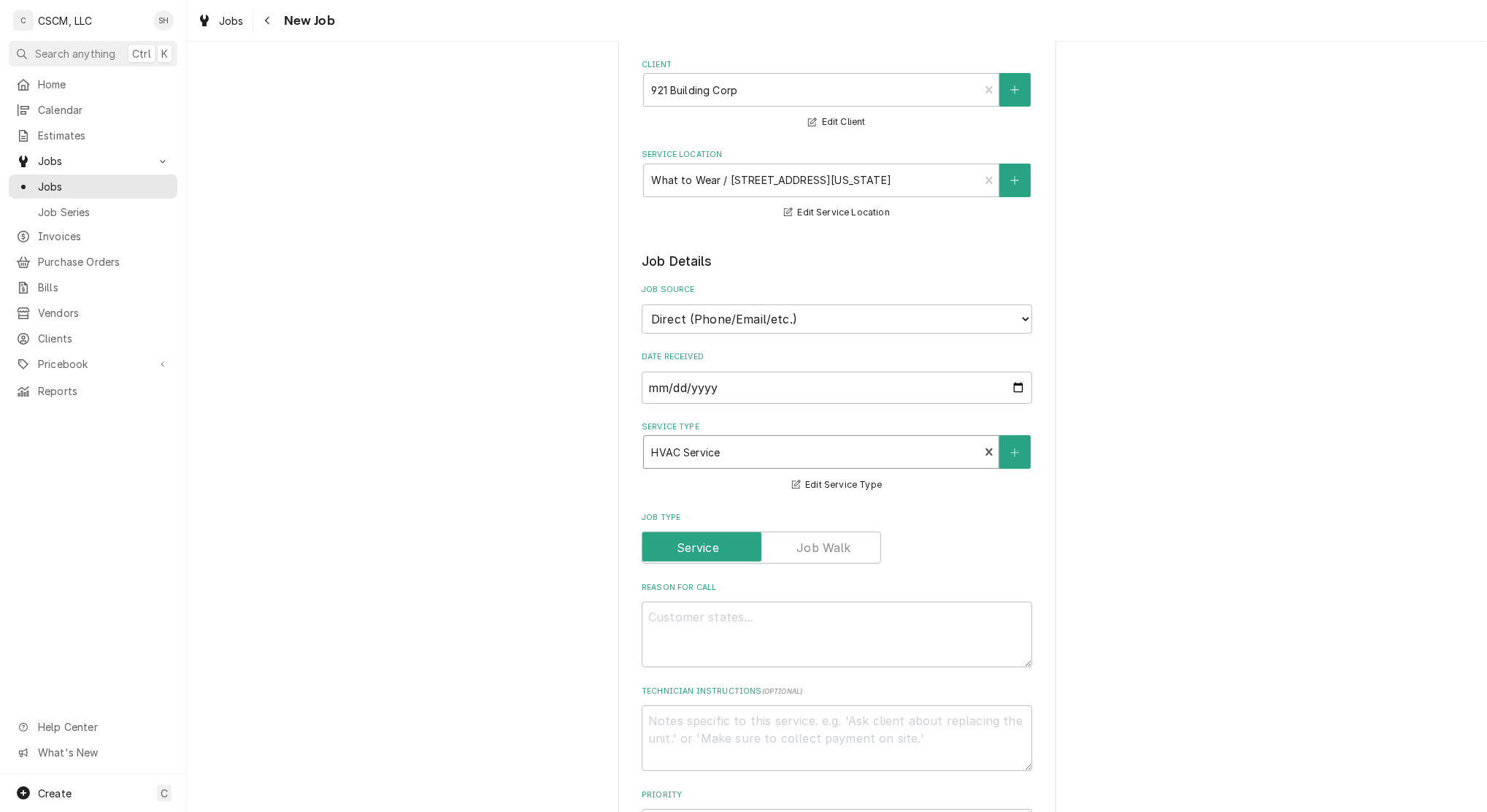
click at [589, 428] on div "Please provide the following information to create a job: Client Details Client…" at bounding box center [838, 724] width 1301 height 1528
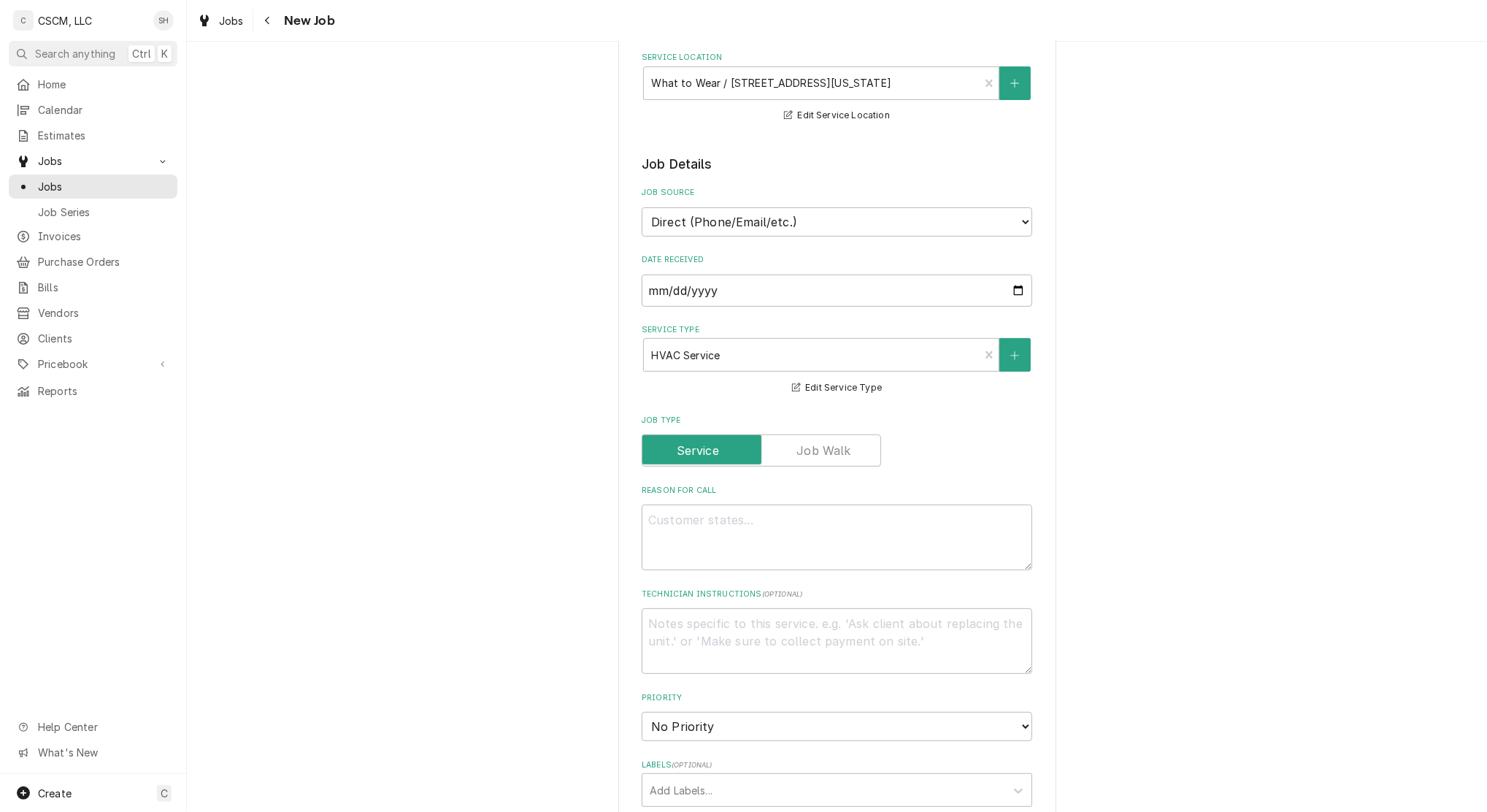
scroll to position [292, 0]
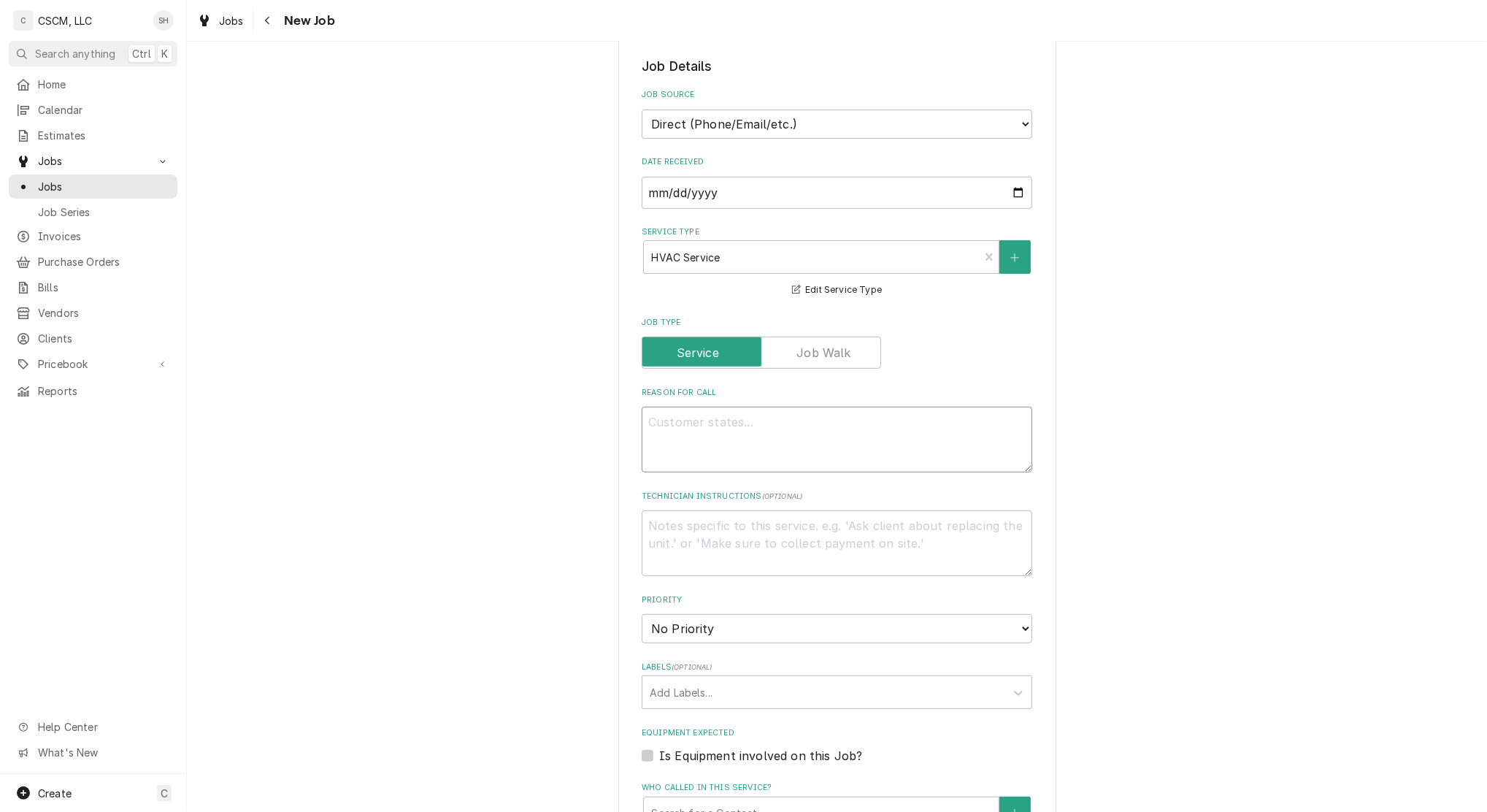
click at [809, 454] on textarea "Reason For Call" at bounding box center [837, 439] width 390 height 66
type textarea "x"
type textarea "t"
type textarea "x"
type textarea "th"
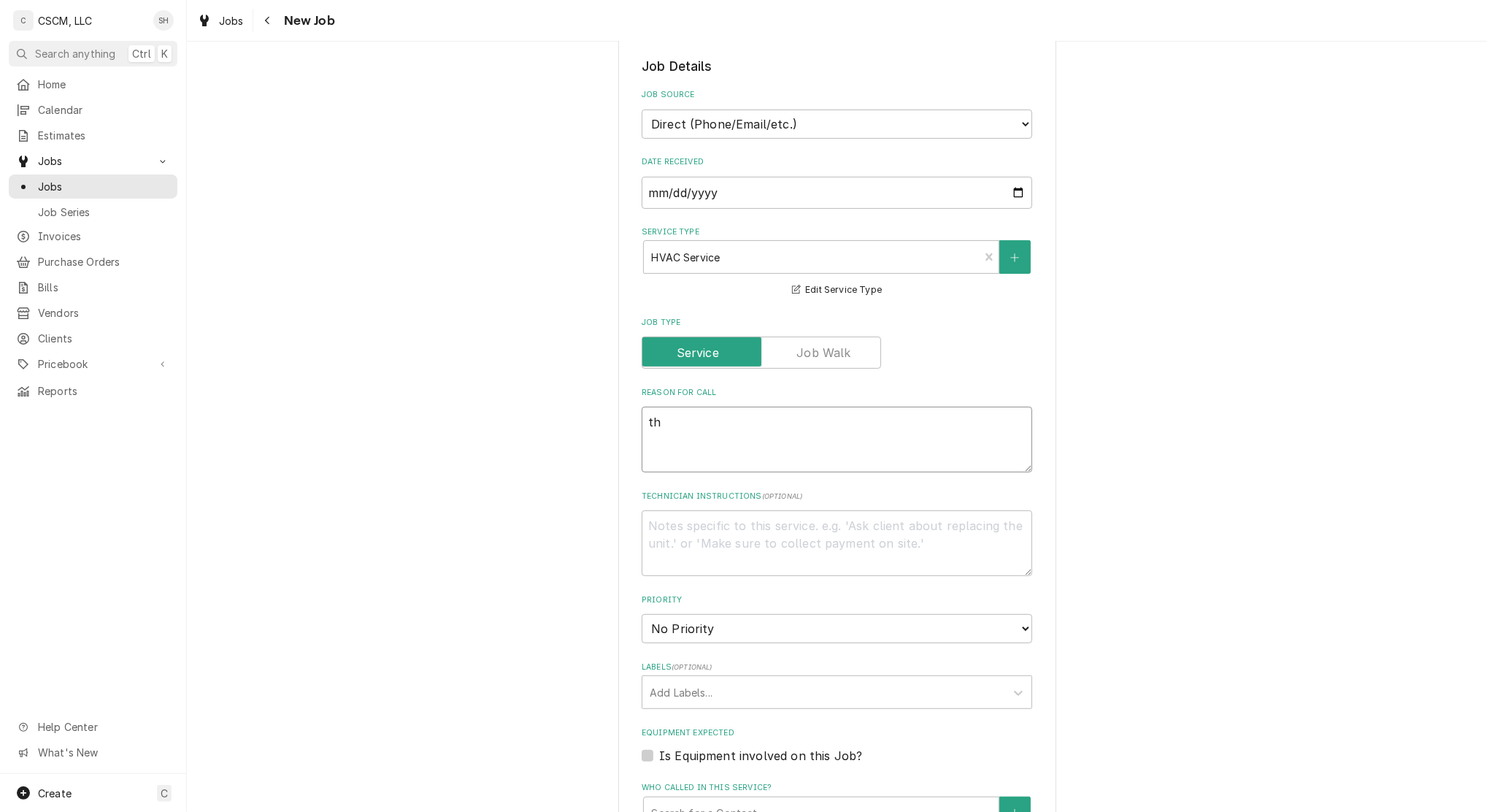
type textarea "x"
type textarea "the"
type textarea "x"
type textarea "the"
type textarea "x"
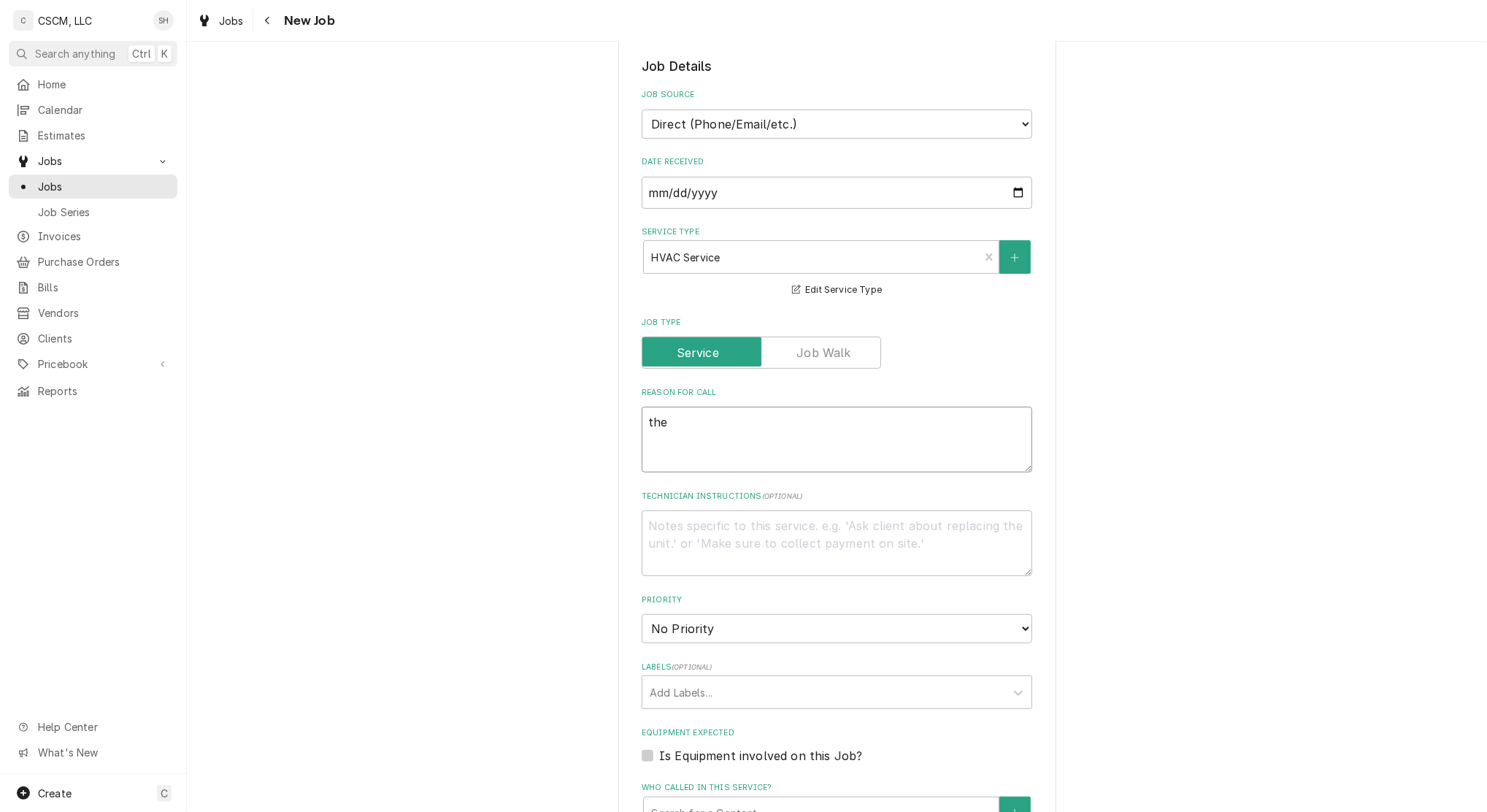
type textarea "the p"
type textarea "x"
type textarea "the pi"
type textarea "x"
type textarea "the pil"
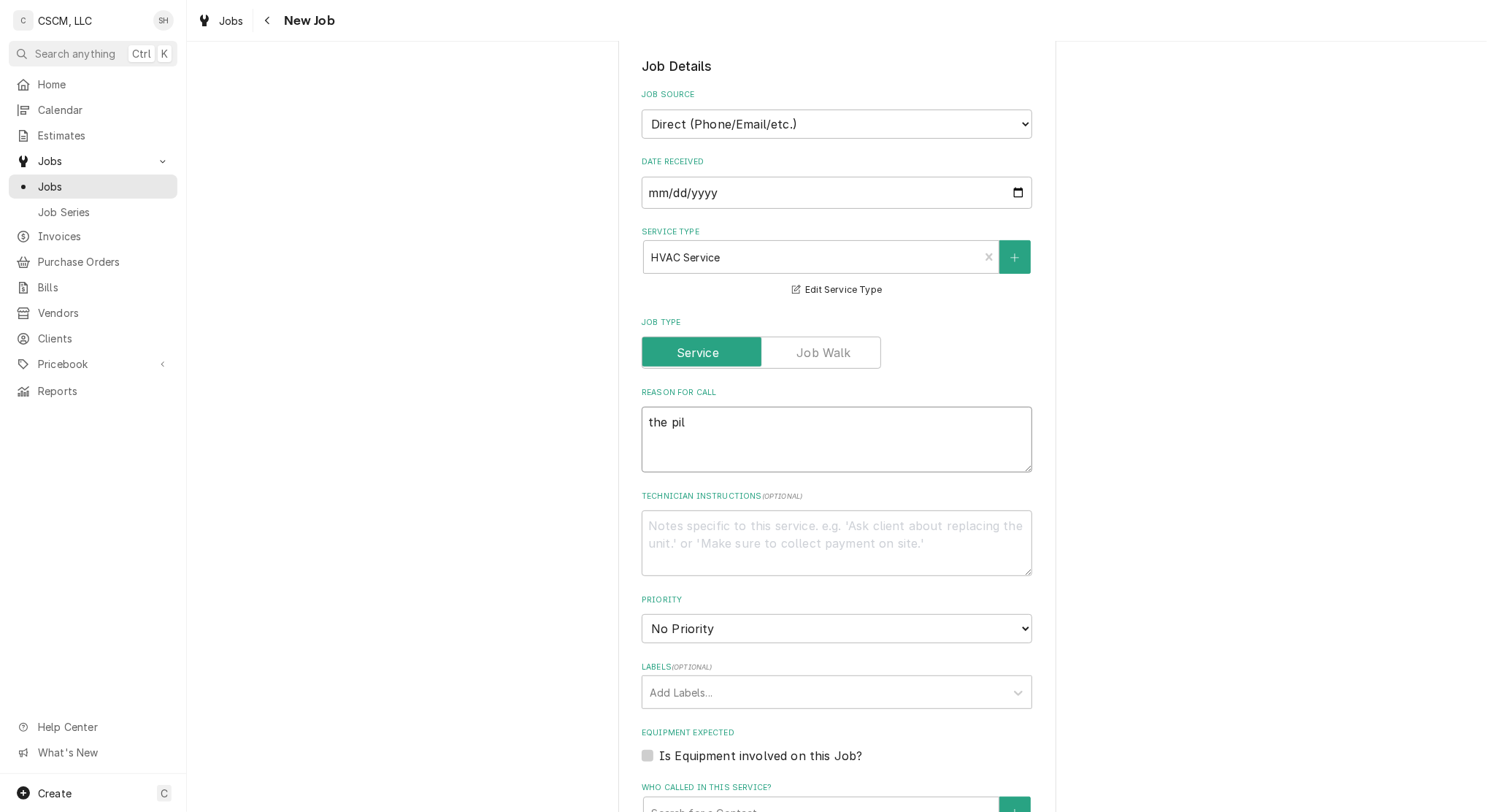
type textarea "x"
type textarea "the pila"
type textarea "x"
type textarea "the pilat"
type textarea "x"
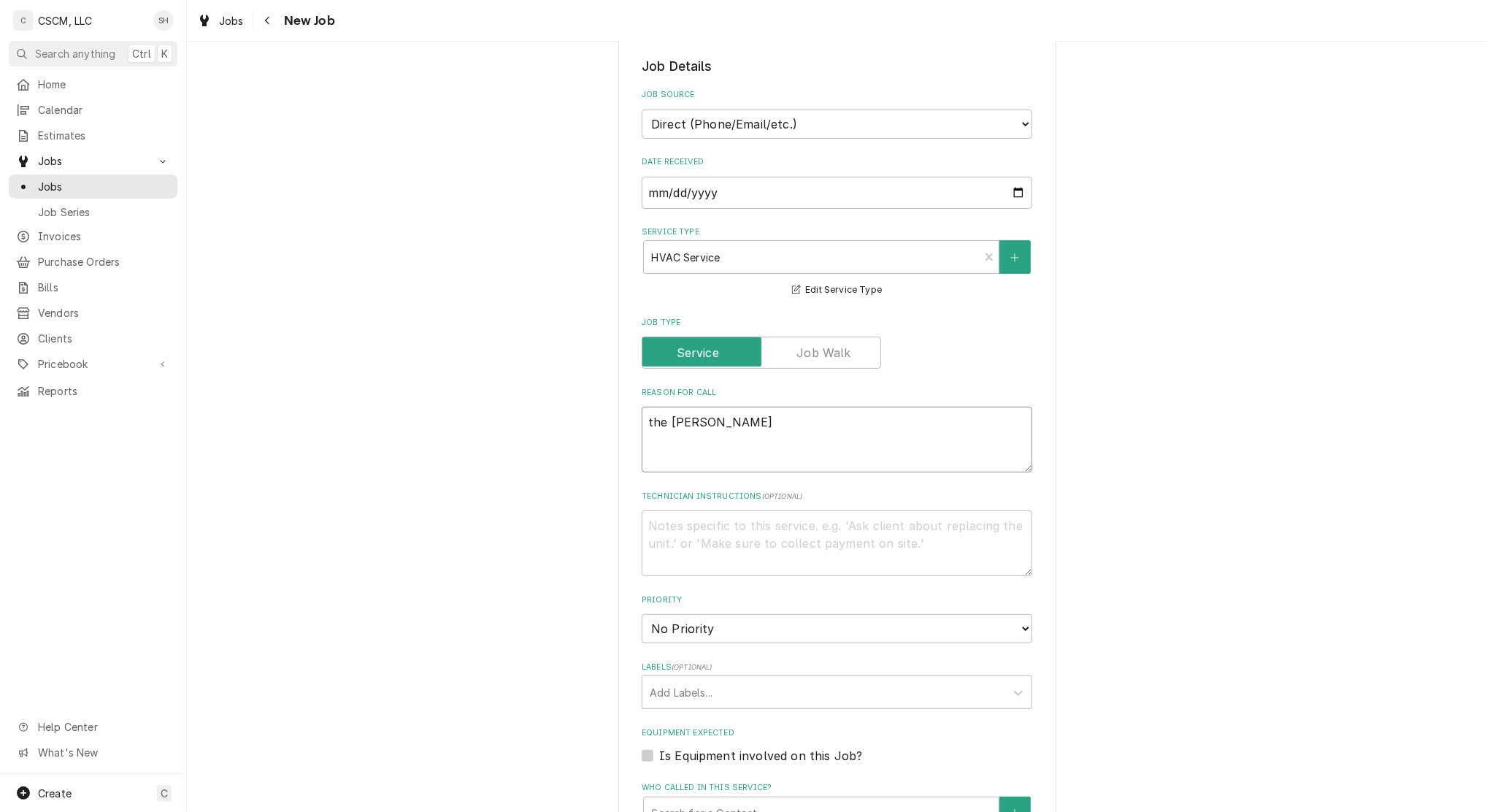
type textarea "the pilate"
type textarea "x"
type textarea "the pilat"
type textarea "x"
type textarea "the pilate"
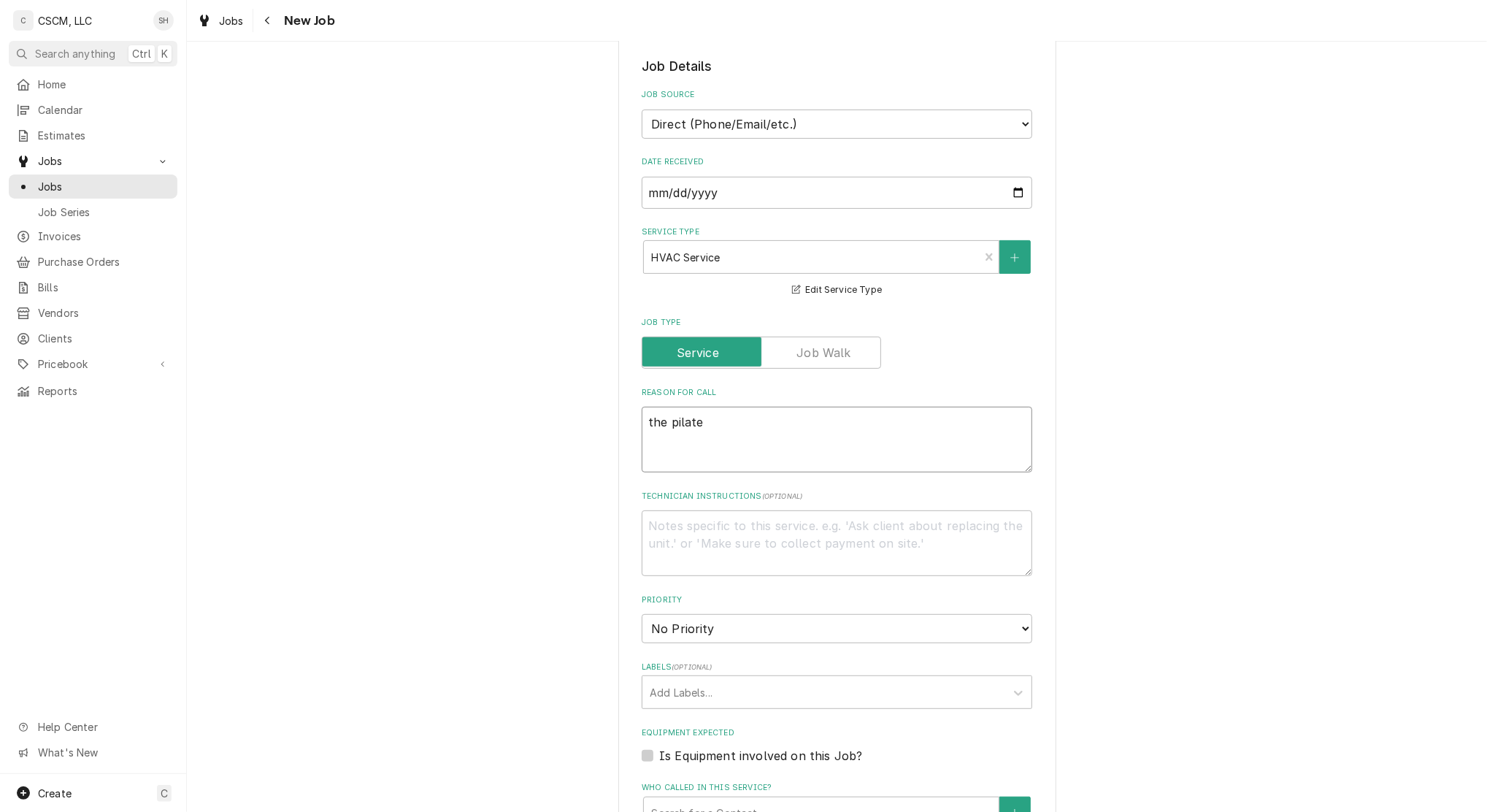
type textarea "x"
type textarea "the pilates"
type textarea "x"
type textarea "the pilates"
type textarea "x"
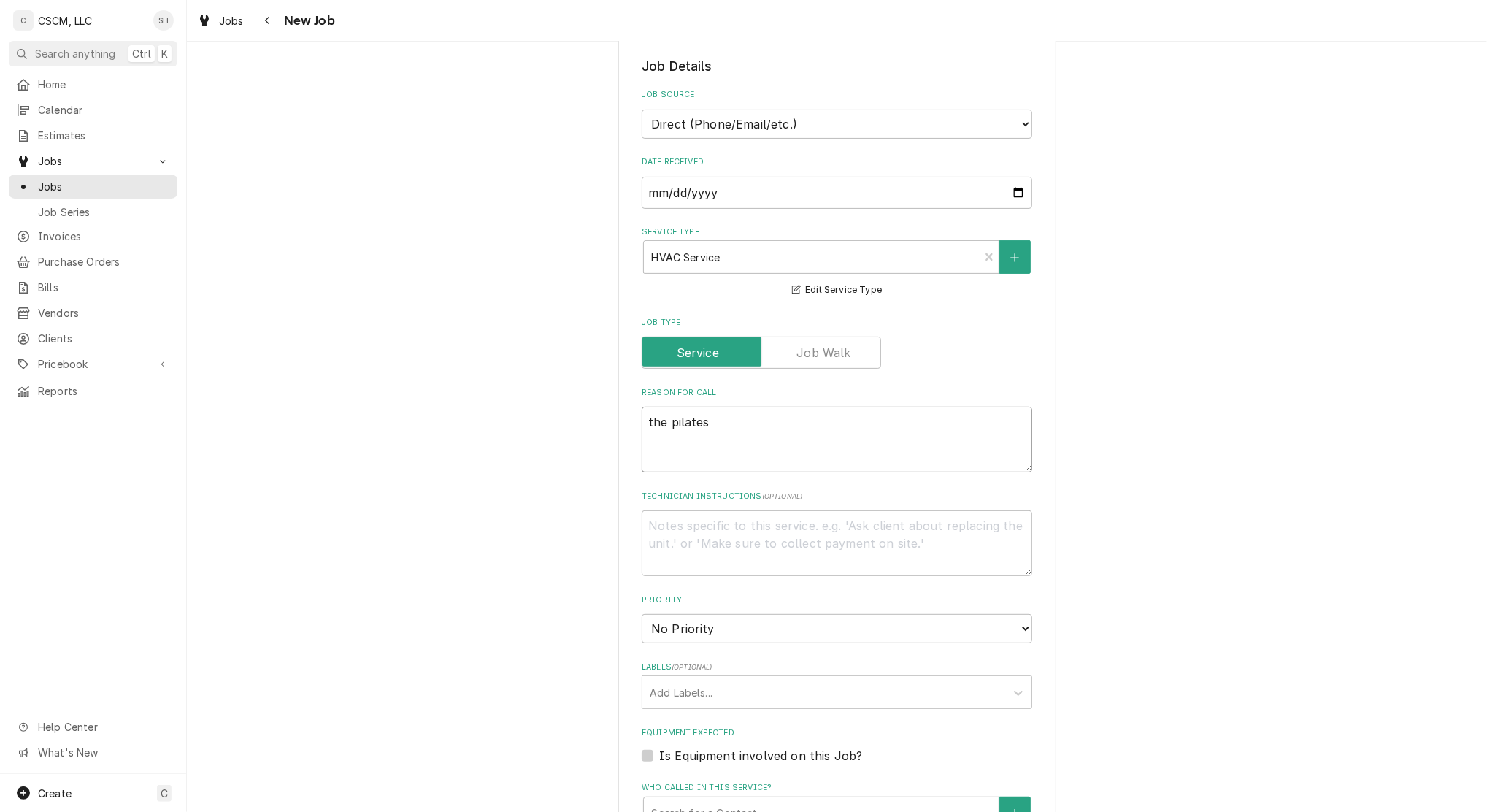
type textarea "the pilates s"
type textarea "x"
type textarea "the pilates st"
type textarea "x"
type textarea "the pilates stu"
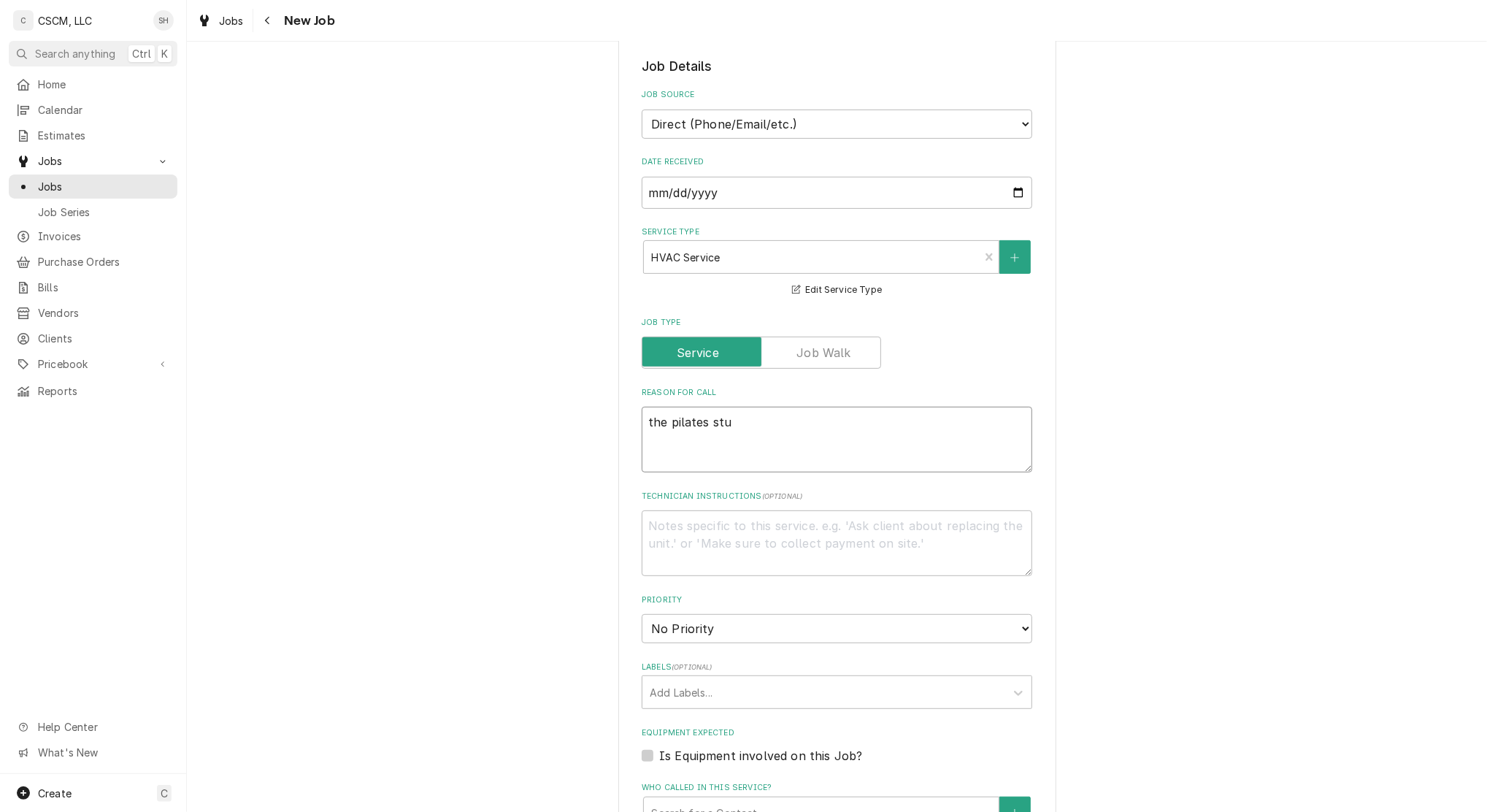
type textarea "x"
type textarea "the pilates stud"
type textarea "x"
type textarea "the pilates studi"
type textarea "x"
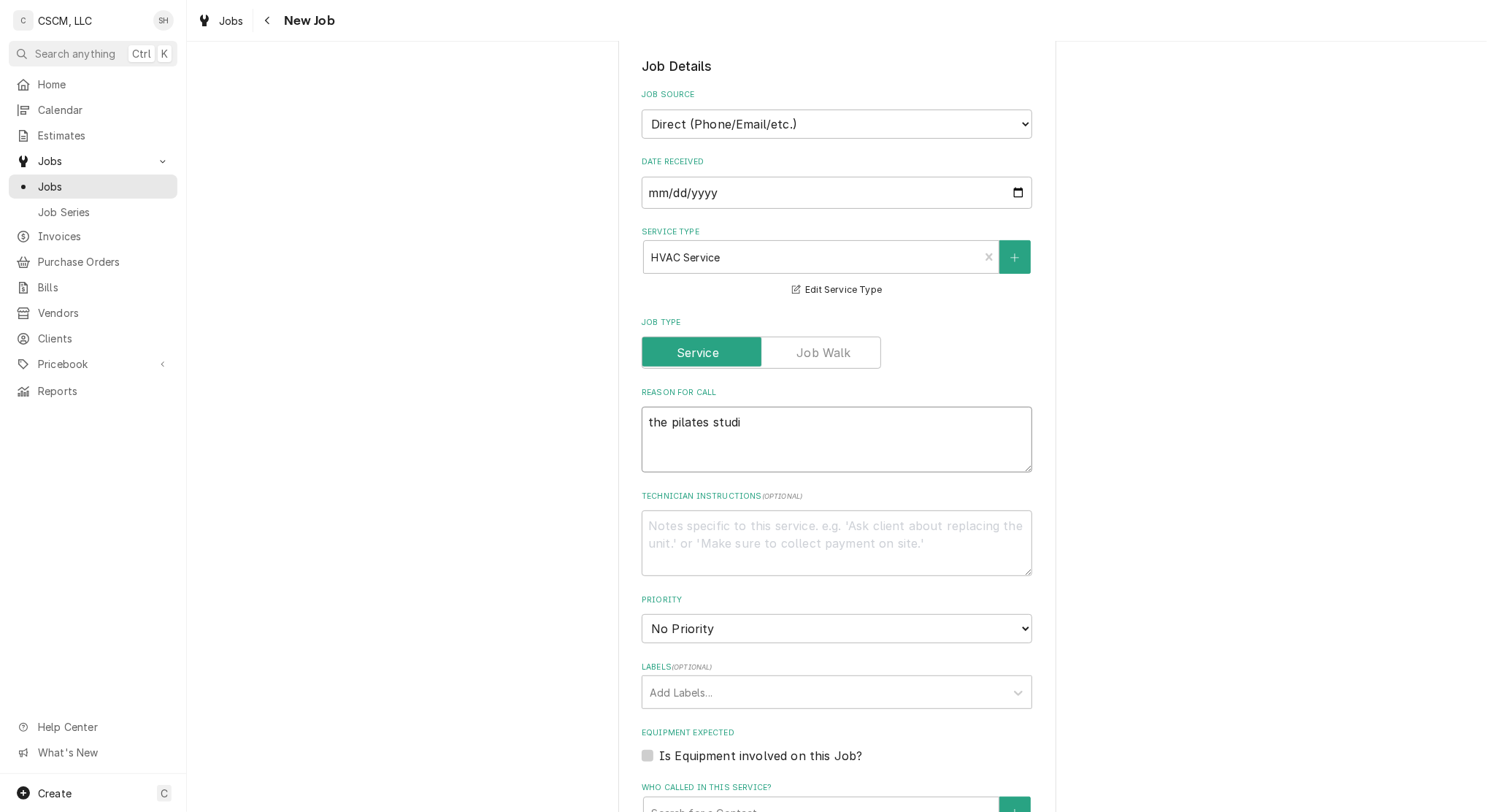
type textarea "the pilates studio"
type textarea "x"
type textarea "the pilates studio"
type textarea "x"
type textarea "the pilates studio uo"
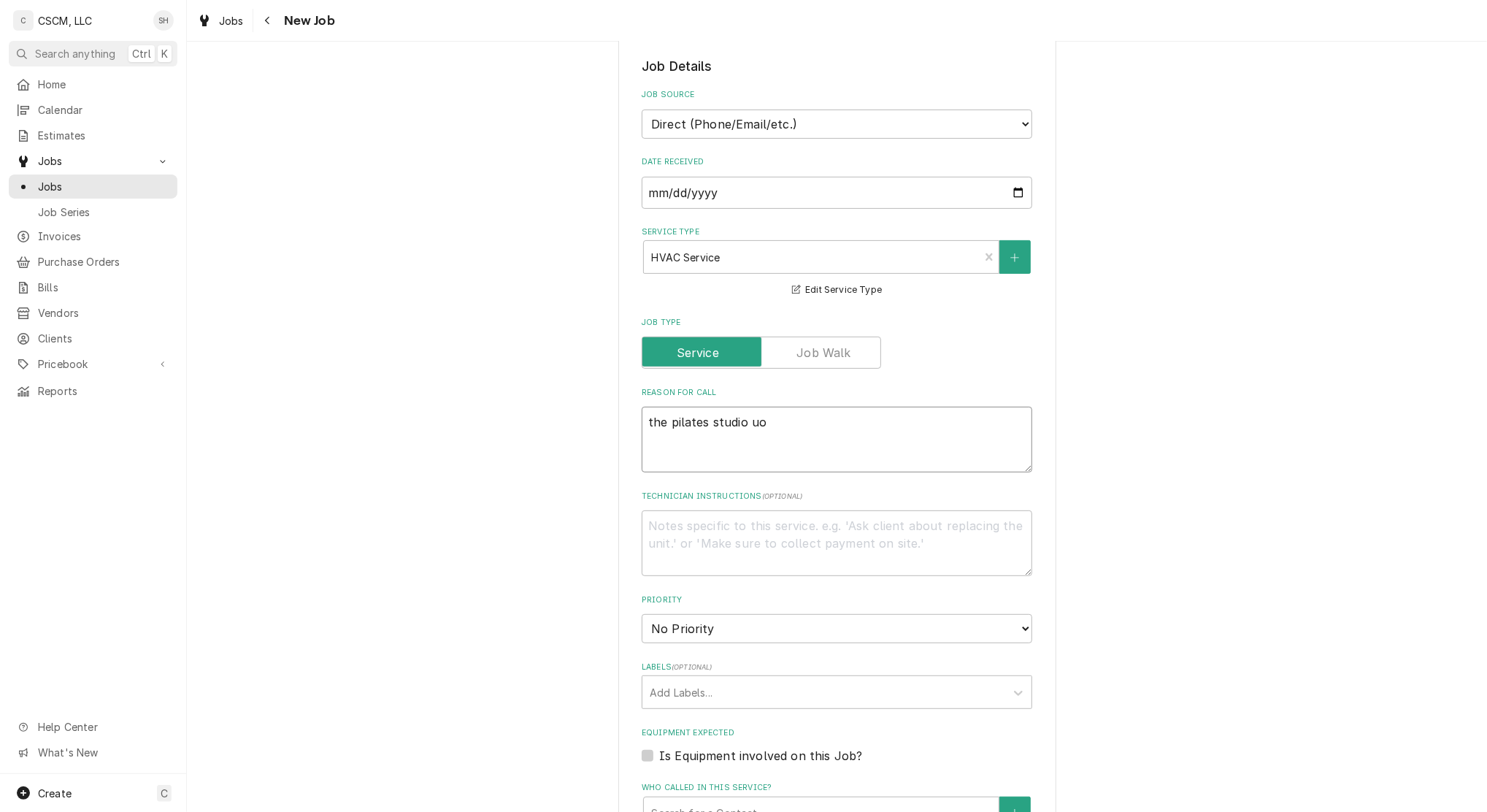
type textarea "x"
type textarea "the pilates studio uop"
type textarea "x"
type textarea "the pilates studio uo"
type textarea "x"
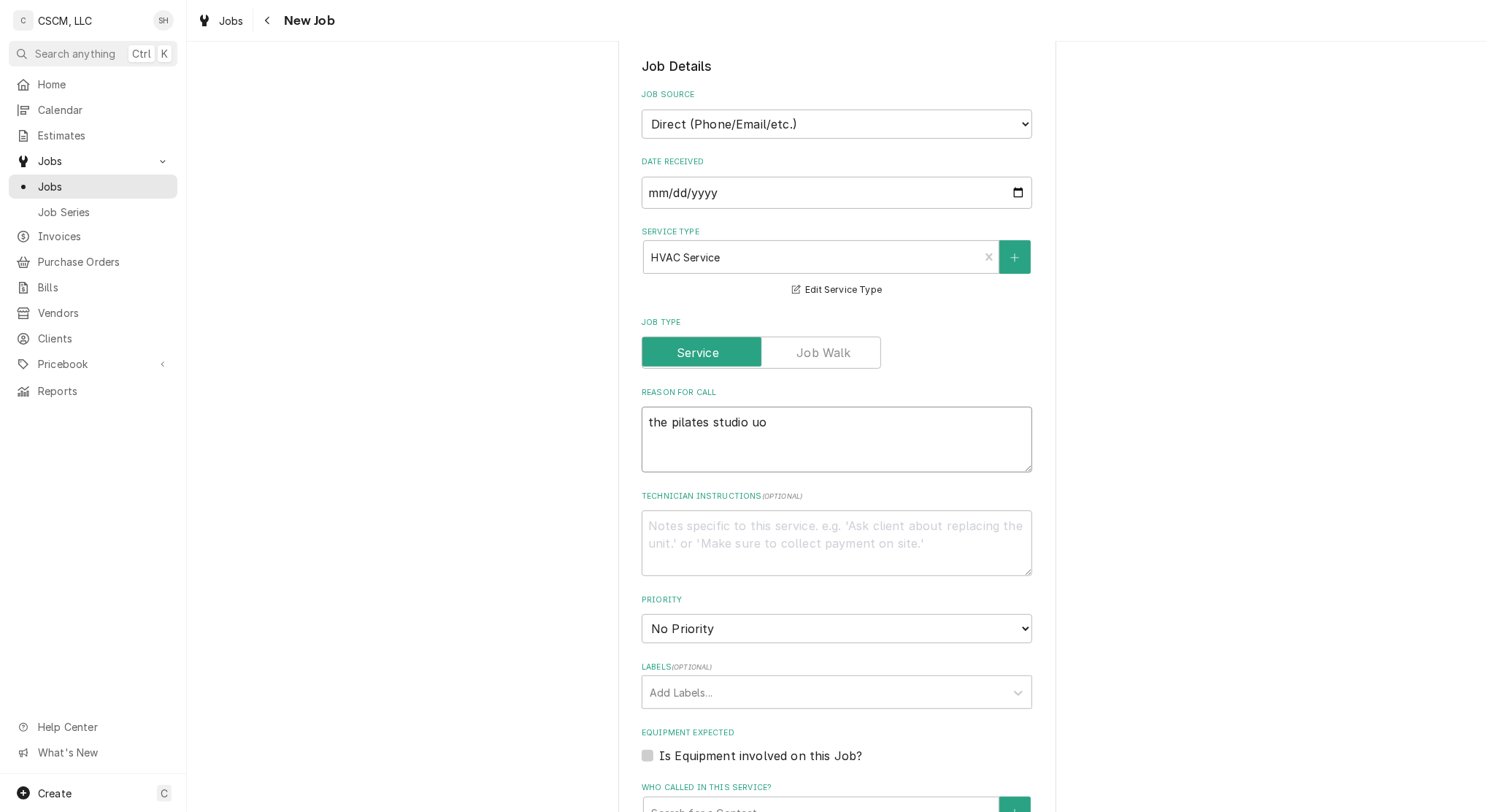
type textarea "the pilates studio u"
type textarea "x"
type textarea "the pilates studio up"
type textarea "x"
type textarea "the pilates studio upd"
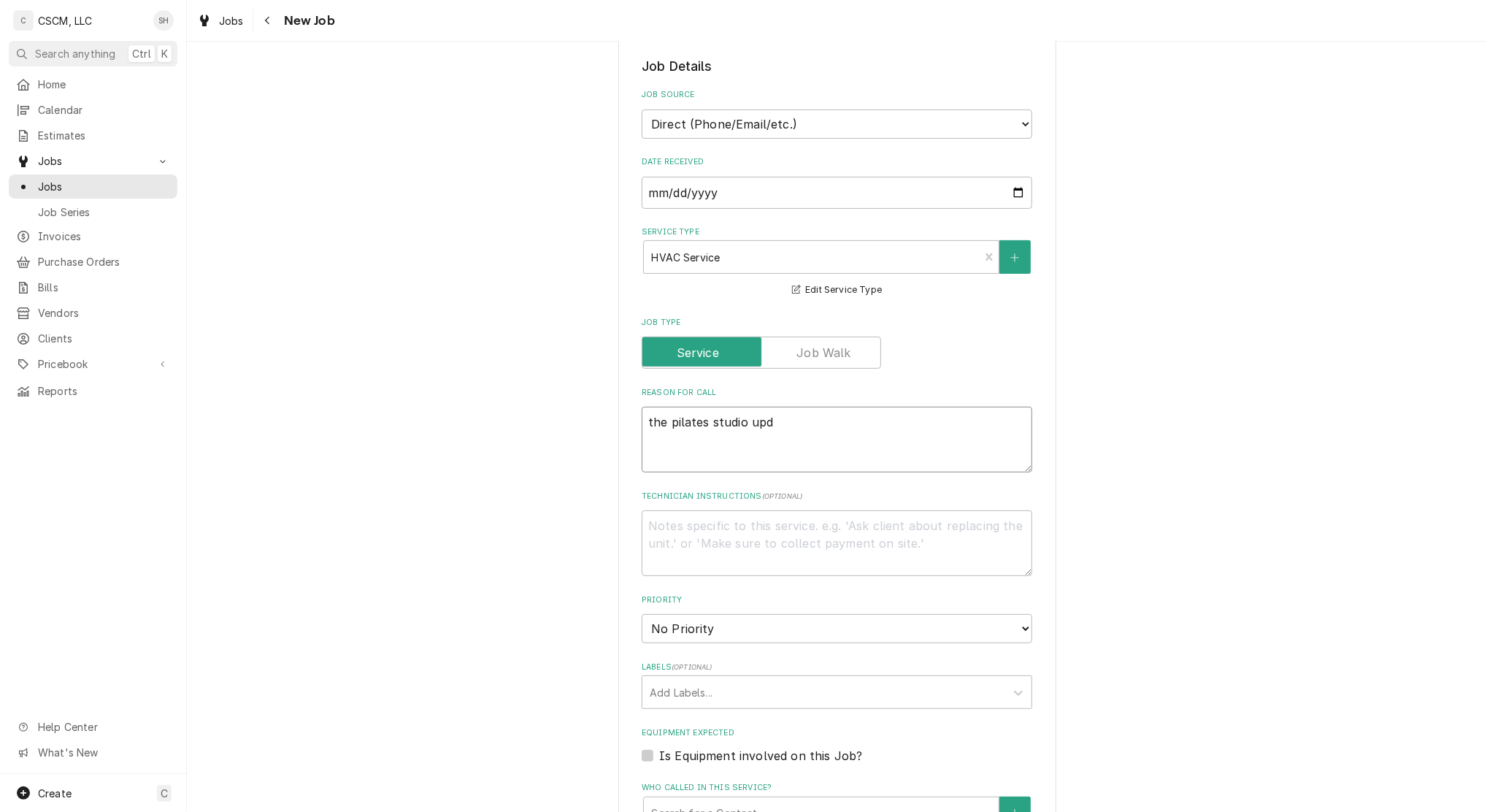
type textarea "x"
type textarea "the pilates studio up"
type textarea "x"
type textarea "the pilates studio ups"
type textarea "x"
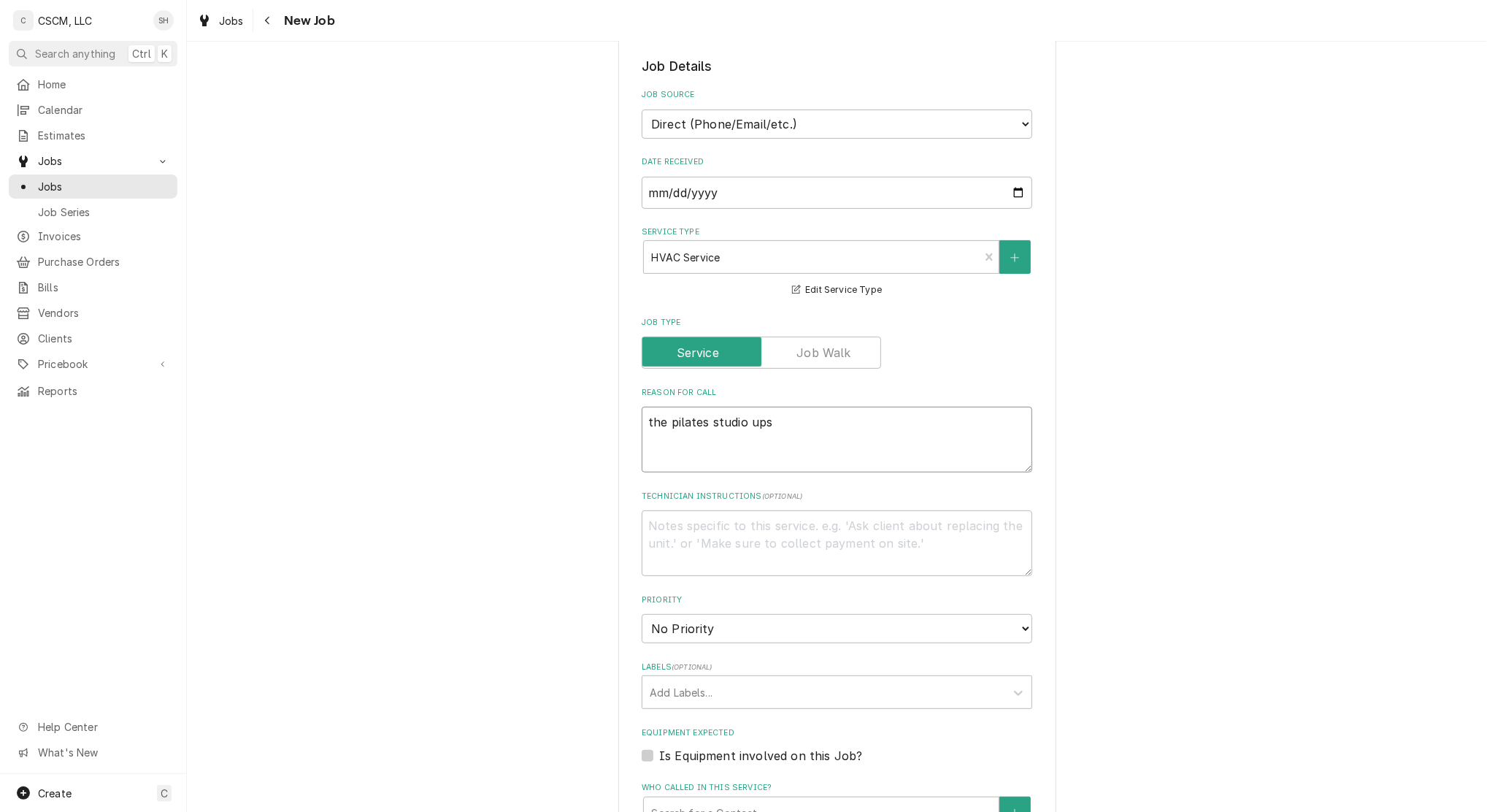
type textarea "the pilates studio upst"
type textarea "x"
type textarea "the pilates studio upsti"
type textarea "x"
type textarea "the pilates studio upstia"
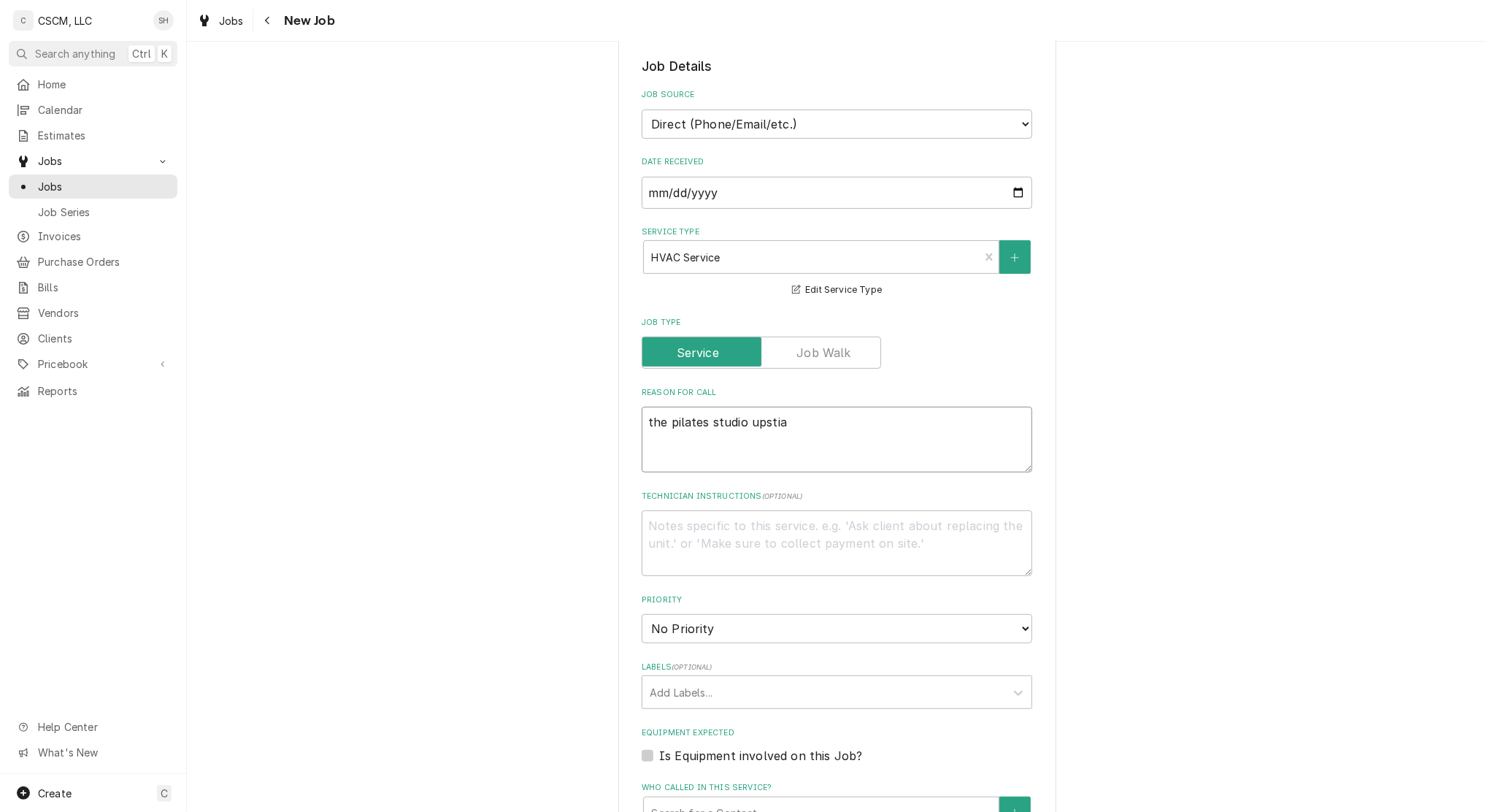
type textarea "x"
type textarea "the pilates studio upstiar"
type textarea "x"
type textarea "the pilates studio upstiari"
type textarea "x"
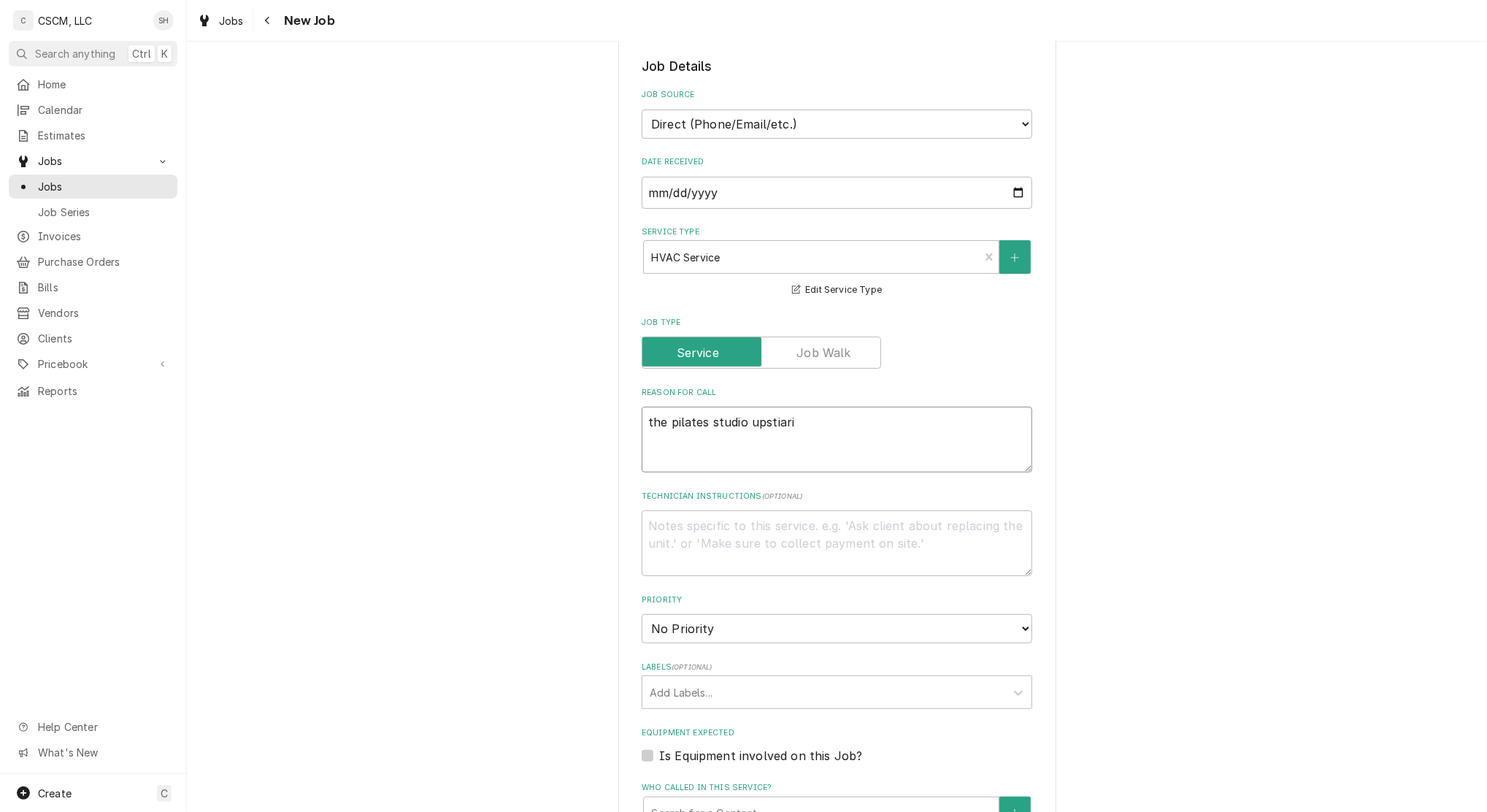
type textarea "the pilates studio upstiar"
type textarea "x"
type textarea "the pilates studio upstiarr"
type textarea "x"
type textarea "the pilates studio upstiar"
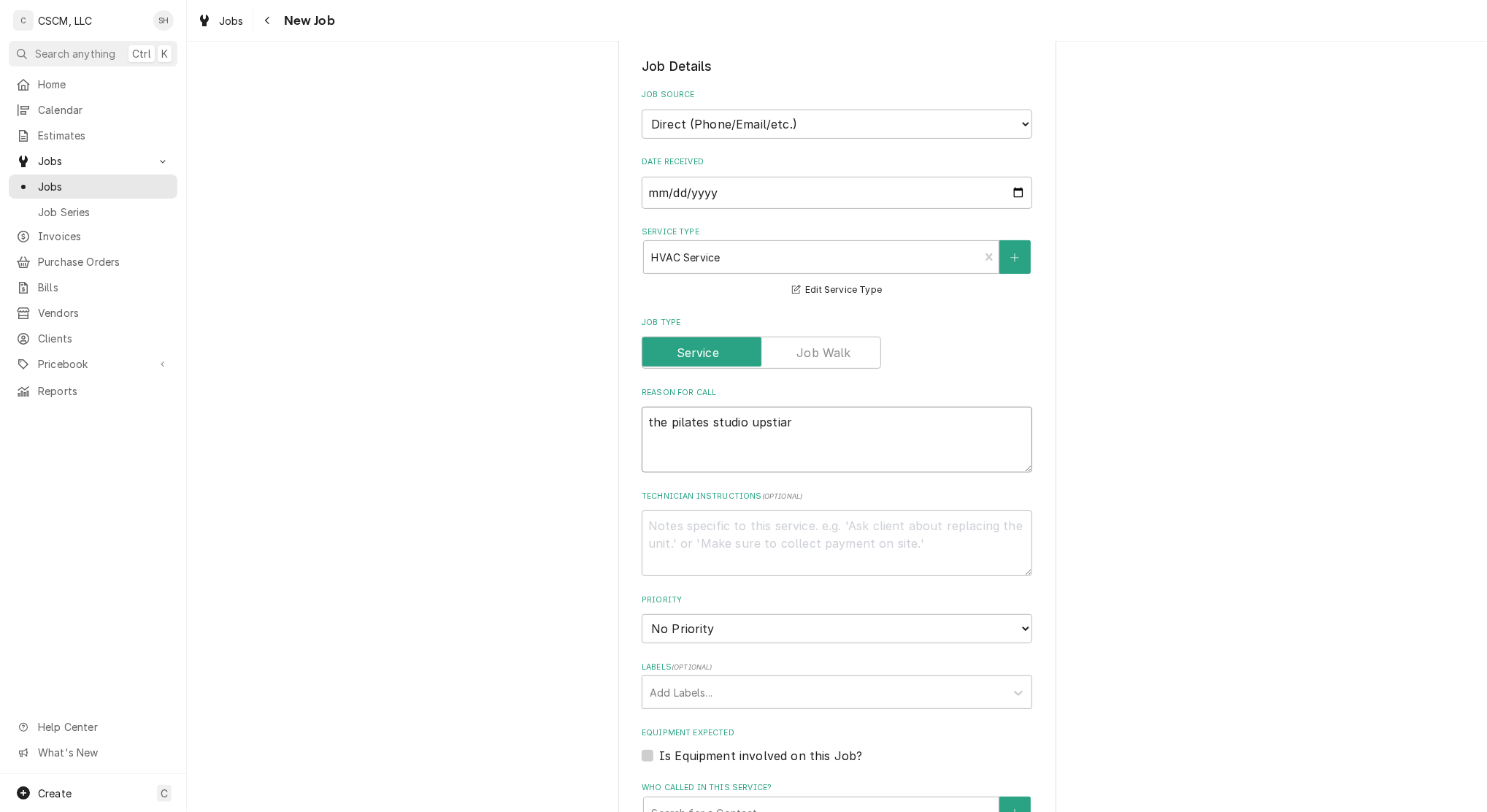
type textarea "x"
type textarea "the pilates studio upstia"
type textarea "x"
type textarea "the pilates studio upsti"
type textarea "x"
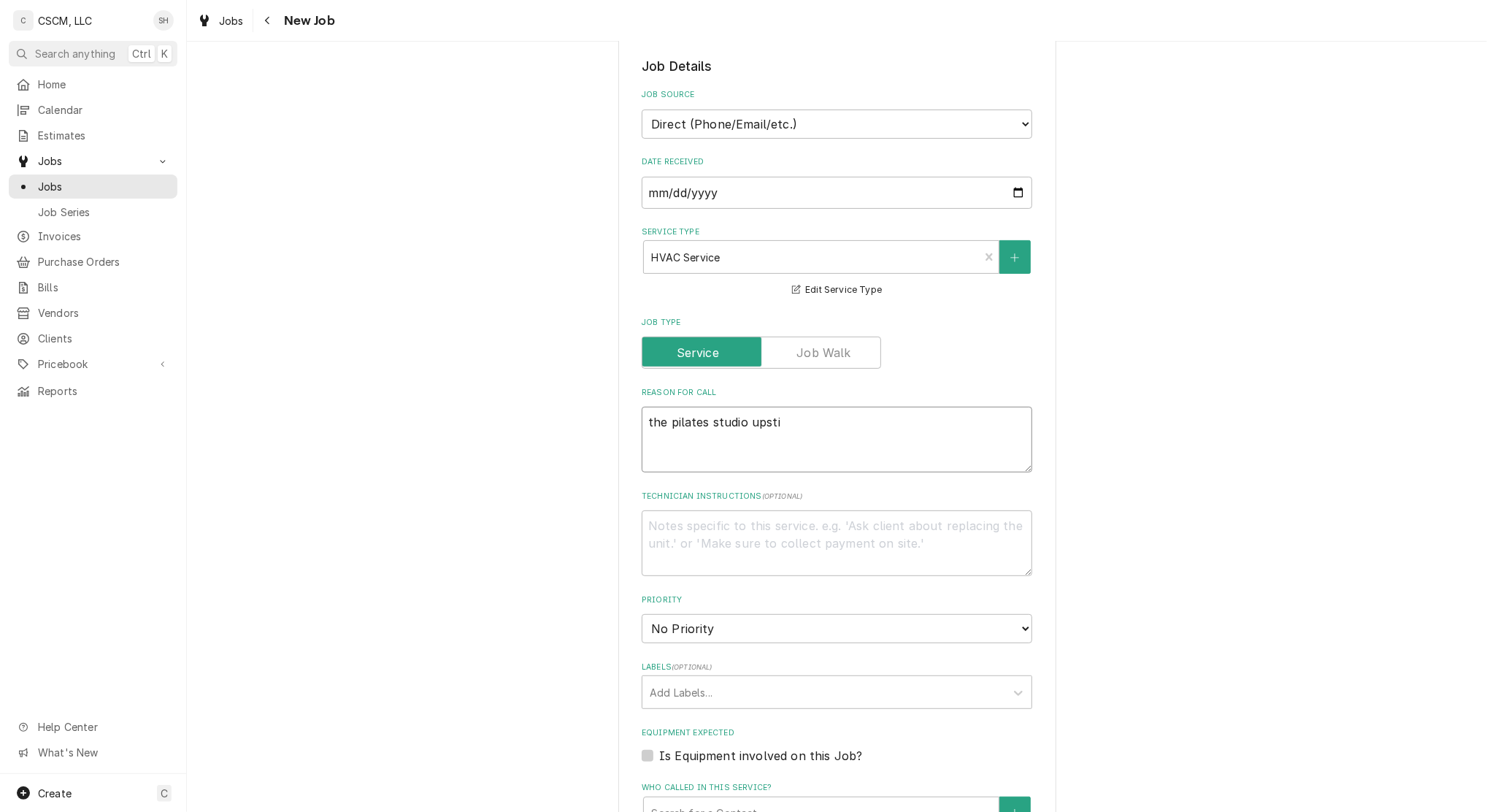
type textarea "the pilates studio upst"
type textarea "x"
type textarea "the pilates studio upsta"
type textarea "x"
type textarea "the pilates studio upstai"
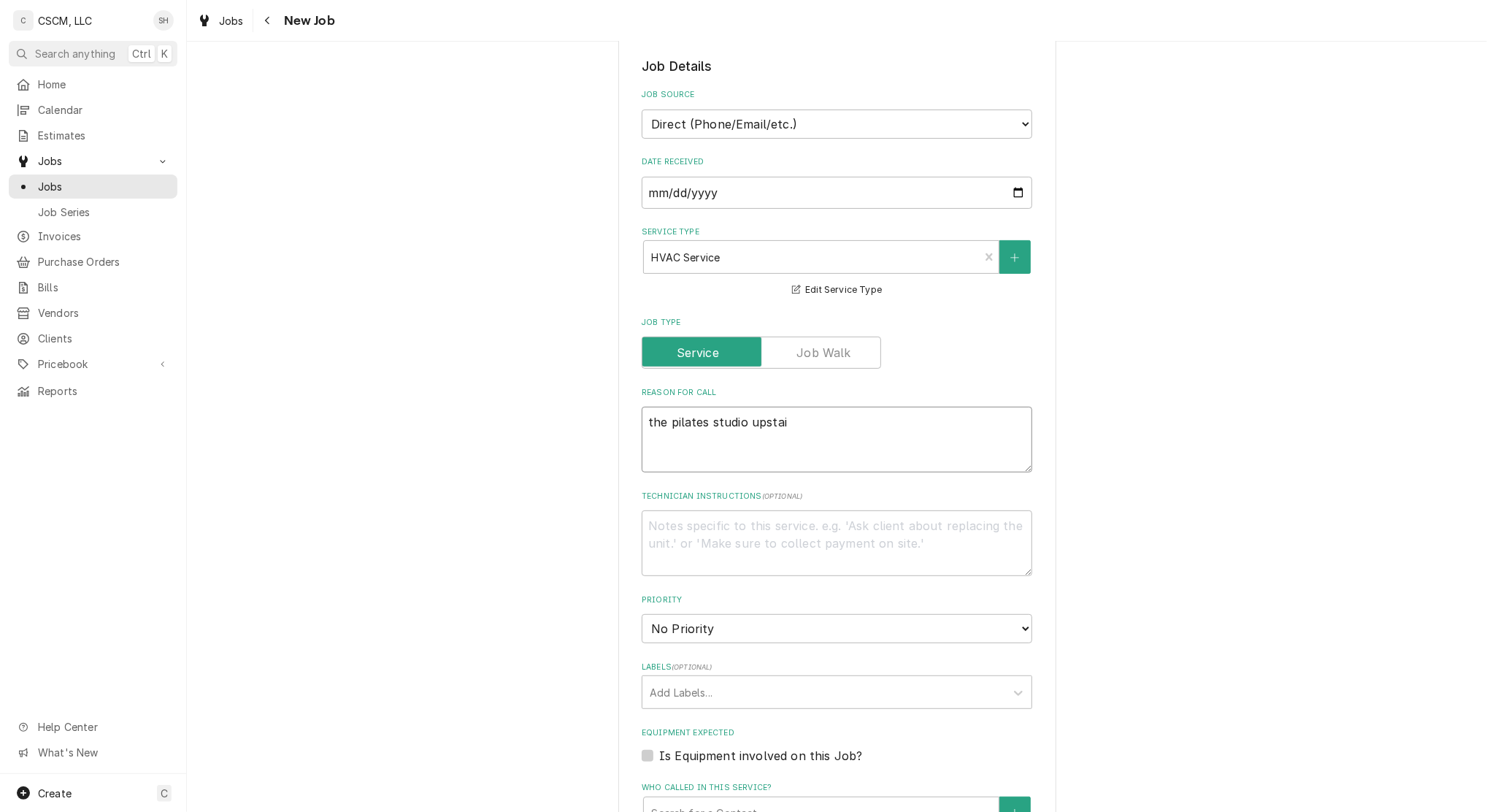
type textarea "x"
type textarea "the pilates studio upstair"
type textarea "x"
type textarea "the pilates studio upstairs"
type textarea "x"
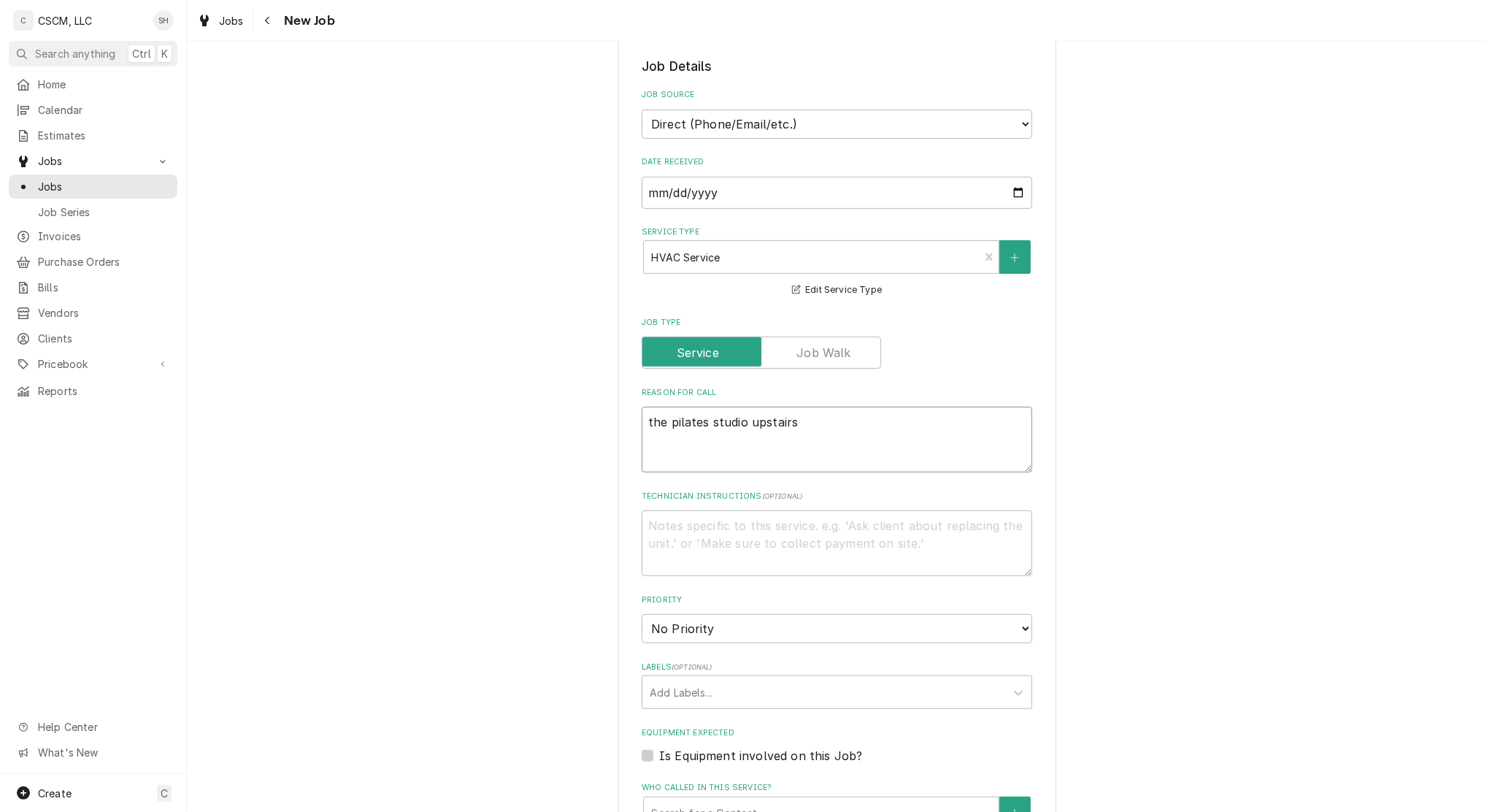
type textarea "the pilates studio upstairs"
type textarea "x"
type textarea "the pilates studio upstairs h"
type textarea "x"
type textarea "the pilates studio upstairs hc"
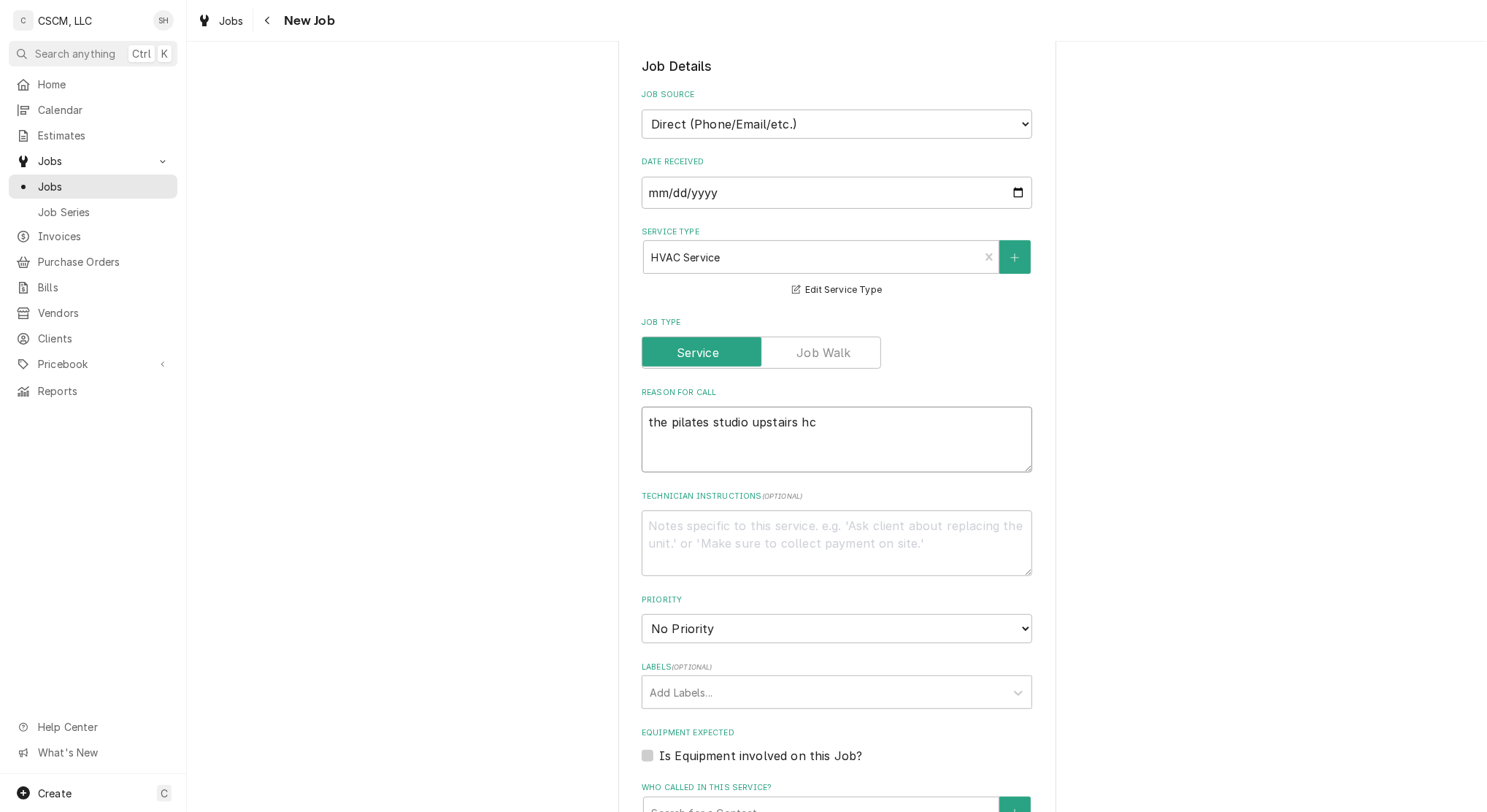
type textarea "x"
type textarea "the pilates studio upstairs h"
type textarea "x"
type textarea "the pilates studio upstairs hv"
type textarea "x"
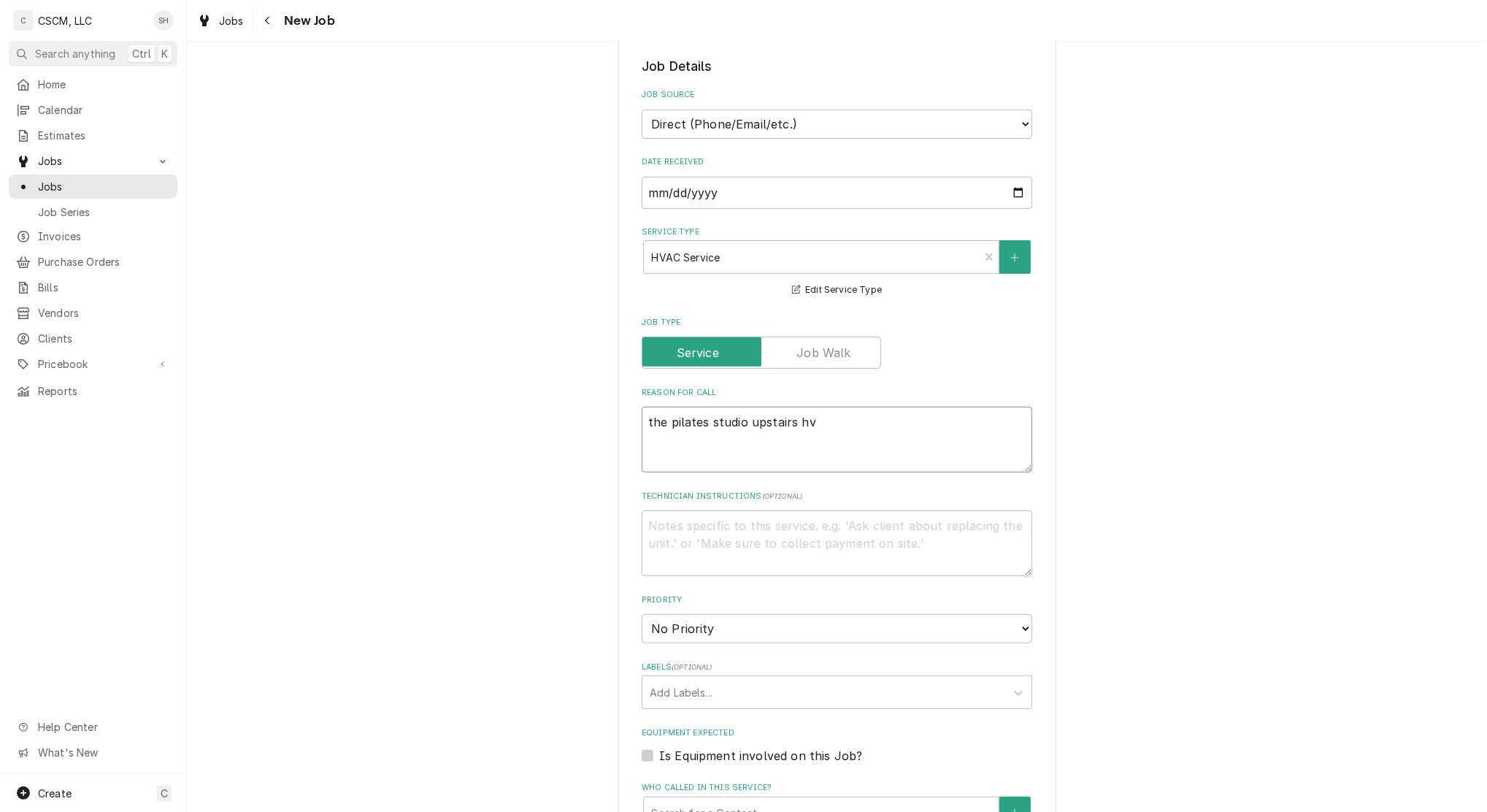
type textarea "the pilates studio upstairs hva"
type textarea "x"
type textarea "the pilates studio upstairs hvac"
type textarea "x"
type textarea "the pilates studio upstairs hvac"
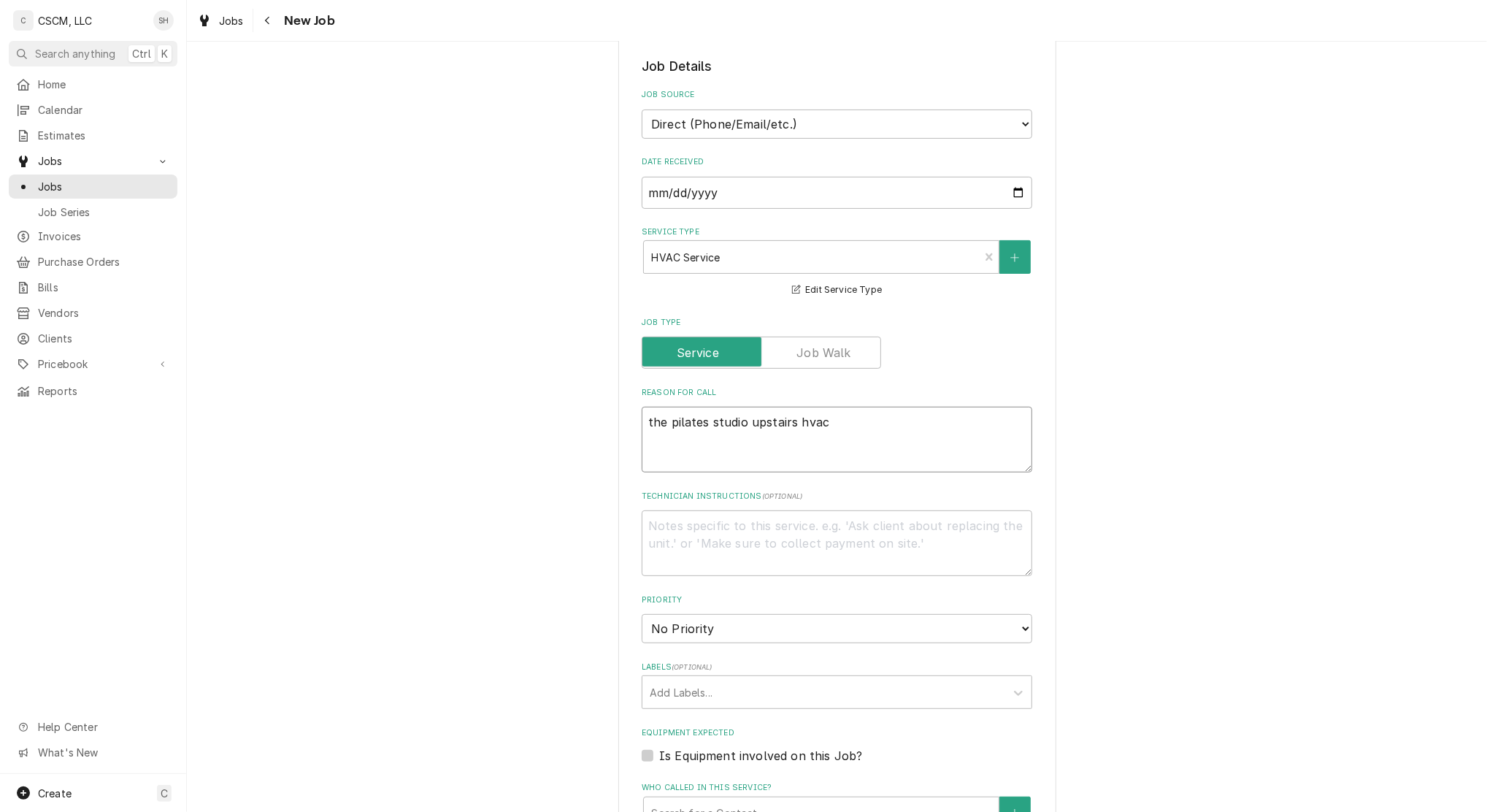
type textarea "x"
type textarea "the pilates studio upstairs hvac d"
type textarea "x"
type textarea "the pilates studio upstairs hvac do"
type textarea "x"
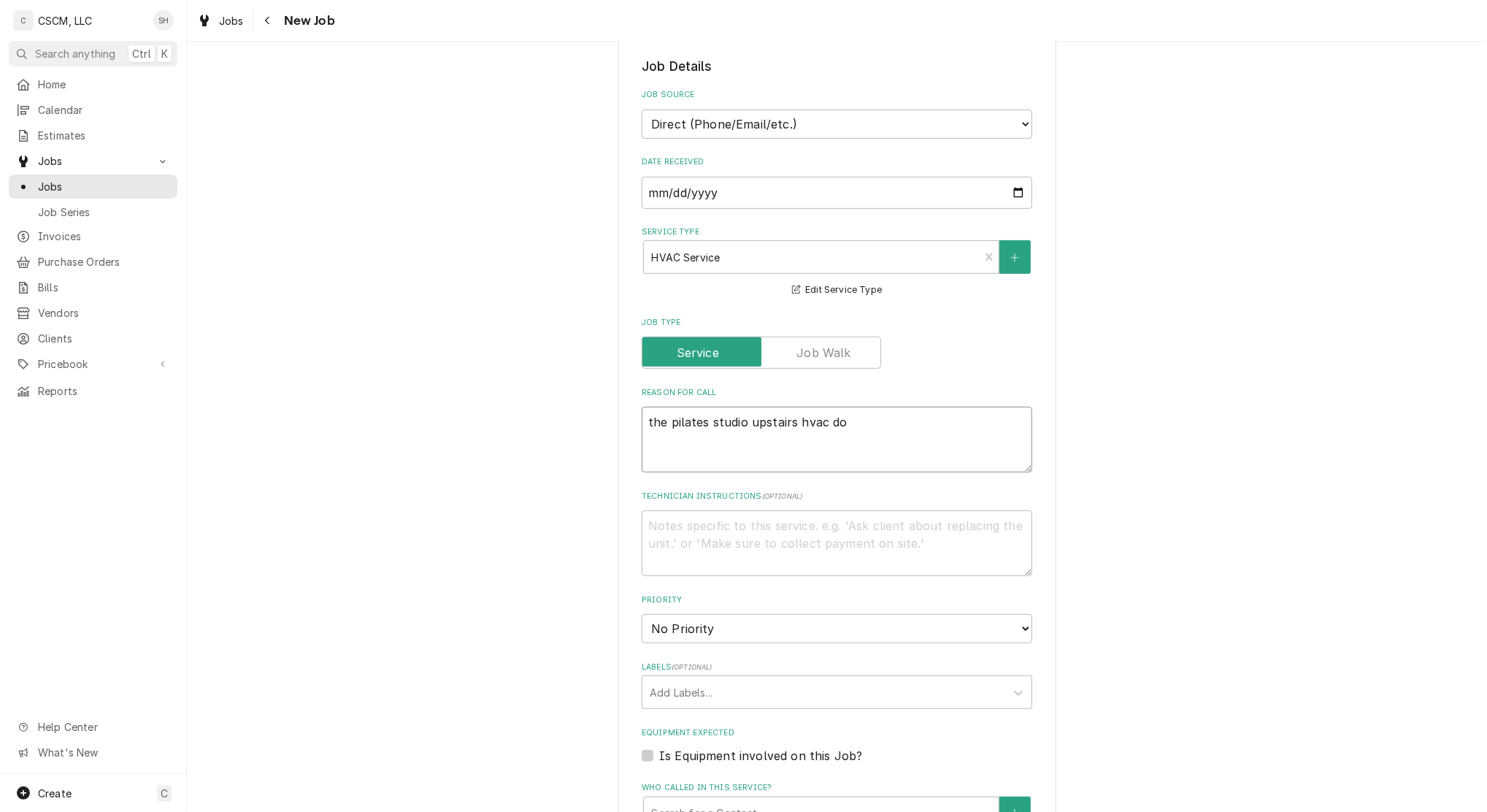
type textarea "the pilates studio upstairs hvac doe"
type textarea "x"
type textarea "the pilates studio upstairs hvac does"
type textarea "x"
type textarea "the pilates studio upstairs hvac doesn"
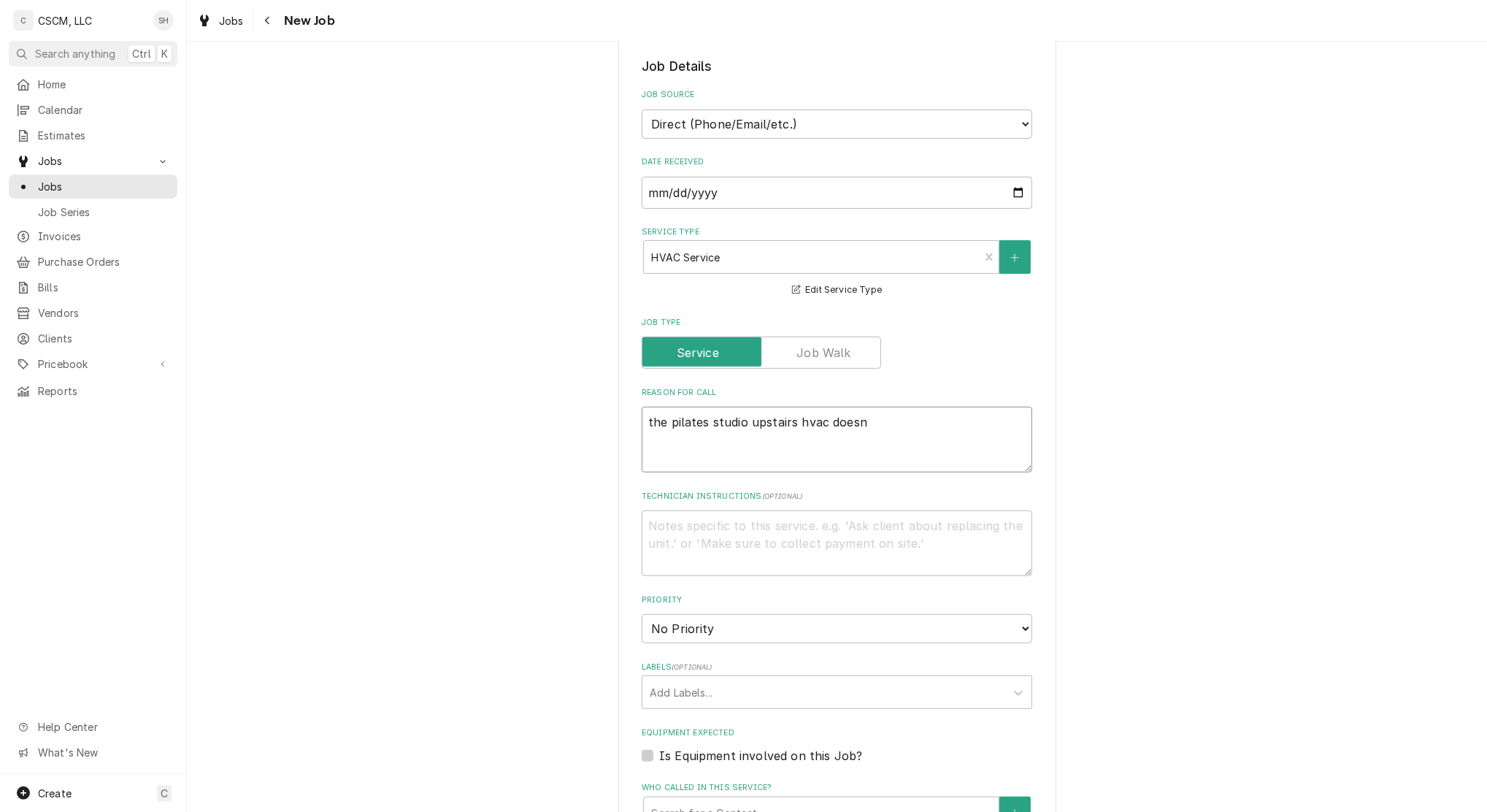
type textarea "x"
type textarea "the pilates studio upstairs hvac doesn'"
type textarea "x"
type textarea "the pilates studio upstairs hvac doesn't"
type textarea "x"
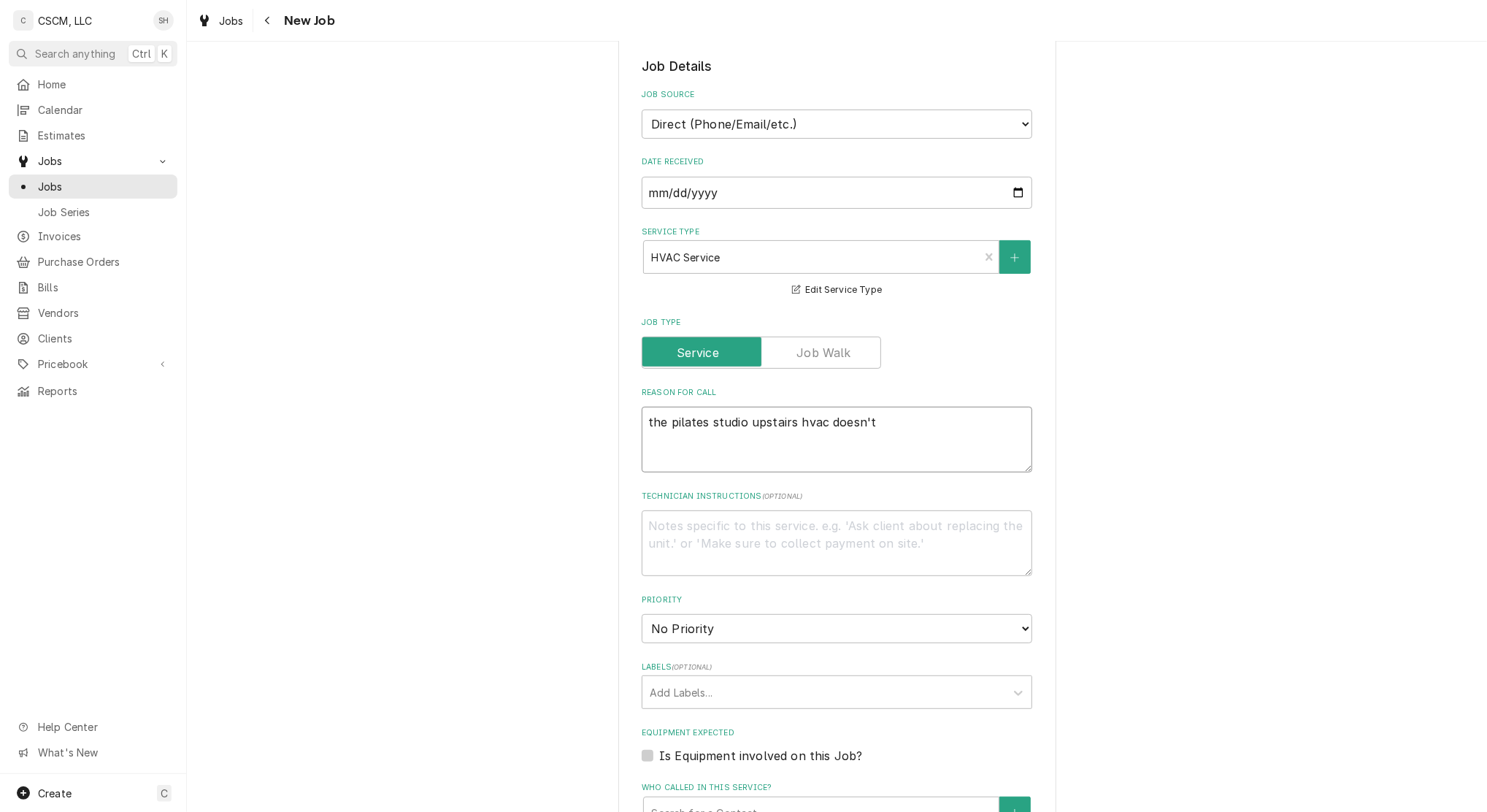
type textarea "the pilates studio upstairs hvac doesn't"
type textarea "x"
type textarea "the pilates studio upstairs hvac doesn't s"
type textarea "x"
type textarea "the pilates studio upstairs hvac doesn't se"
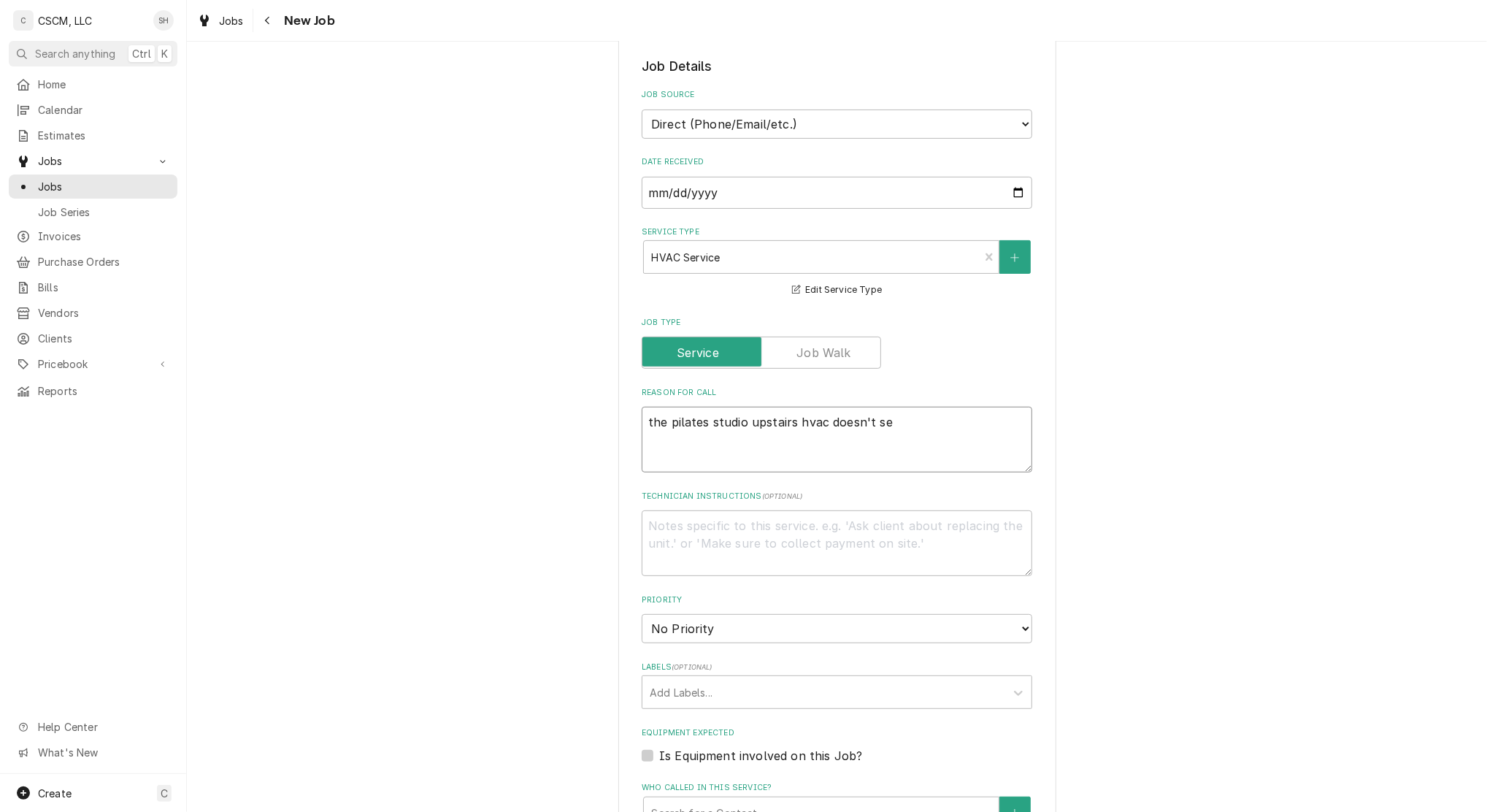
type textarea "x"
type textarea "the pilates studio upstairs hvac doesn't see"
type textarea "x"
type textarea "the pilates studio upstairs hvac doesn't seen"
type textarea "x"
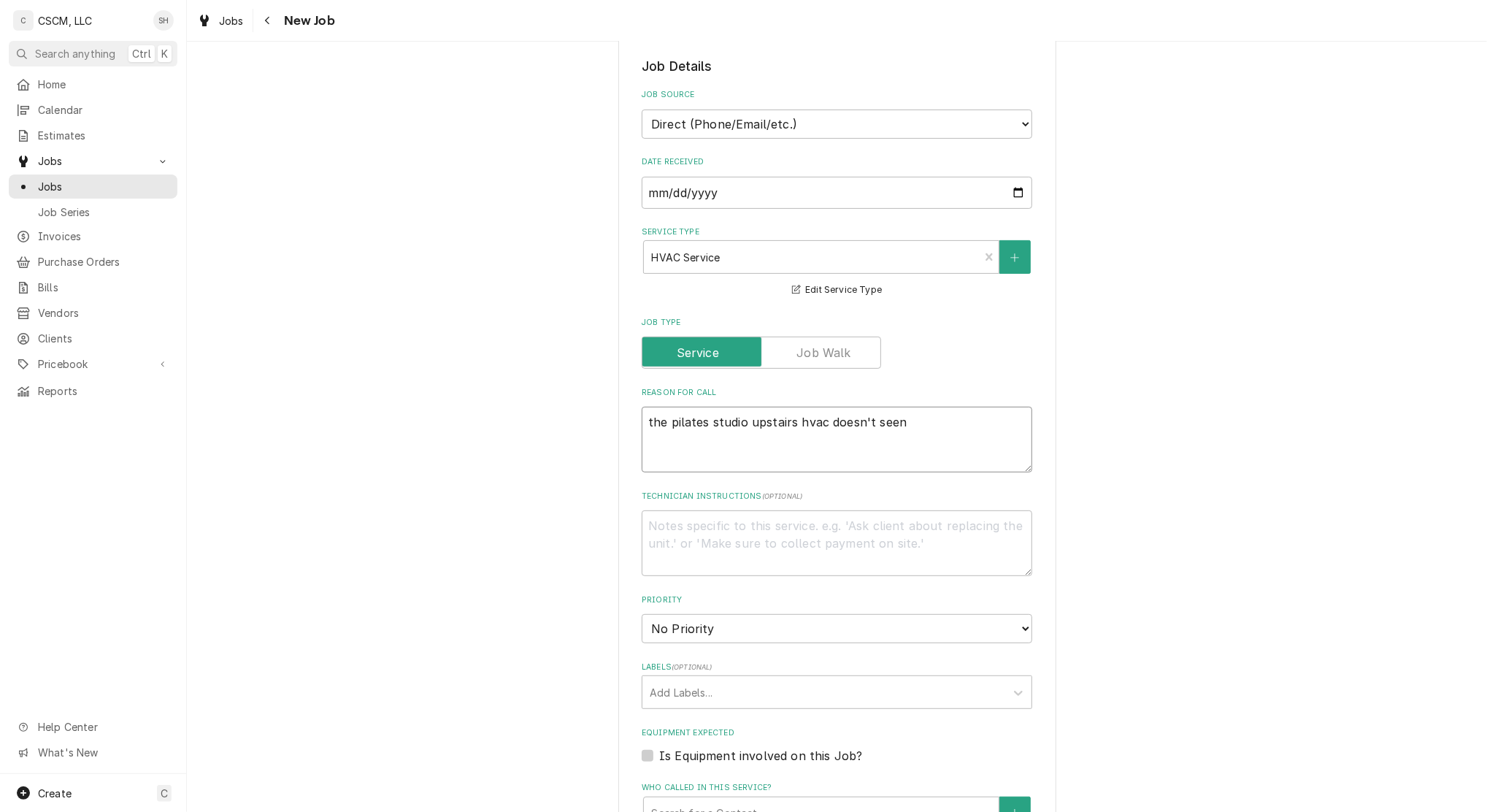
type textarea "the pilates studio upstairs hvac doesn't see"
type textarea "x"
type textarea "the pilates studio upstairs hvac doesn't seem"
type textarea "x"
type textarea "the pilates studio upstairs hvac doesn't seem"
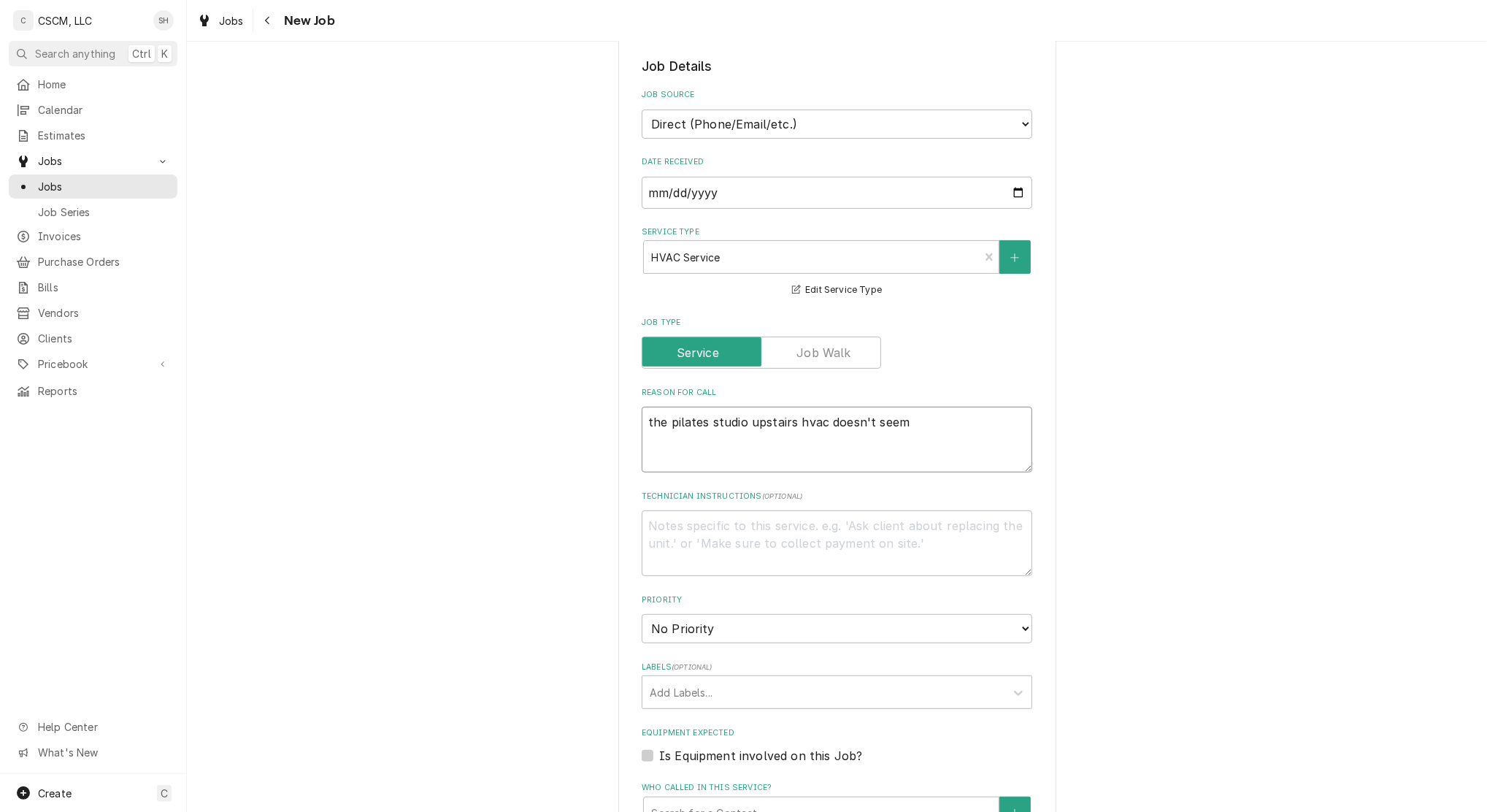
type textarea "x"
type textarea "the pilates studio upstairs hvac doesn't seem t"
type textarea "x"
type textarea "the pilates studio upstairs hvac doesn't seem to"
type textarea "x"
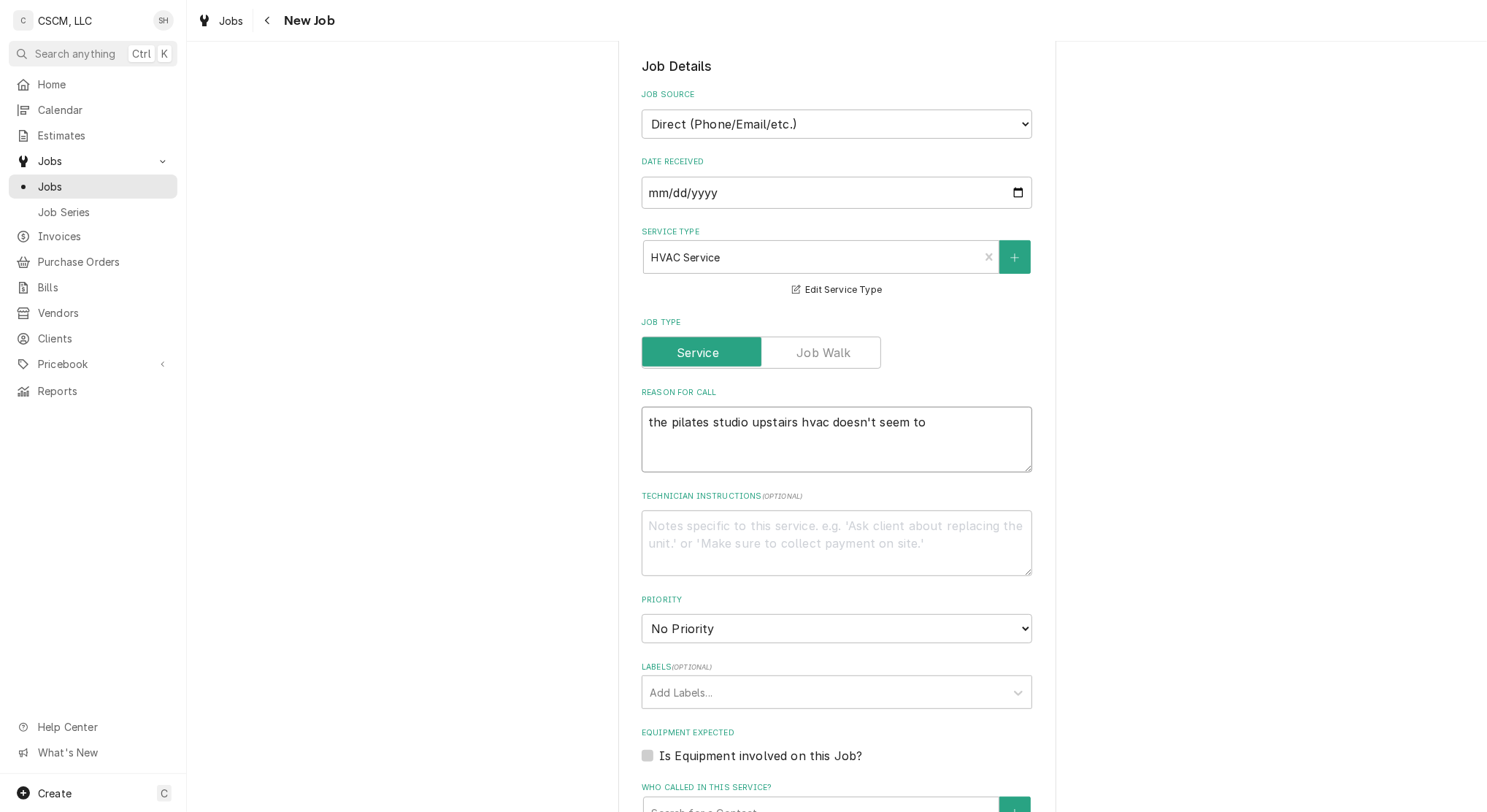
type textarea "the pilates studio upstairs hvac doesn't seem to"
type textarea "x"
type textarea "the pilates studio upstairs hvac doesn't seem to b"
type textarea "x"
type textarea "the pilates studio upstairs hvac doesn't seem to be"
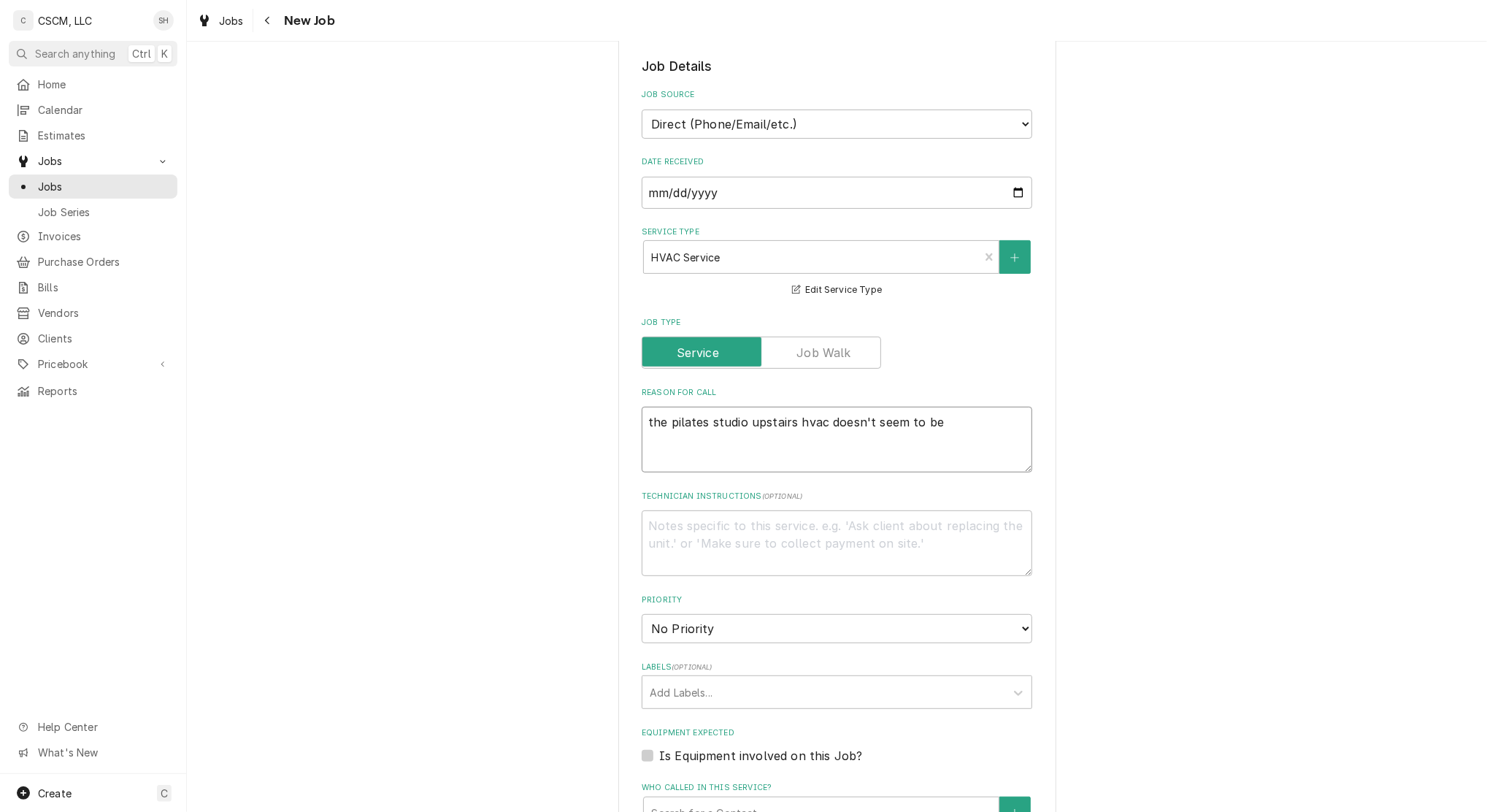
type textarea "x"
type textarea "the pilates studio upstairs hvac doesn't seem to be"
type textarea "x"
type textarea "the pilates studio upstairs hvac doesn't seem to be w"
type textarea "x"
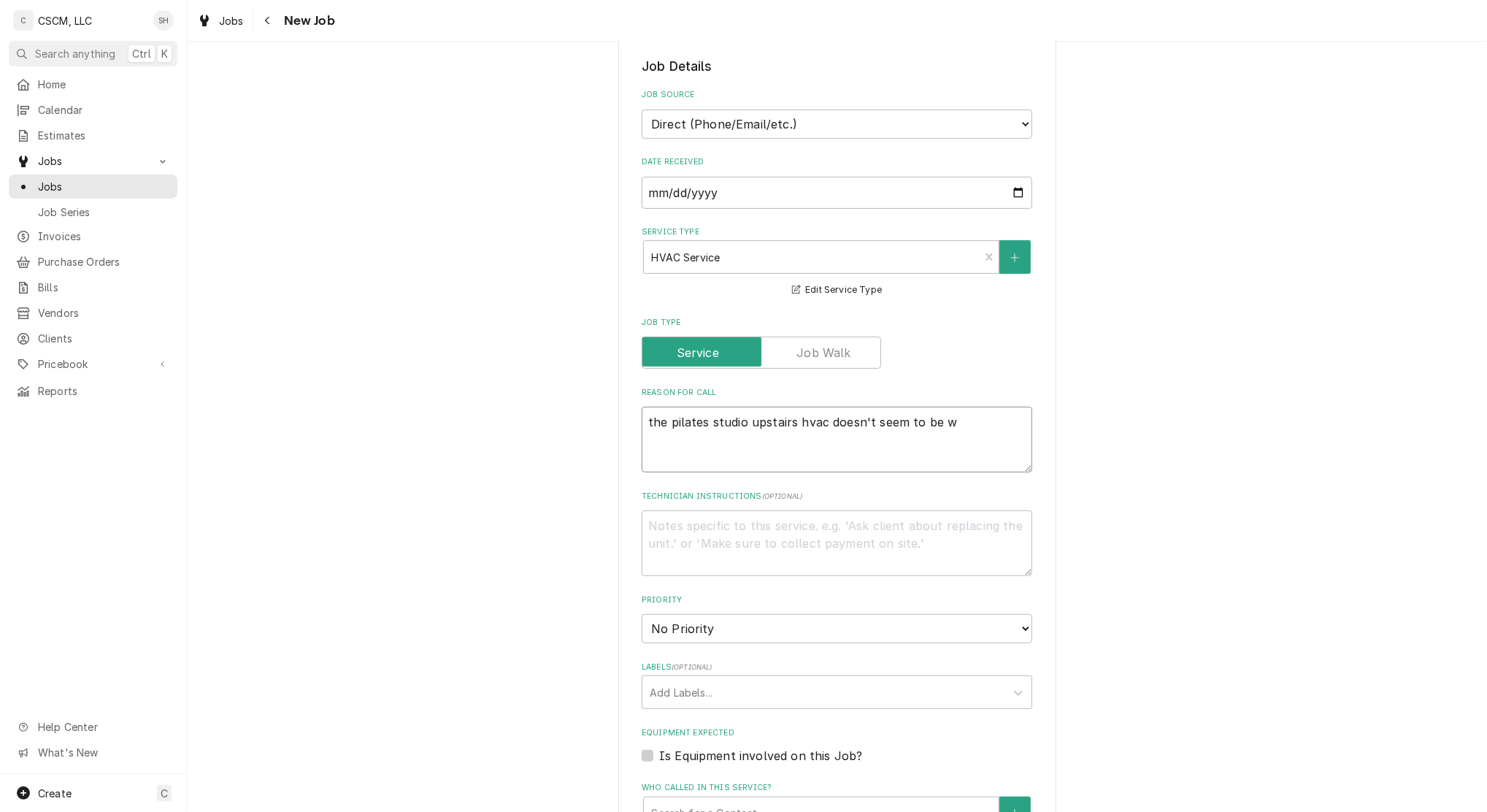
type textarea "the pilates studio upstairs hvac doesn't seem to be wo"
type textarea "x"
type textarea "the pilates studio upstairs hvac doesn't seem to be wor"
type textarea "x"
type textarea "the pilates studio upstairs hvac doesn't seem to be work"
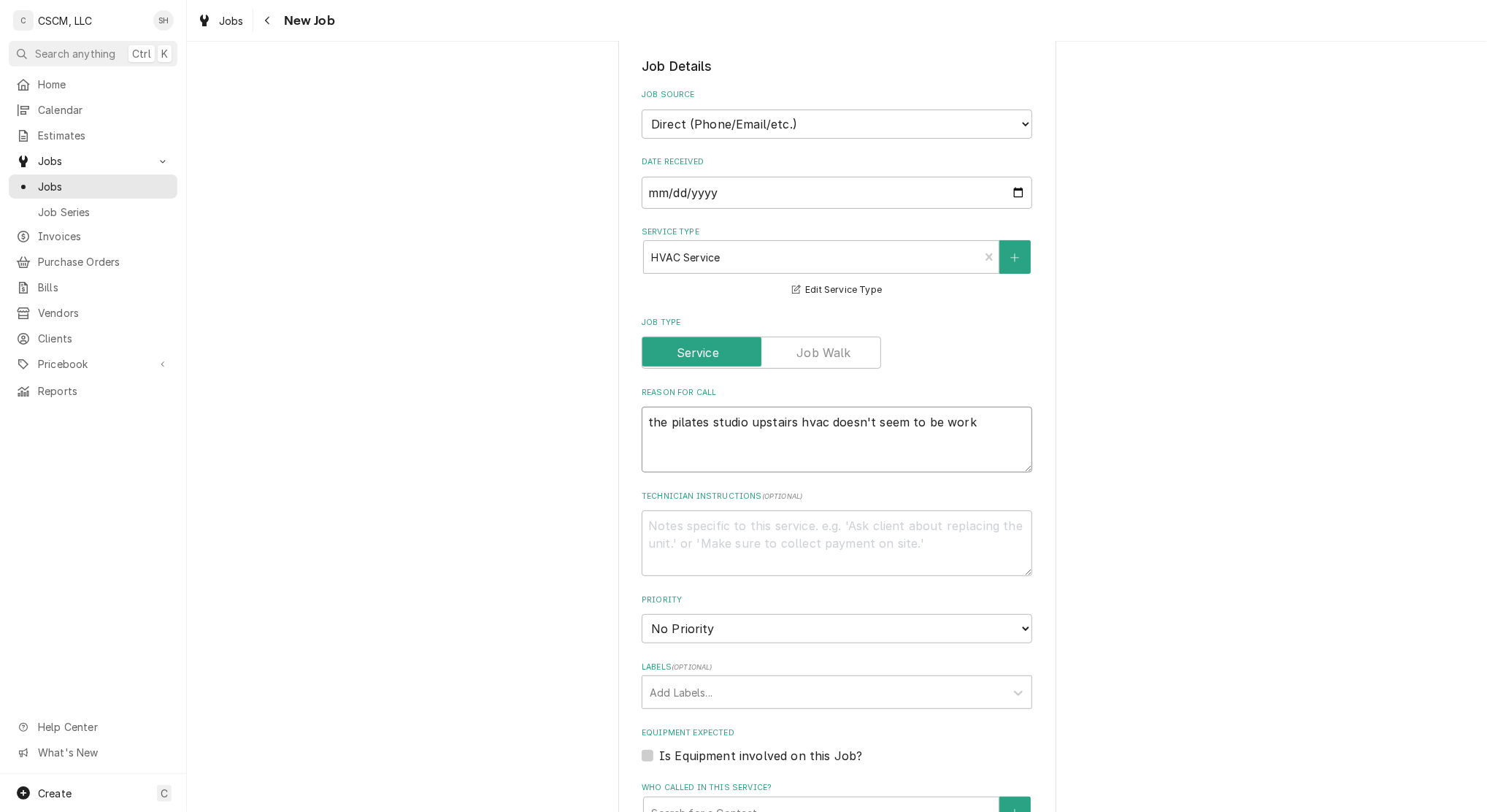
type textarea "x"
type textarea "the pilates studio upstairs hvac doesn't seem to be worki"
type textarea "x"
type textarea "the pilates studio upstairs hvac doesn't seem to be workin"
type textarea "x"
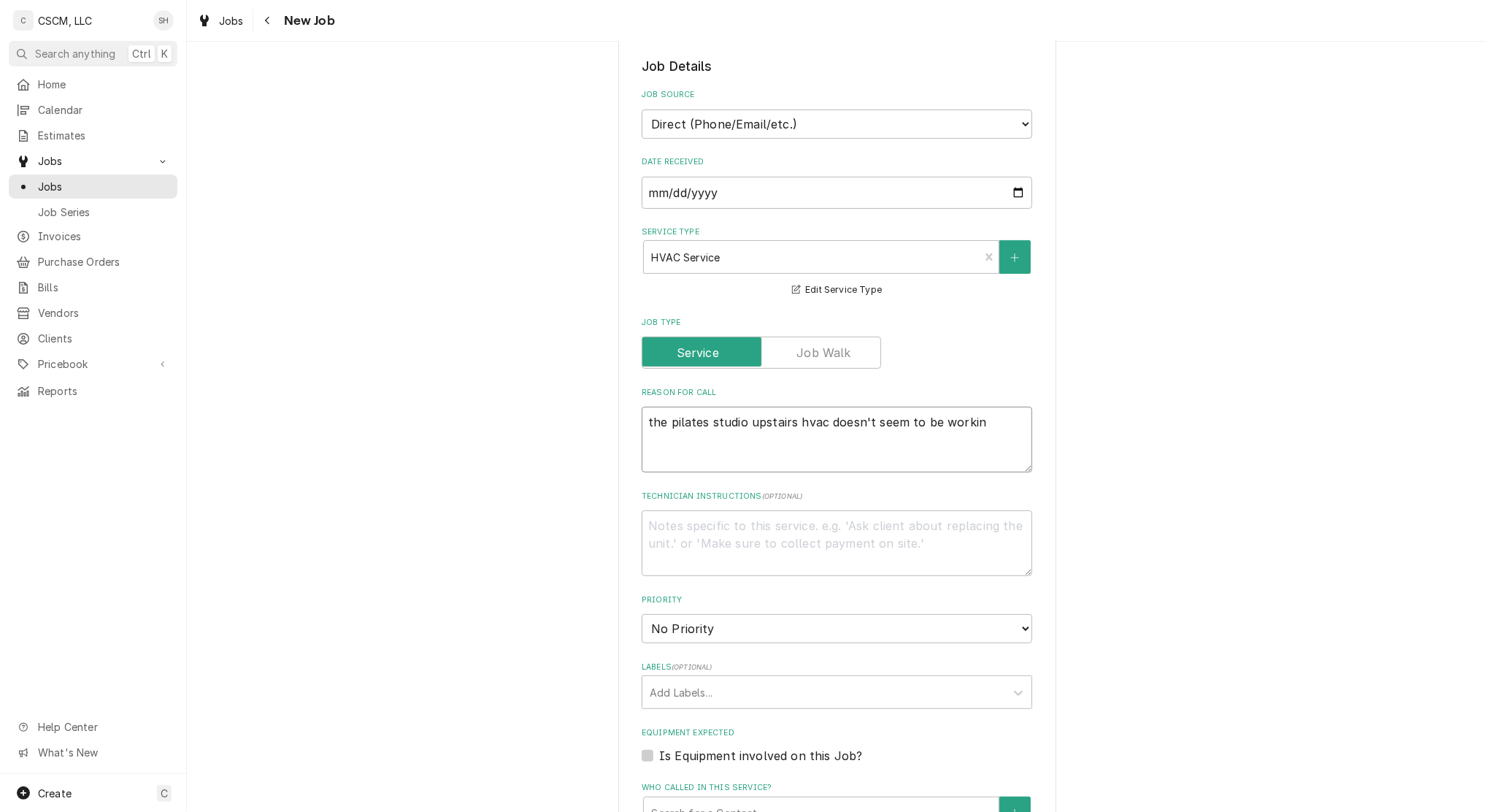
type textarea "the pilates studio upstairs hvac doesn't seem to be working"
type textarea "x"
type textarea "the pilates studio upstairs hvac doesn't seem to be working"
type textarea "x"
type textarea "the pilates studio upstairs hvac doesn't seem to be working a"
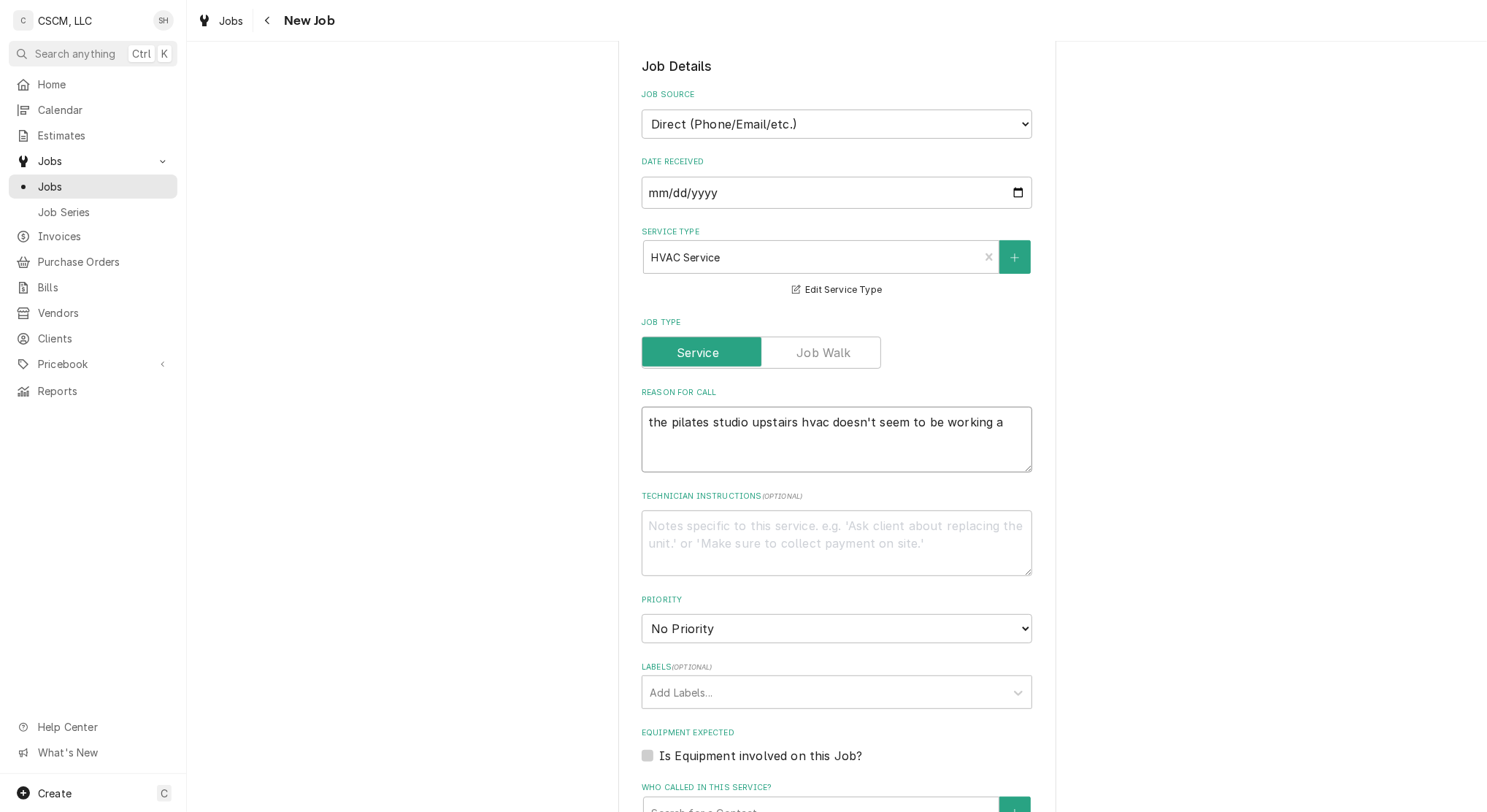
type textarea "x"
type textarea "the pilates studio upstairs hvac doesn't seem to be working an"
type textarea "x"
type textarea "the pilates studio upstairs hvac doesn't seem to be working and"
type textarea "x"
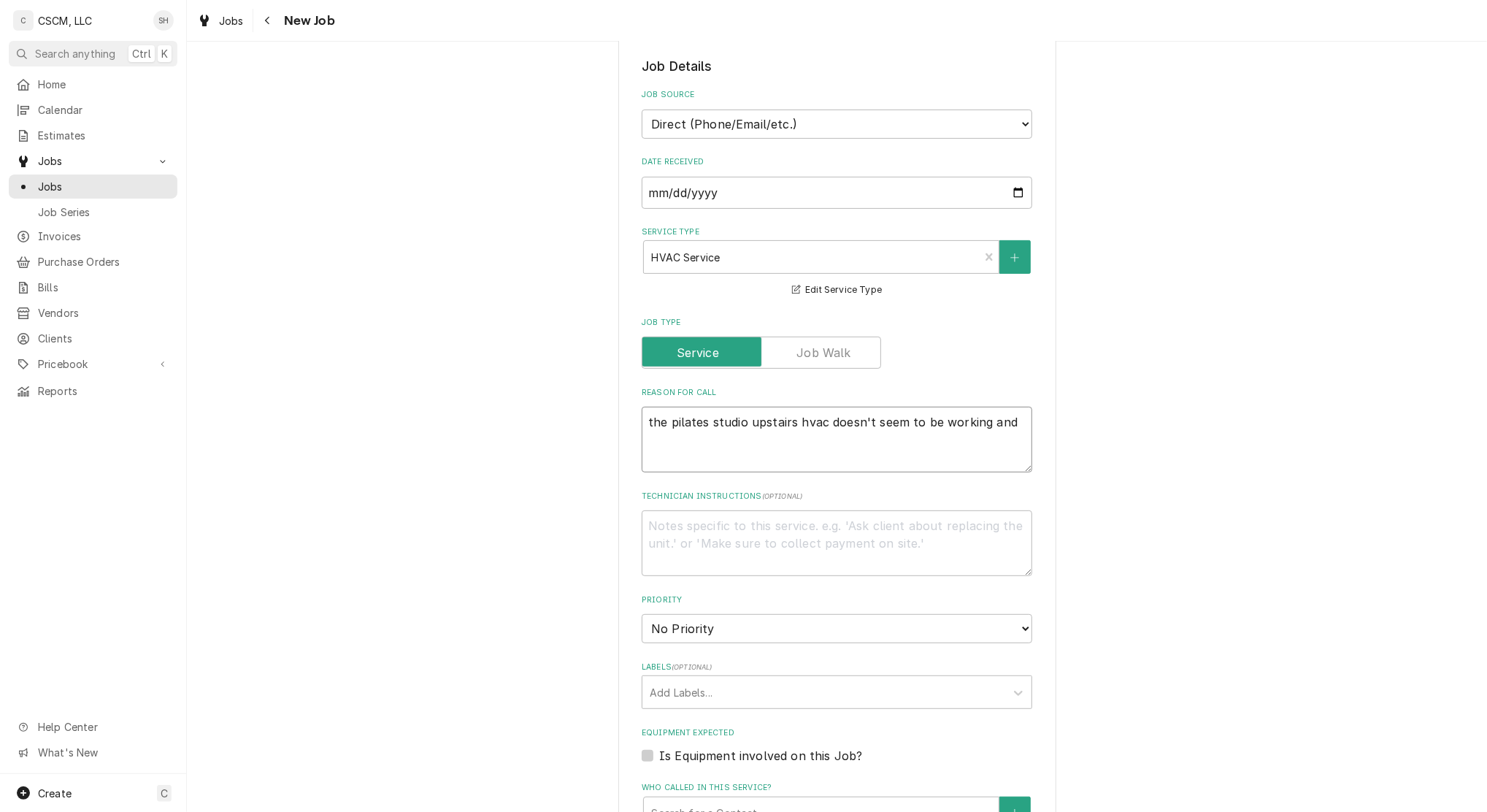
type textarea "the pilates studio upstairs hvac doesn't seem to be working and"
type textarea "x"
type textarea "the pilates studio upstairs hvac doesn't seem to be working and a"
type textarea "x"
type textarea "the pilates studio upstairs hvac doesn't seem to be working and ask"
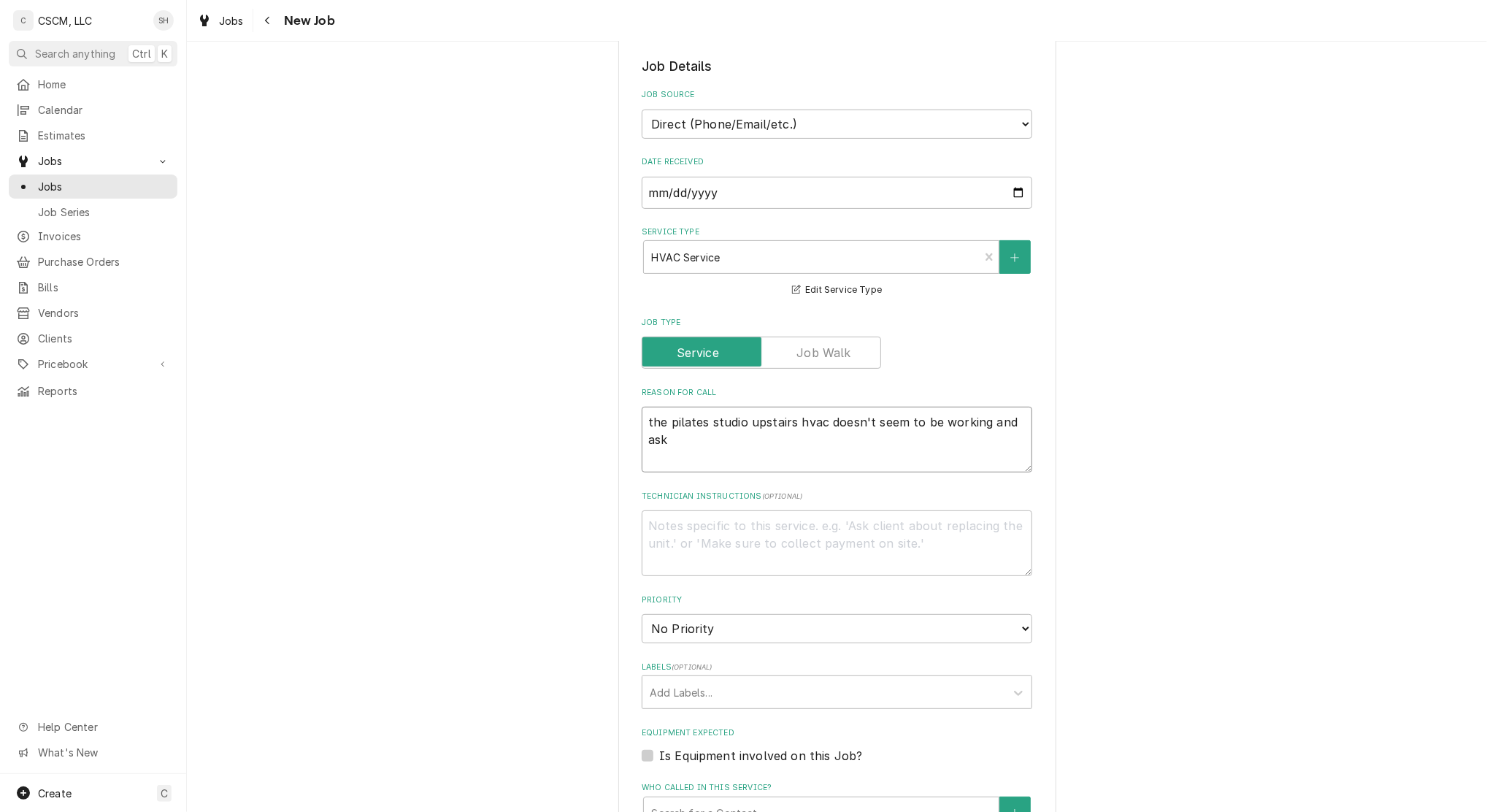
type textarea "x"
type textarea "the pilates studio upstairs hvac doesn't seem to be working and aski"
type textarea "x"
type textarea "the pilates studio upstairs hvac doesn't seem to be working and askin"
type textarea "x"
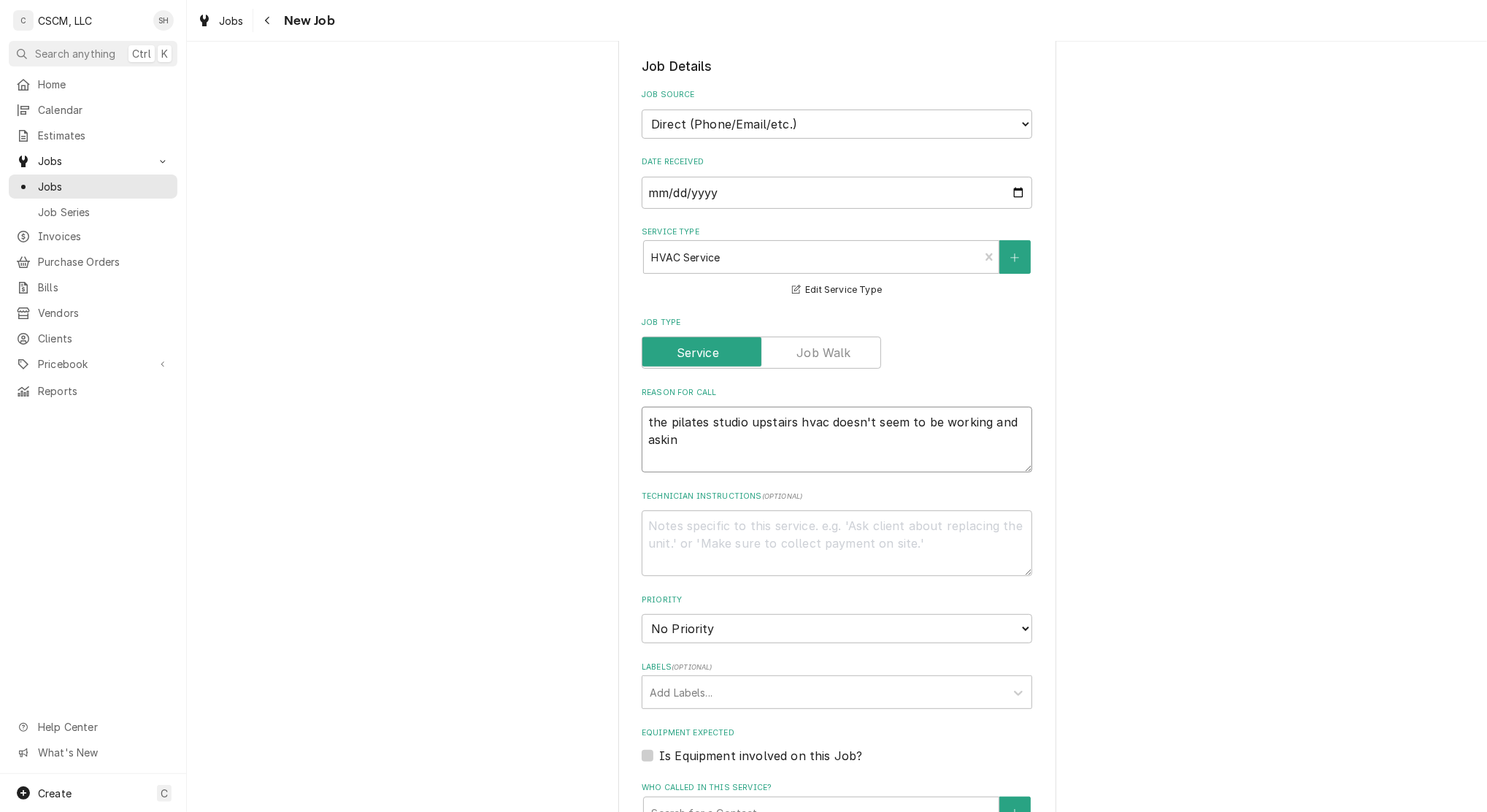
type textarea "the pilates studio upstairs hvac doesn't seem to be working and asking"
type textarea "x"
type textarea "the pilates studio upstairs hvac doesn't seem to be working and asking"
type textarea "x"
type textarea "the pilates studio upstairs hvac doesn't seem to be working and asking i"
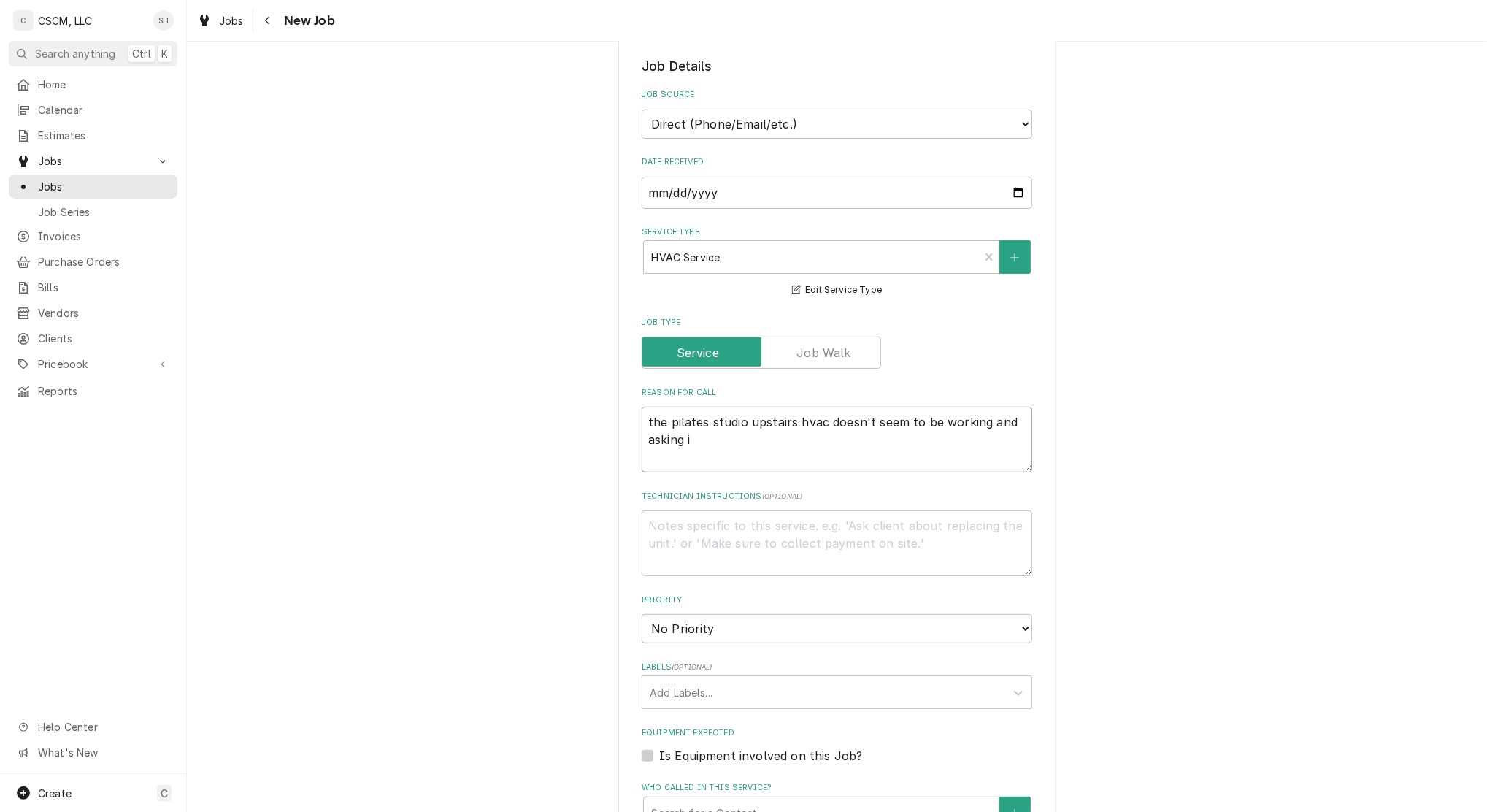
type textarea "x"
type textarea "the pilates studio upstairs hvac doesn't seem to be working and asking id"
type textarea "x"
type textarea "the pilates studio upstairs hvac doesn't seem to be working and asking idf"
drag, startPoint x: 816, startPoint y: 419, endPoint x: 787, endPoint y: 415, distance: 29.3
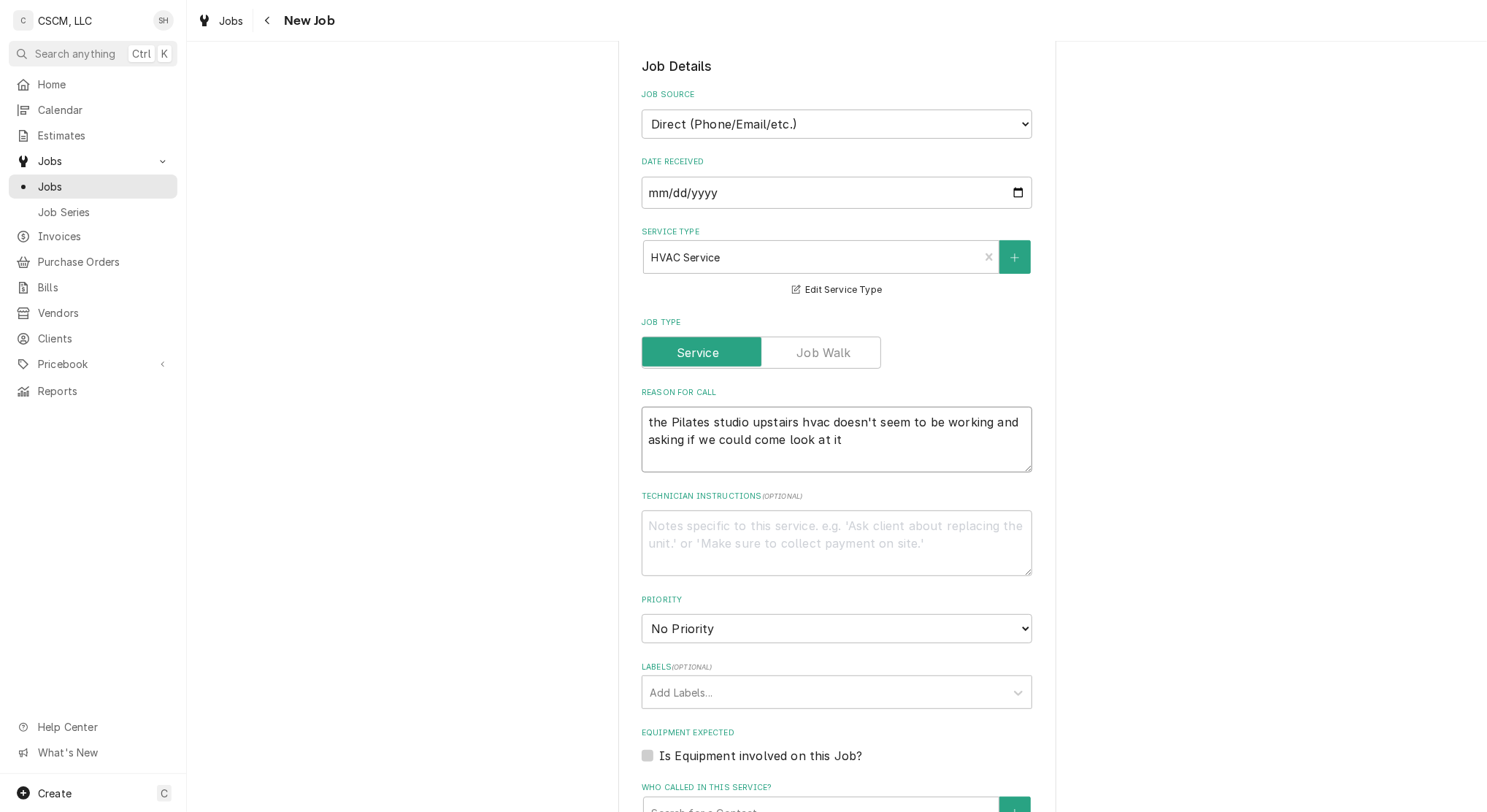
click at [787, 415] on textarea "the Pilates studio upstairs hvac doesn't seem to be working and asking if we co…" at bounding box center [837, 439] width 390 height 66
click at [945, 464] on textarea "the Pilates studio upstairs HVAC doesn't seem to be working and asking if we co…" at bounding box center [837, 439] width 390 height 66
click at [904, 447] on textarea "the Pilates studio upstairs HVAC doesn't seem to be working and asking if we co…" at bounding box center [837, 439] width 390 height 66
click at [838, 533] on textarea "Technician Instructions ( optional )" at bounding box center [837, 543] width 390 height 66
click at [942, 548] on textarea "don't forget to apologize to Jill for the last time and remind her of the $500 …" at bounding box center [837, 543] width 390 height 66
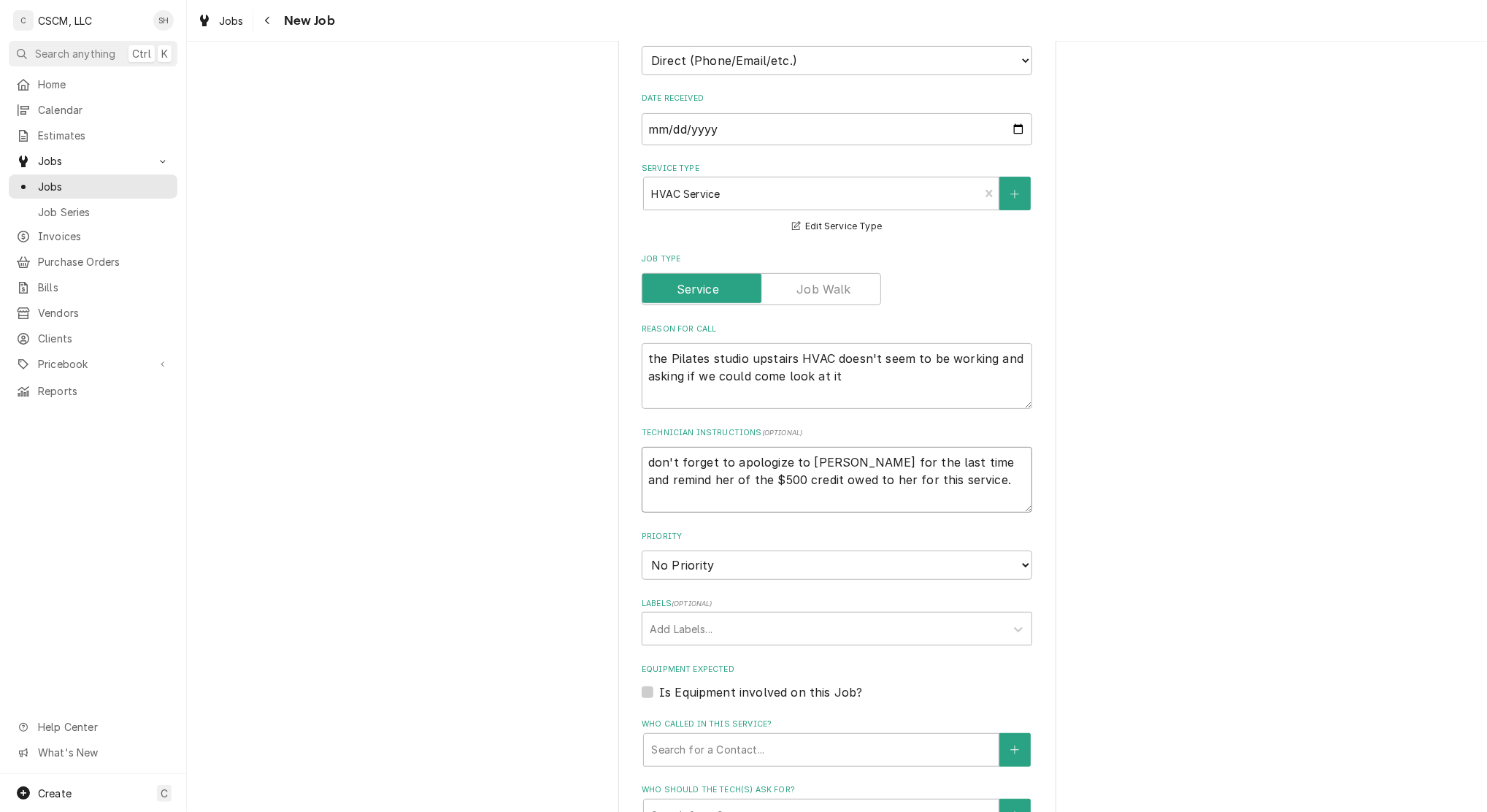
scroll to position [389, 0]
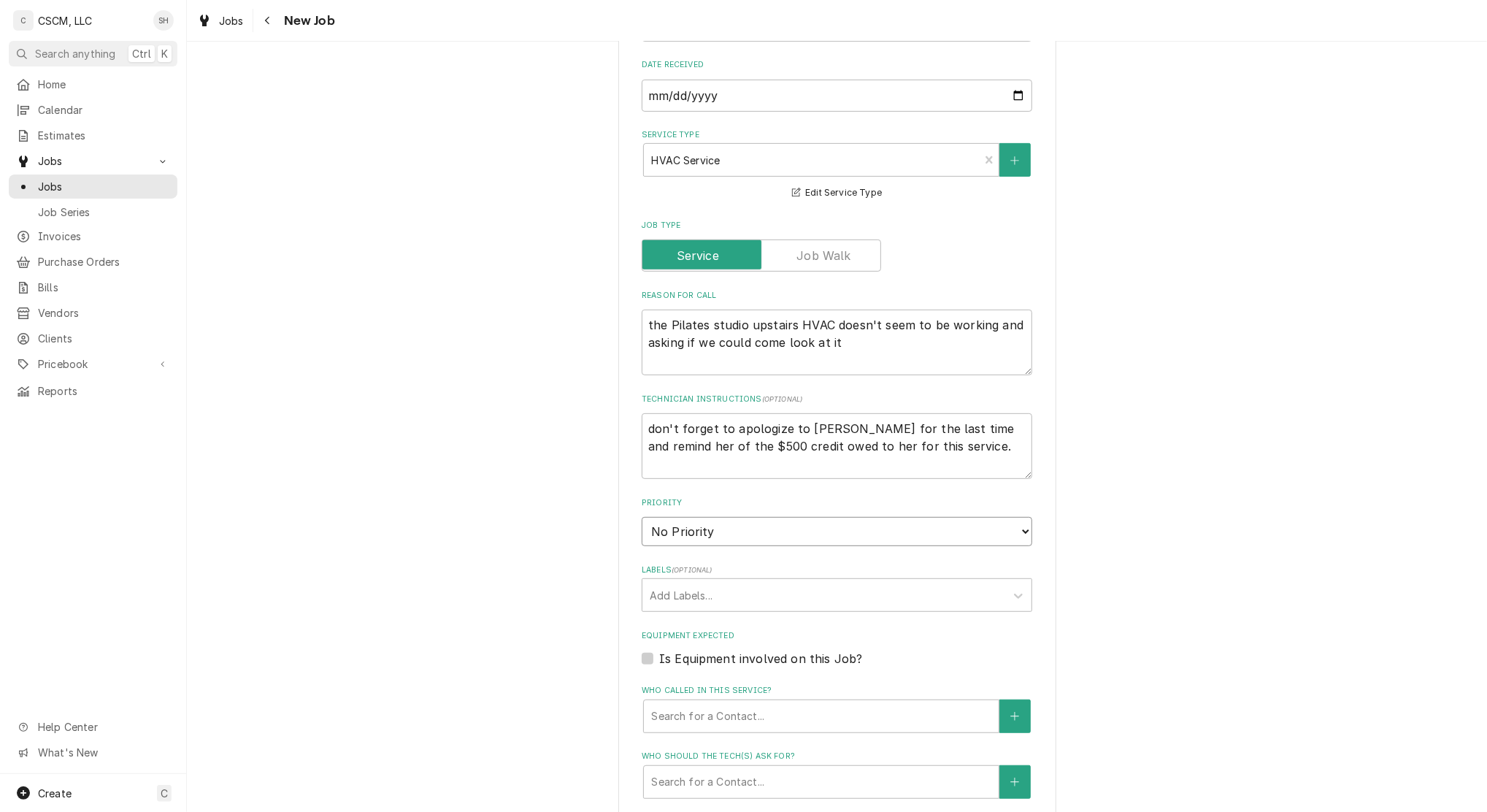
click at [698, 542] on select "No Priority Urgent High Medium Low" at bounding box center [837, 531] width 390 height 29
click at [642, 517] on select "No Priority Urgent High Medium Low" at bounding box center [837, 531] width 390 height 29
click at [553, 514] on div "Please provide the following information to create a job: Client Details Client…" at bounding box center [838, 432] width 1301 height 1528
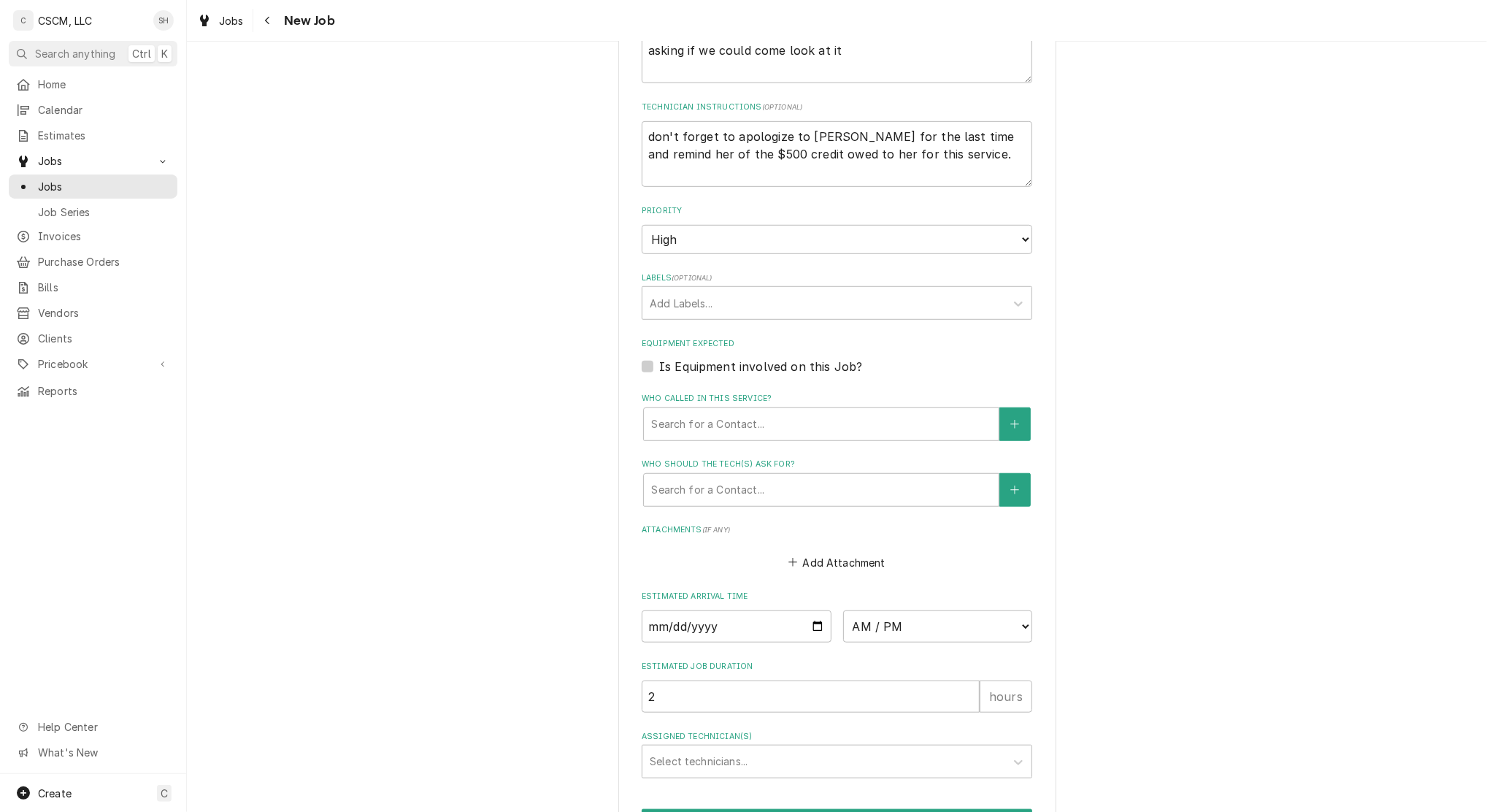
scroll to position [584, 0]
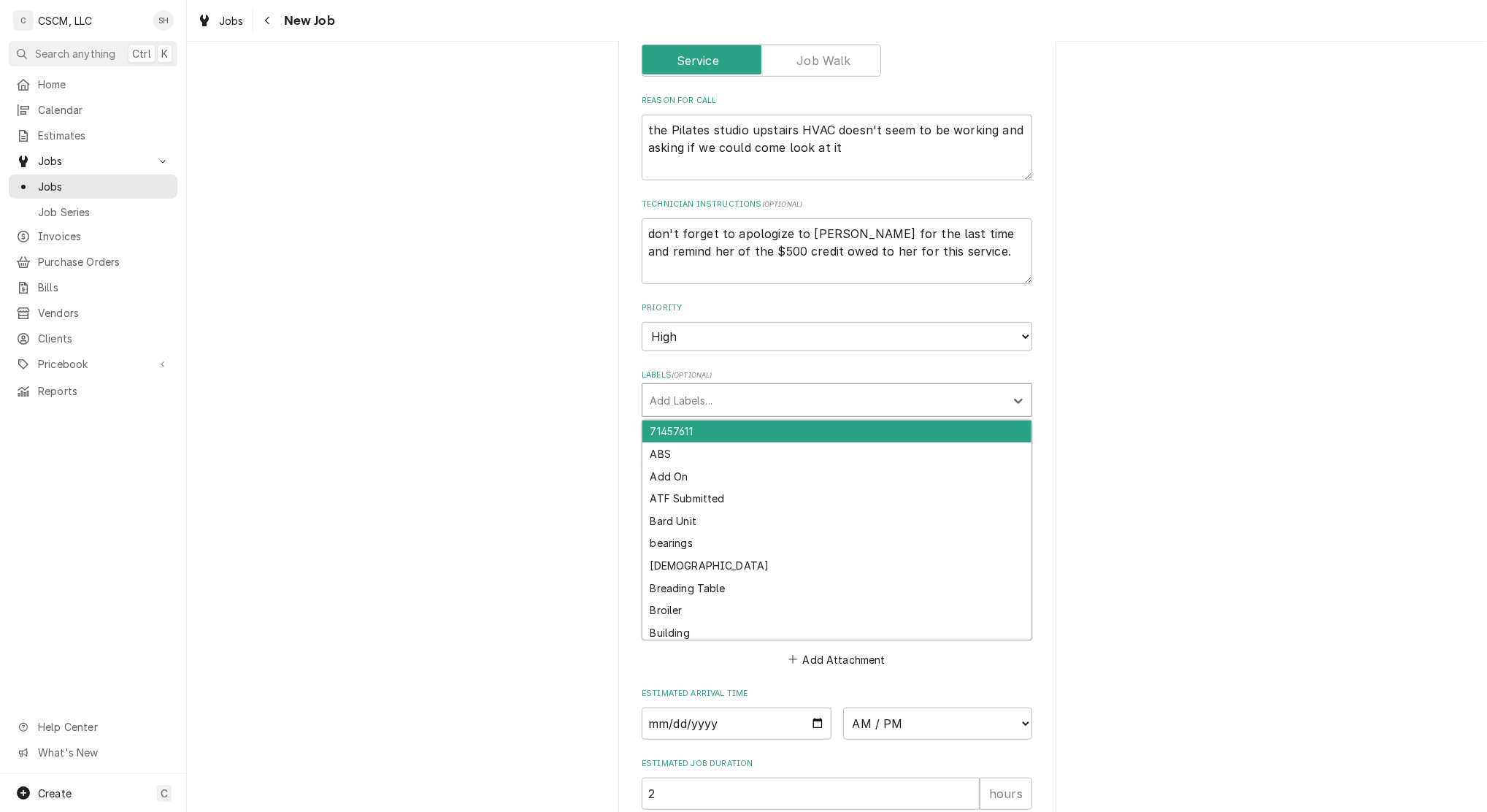
click at [690, 407] on div "Labels" at bounding box center [823, 400] width 348 height 26
click at [651, 434] on div "HVAC" at bounding box center [837, 431] width 390 height 23
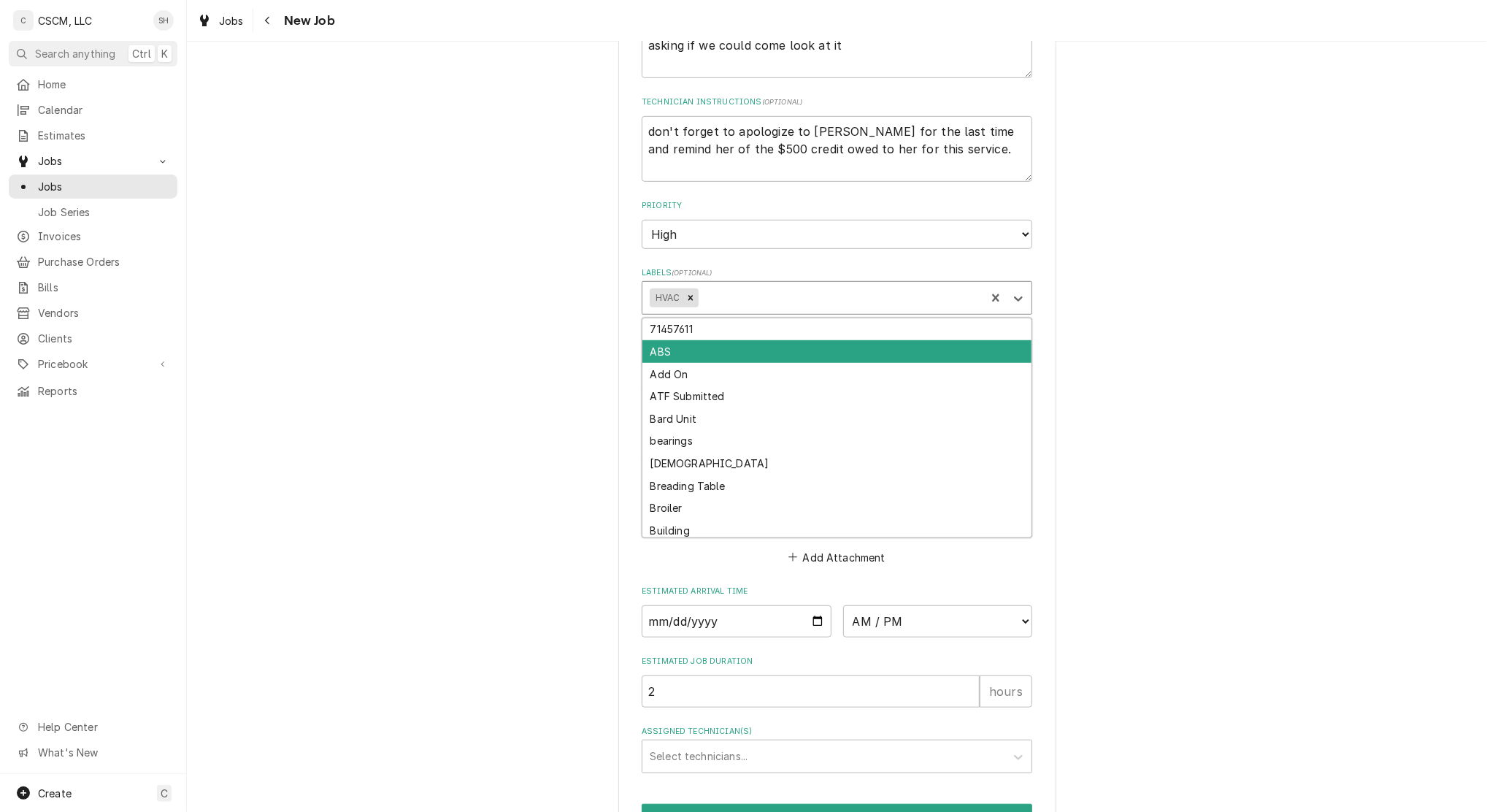
scroll to position [772, 0]
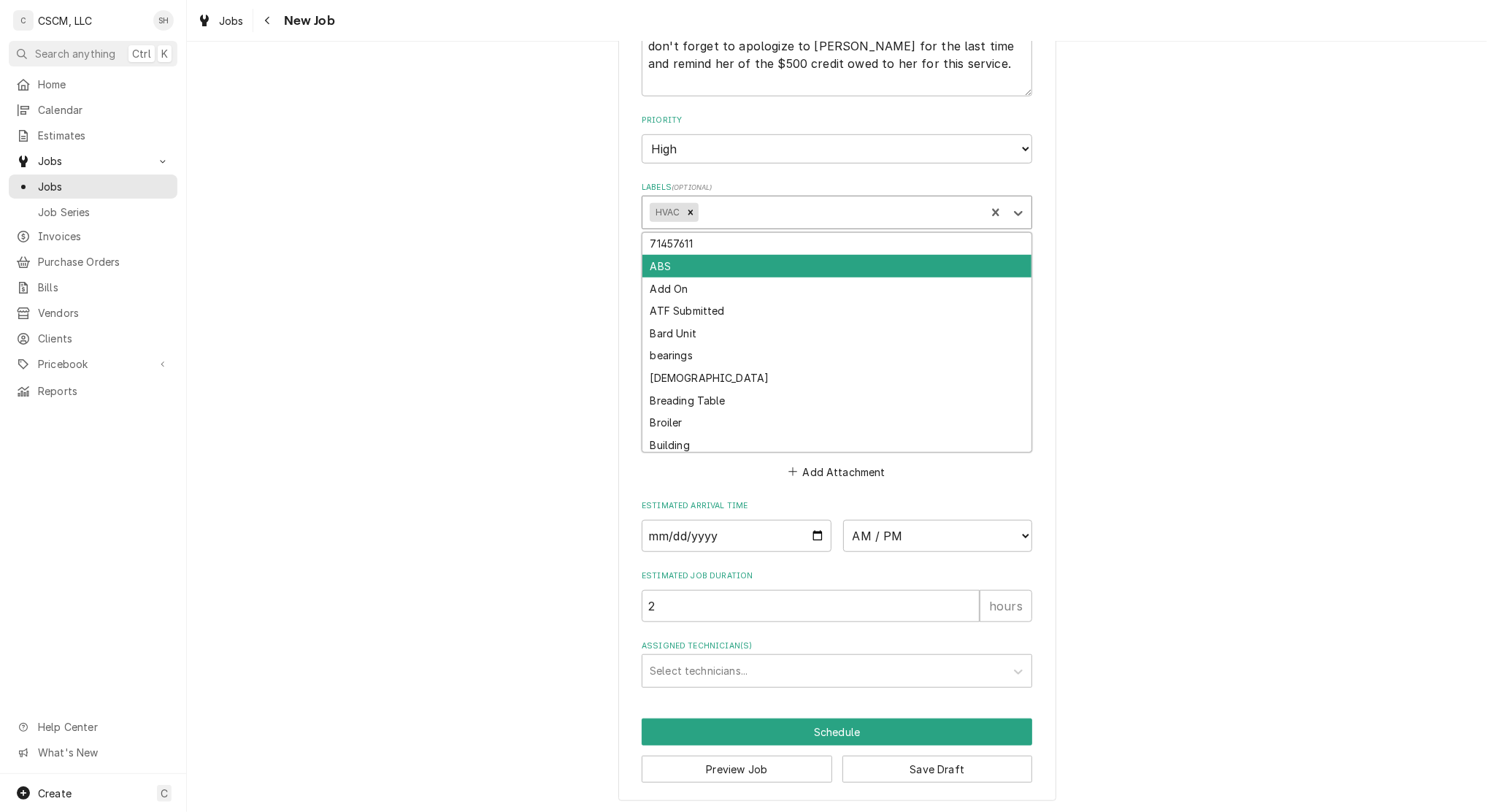
click at [1108, 509] on div "Please provide the following information to create a job: Client Details Client…" at bounding box center [838, 49] width 1301 height 1528
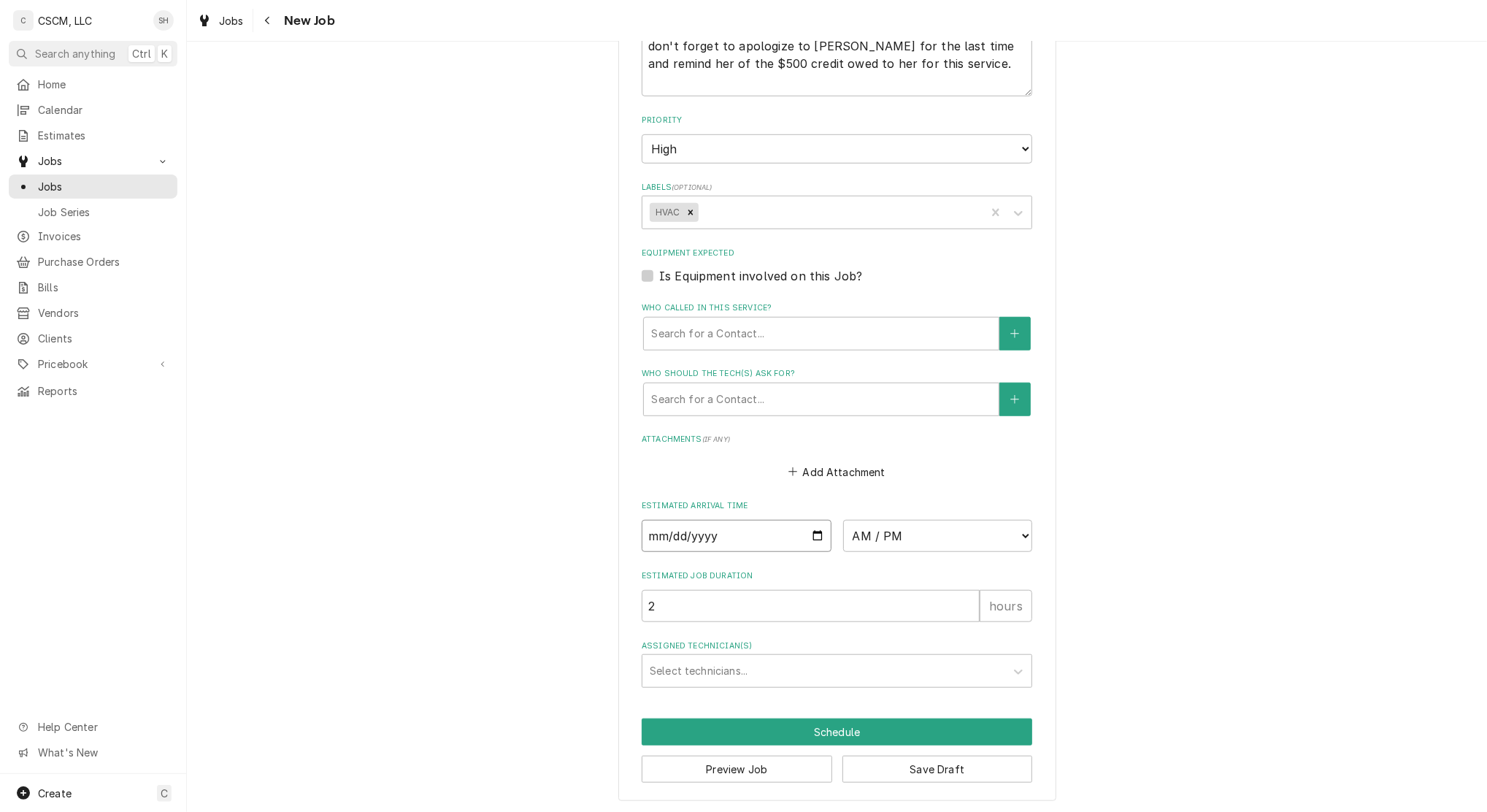
click at [807, 540] on input "Date" at bounding box center [736, 536] width 190 height 32
click at [885, 539] on select "AM / PM 6:00 AM 6:15 AM 6:30 AM 6:45 AM 7:00 AM 7:15 AM 7:30 AM 7:45 AM 8:00 AM…" at bounding box center [938, 536] width 190 height 32
click at [900, 538] on select "AM / PM 6:00 AM 6:15 AM 6:30 AM 6:45 AM 7:00 AM 7:15 AM 7:30 AM 7:45 AM 8:00 AM…" at bounding box center [938, 536] width 190 height 32
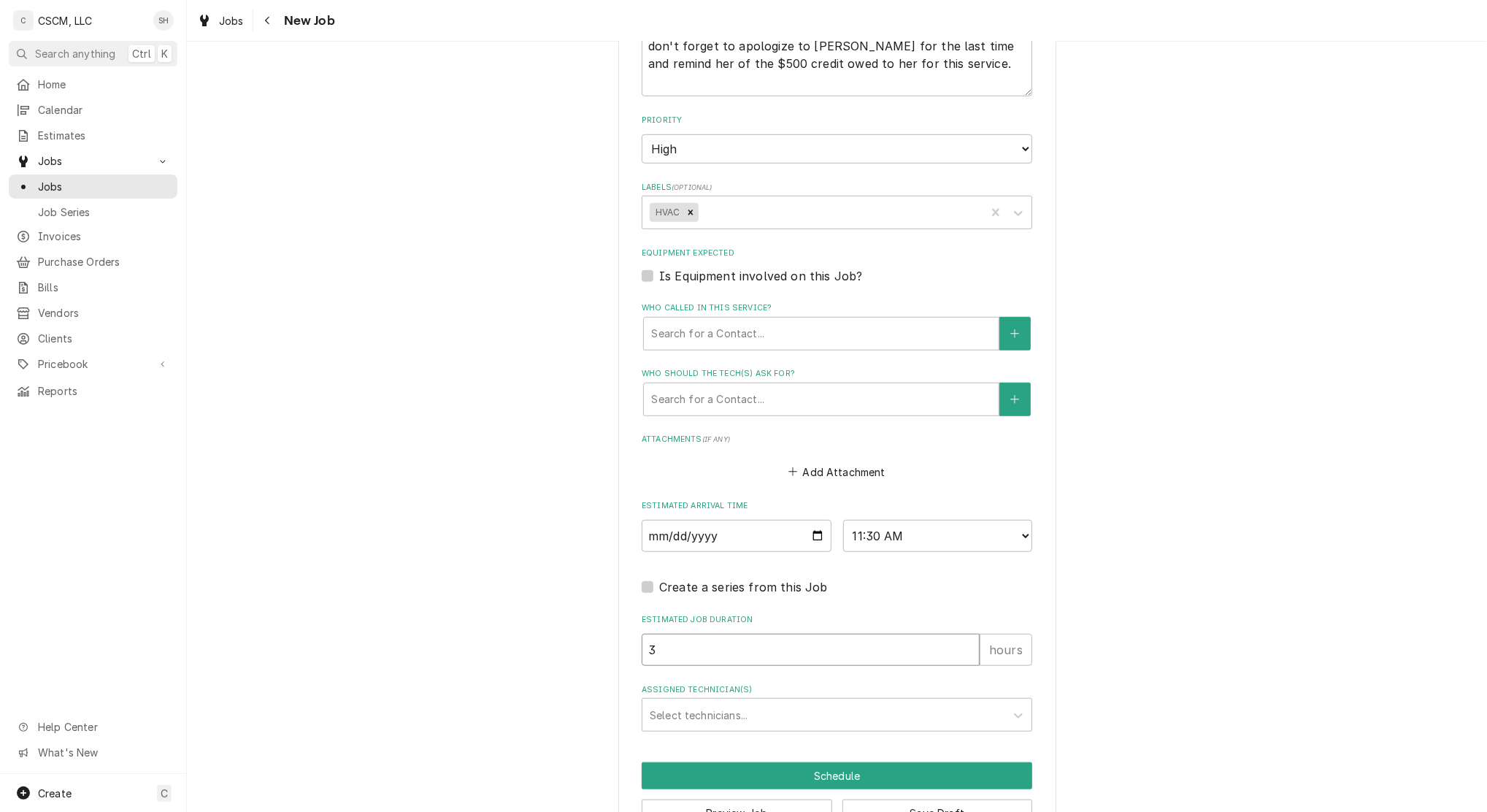
click at [962, 647] on input "3" at bounding box center [811, 649] width 338 height 32
click at [960, 641] on input "4" at bounding box center [811, 649] width 338 height 32
click at [960, 641] on input "5" at bounding box center [811, 649] width 338 height 32
drag, startPoint x: 944, startPoint y: 653, endPoint x: 553, endPoint y: 599, distance: 394.7
click at [553, 599] on div "Please provide the following information to create a job: Client Details Client…" at bounding box center [838, 71] width 1301 height 1572
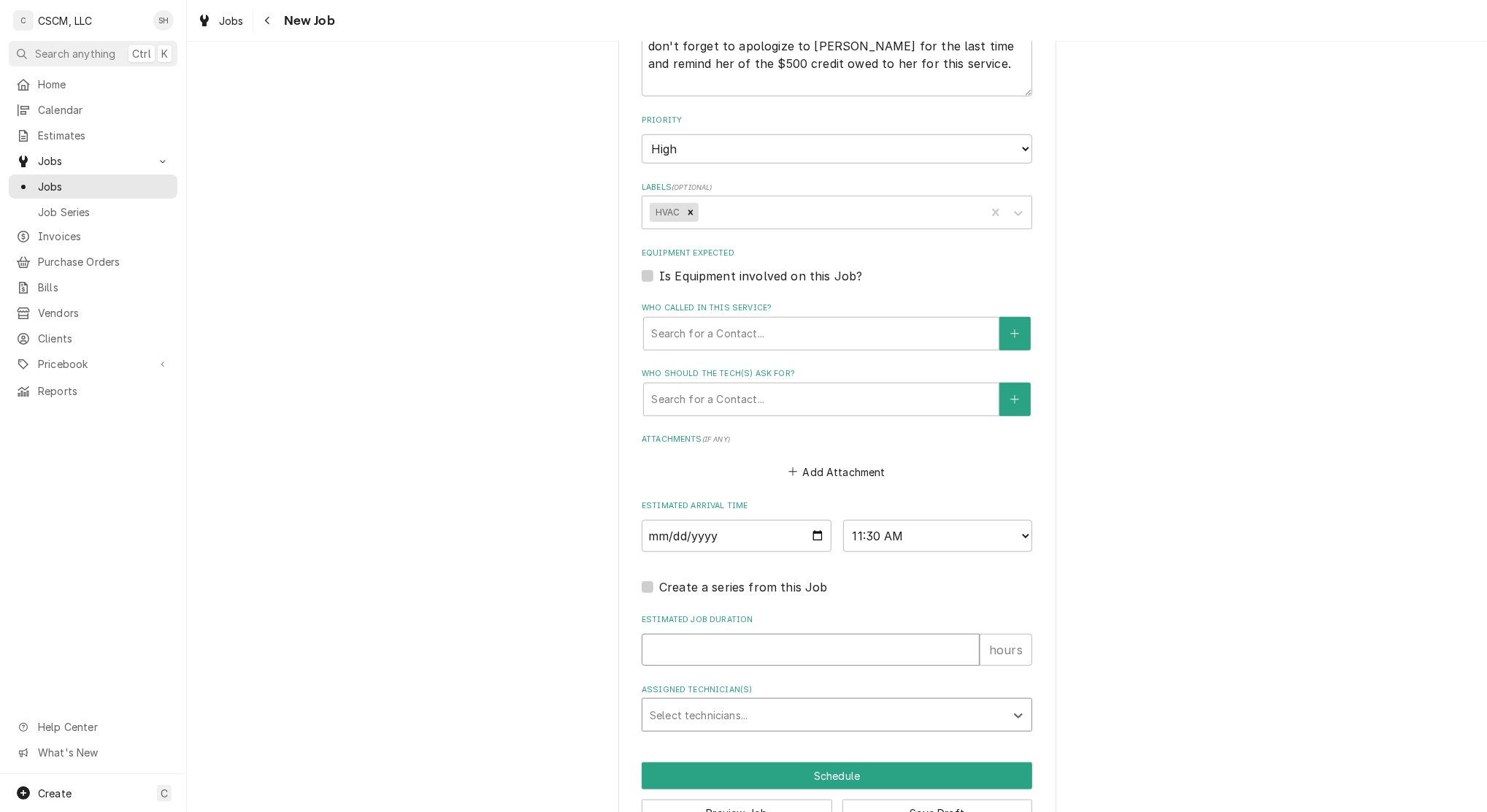
click at [687, 656] on input "Estimated Job Duration" at bounding box center [811, 649] width 338 height 32
click at [698, 739] on div "Sam Smith" at bounding box center [837, 746] width 390 height 23
click at [706, 756] on div "Please provide the following information to create a job: Client Details Client…" at bounding box center [838, 72] width 438 height 1547
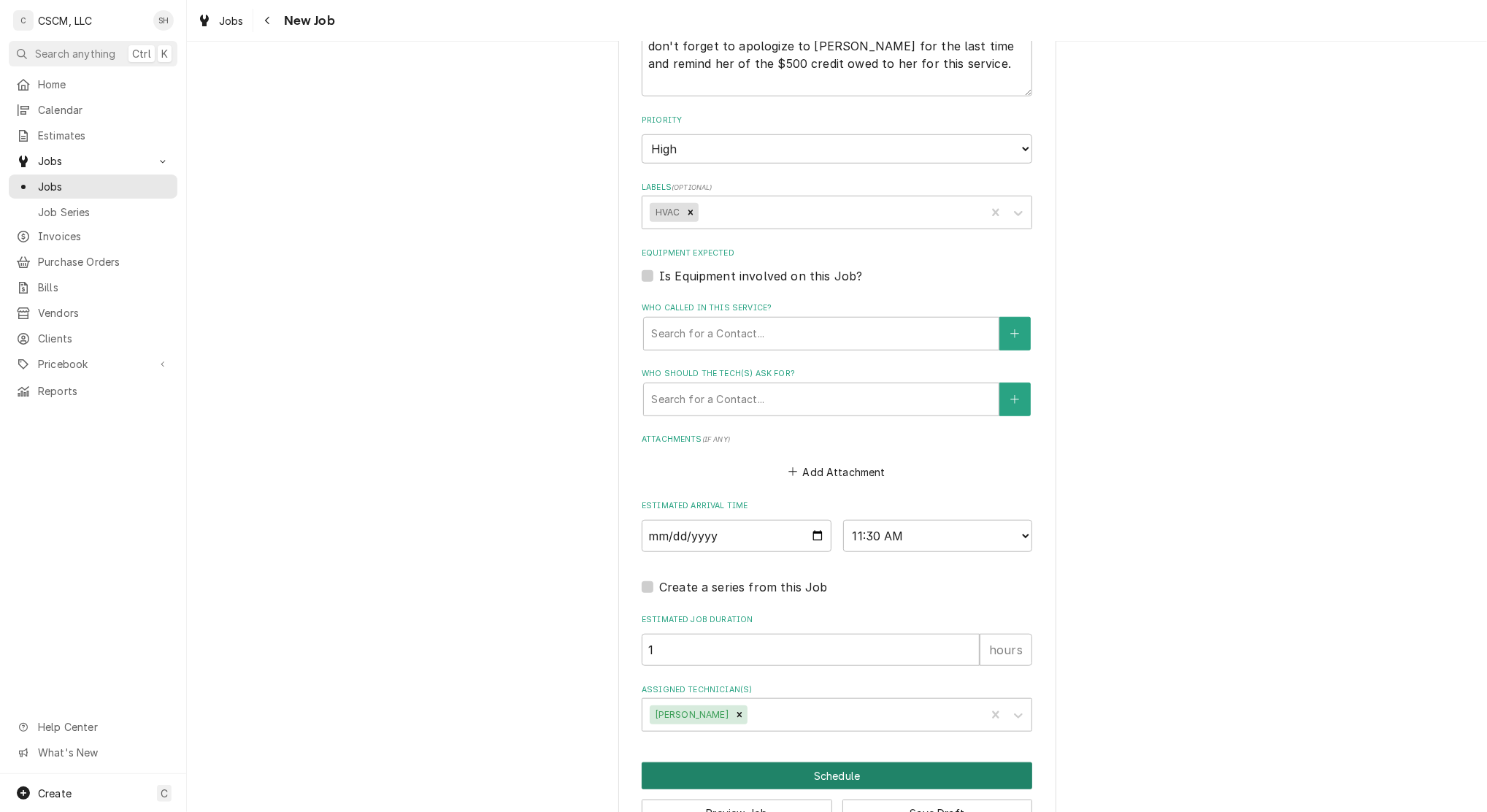
click at [710, 765] on button "Schedule" at bounding box center [837, 776] width 390 height 27
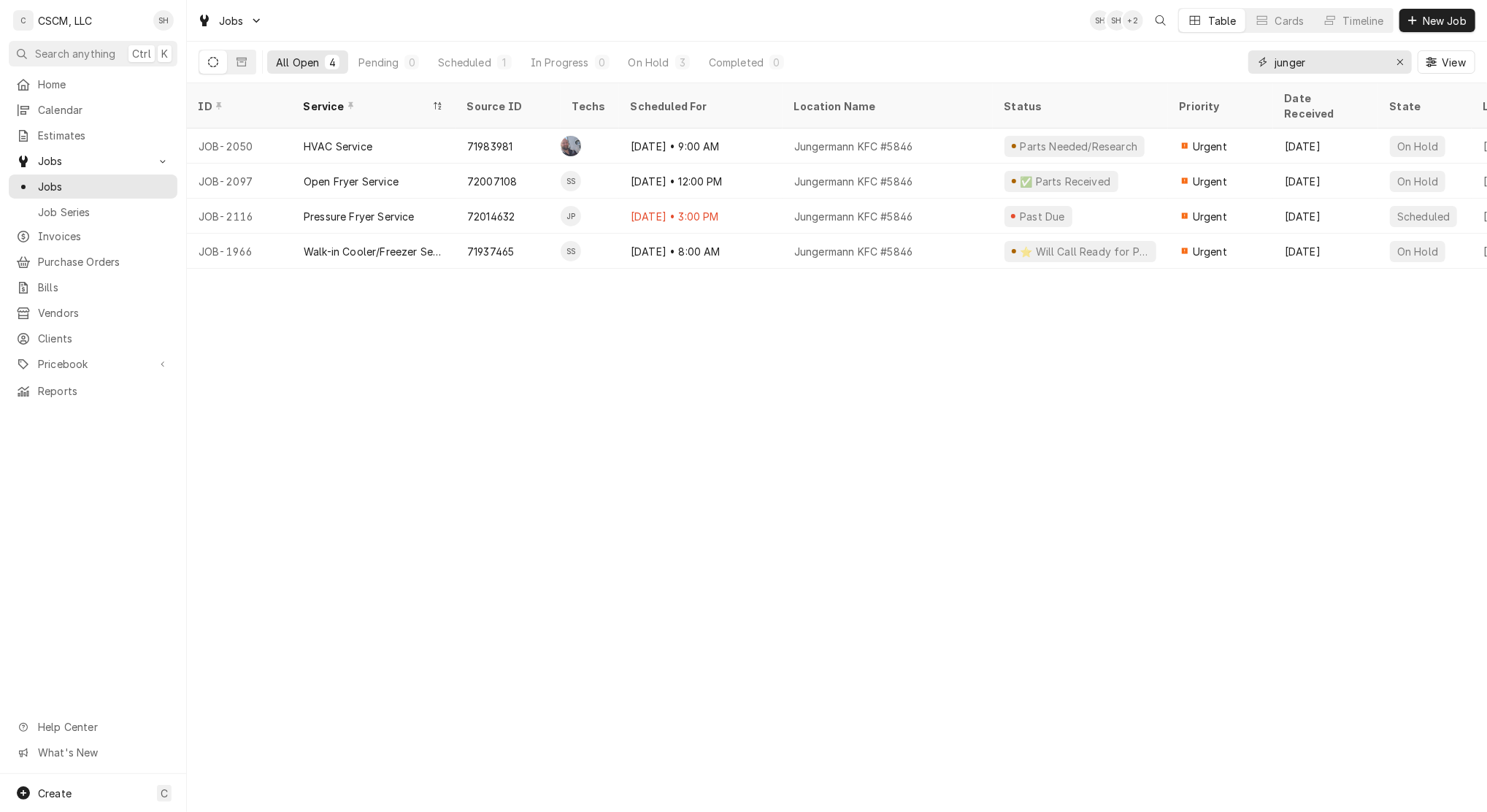
click at [1406, 66] on div "Erase input" at bounding box center [1400, 62] width 14 height 14
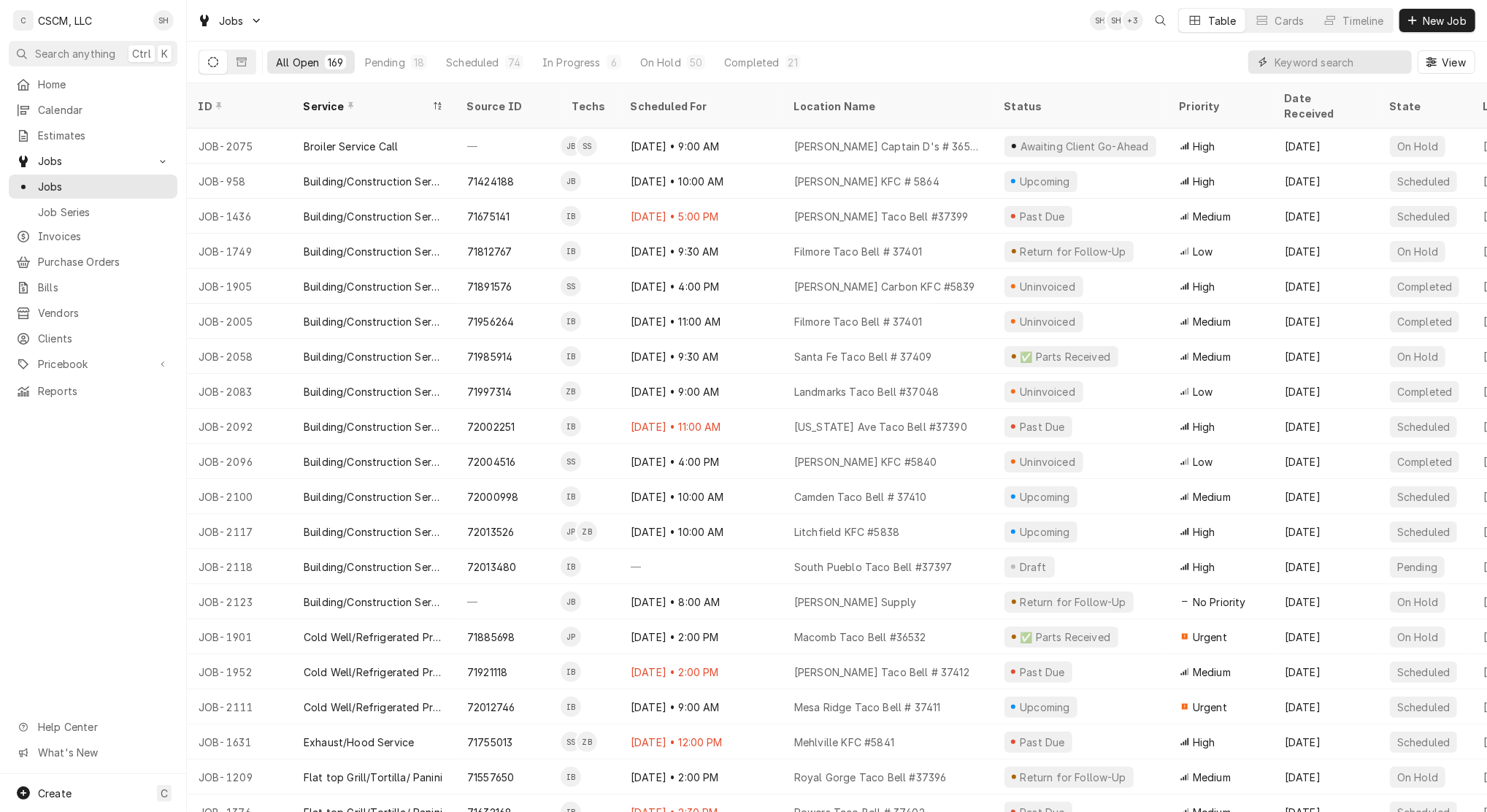
click at [1303, 71] on input "Dynamic Content Wrapper" at bounding box center [1339, 62] width 130 height 24
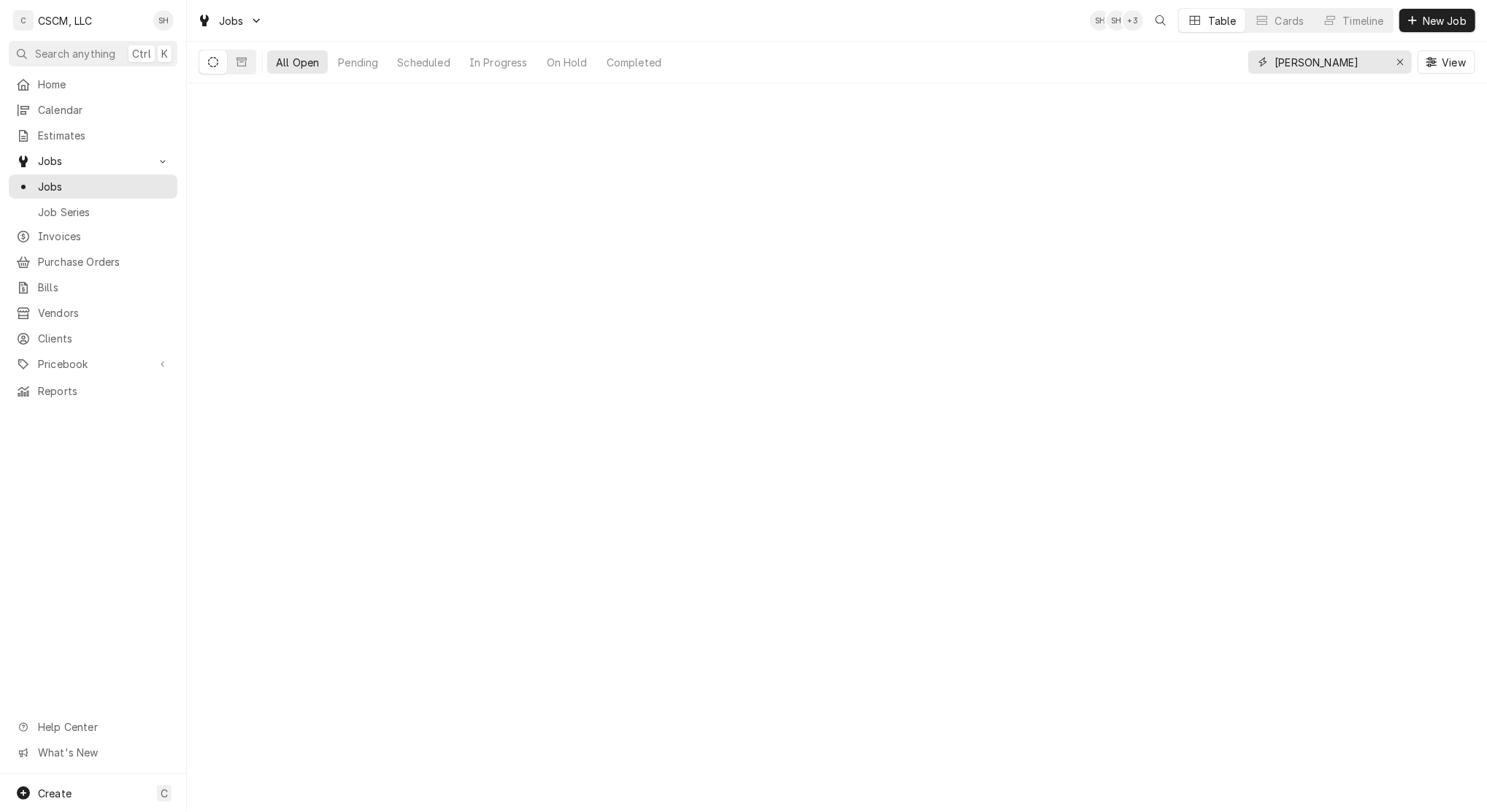
type input "[PERSON_NAME]"
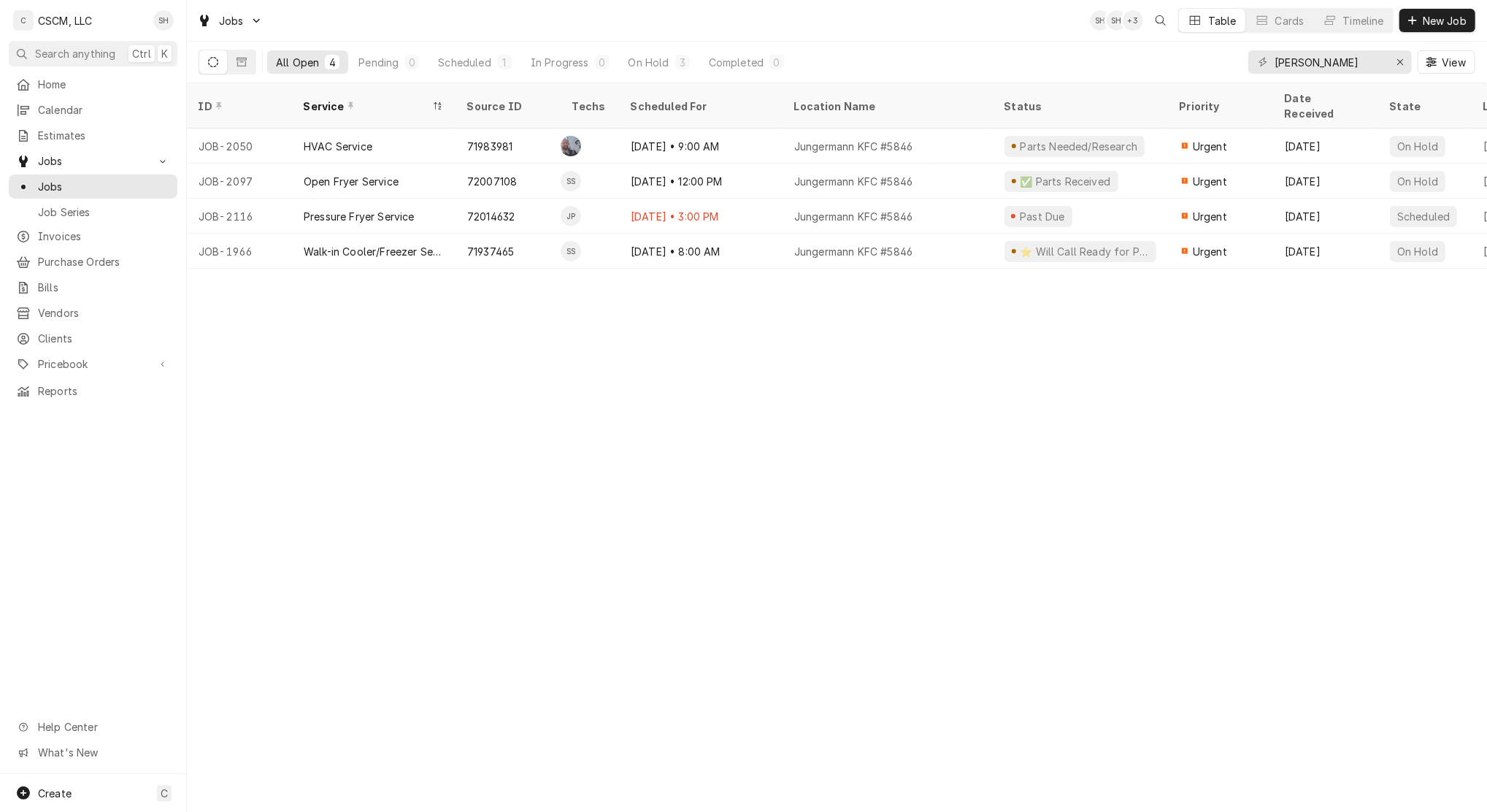
click at [831, 45] on div "All Open 4 Pending 0 Scheduled 1 In Progress 0 On Hold 3 Completed 0 [PERSON_NA…" at bounding box center [837, 62] width 1277 height 41
click at [736, 202] on div "[DATE] • 3:00 PM" at bounding box center [701, 216] width 164 height 35
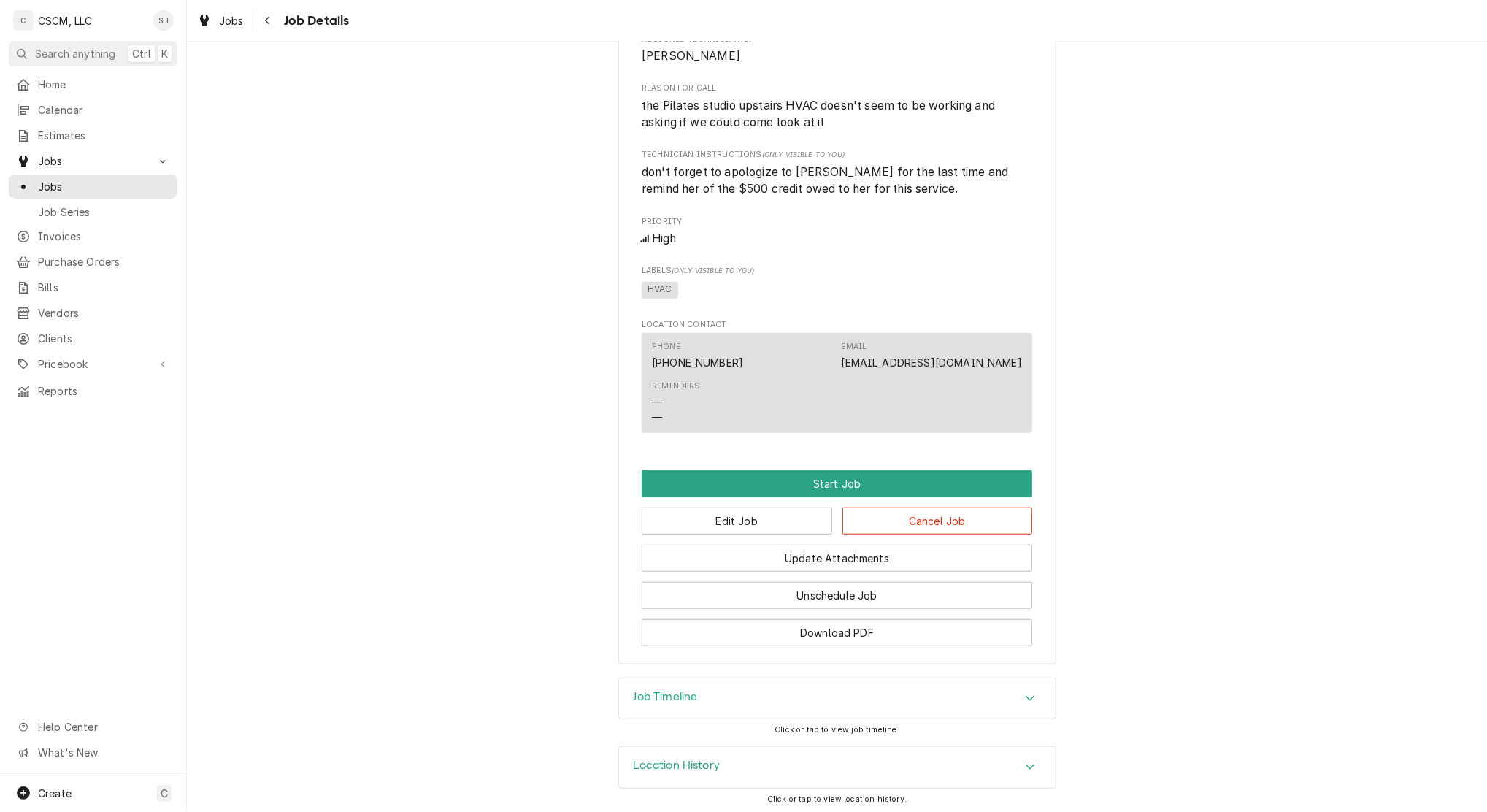
scroll to position [645, 0]
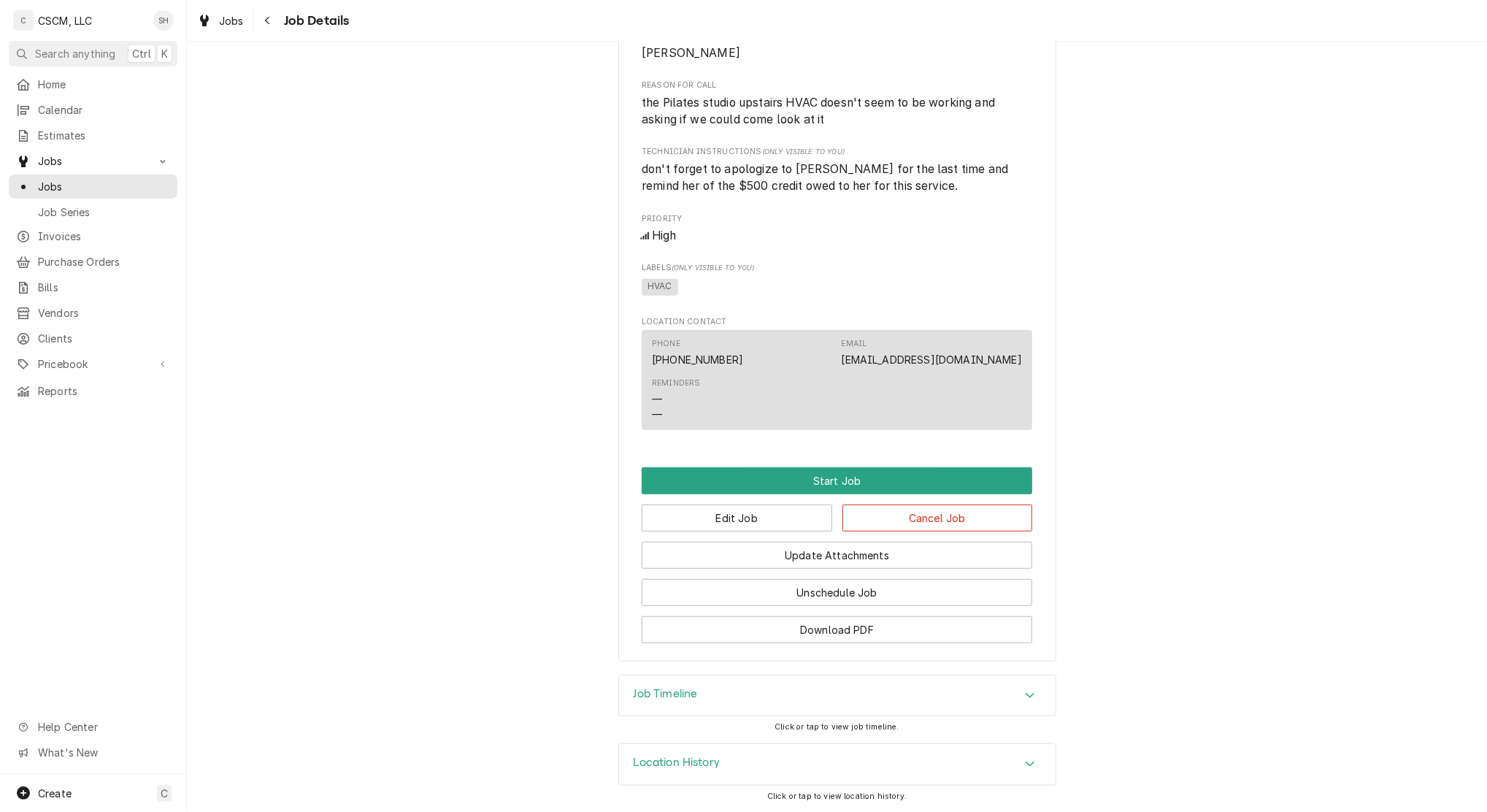
click at [709, 501] on div "Edit Job Cancel Job" at bounding box center [837, 513] width 390 height 37
click at [706, 510] on button "Edit Job" at bounding box center [736, 518] width 190 height 27
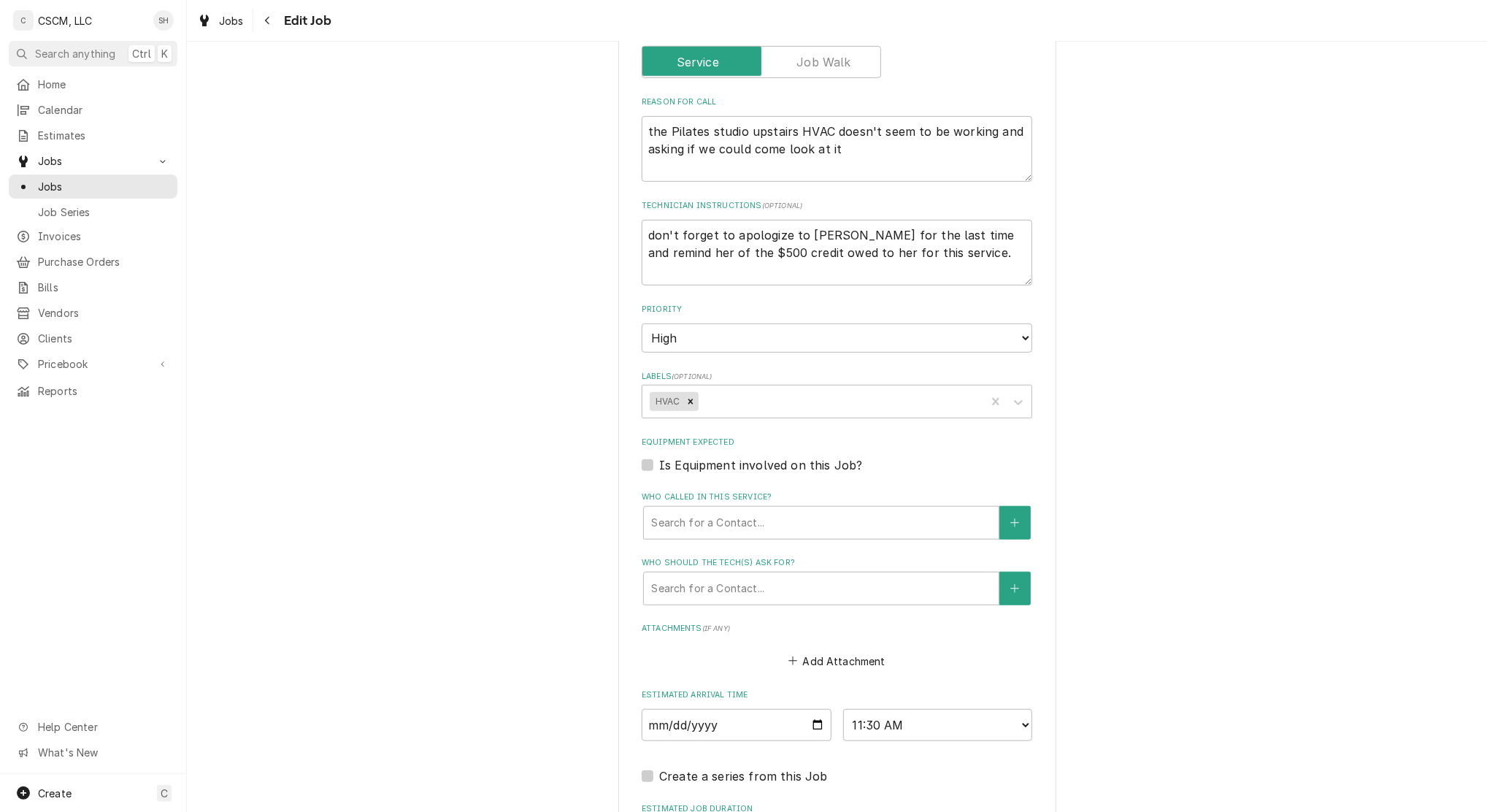
scroll to position [681, 0]
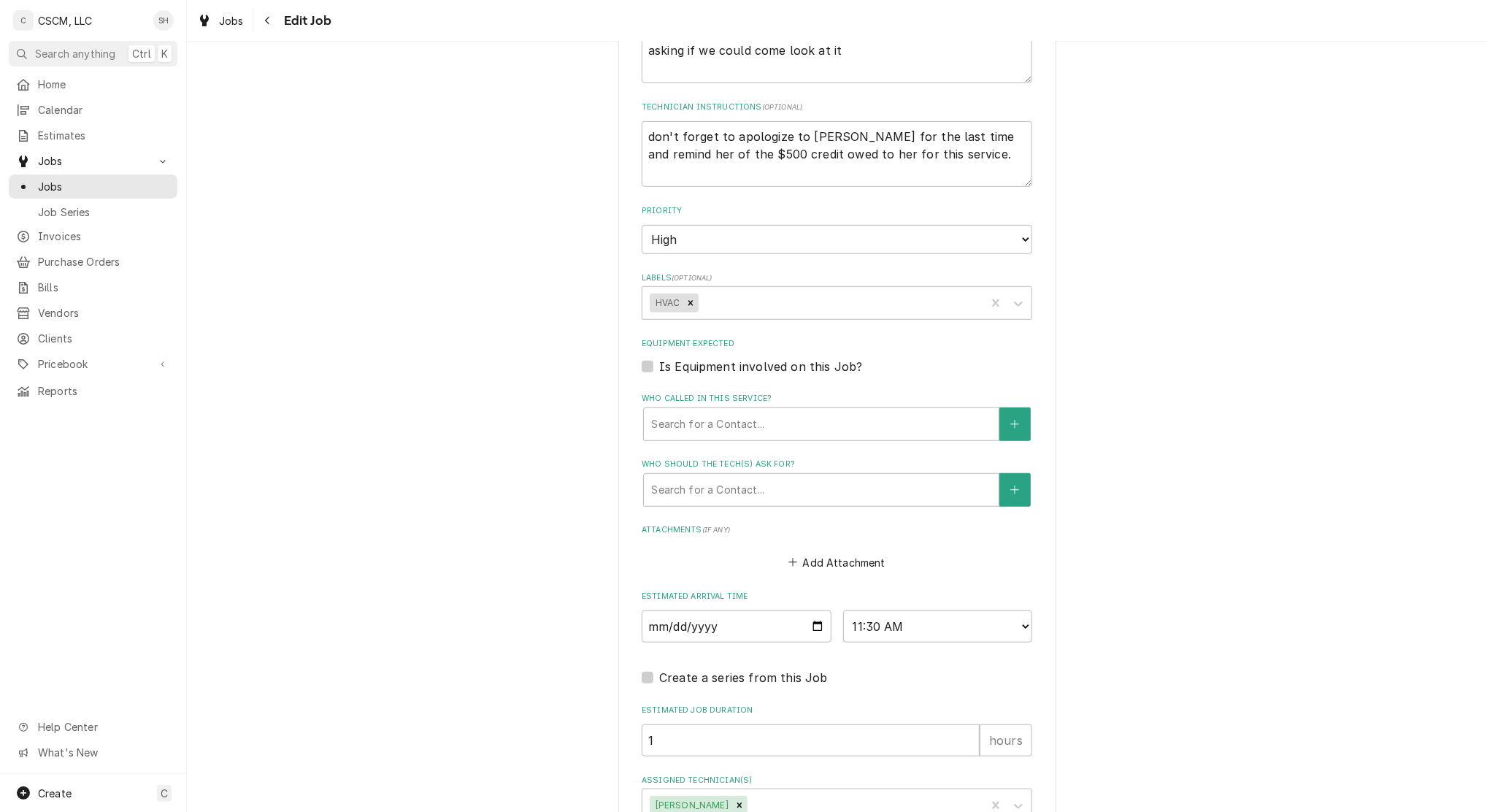
click at [678, 415] on div "Who called in this service?" at bounding box center [821, 423] width 341 height 26
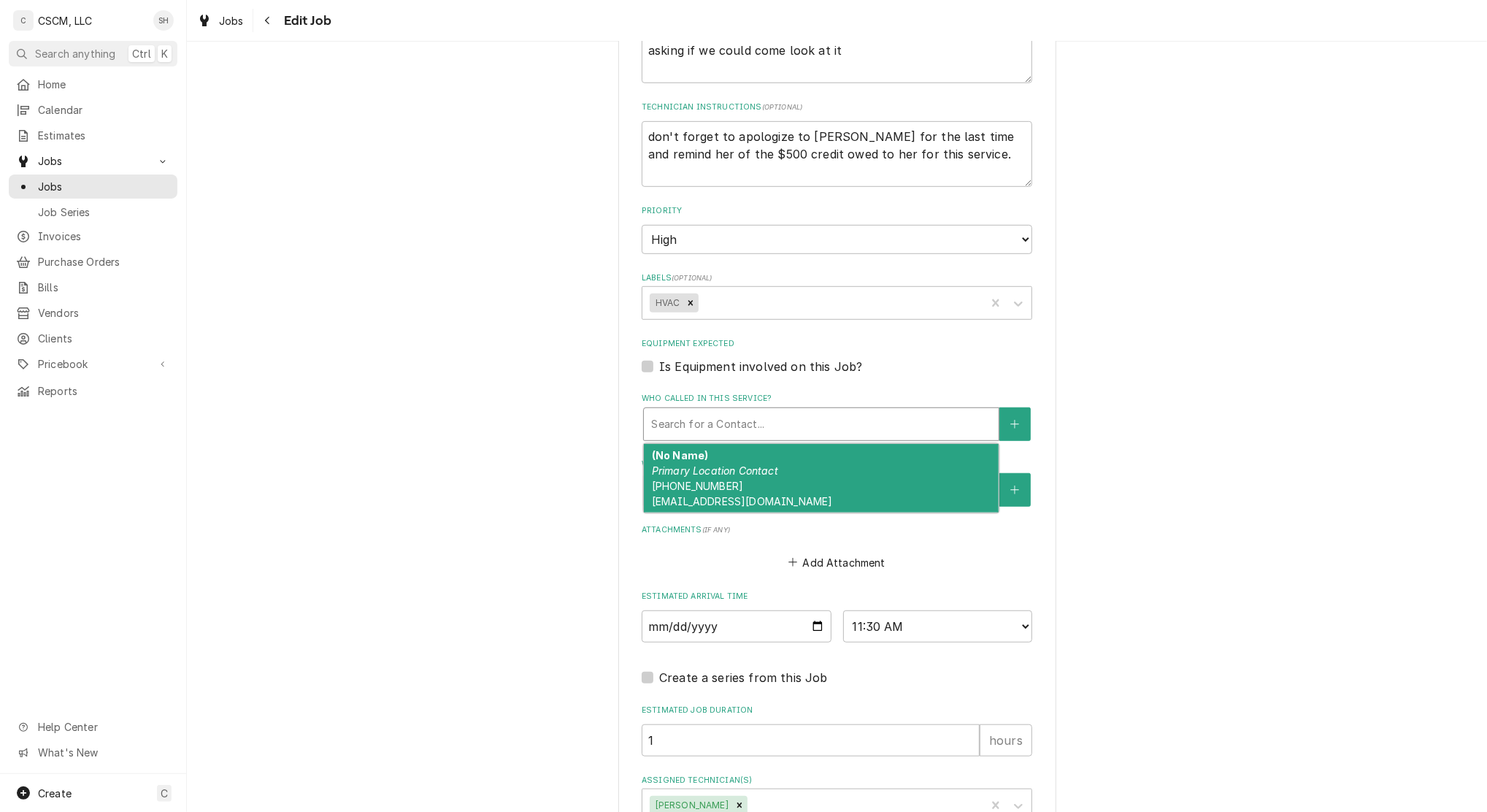
type textarea "x"
type input "j"
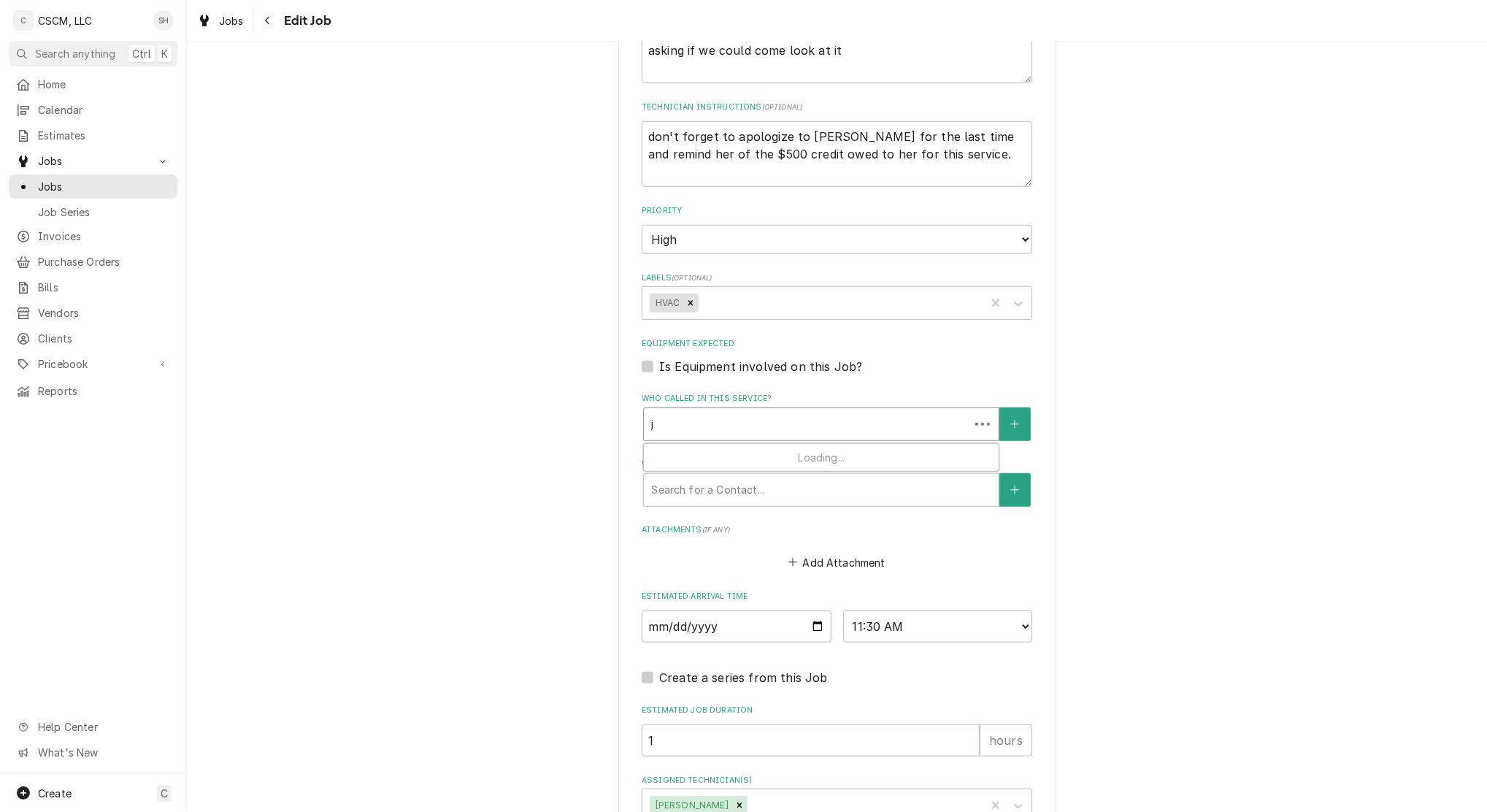
type textarea "x"
type input "ji"
type textarea "x"
type input "jil"
type textarea "x"
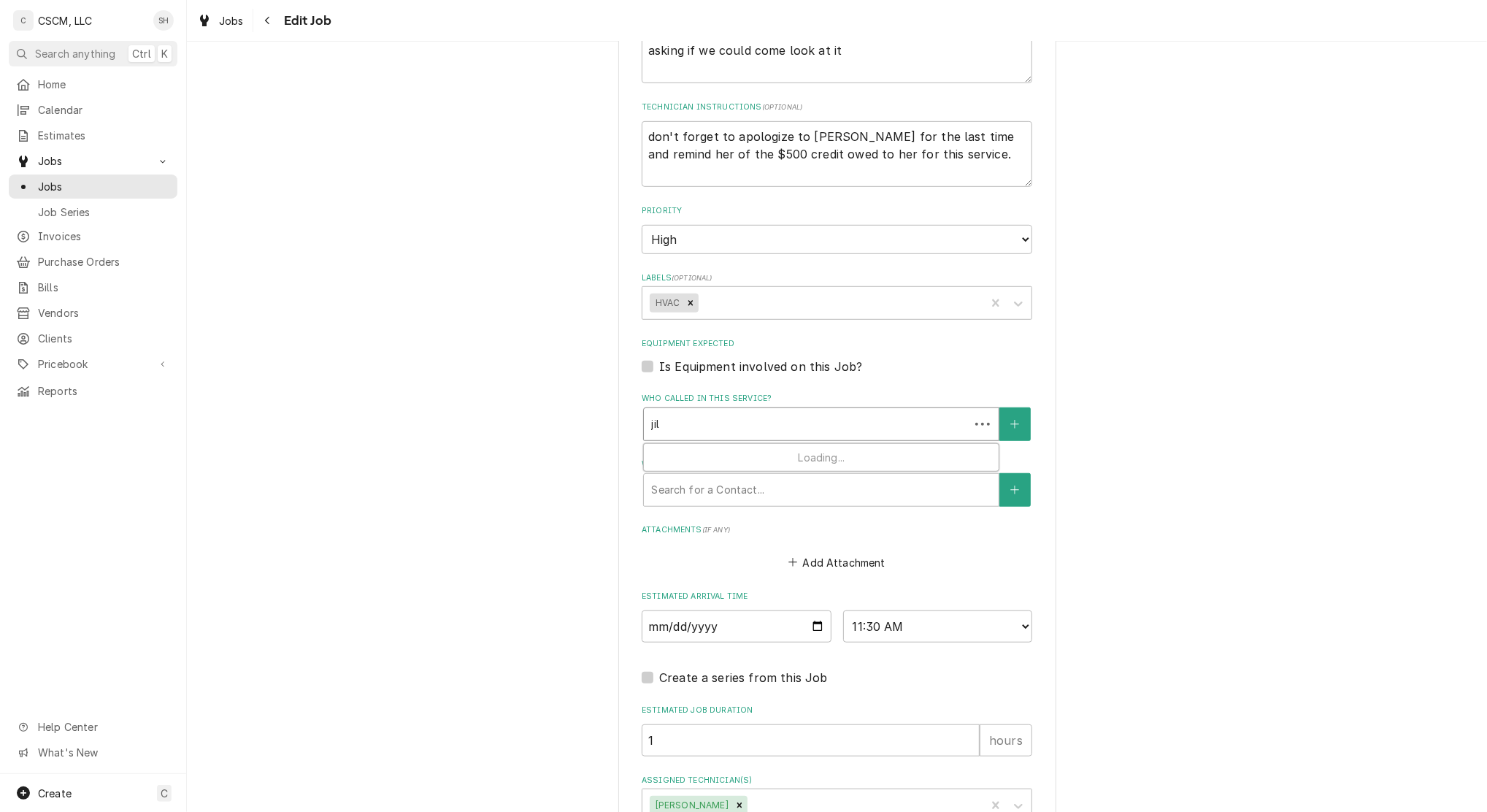
type input "[PERSON_NAME]"
type textarea "x"
type input "jil"
type textarea "x"
type input "ji"
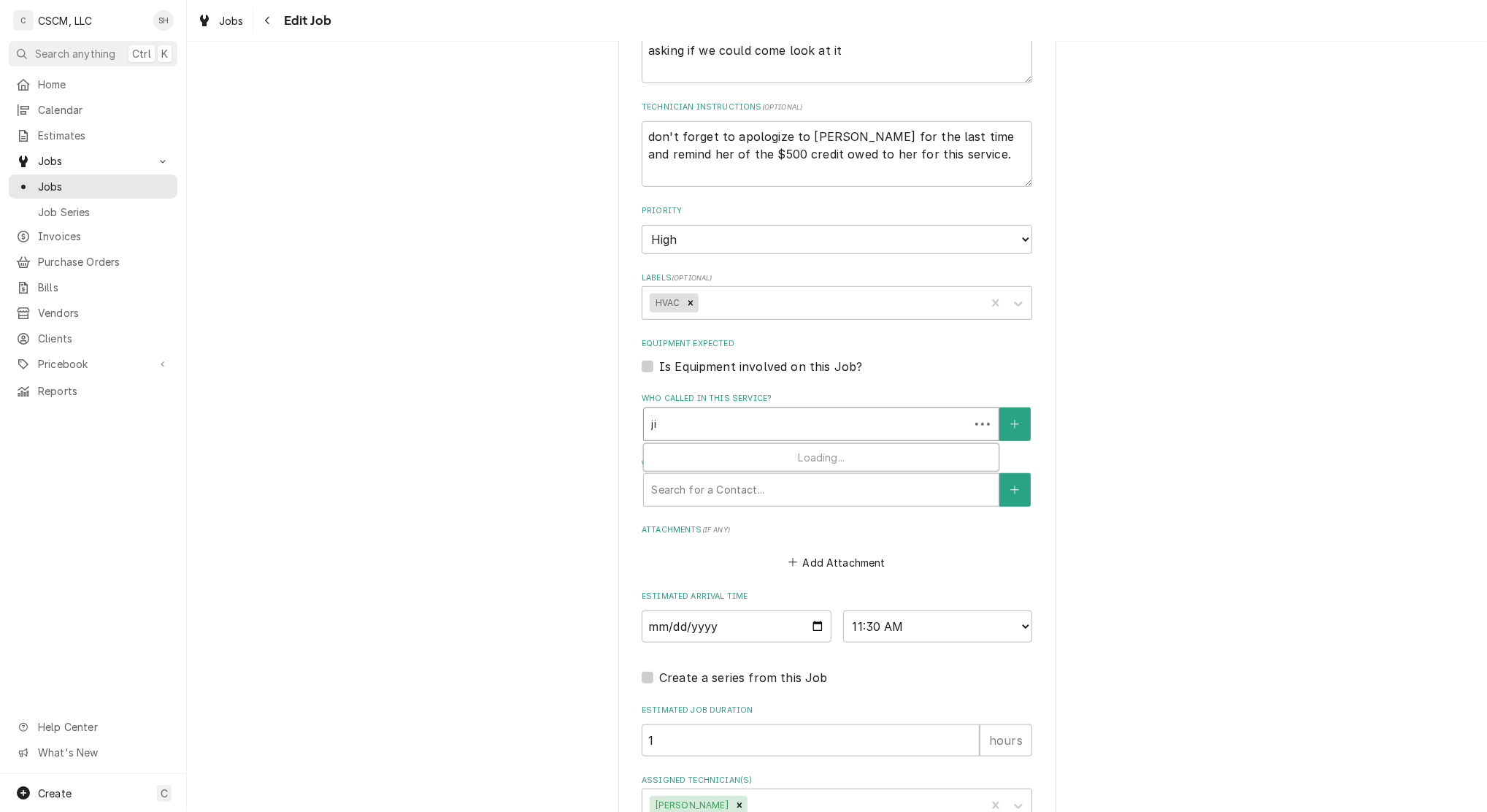
type textarea "x"
type input "j"
type textarea "x"
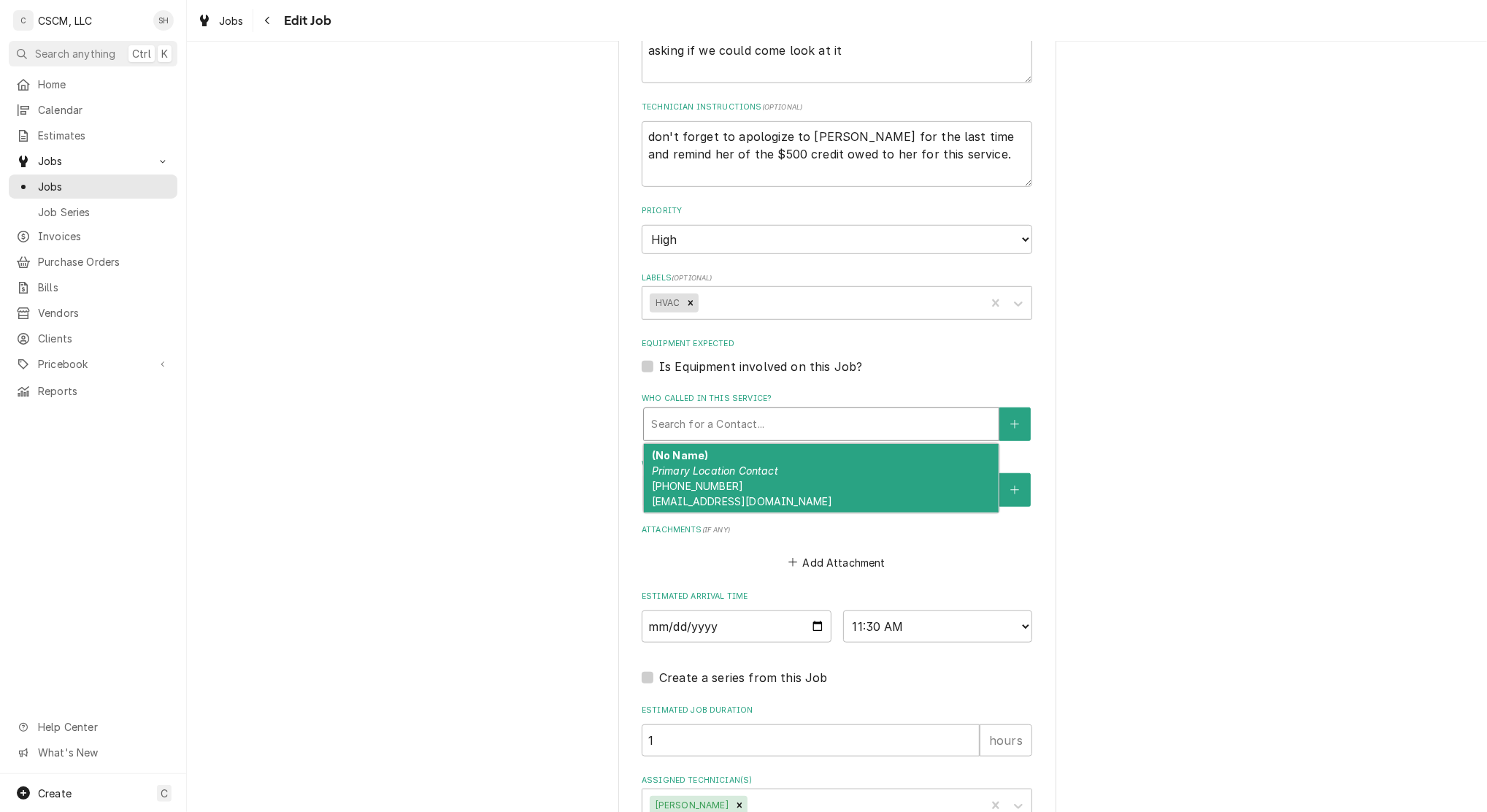
click at [797, 464] on div "(No Name) Primary Location Contact [PHONE_NUMBER] [EMAIL_ADDRESS][DOMAIN_NAME]" at bounding box center [821, 478] width 355 height 69
type textarea "x"
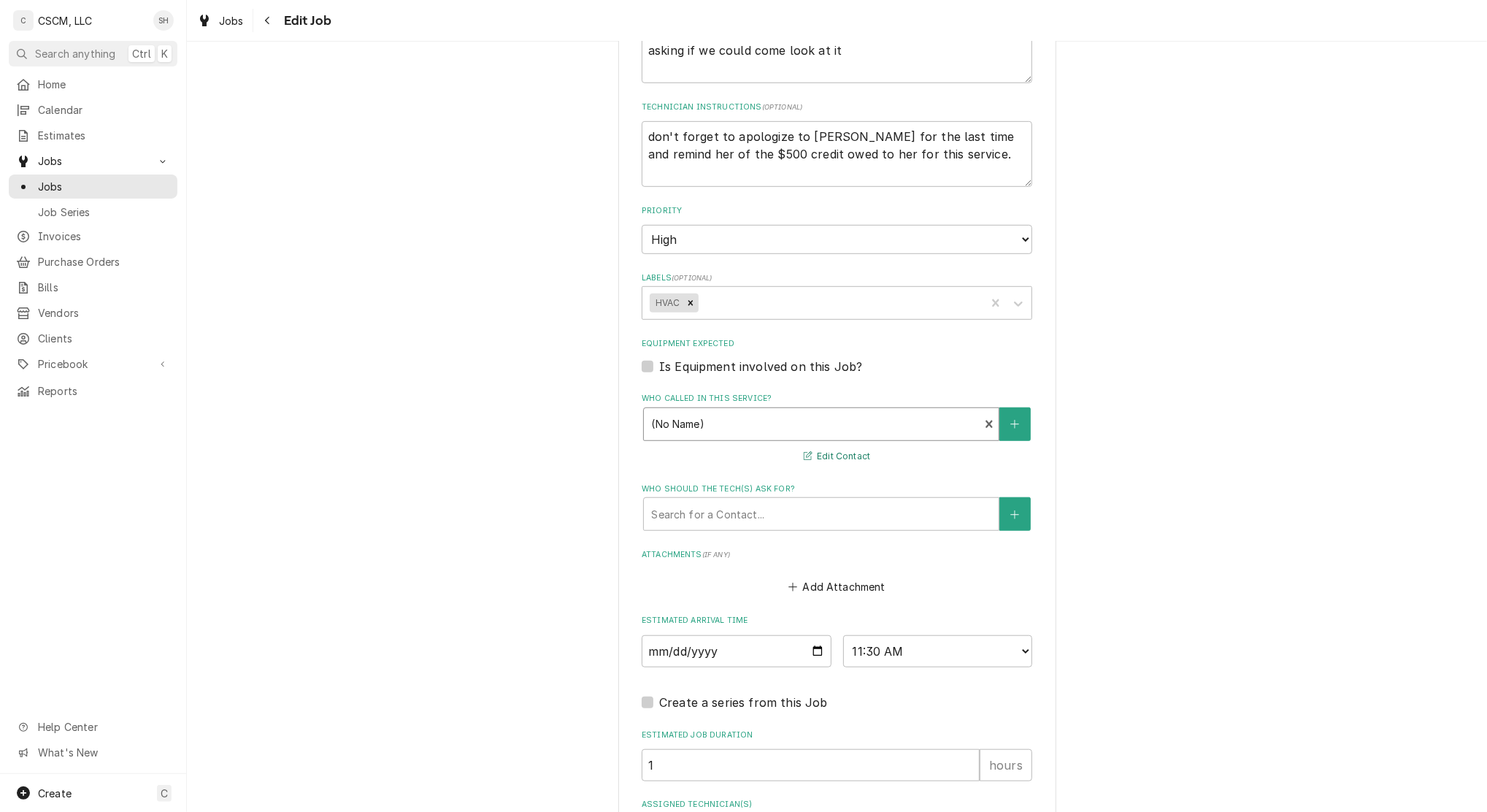
click at [821, 453] on button "Edit Contact" at bounding box center [838, 456] width 71 height 18
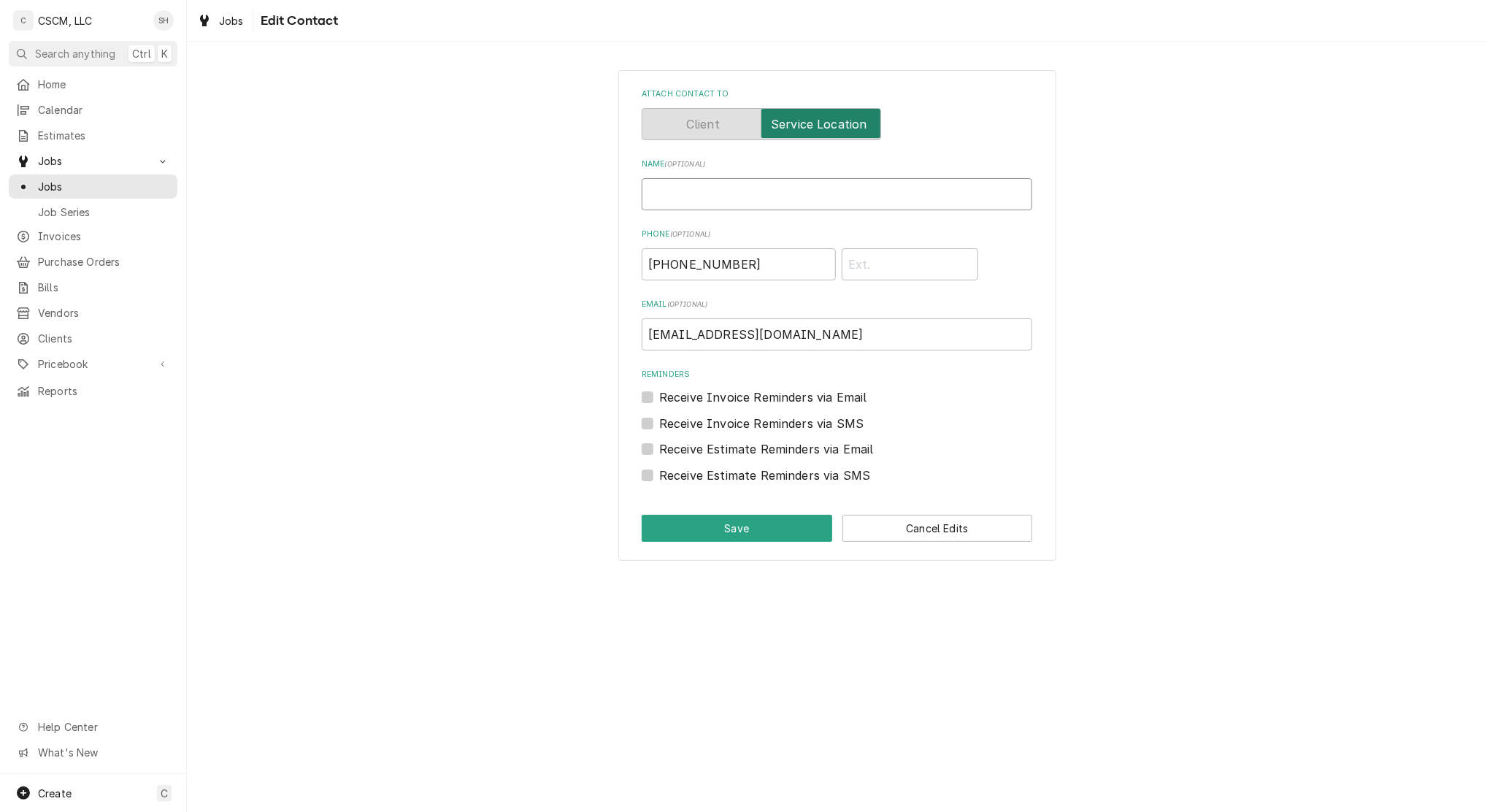
click at [702, 201] on input "Name ( optional )" at bounding box center [837, 194] width 390 height 32
type input "[PERSON_NAME]"
click at [683, 529] on button "Save" at bounding box center [736, 528] width 190 height 27
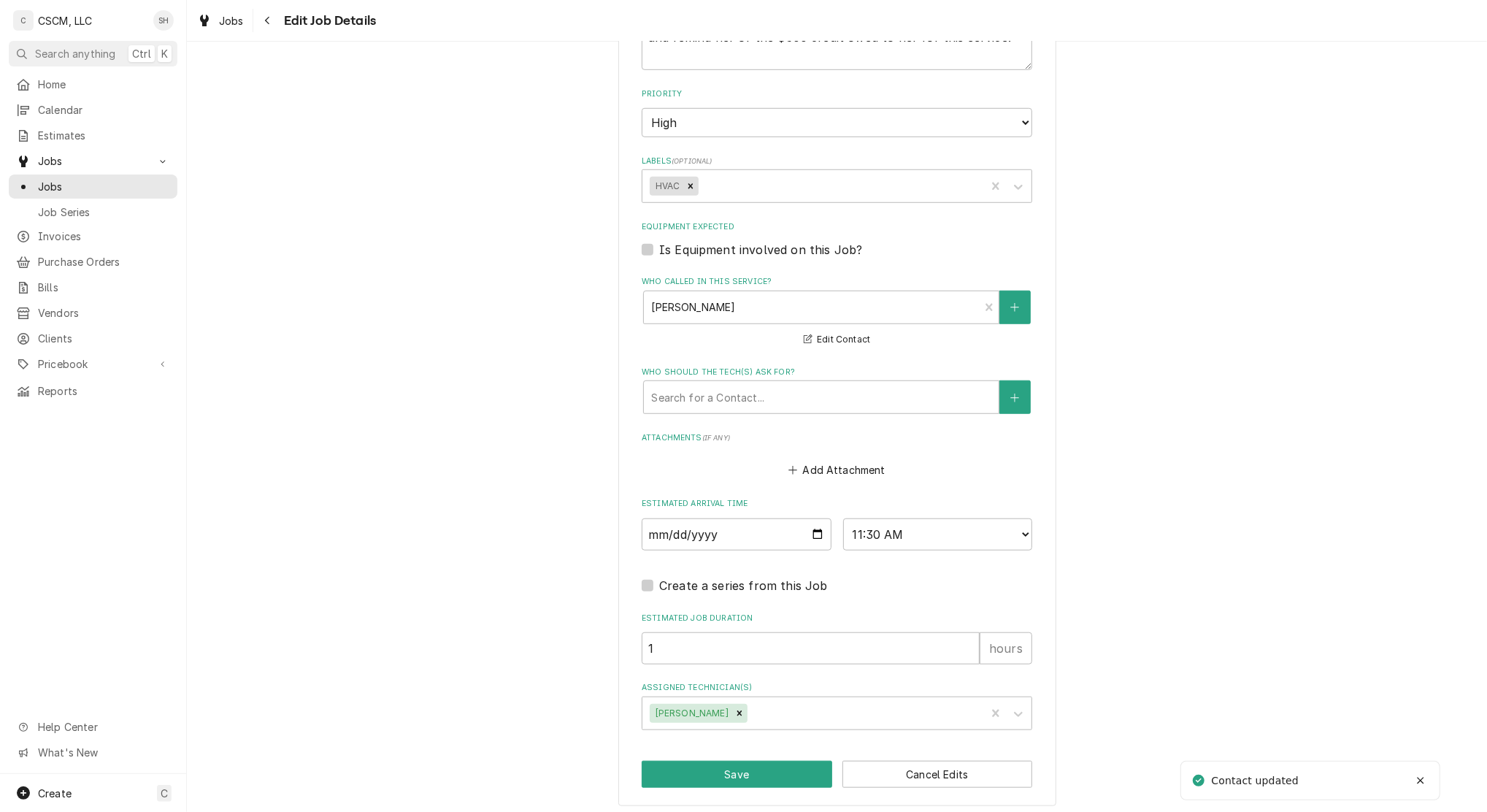
scroll to position [803, 0]
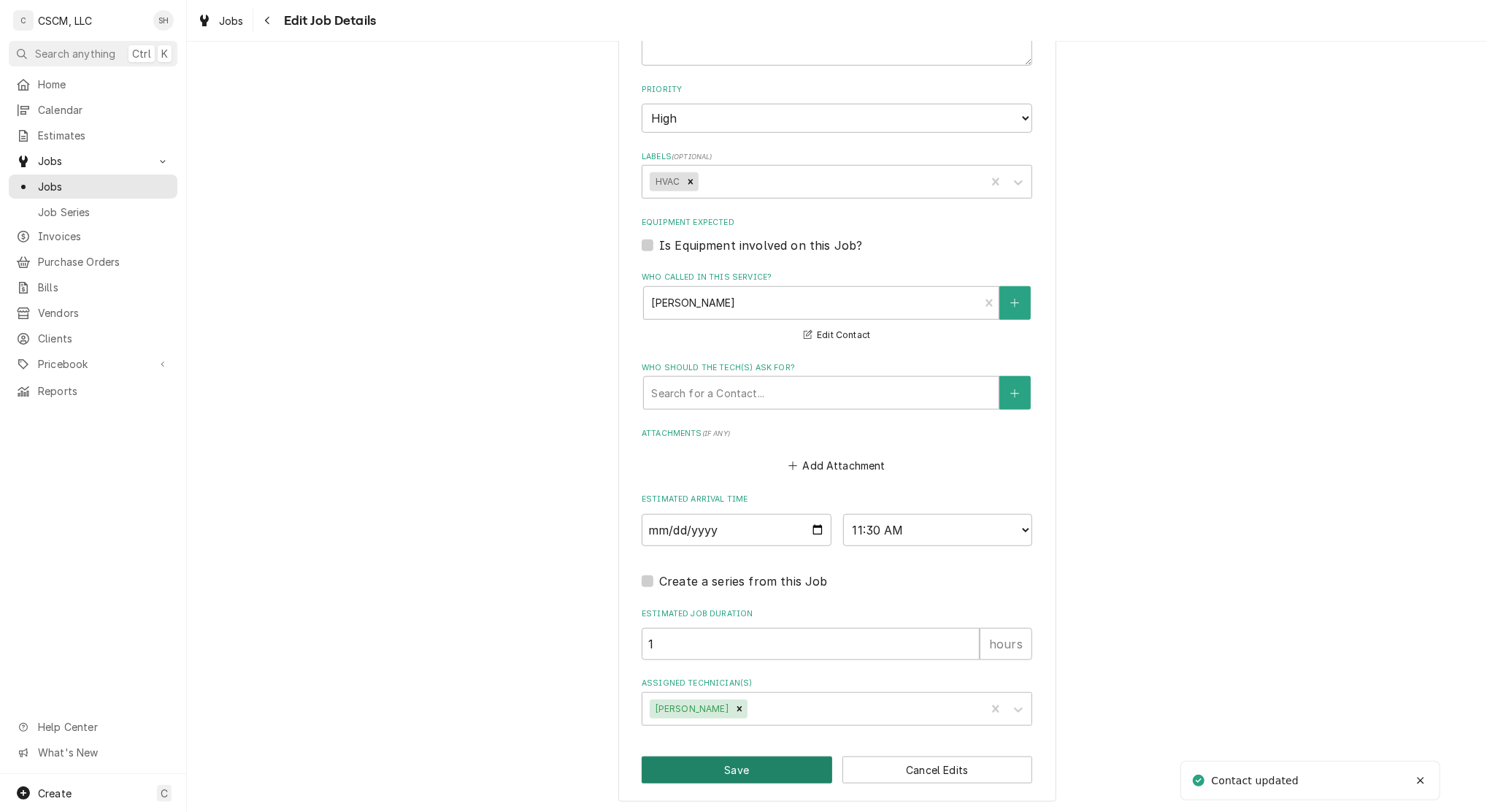
click at [674, 769] on button "Save" at bounding box center [736, 769] width 190 height 27
type textarea "x"
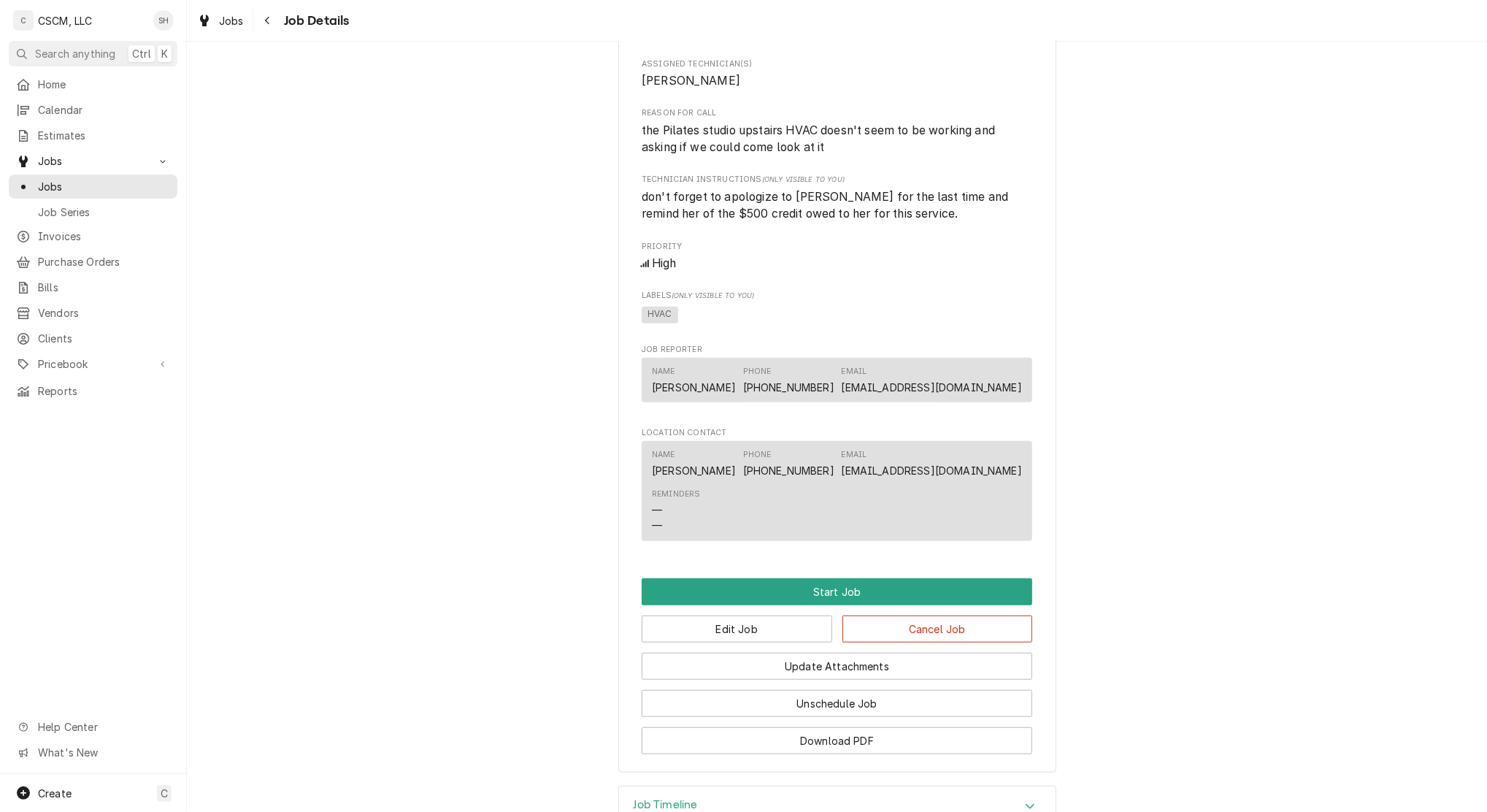
scroll to position [727, 0]
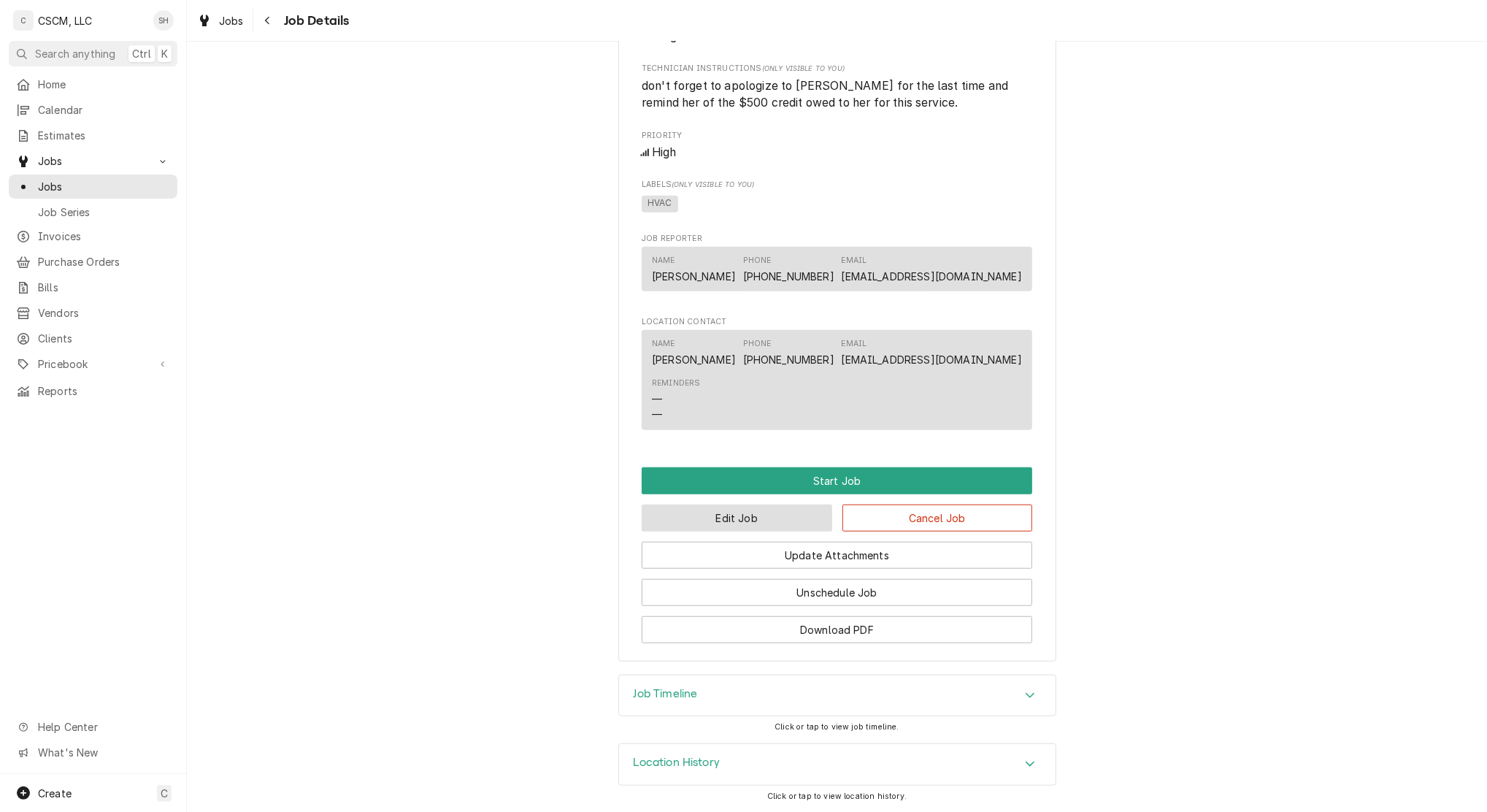
click at [717, 508] on button "Edit Job" at bounding box center [736, 518] width 190 height 27
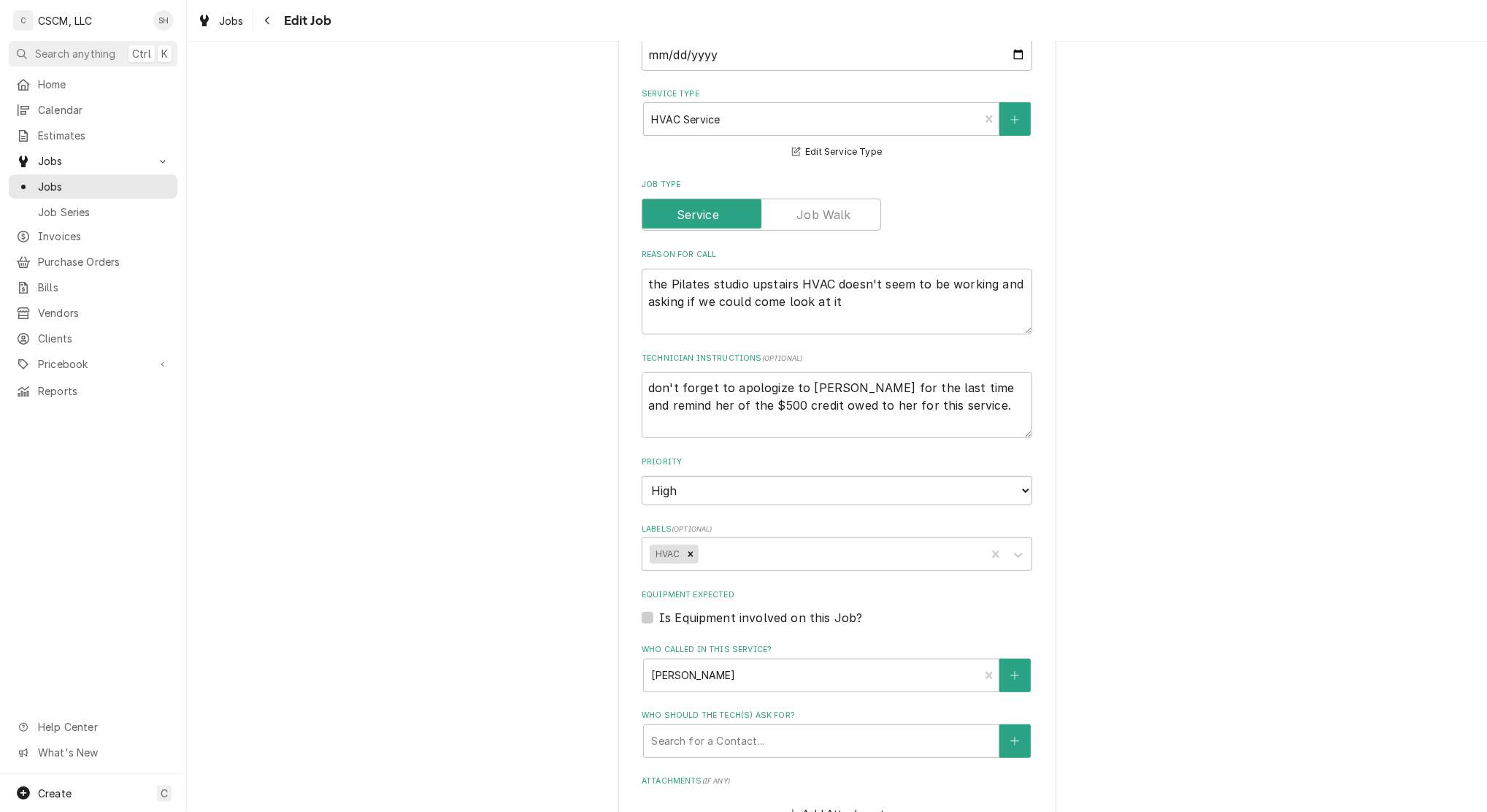
scroll to position [681, 0]
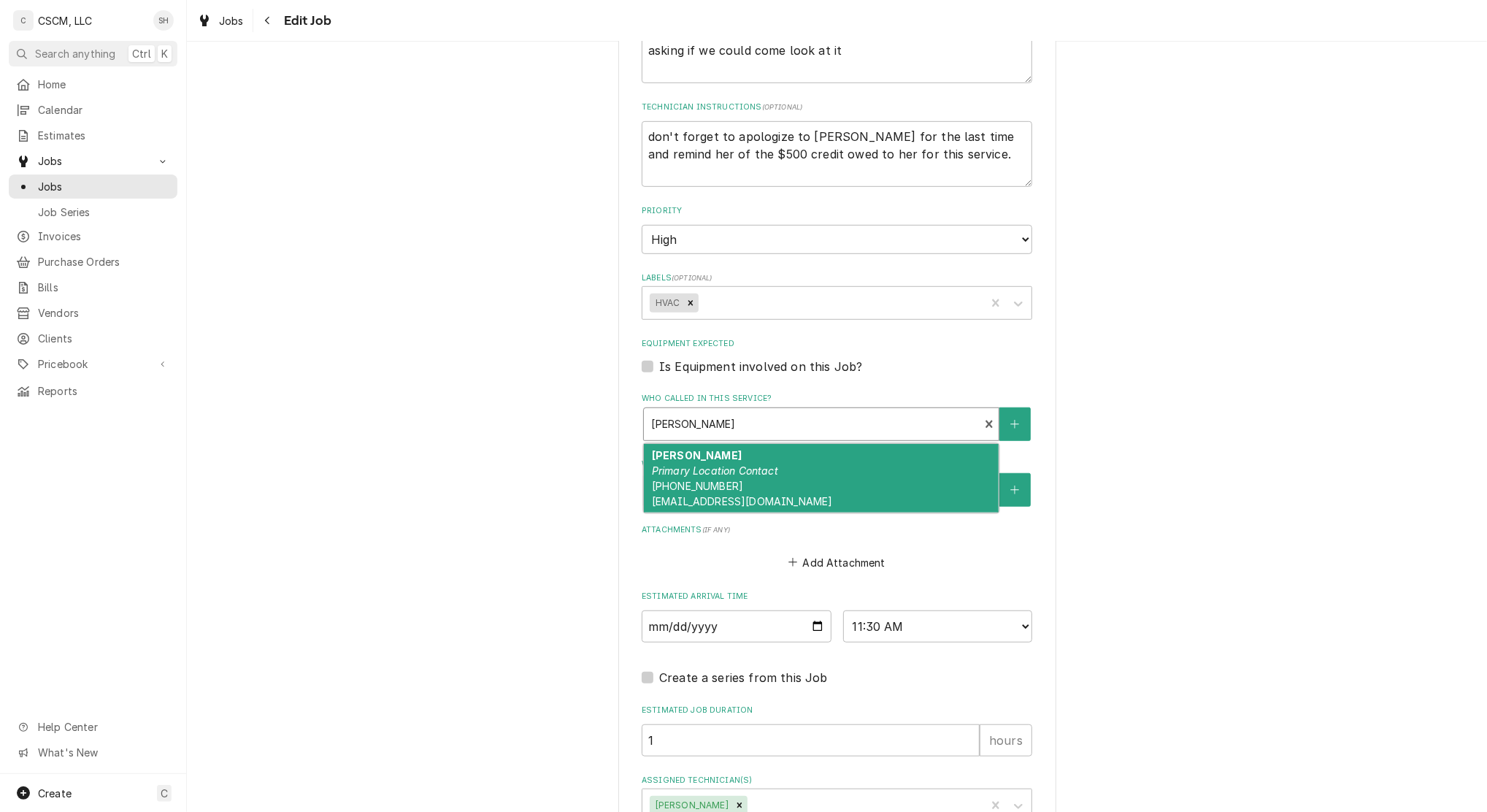
click at [789, 419] on div "Who called in this service?" at bounding box center [811, 423] width 321 height 26
click at [514, 461] on div "Use the fields below to edit this job: Client Details Client 921 Building Corp …" at bounding box center [838, 143] width 1301 height 1535
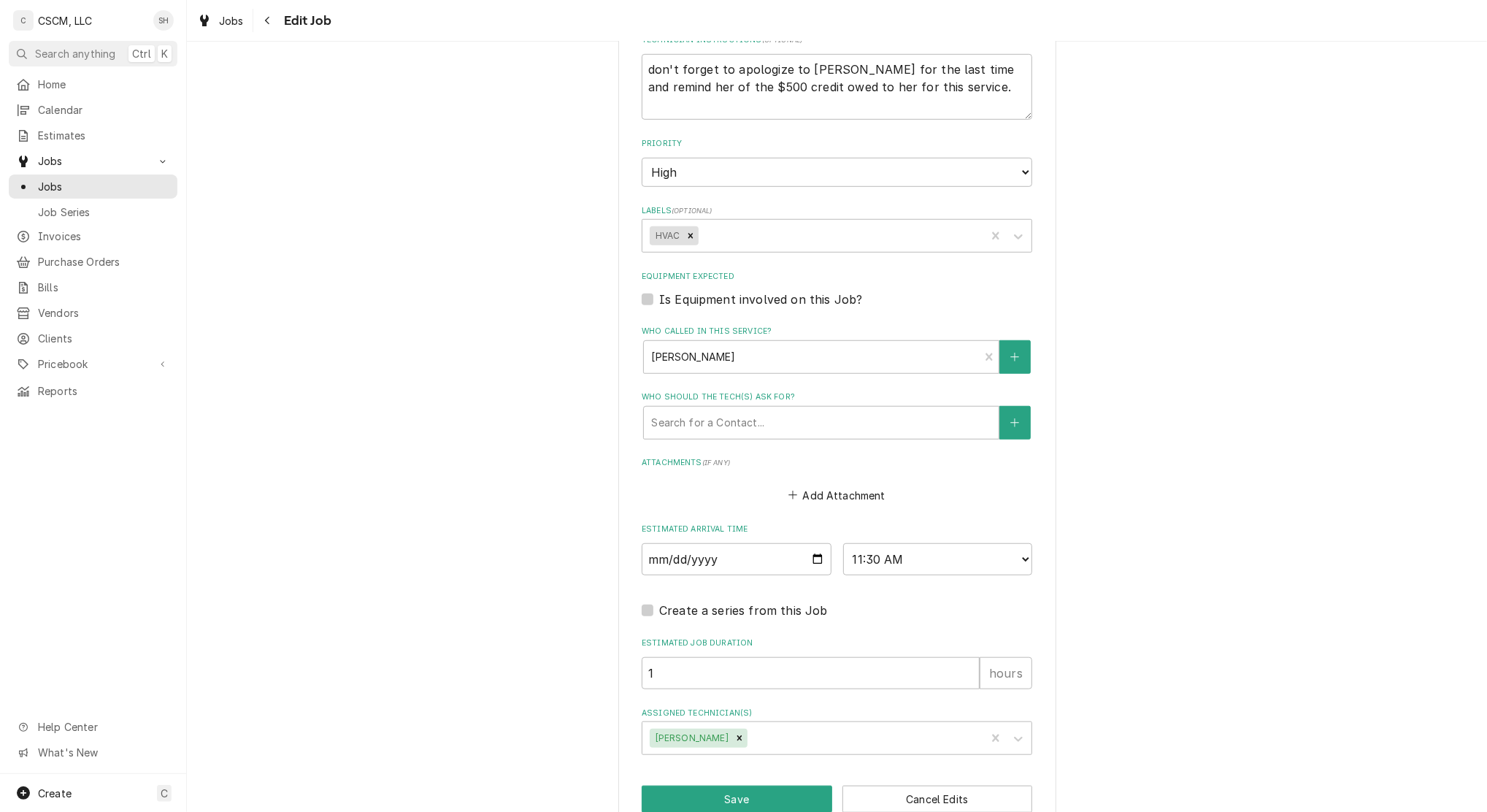
scroll to position [778, 0]
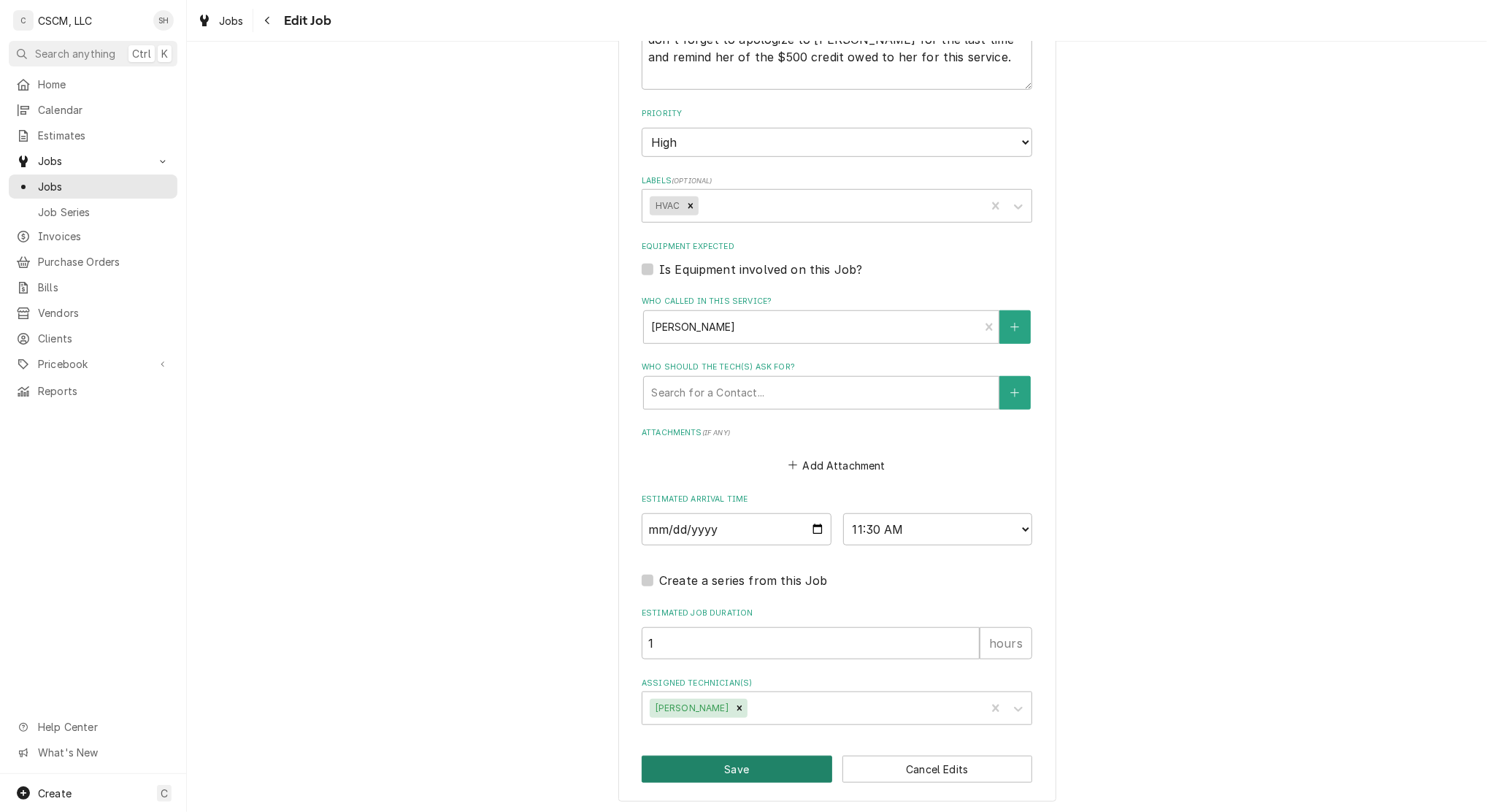
click at [728, 764] on button "Save" at bounding box center [736, 769] width 190 height 27
type textarea "x"
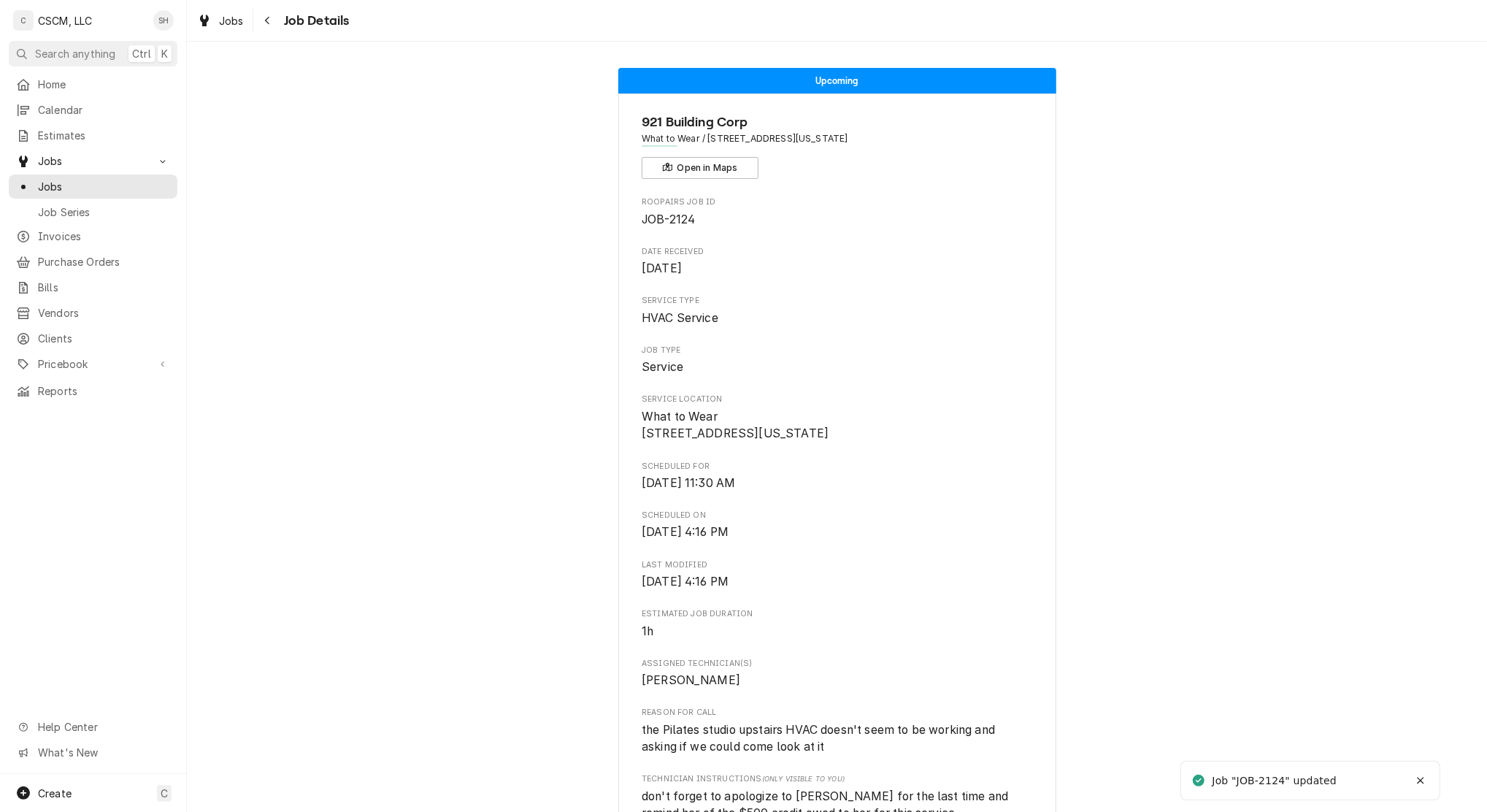
click at [263, 21] on div "Navigate back" at bounding box center [268, 21] width 14 height 14
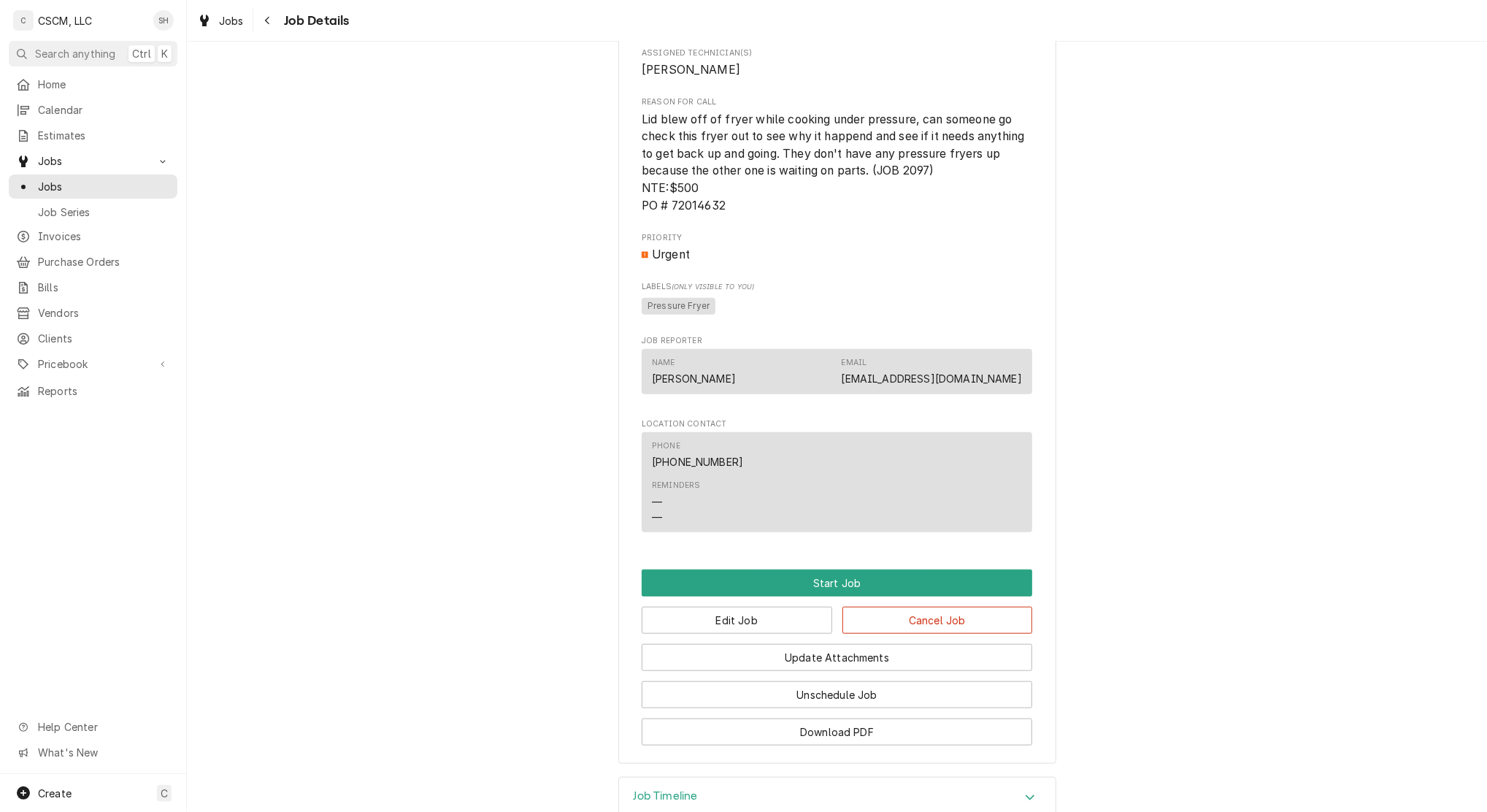
scroll to position [949, 0]
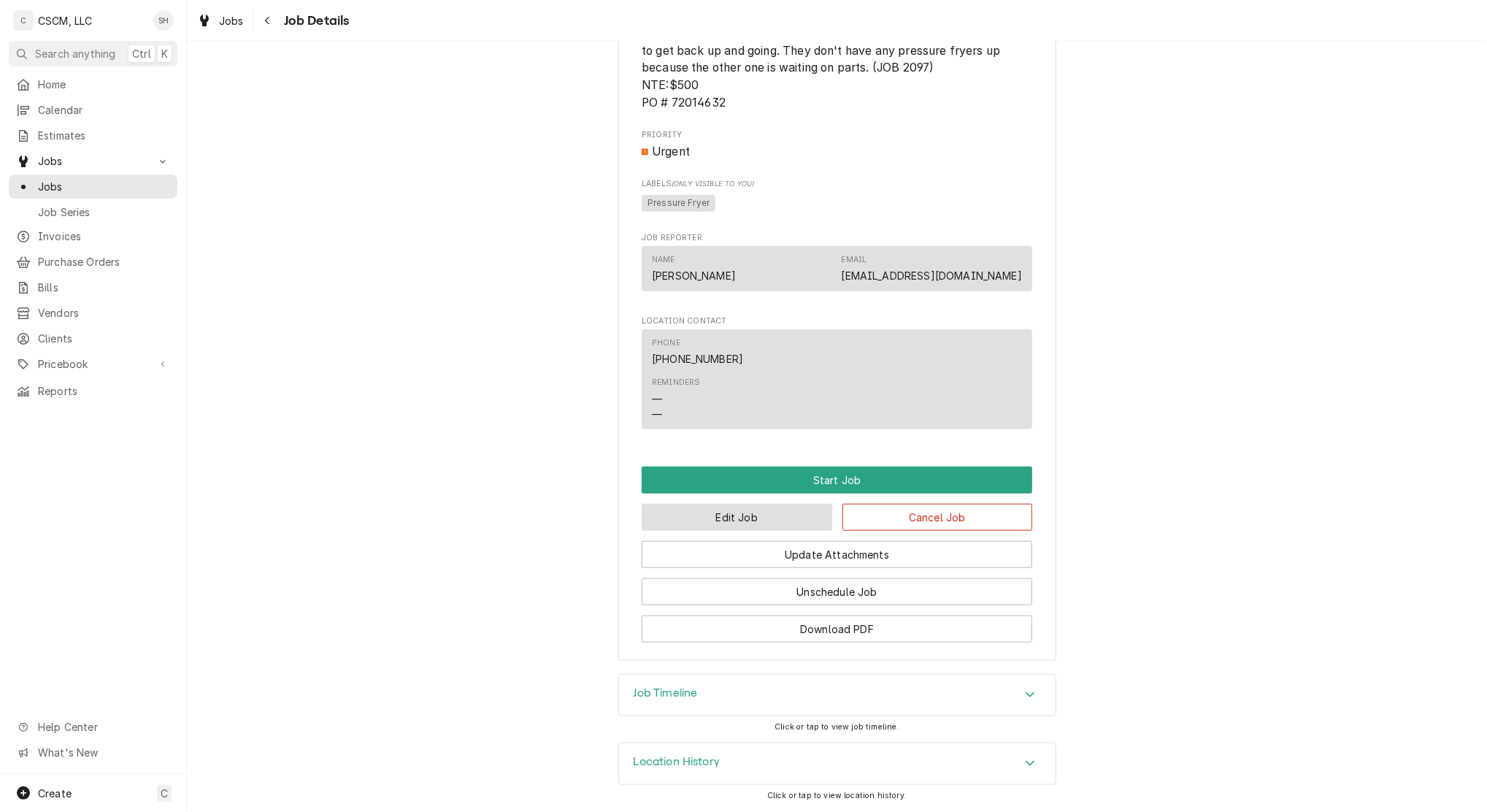
click at [750, 524] on button "Edit Job" at bounding box center [736, 517] width 190 height 27
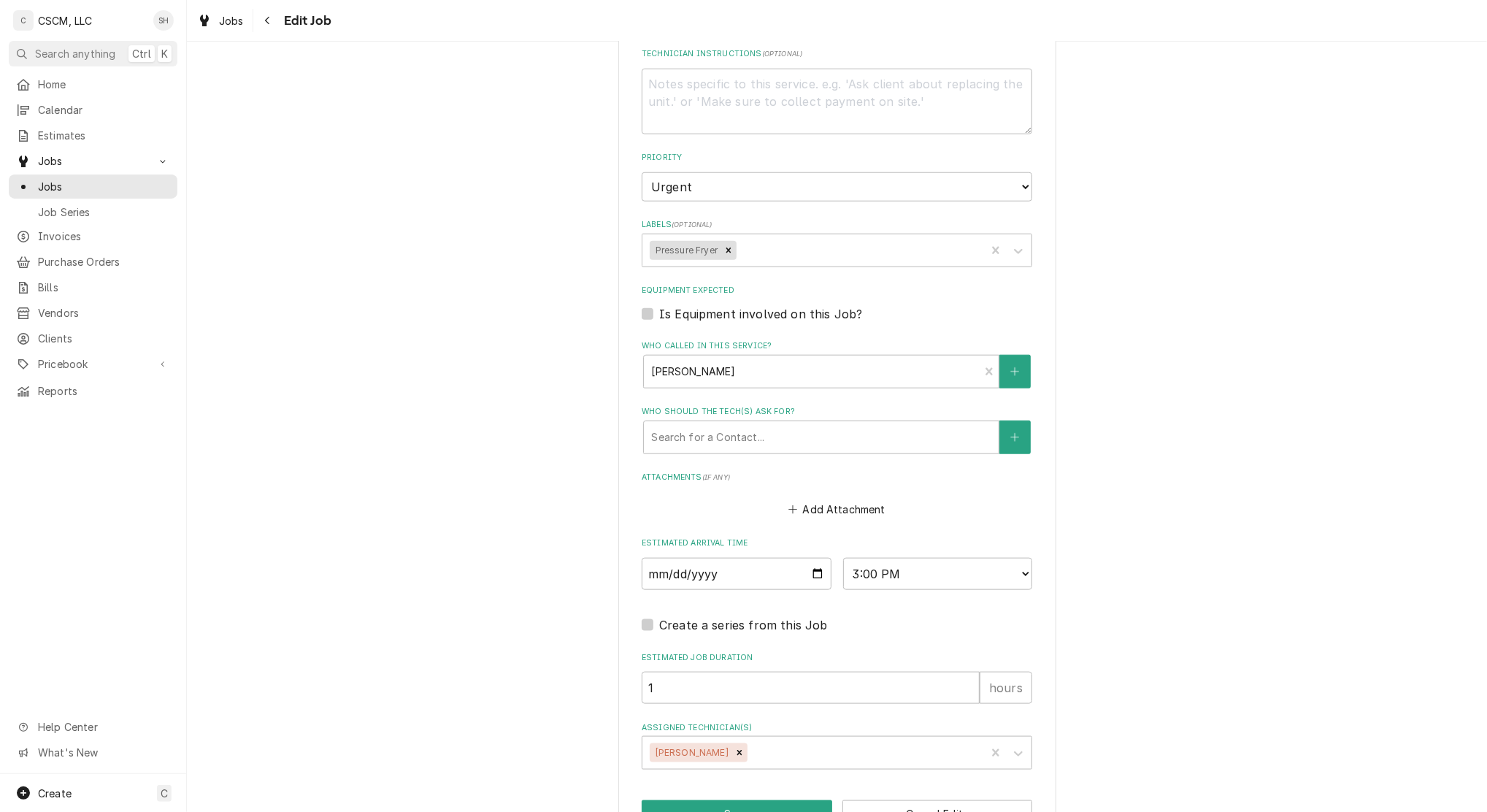
scroll to position [1142, 0]
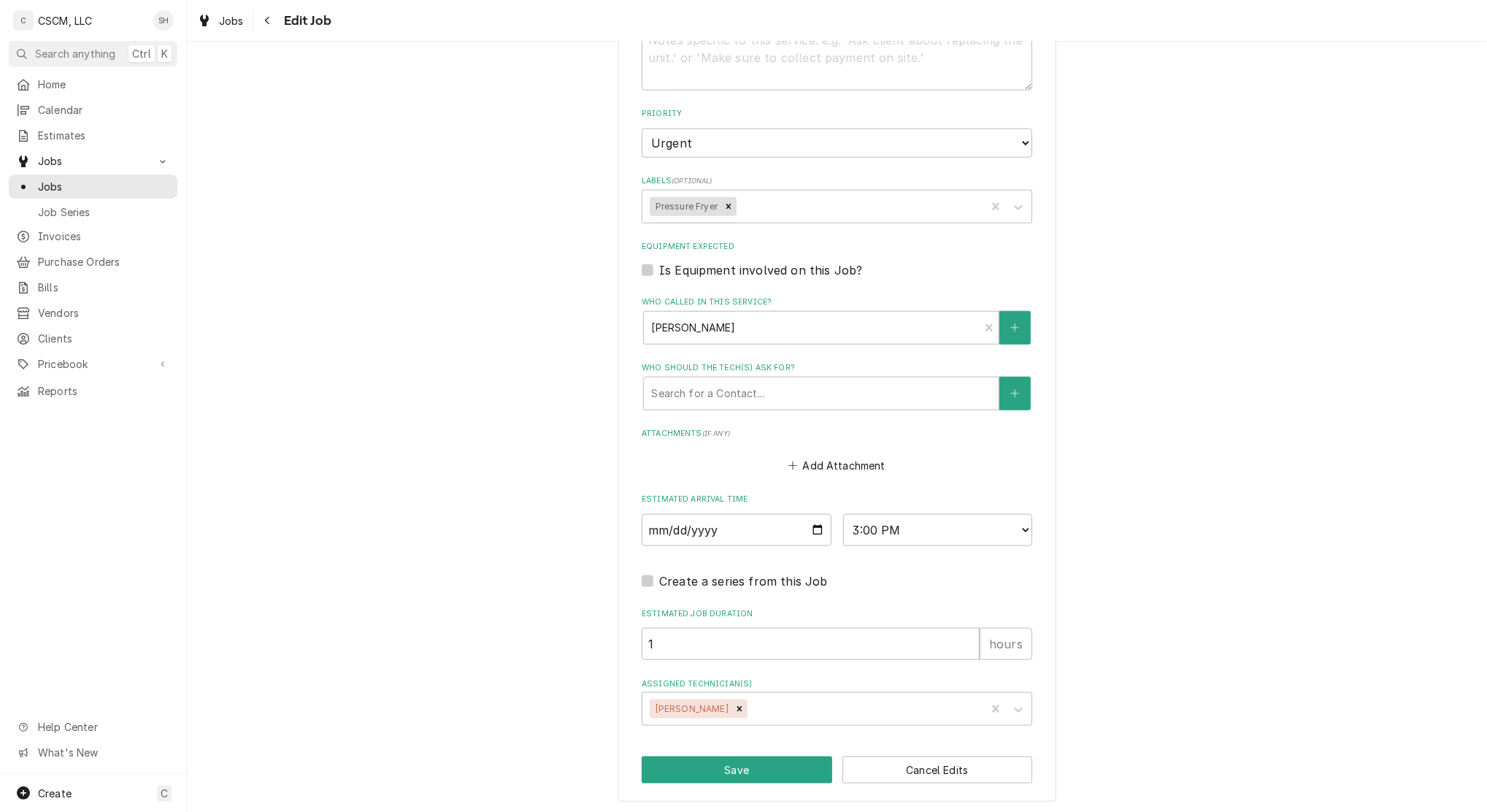
click at [732, 712] on div "Remove Jonnie Pakovich" at bounding box center [740, 709] width 16 height 19
type textarea "x"
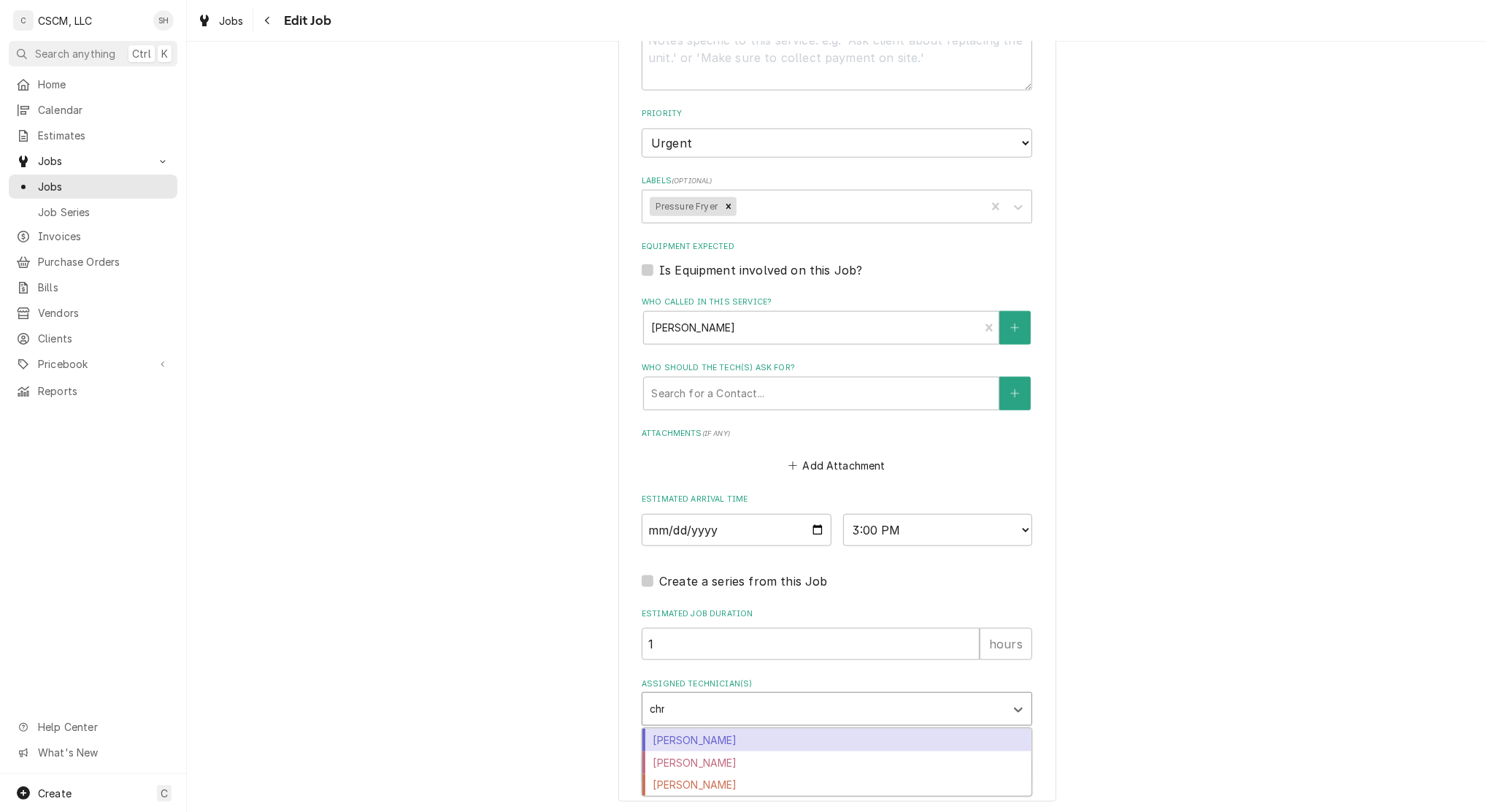
type input "chri"
click at [729, 737] on div "[PERSON_NAME]" at bounding box center [837, 739] width 390 height 23
type textarea "x"
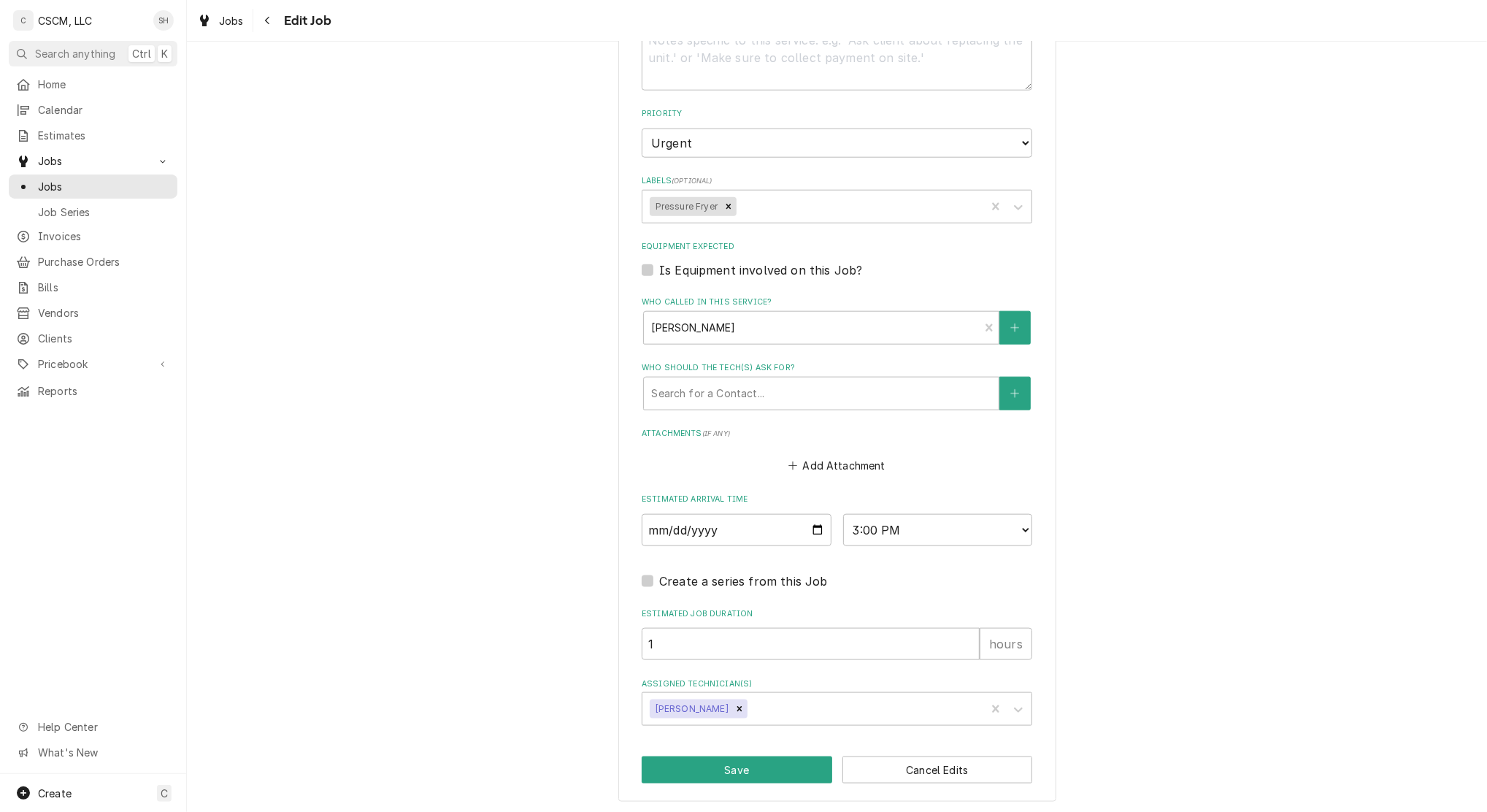
type textarea "x"
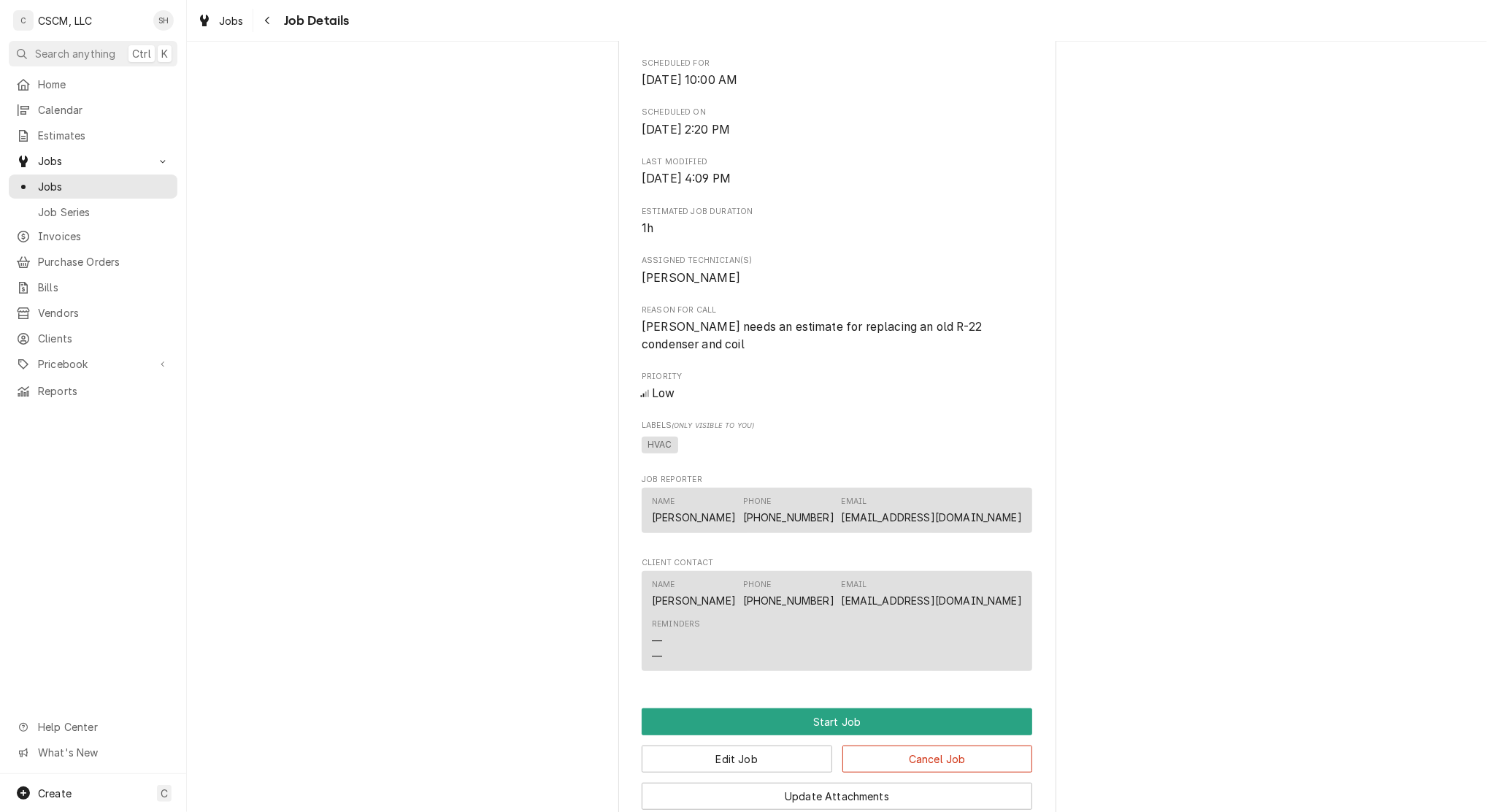
scroll to position [644, 0]
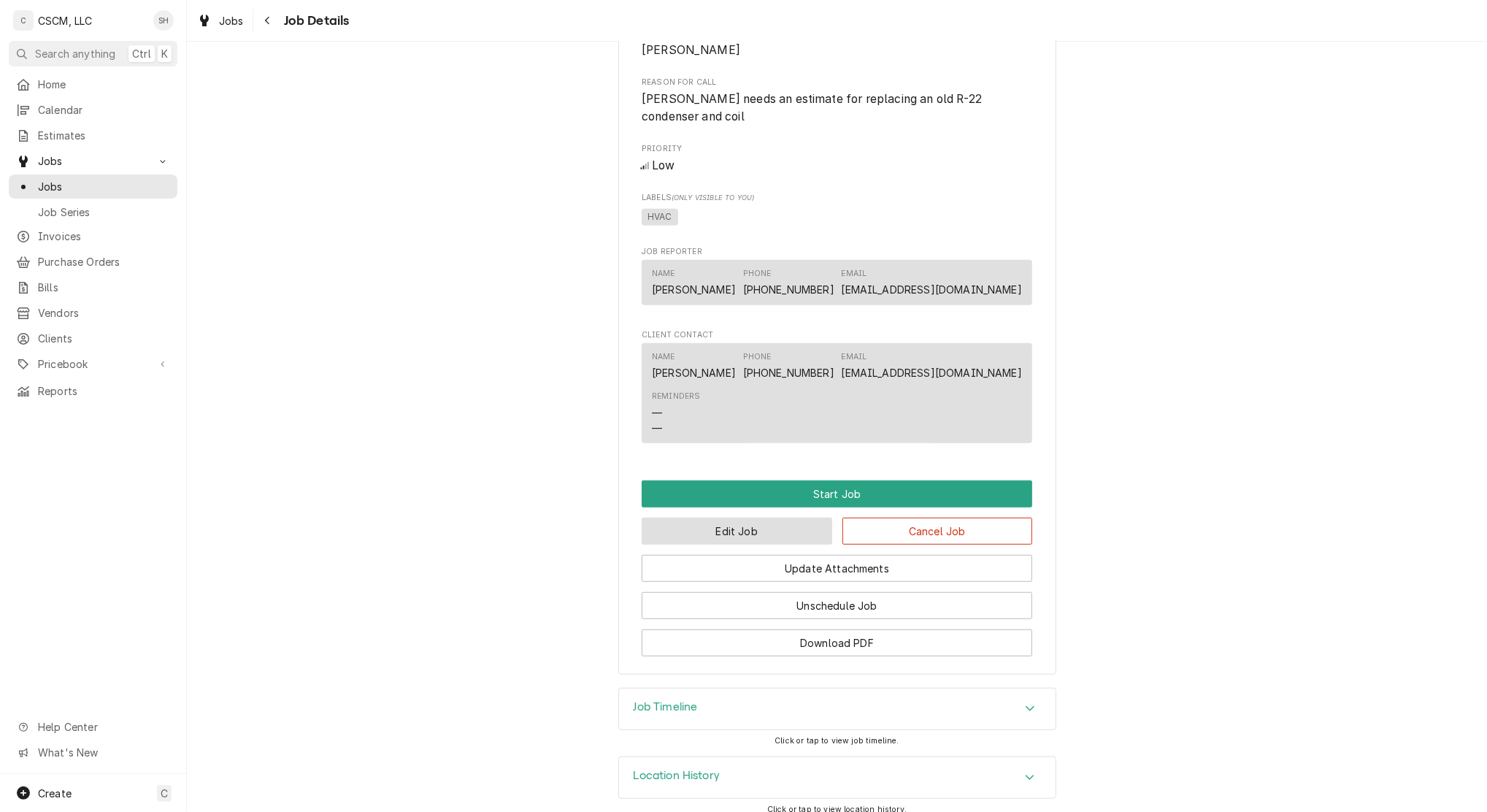
click at [750, 517] on button "Edit Job" at bounding box center [736, 531] width 190 height 27
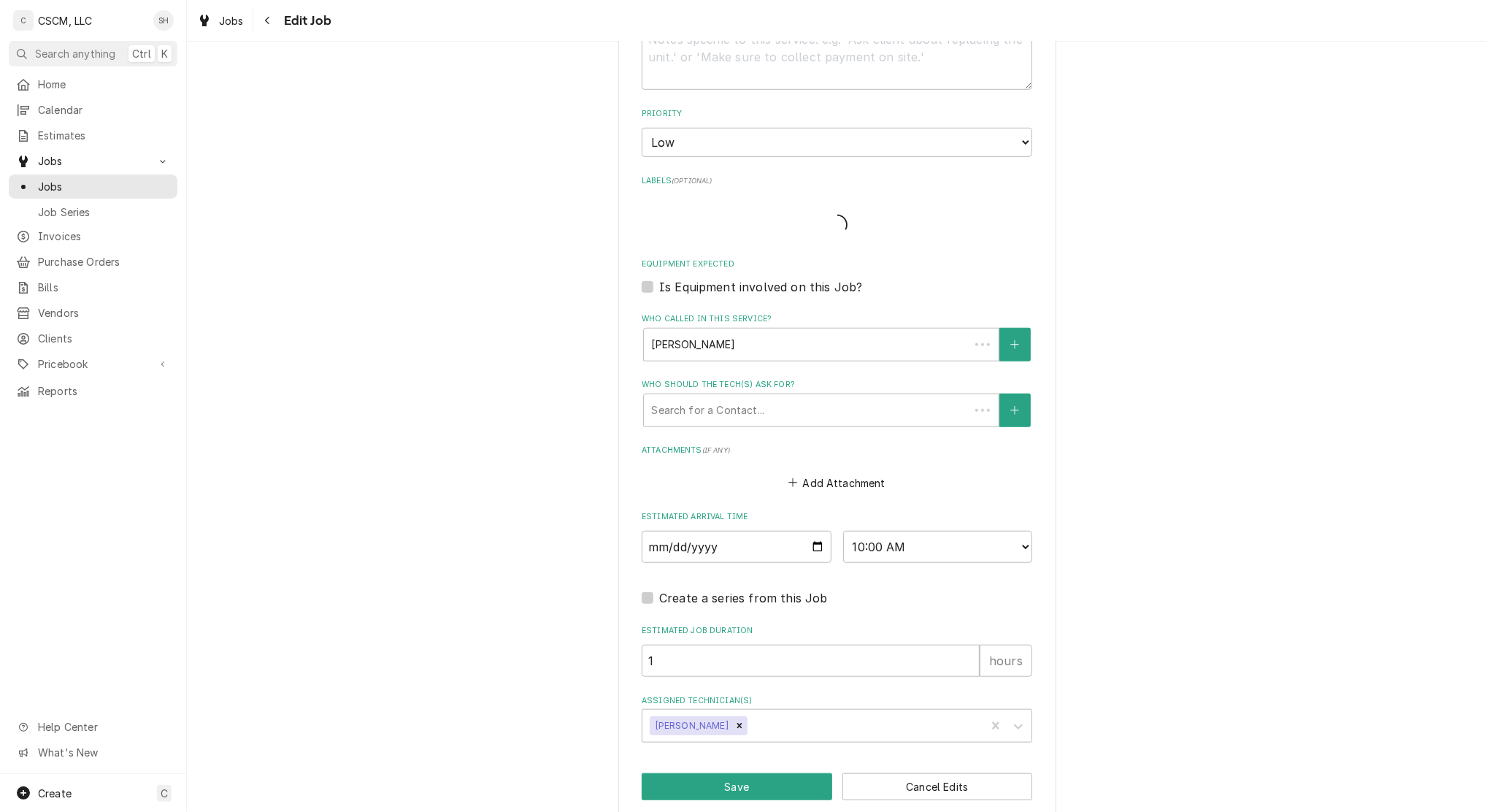
type textarea "x"
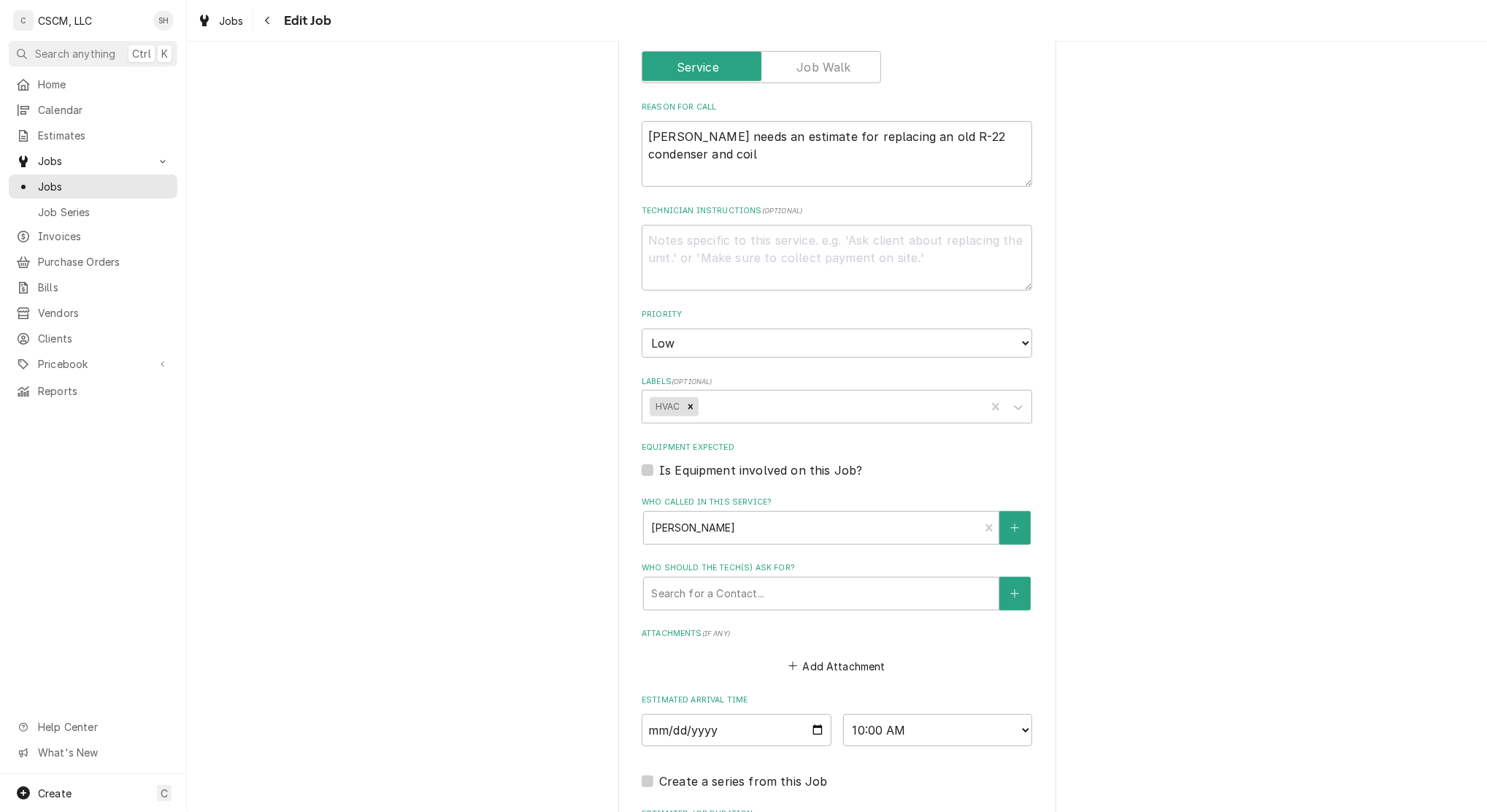
scroll to position [681, 0]
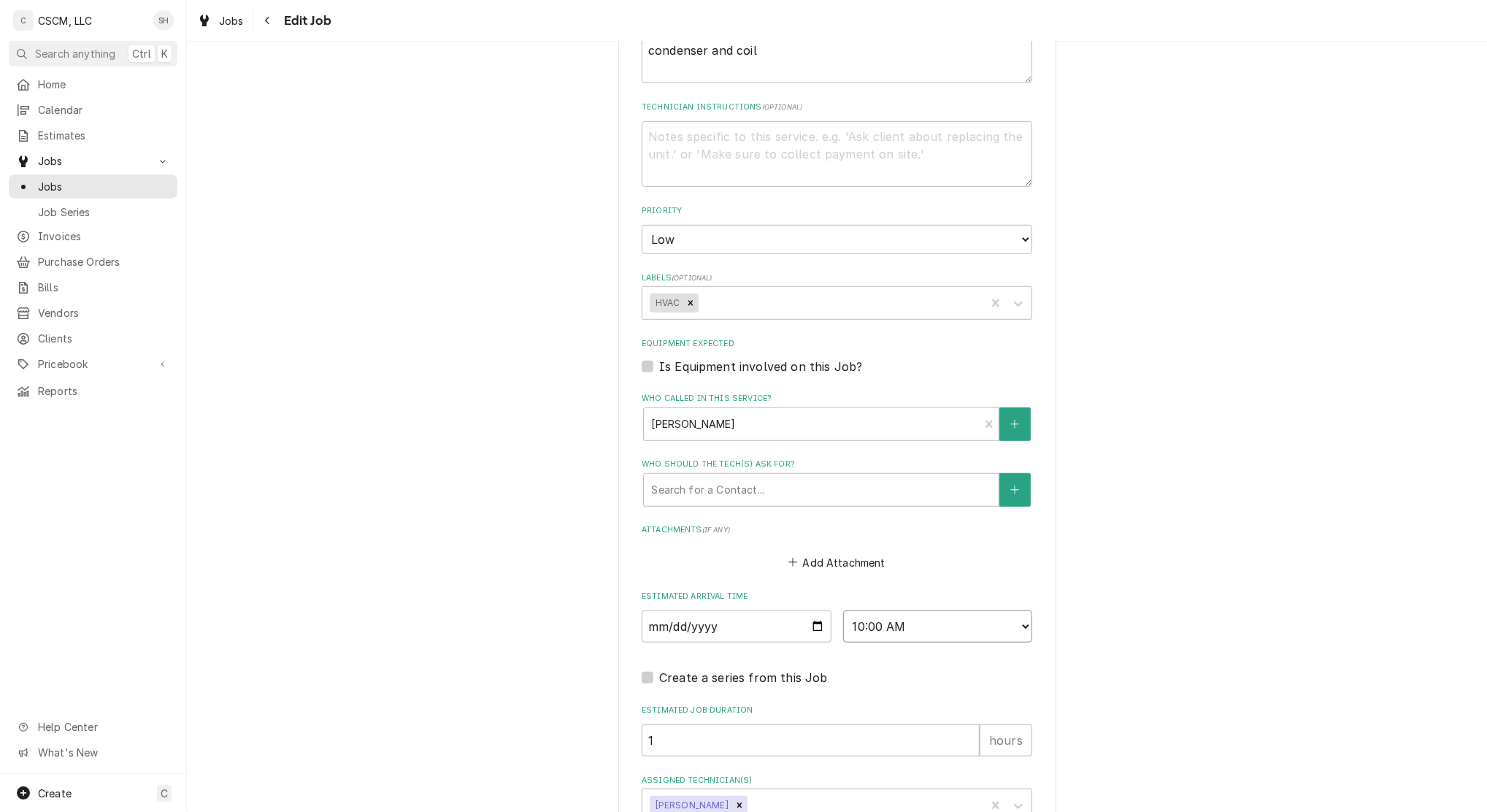
click at [902, 615] on select "AM / PM 6:00 AM 6:15 AM 6:30 AM 6:45 AM 7:00 AM 7:15 AM 7:30 AM 7:45 AM 8:00 AM…" at bounding box center [938, 626] width 190 height 32
select select "08:00:00"
click at [843, 611] on select "AM / PM 6:00 AM 6:15 AM 6:30 AM 6:45 AM 7:00 AM 7:15 AM 7:30 AM 7:45 AM 8:00 AM…" at bounding box center [938, 626] width 190 height 32
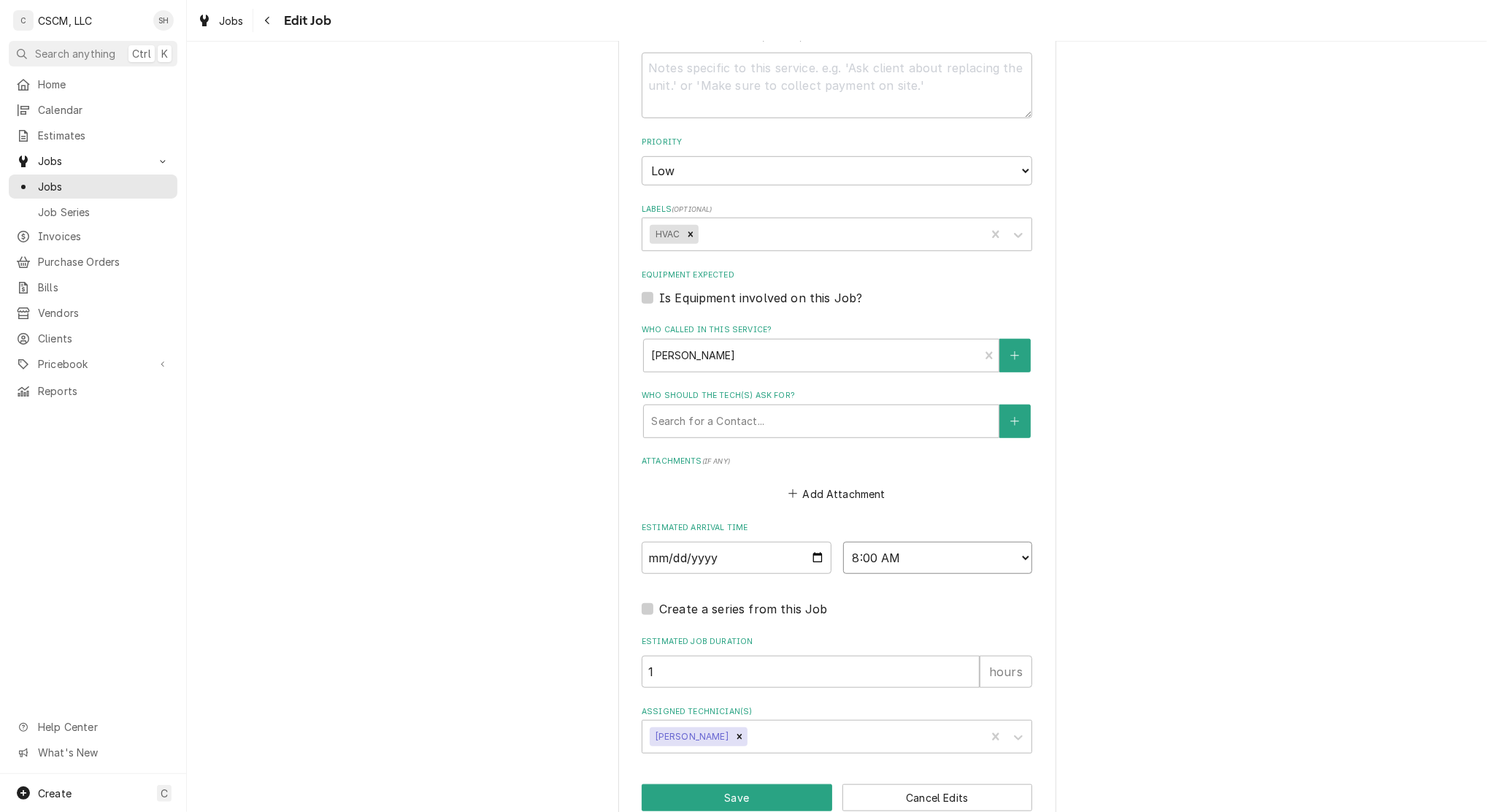
scroll to position [778, 0]
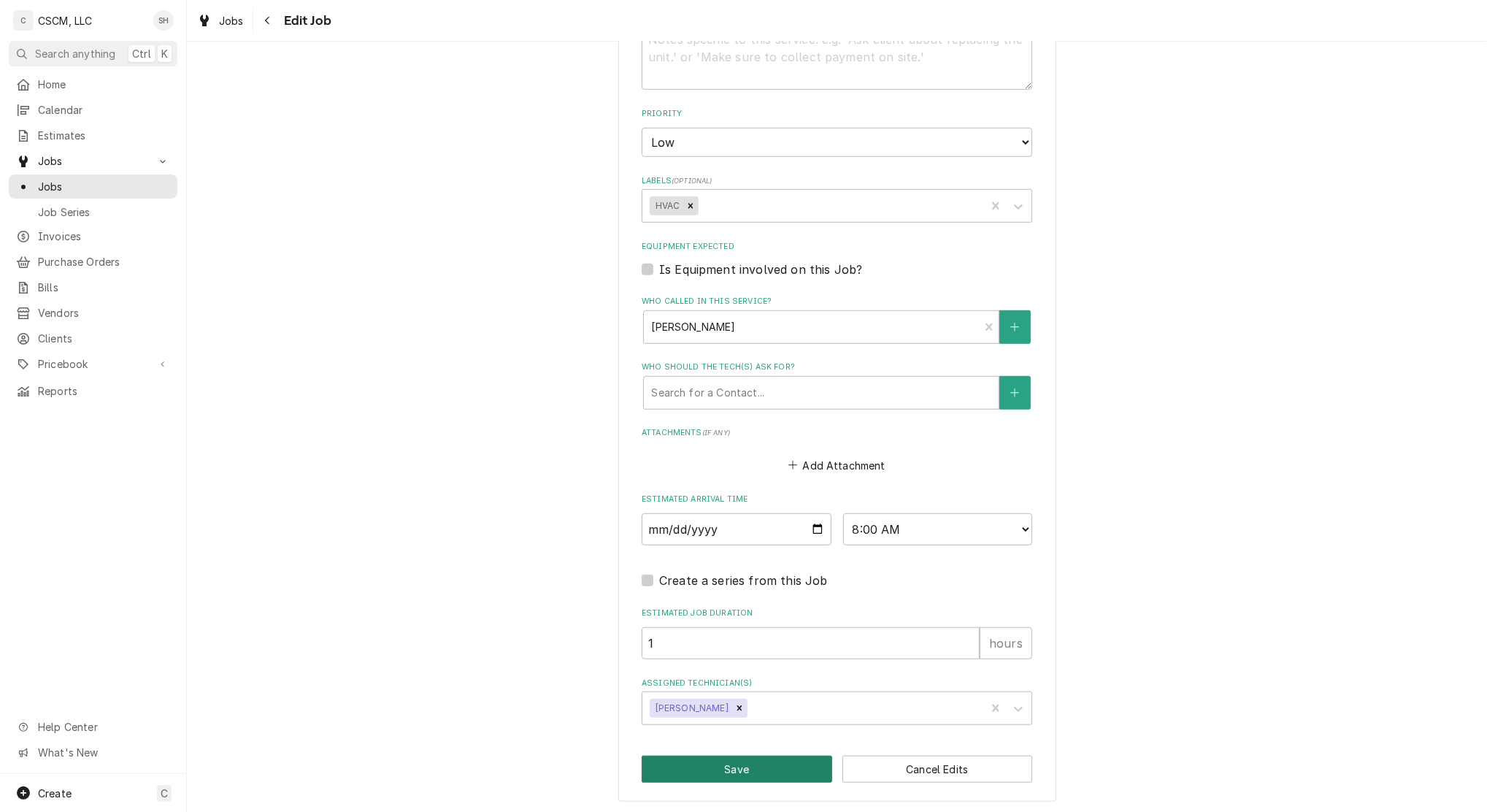
click at [774, 757] on button "Save" at bounding box center [736, 769] width 190 height 27
type textarea "x"
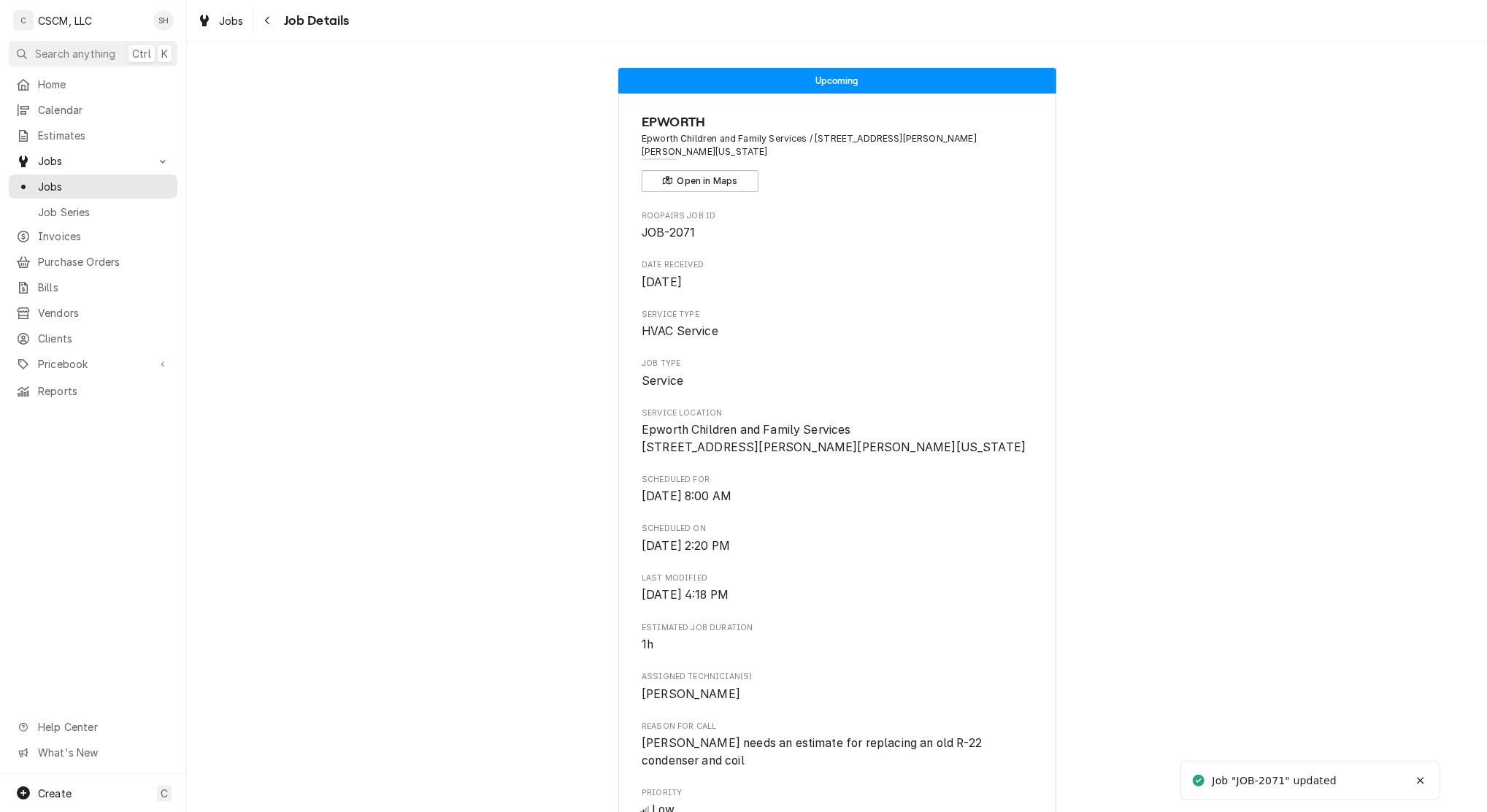
click at [274, 19] on div "Navigate back" at bounding box center [268, 21] width 14 height 14
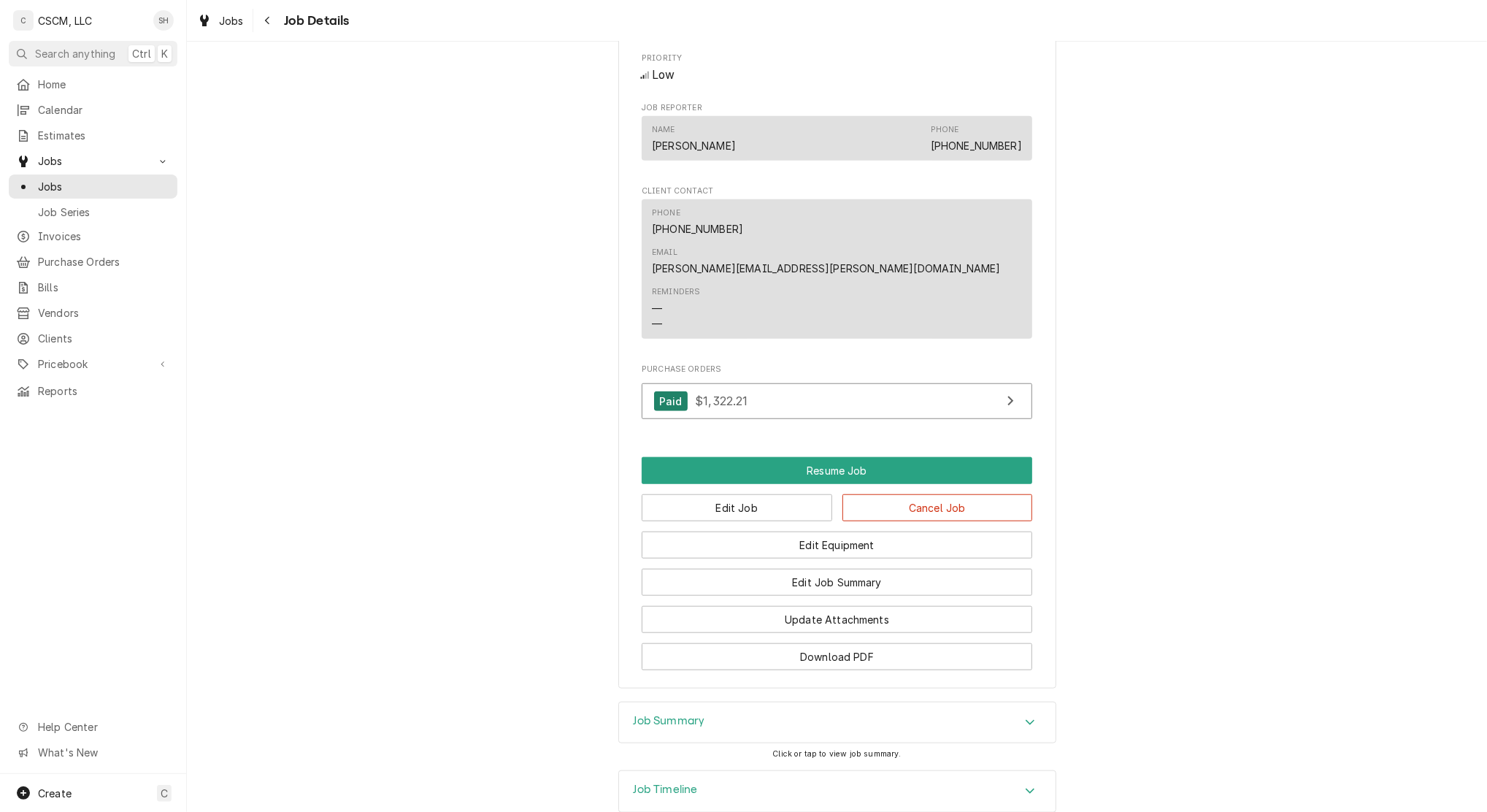
scroll to position [942, 0]
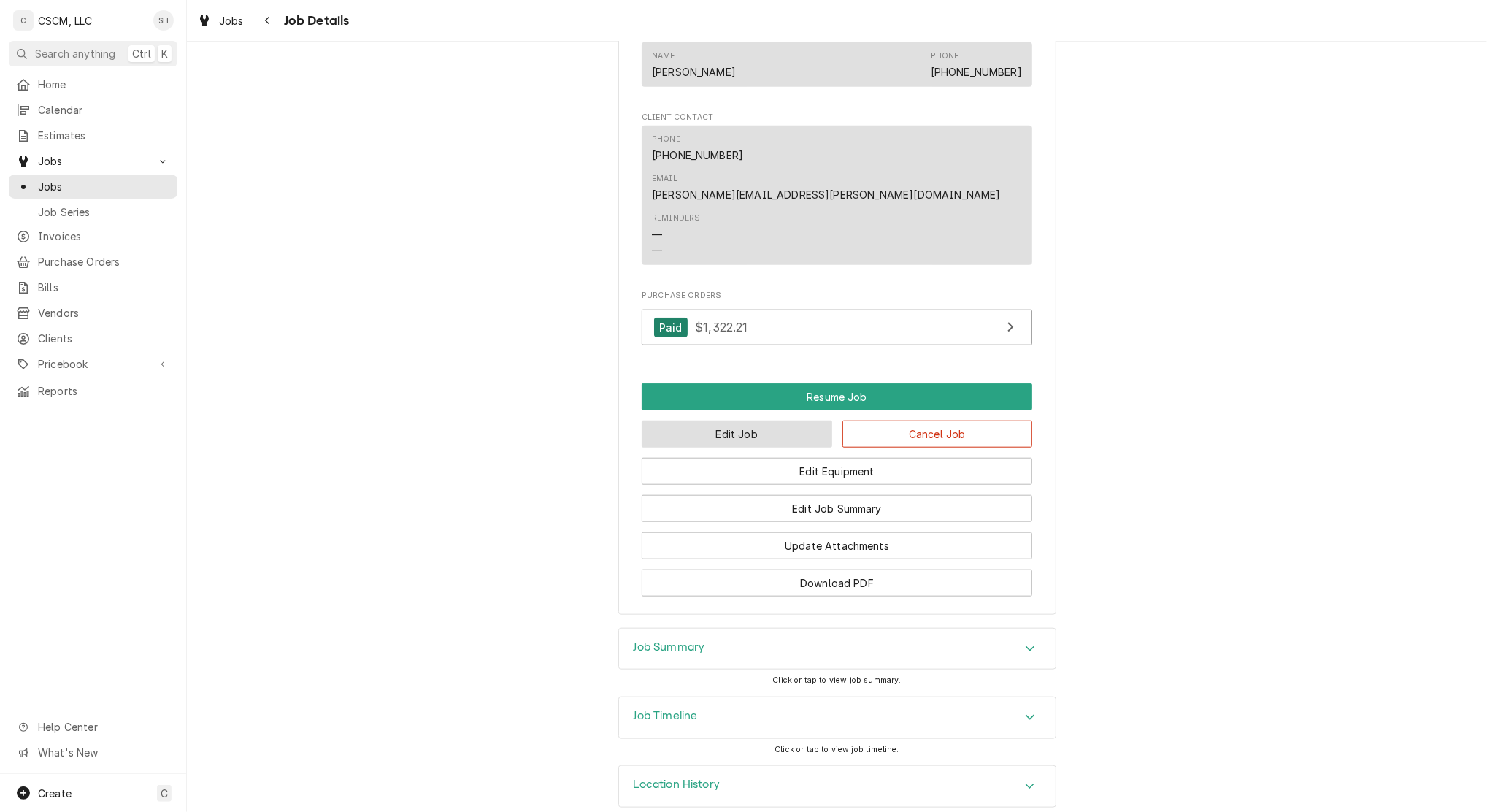
click at [703, 420] on button "Edit Job" at bounding box center [736, 434] width 190 height 27
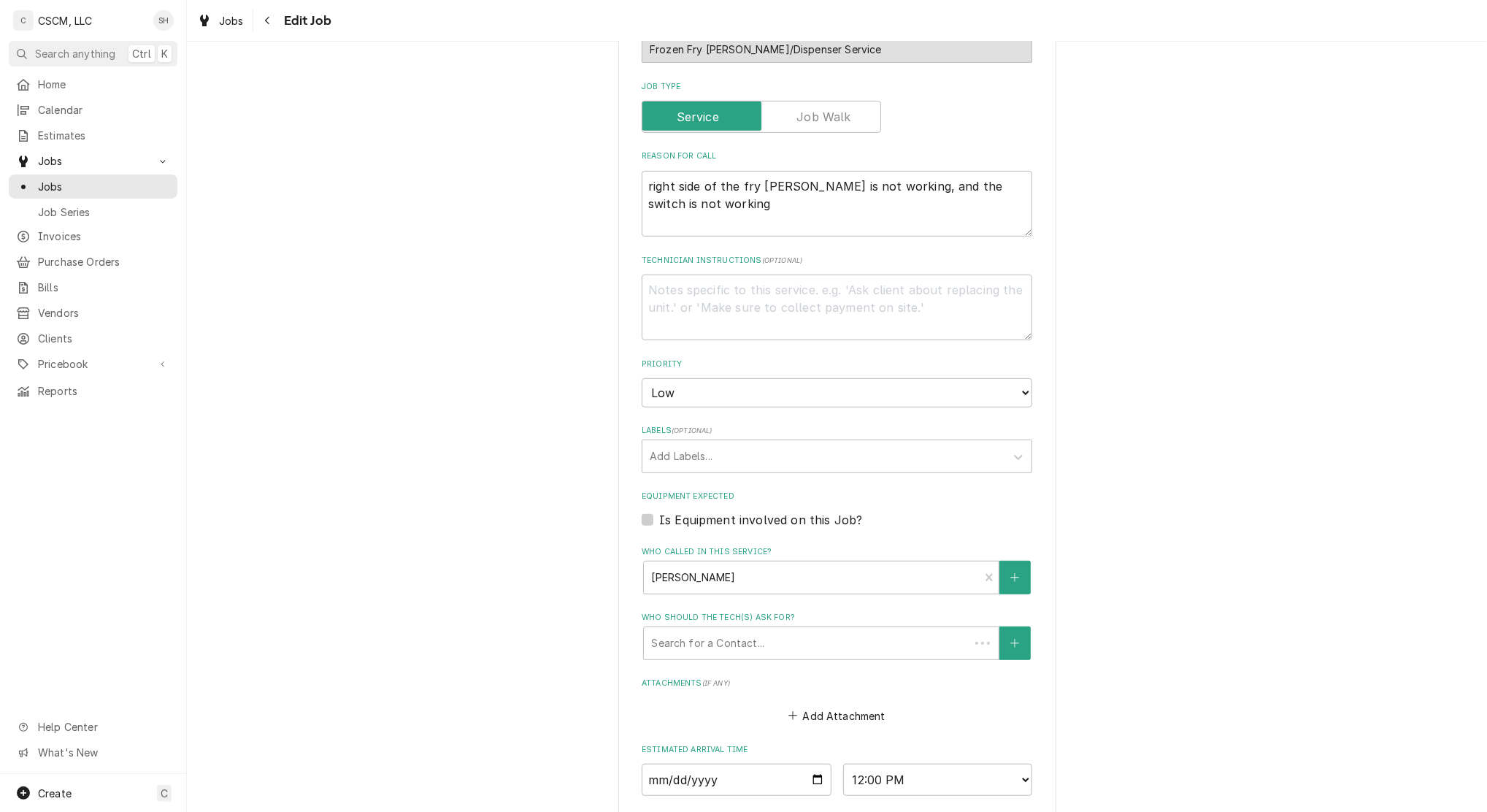
type textarea "x"
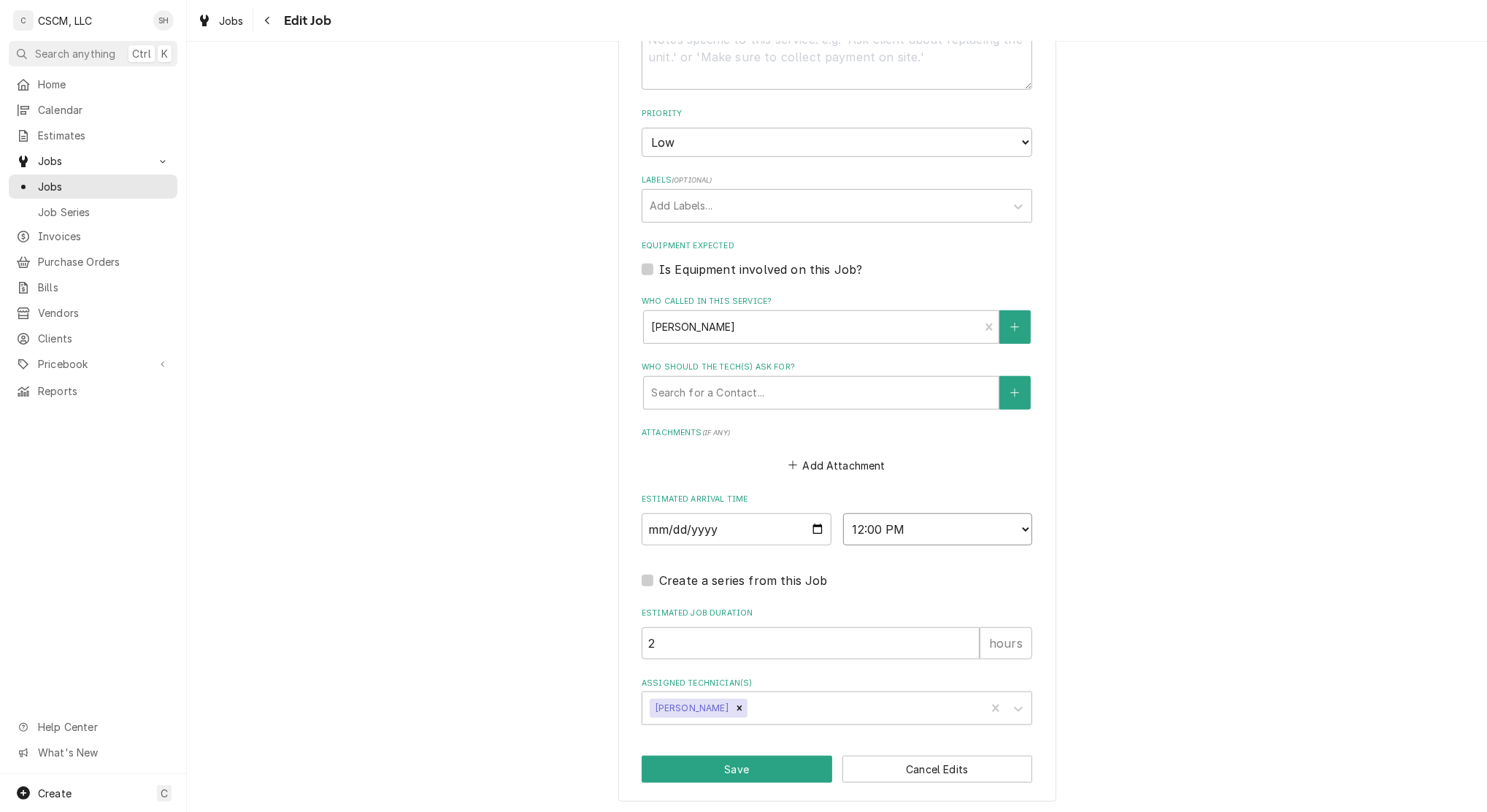
click at [917, 522] on select "AM / PM 6:00 AM 6:15 AM 6:30 AM 6:45 AM 7:00 AM 7:15 AM 7:30 AM 7:45 AM 8:00 AM…" at bounding box center [938, 529] width 190 height 32
select select "15:00:00"
click at [843, 513] on select "AM / PM 6:00 AM 6:15 AM 6:30 AM 6:45 AM 7:00 AM 7:15 AM 7:30 AM 7:45 AM 8:00 AM…" at bounding box center [938, 529] width 190 height 32
click at [757, 760] on button "Save" at bounding box center [736, 769] width 190 height 27
type textarea "x"
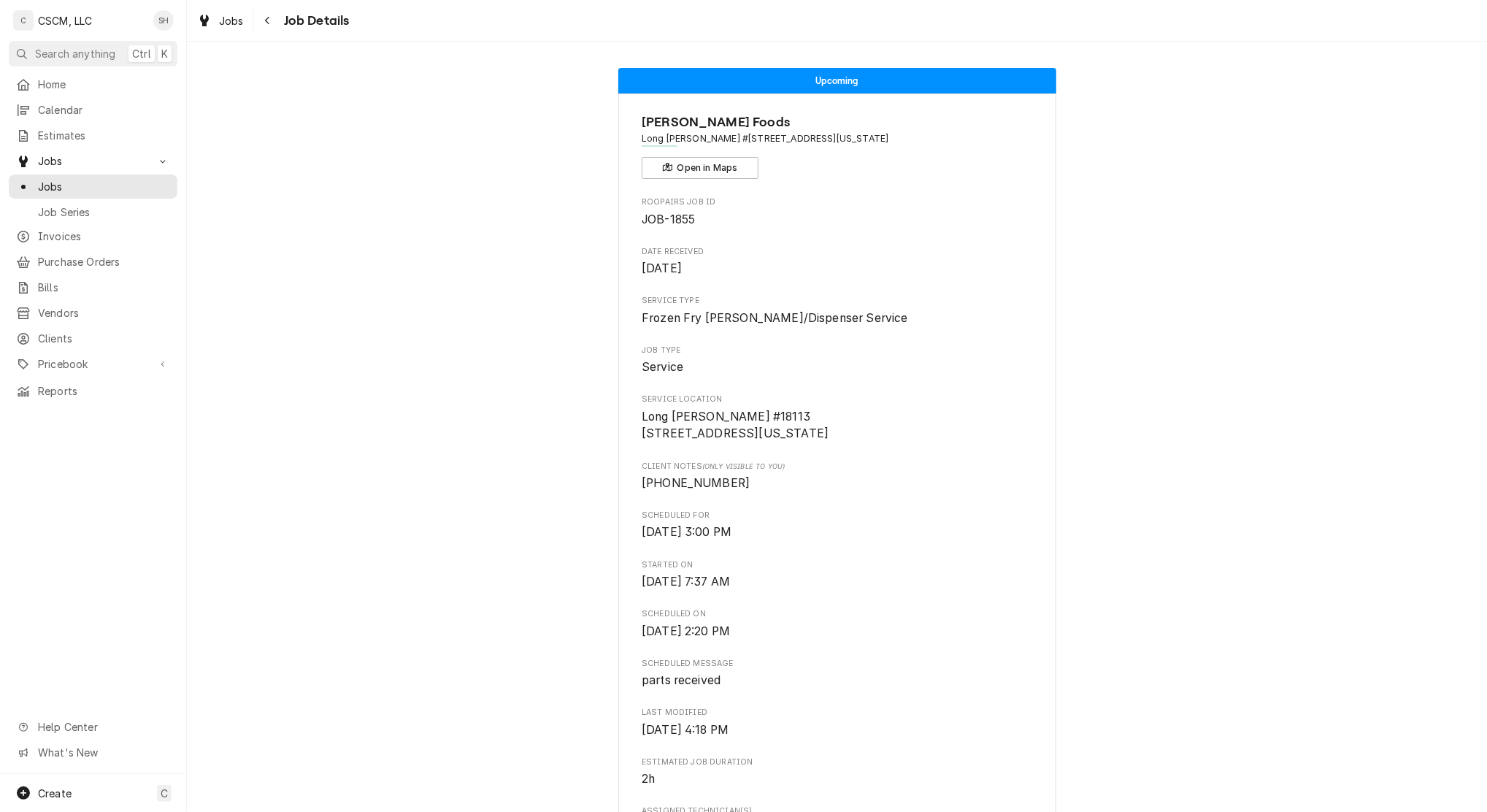
click at [272, 17] on div "Navigate back" at bounding box center [268, 21] width 14 height 14
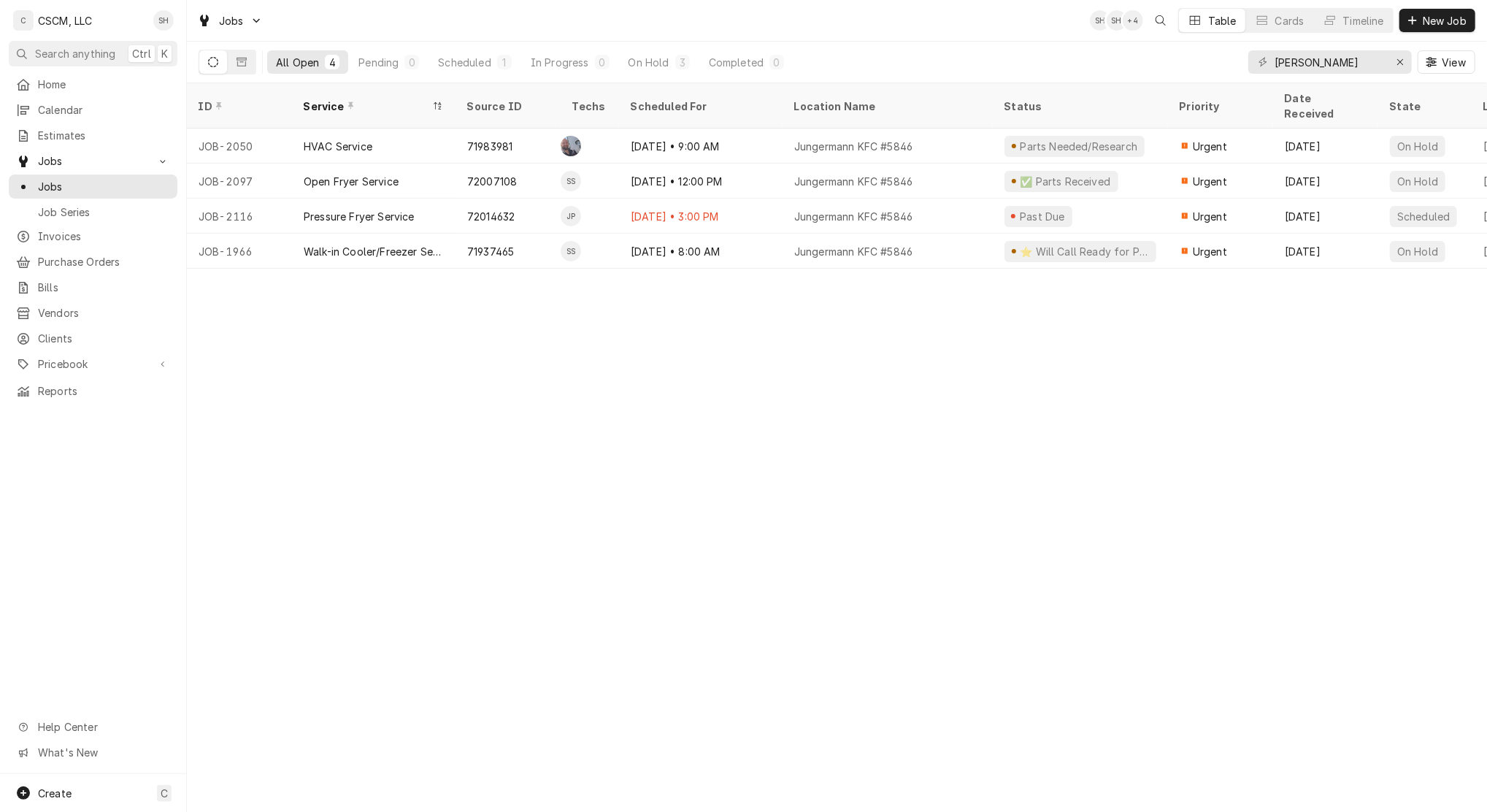
click at [939, 205] on div "Jungermann KFC #5846" at bounding box center [888, 216] width 210 height 35
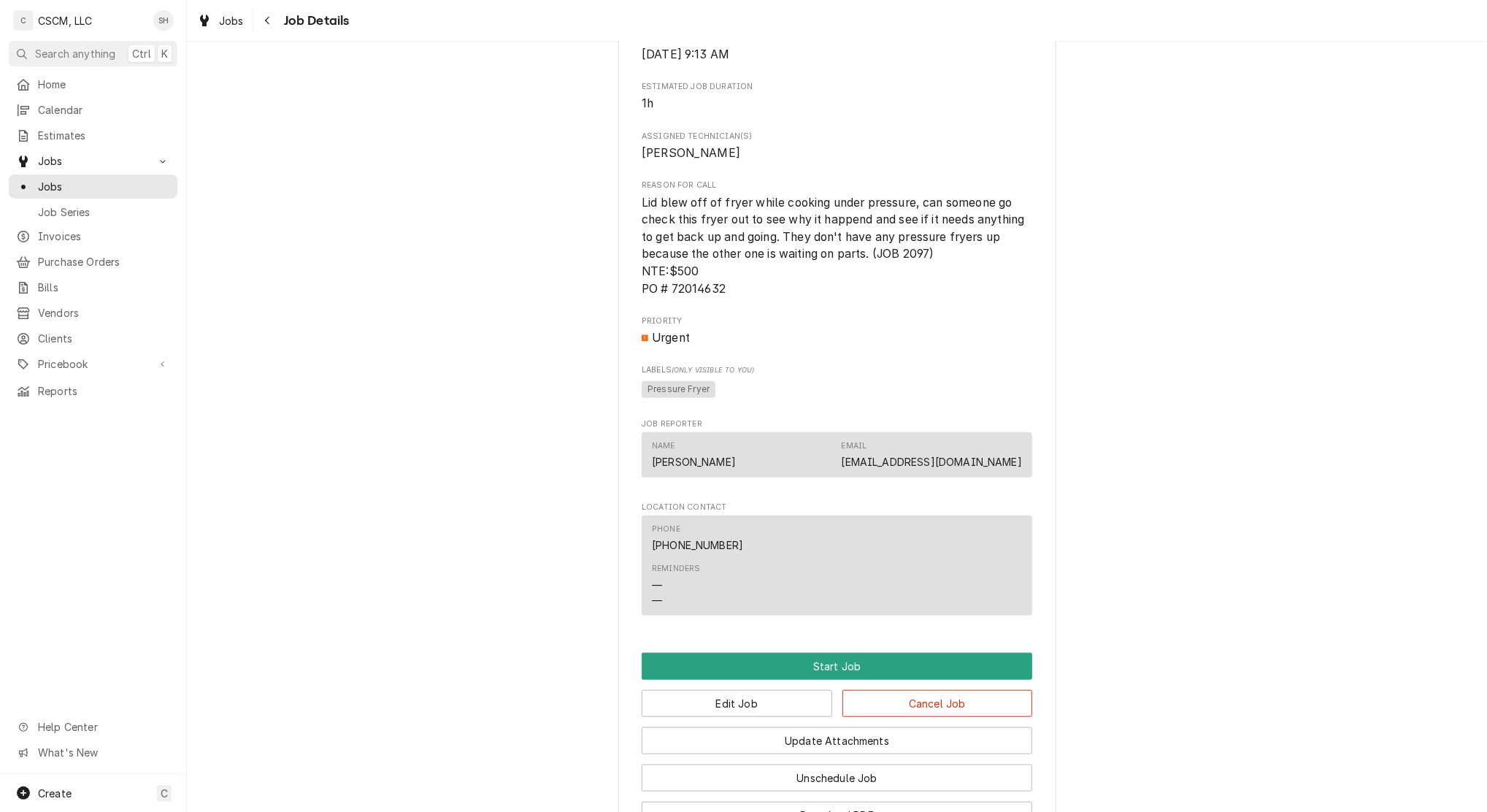
scroll to position [949, 0]
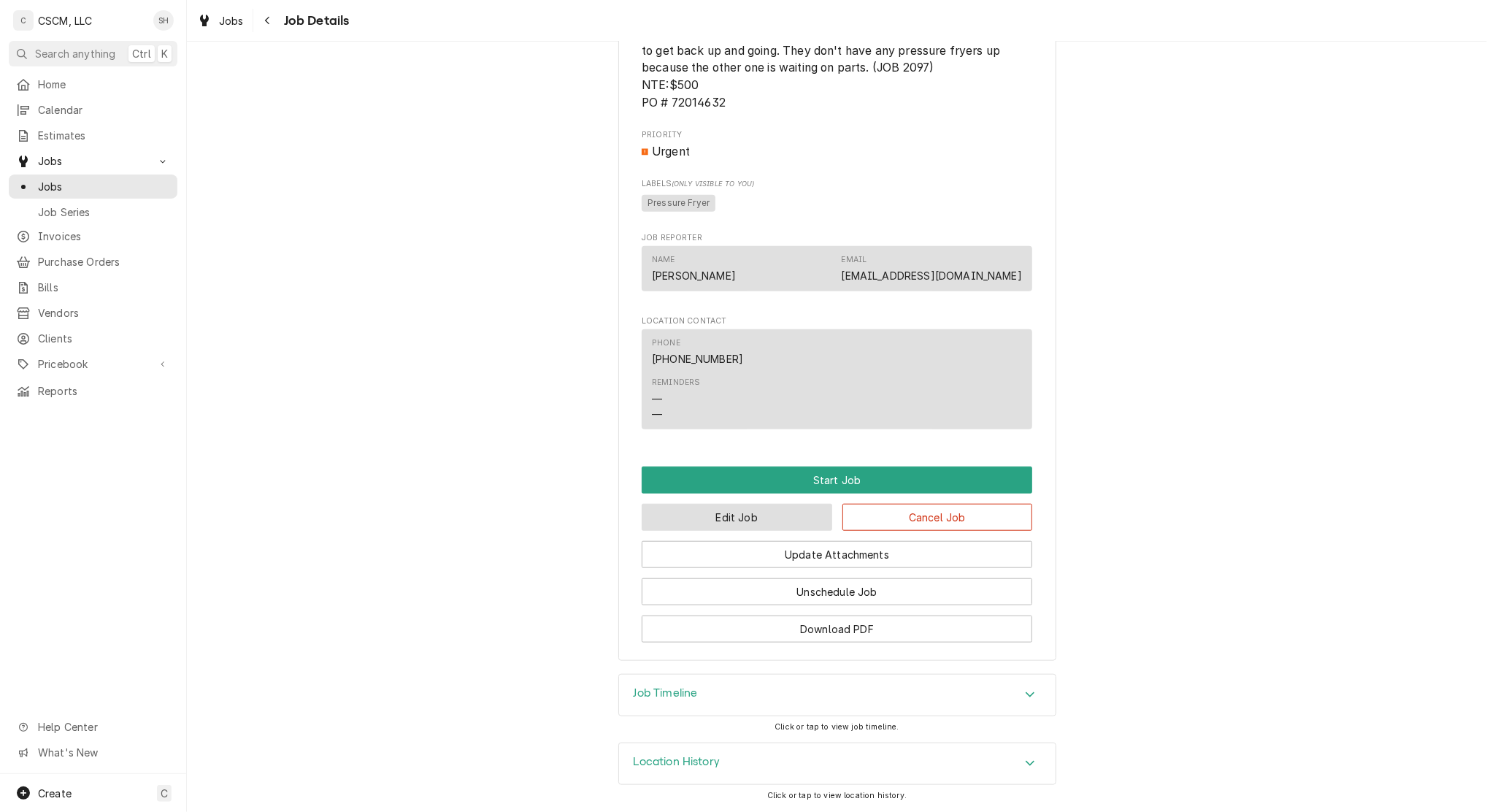
click at [781, 523] on button "Edit Job" at bounding box center [736, 517] width 190 height 27
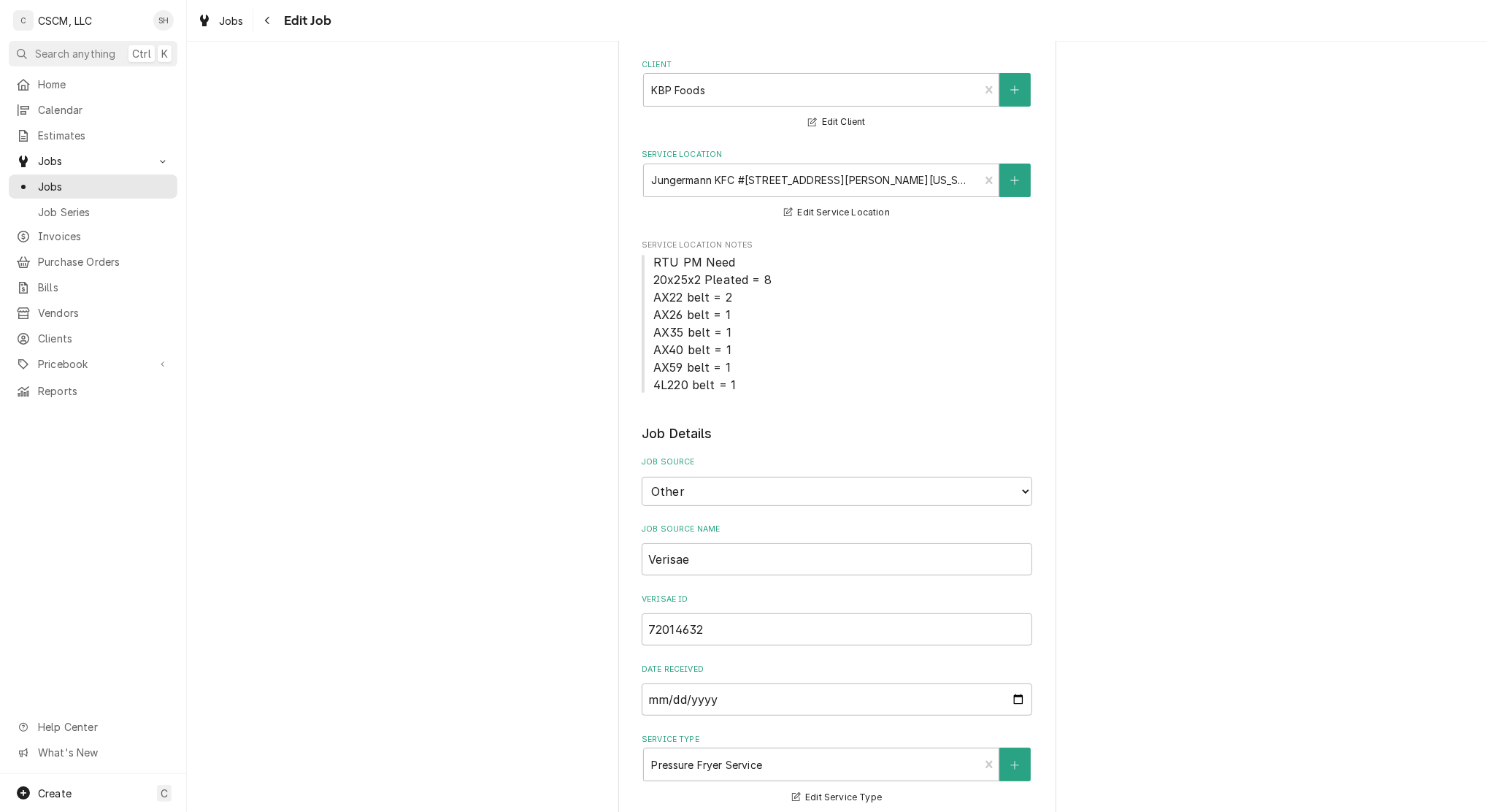
type textarea "x"
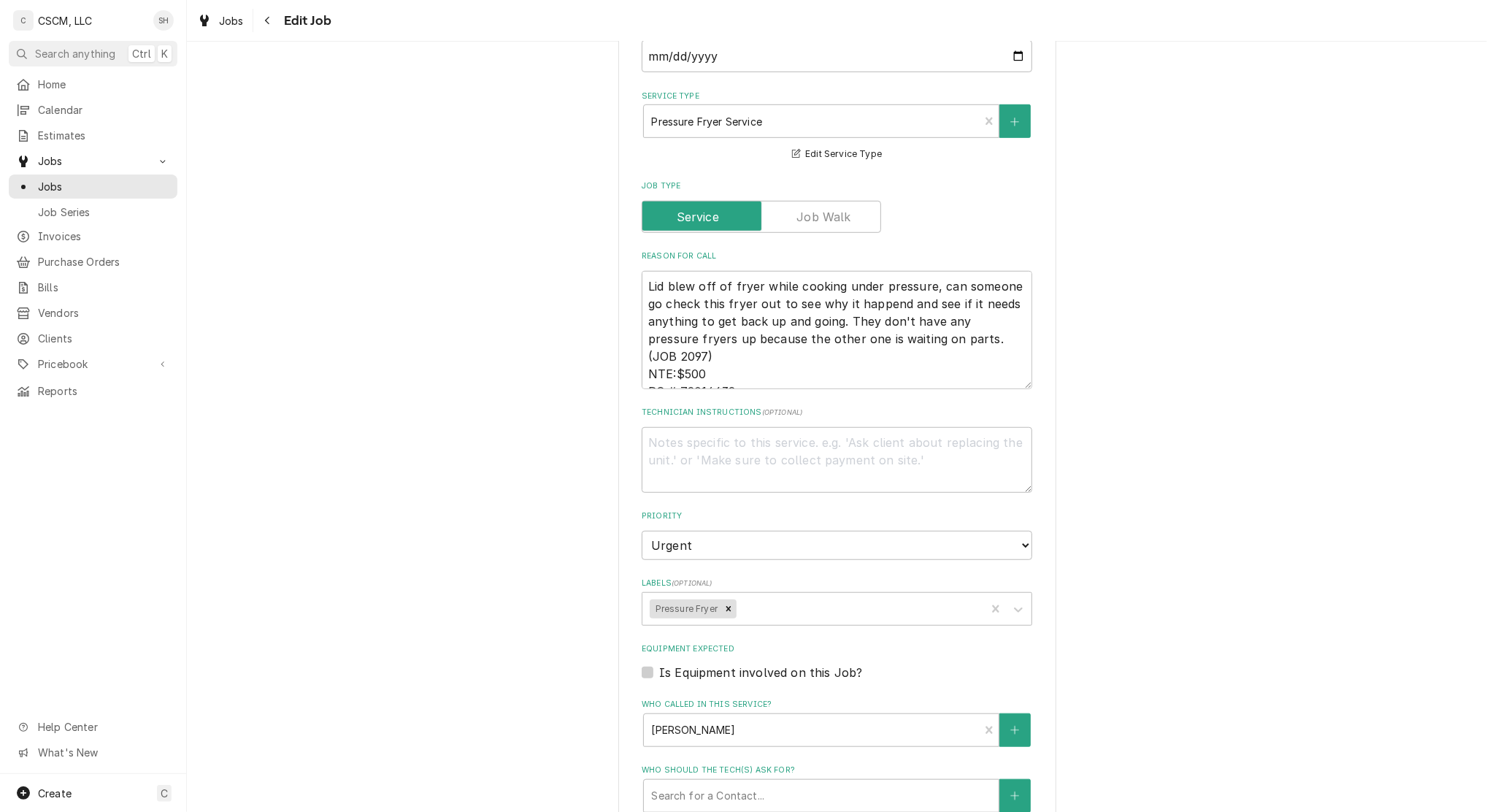
scroll to position [1142, 0]
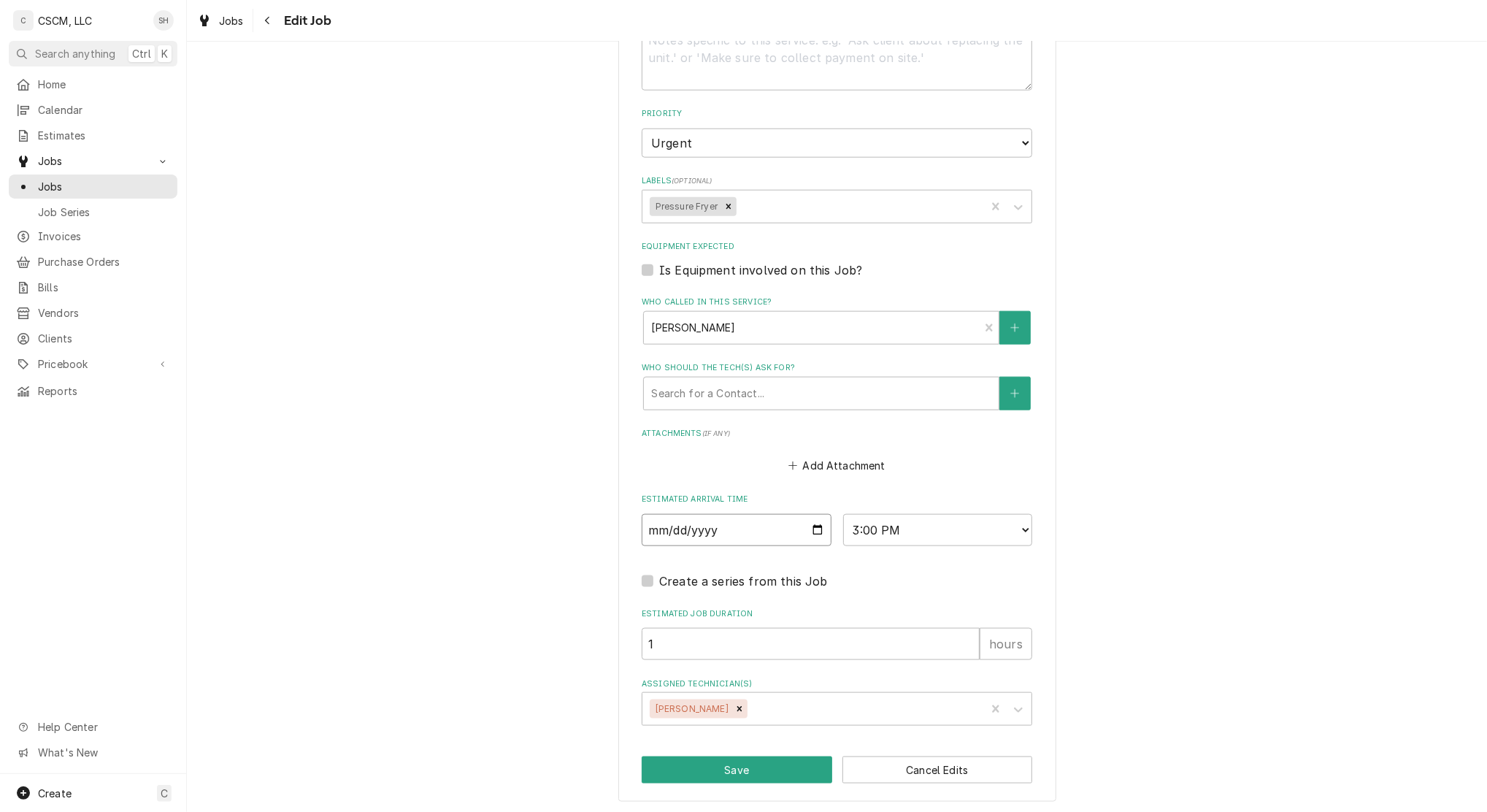
click at [823, 535] on input "2025-08-27" at bounding box center [736, 530] width 190 height 32
click at [813, 524] on input "2025-08-27" at bounding box center [736, 530] width 190 height 32
type input "2025-08-28"
type textarea "x"
click at [876, 530] on select "AM / PM 6:00 AM 6:15 AM 6:30 AM 6:45 AM 7:00 AM 7:15 AM 7:30 AM 7:45 AM 8:00 AM…" at bounding box center [938, 530] width 190 height 32
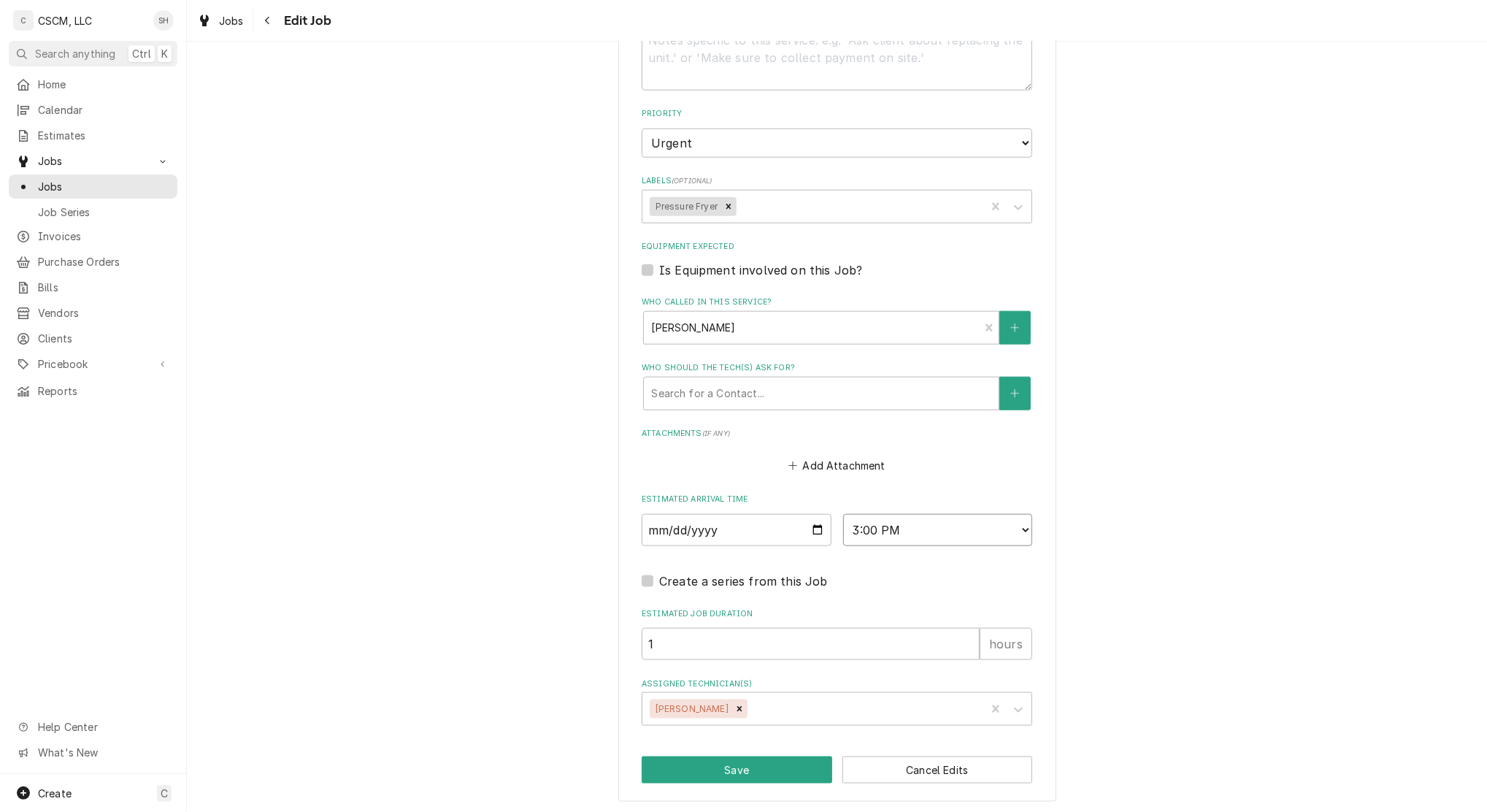
select select "09:00:00"
click at [843, 514] on select "AM / PM 6:00 AM 6:15 AM 6:30 AM 6:45 AM 7:00 AM 7:15 AM 7:30 AM 7:45 AM 8:00 AM…" at bounding box center [938, 530] width 190 height 32
click at [735, 708] on icon "Remove Jonnie Pakovich" at bounding box center [740, 709] width 10 height 10
click at [751, 705] on div "Assigned Technician(s)" at bounding box center [864, 709] width 228 height 26
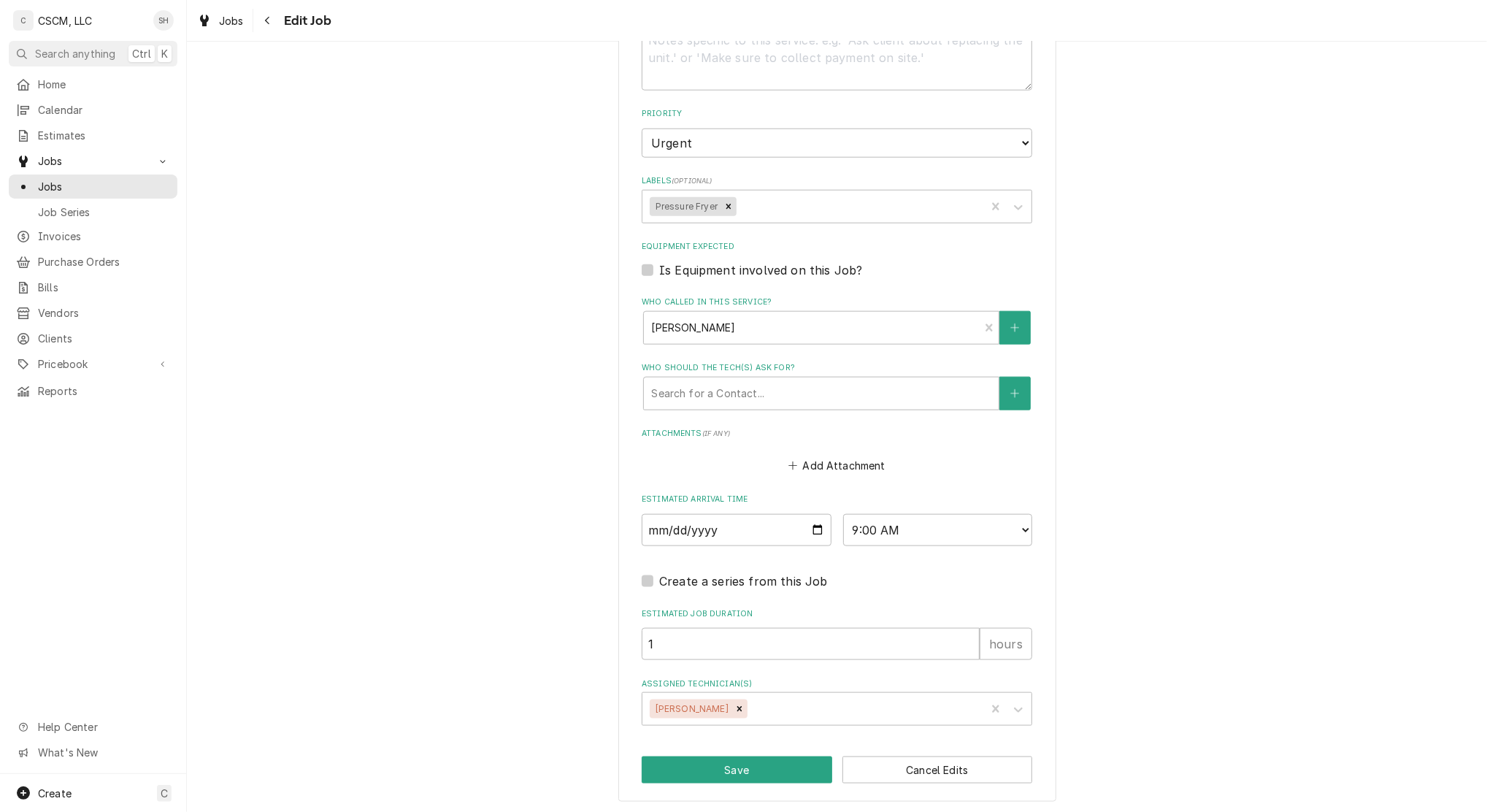
click at [751, 705] on div "Assigned Technician(s)" at bounding box center [864, 709] width 228 height 26
click at [751, 702] on div "Assigned Technician(s)" at bounding box center [864, 709] width 228 height 26
click at [811, 716] on div "Assigned Technician(s)" at bounding box center [864, 709] width 228 height 26
click at [978, 702] on div "Assigned Technician(s)" at bounding box center [864, 709] width 228 height 26
click at [757, 704] on div "Assigned Technician(s)" at bounding box center [823, 709] width 348 height 26
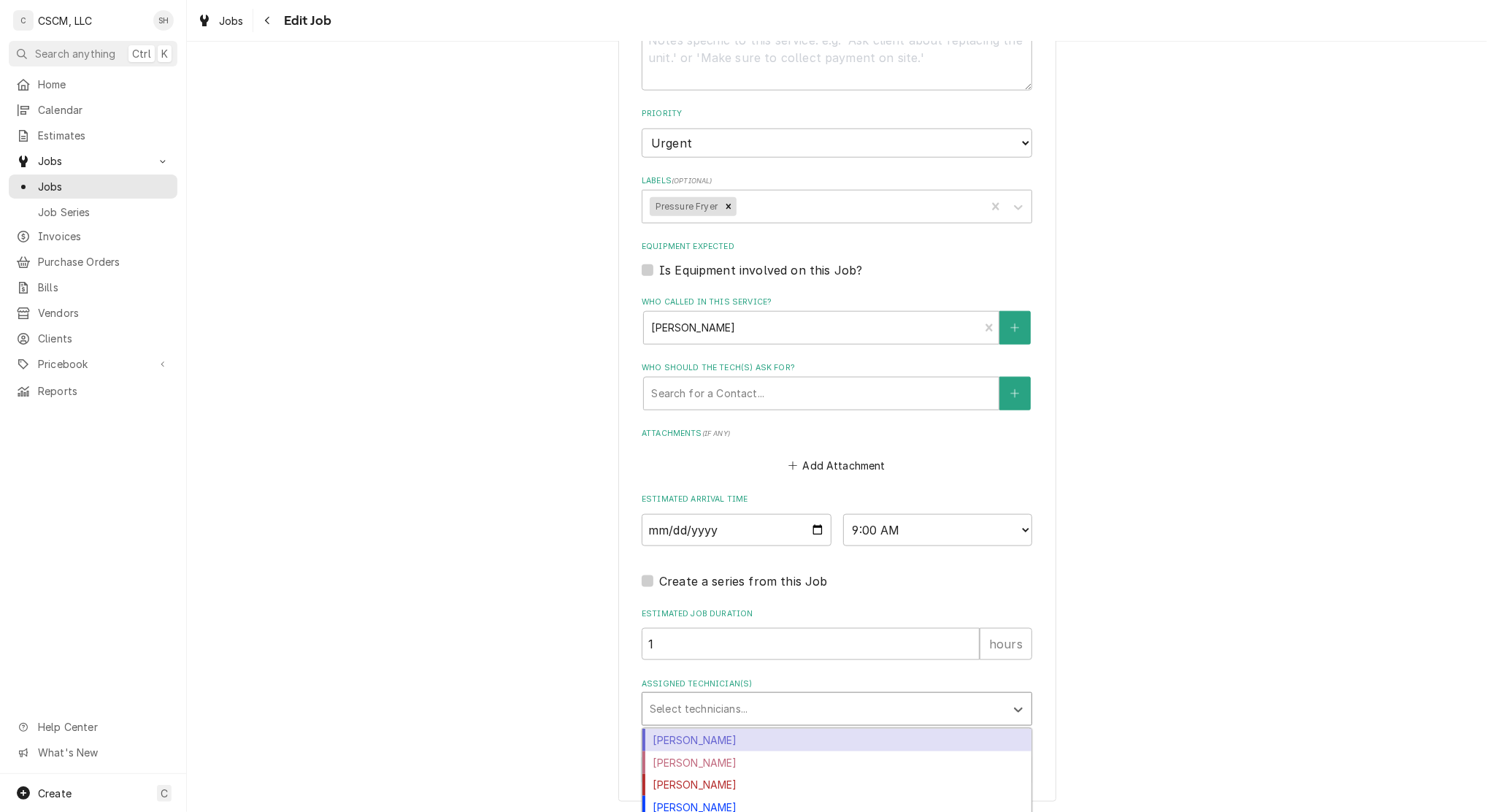
click at [704, 742] on div "[PERSON_NAME]" at bounding box center [837, 739] width 390 height 23
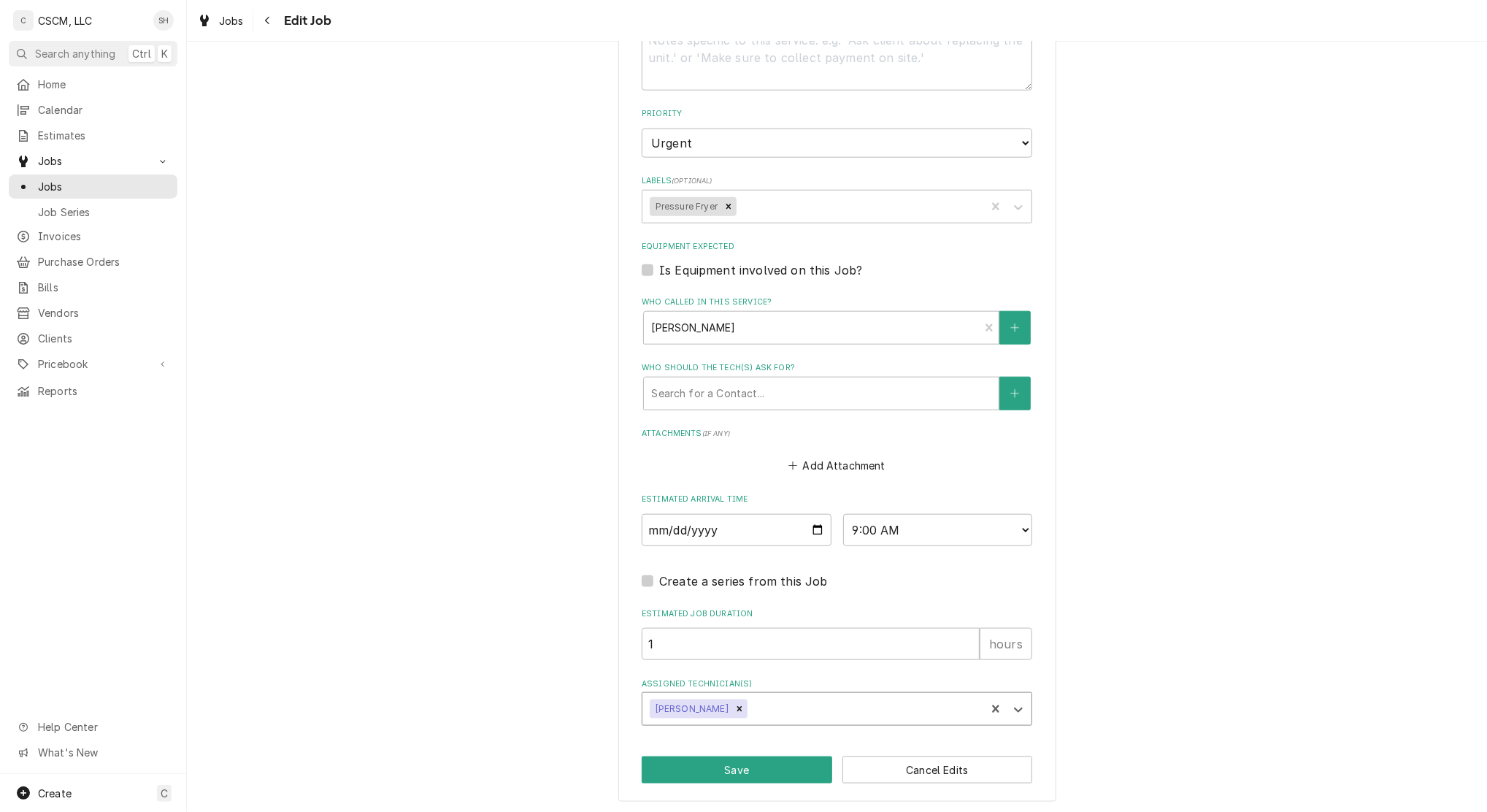
click at [727, 763] on button "Save" at bounding box center [736, 769] width 190 height 27
type textarea "x"
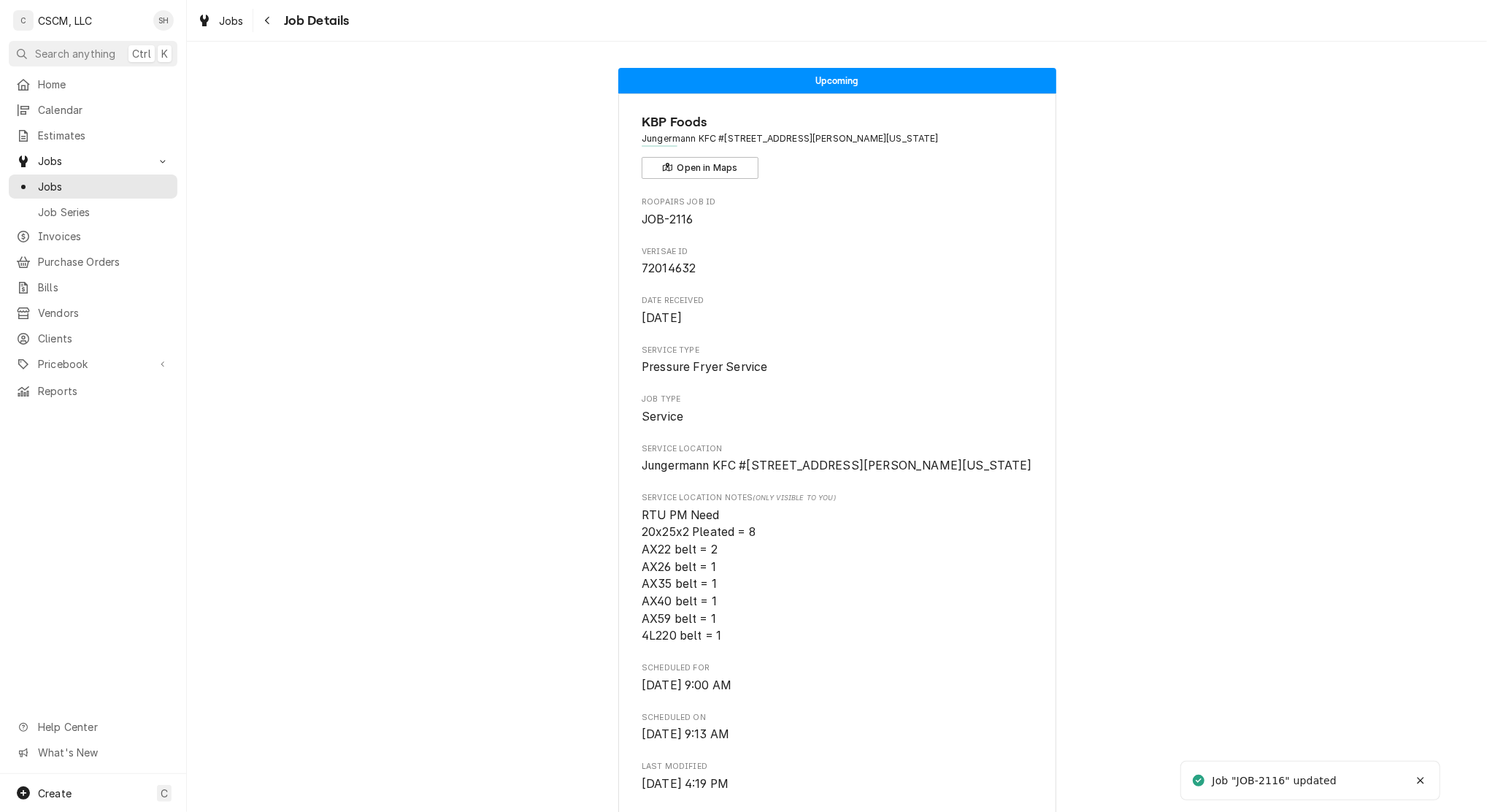
click at [272, 24] on div "Navigate back" at bounding box center [268, 21] width 14 height 14
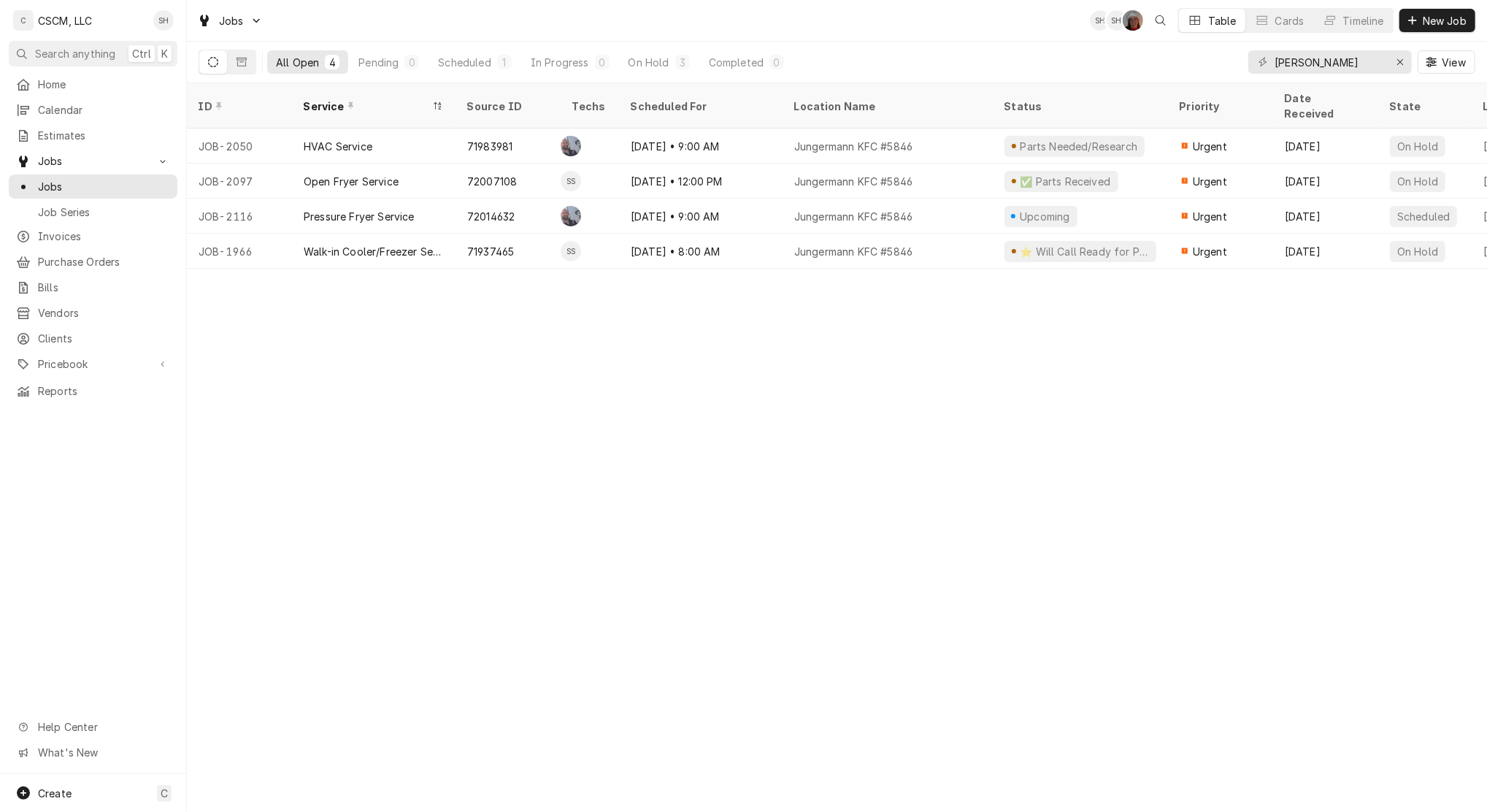
click at [780, 142] on div "[DATE] • 9:00 AM" at bounding box center [701, 146] width 164 height 35
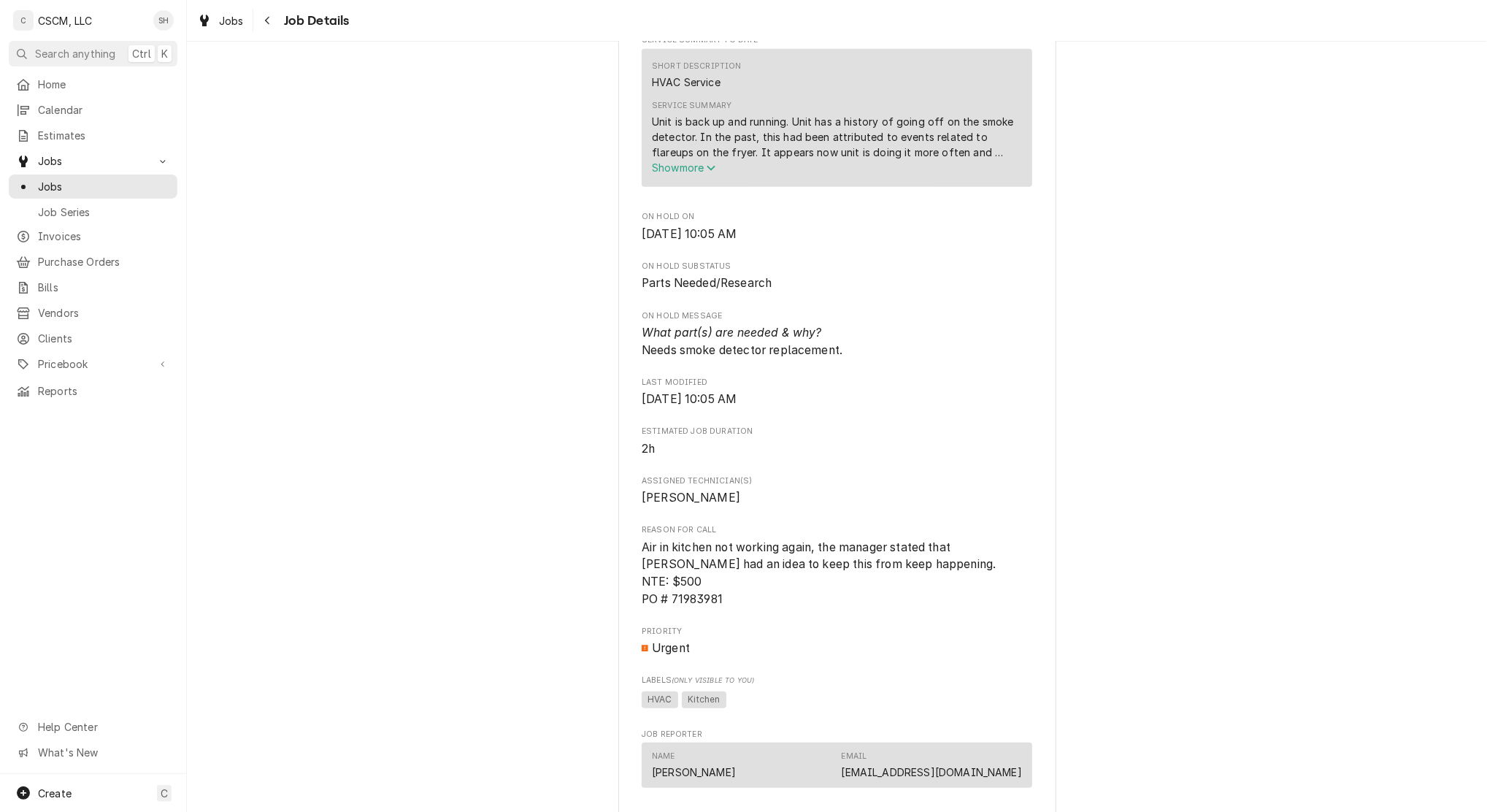
scroll to position [681, 0]
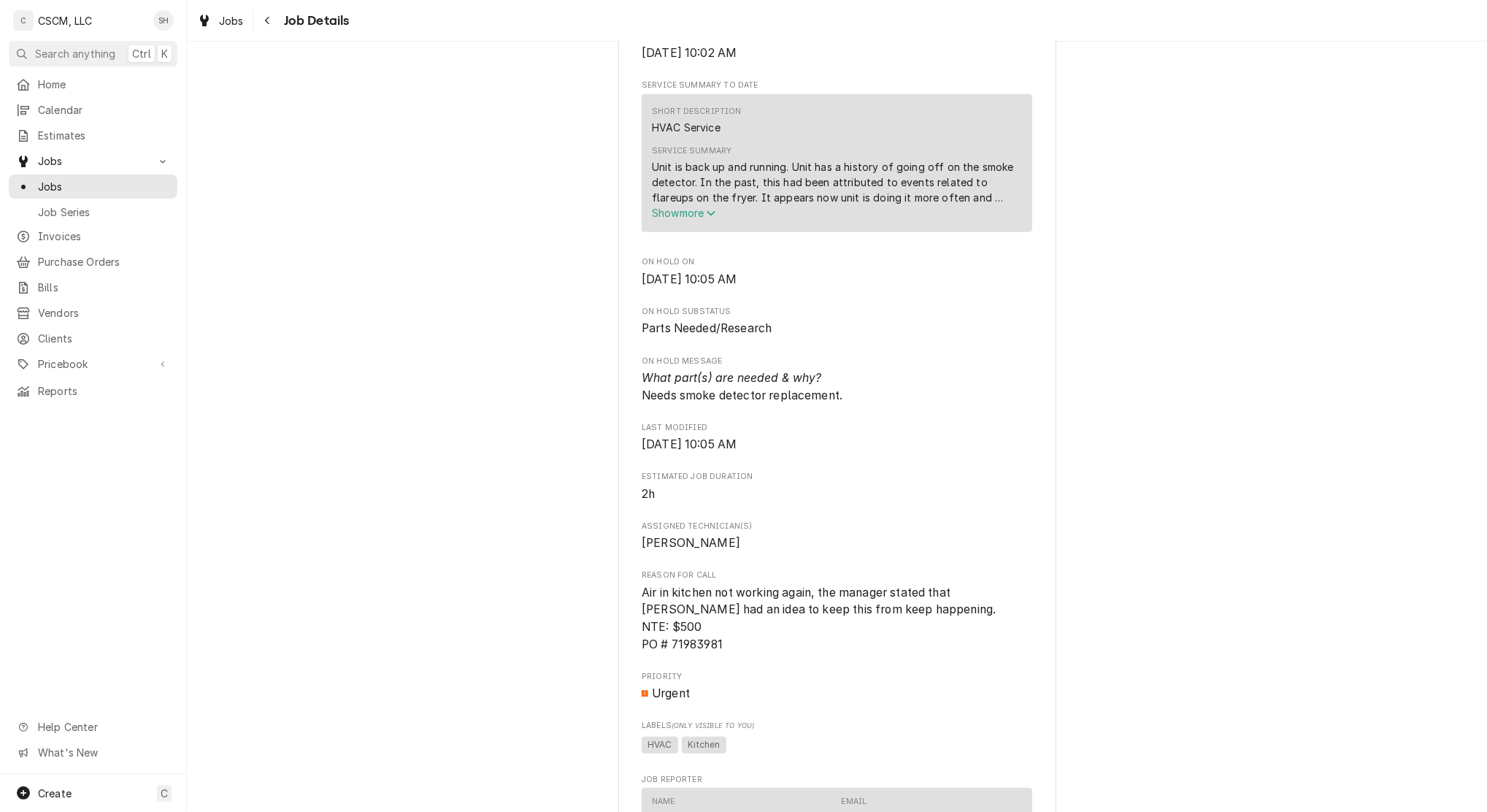
click at [683, 219] on span "Show more" at bounding box center [683, 213] width 64 height 13
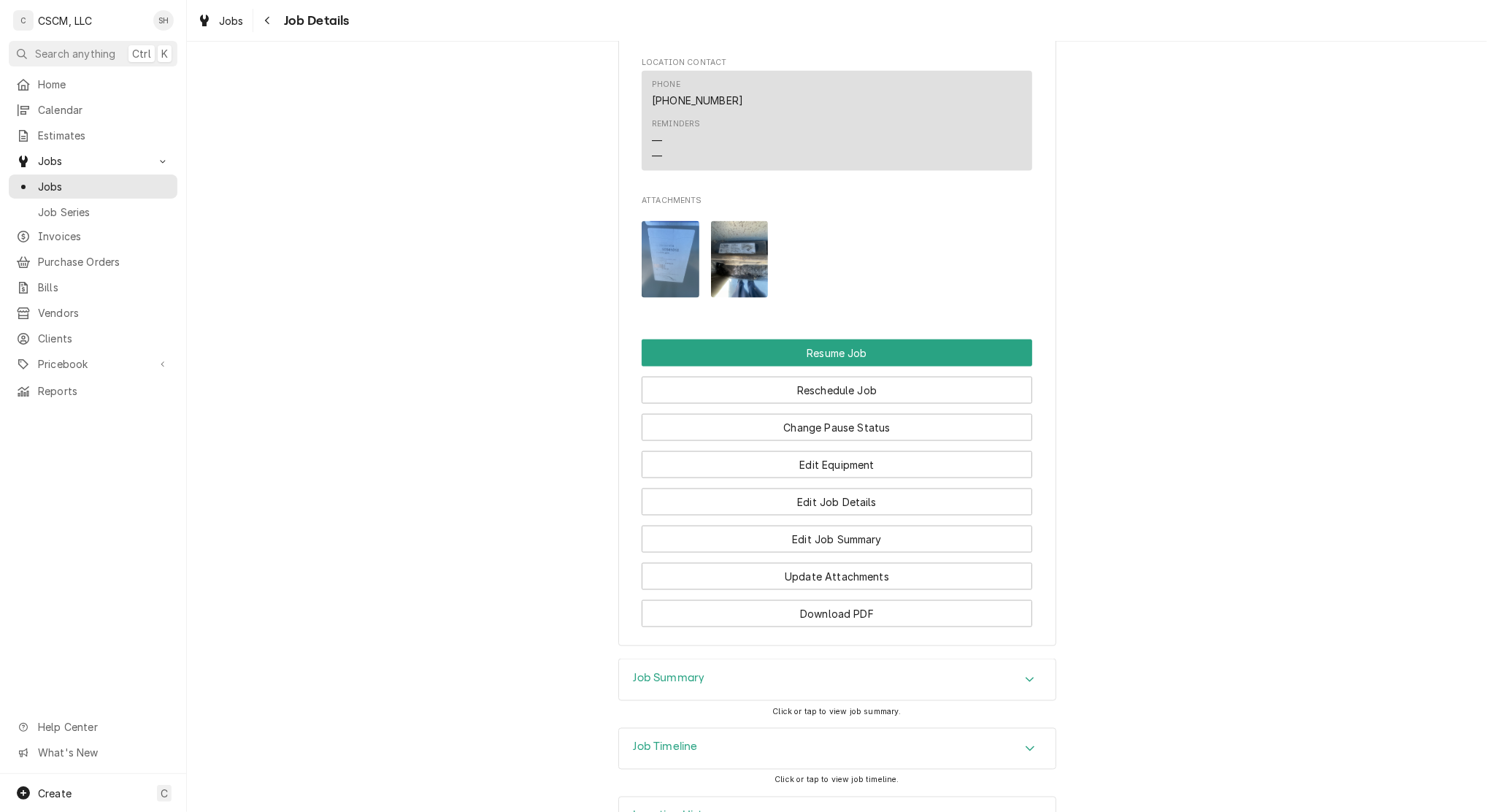
scroll to position [1630, 0]
